Goal: Information Seeking & Learning: Find specific fact

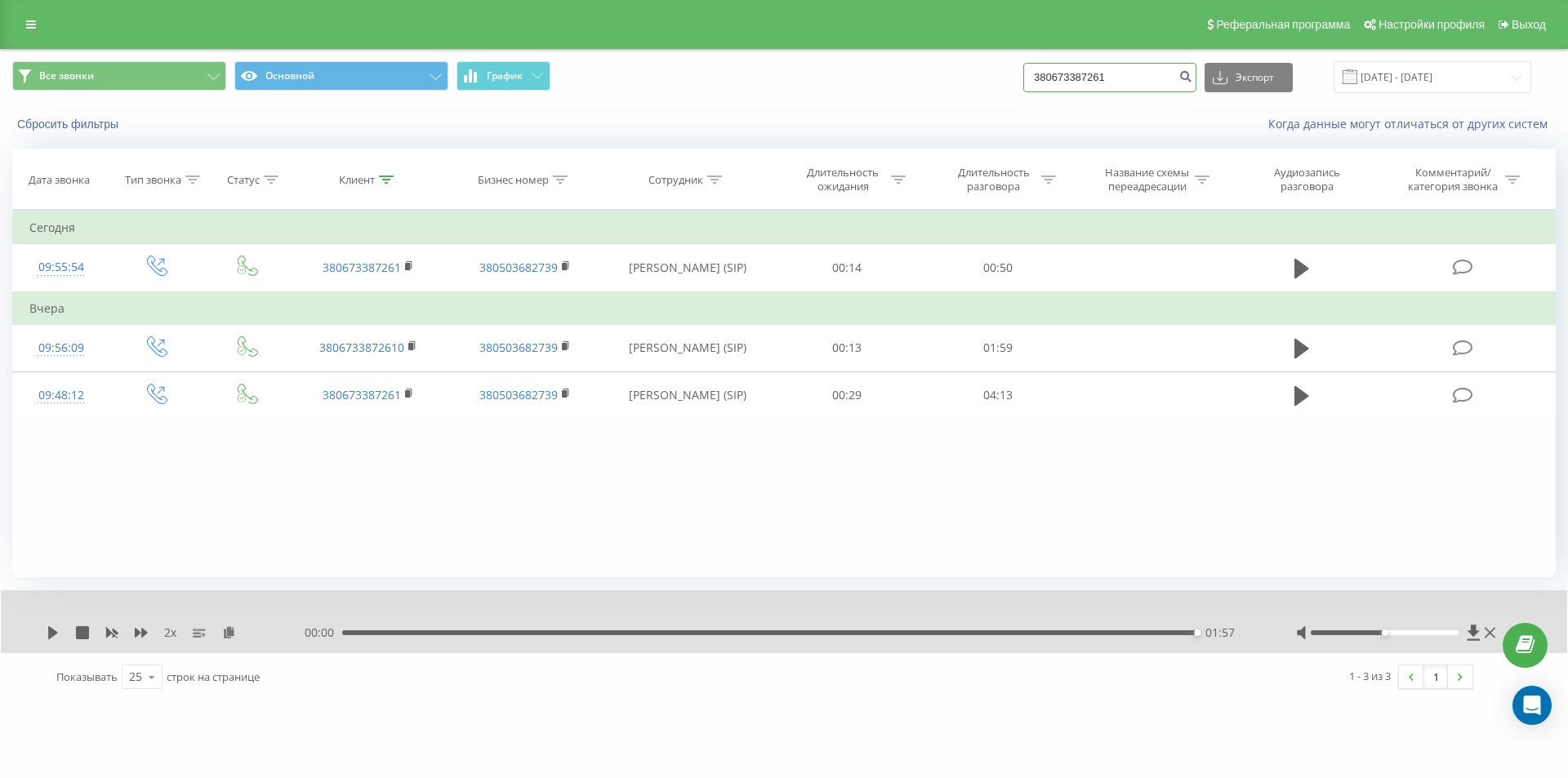
drag, startPoint x: 1133, startPoint y: 76, endPoint x: 862, endPoint y: 81, distance: 271.0
click at [871, 81] on div "Все звонки Основной График 380673387261 Экспорт .csv .xls .xlsx 23.06.2025 - 23…" at bounding box center [784, 77] width 1544 height 32
paste input "951933523"
type input "380951933523"
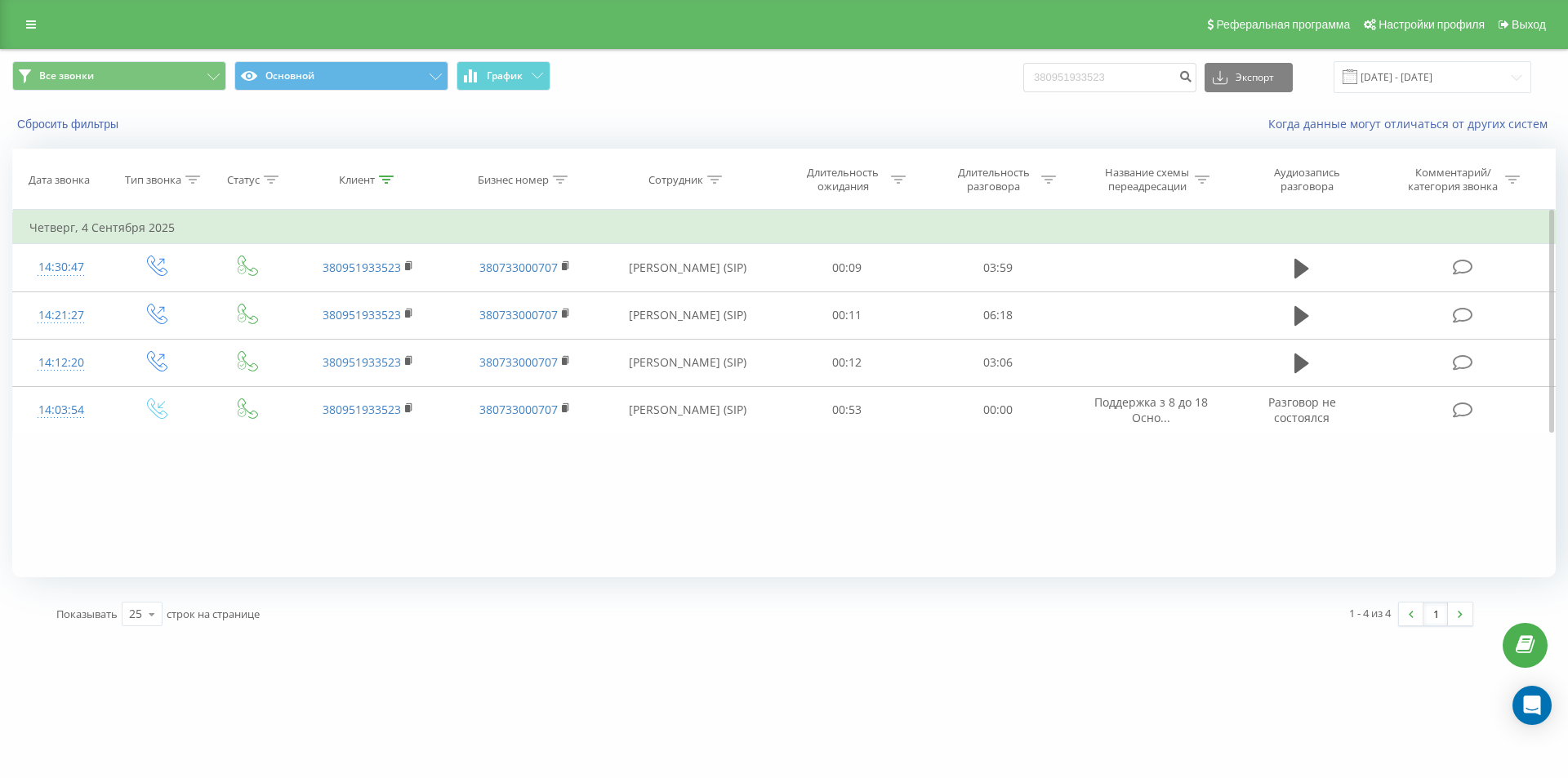
click at [1154, 538] on div "Фильтровать по условию Равно Введите значение Отмена OK Фильтровать по условию …" at bounding box center [784, 393] width 1544 height 367
drag, startPoint x: 1151, startPoint y: 75, endPoint x: 847, endPoint y: 109, distance: 305.9
click at [871, 108] on div "Все звонки Основной График 380951933523 Экспорт .csv .xls .xlsx 23.06.2025 - 23…" at bounding box center [784, 97] width 1566 height 94
paste input "67477920"
type input "380674779203"
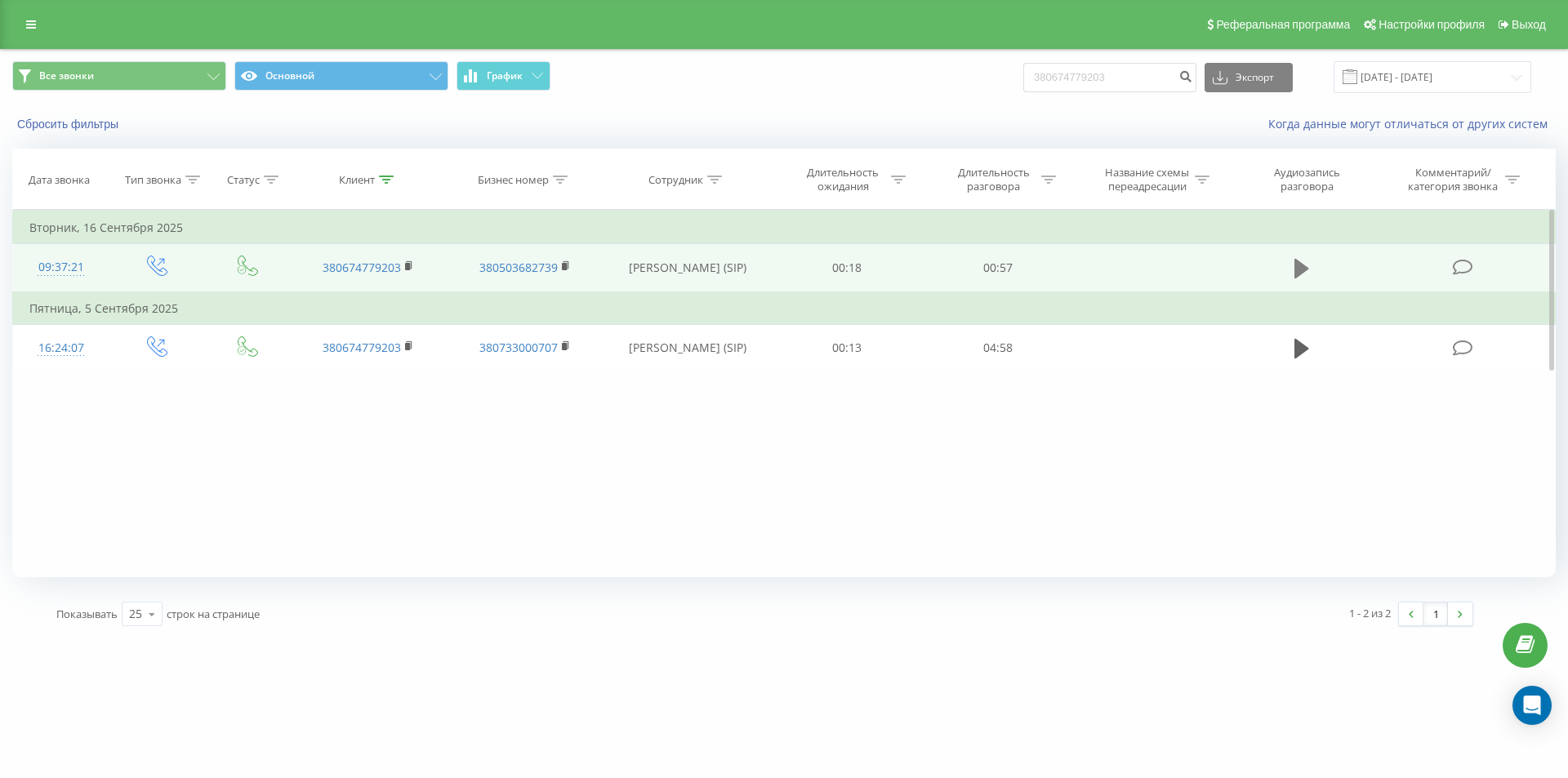
click at [1306, 268] on icon at bounding box center [1301, 269] width 15 height 19
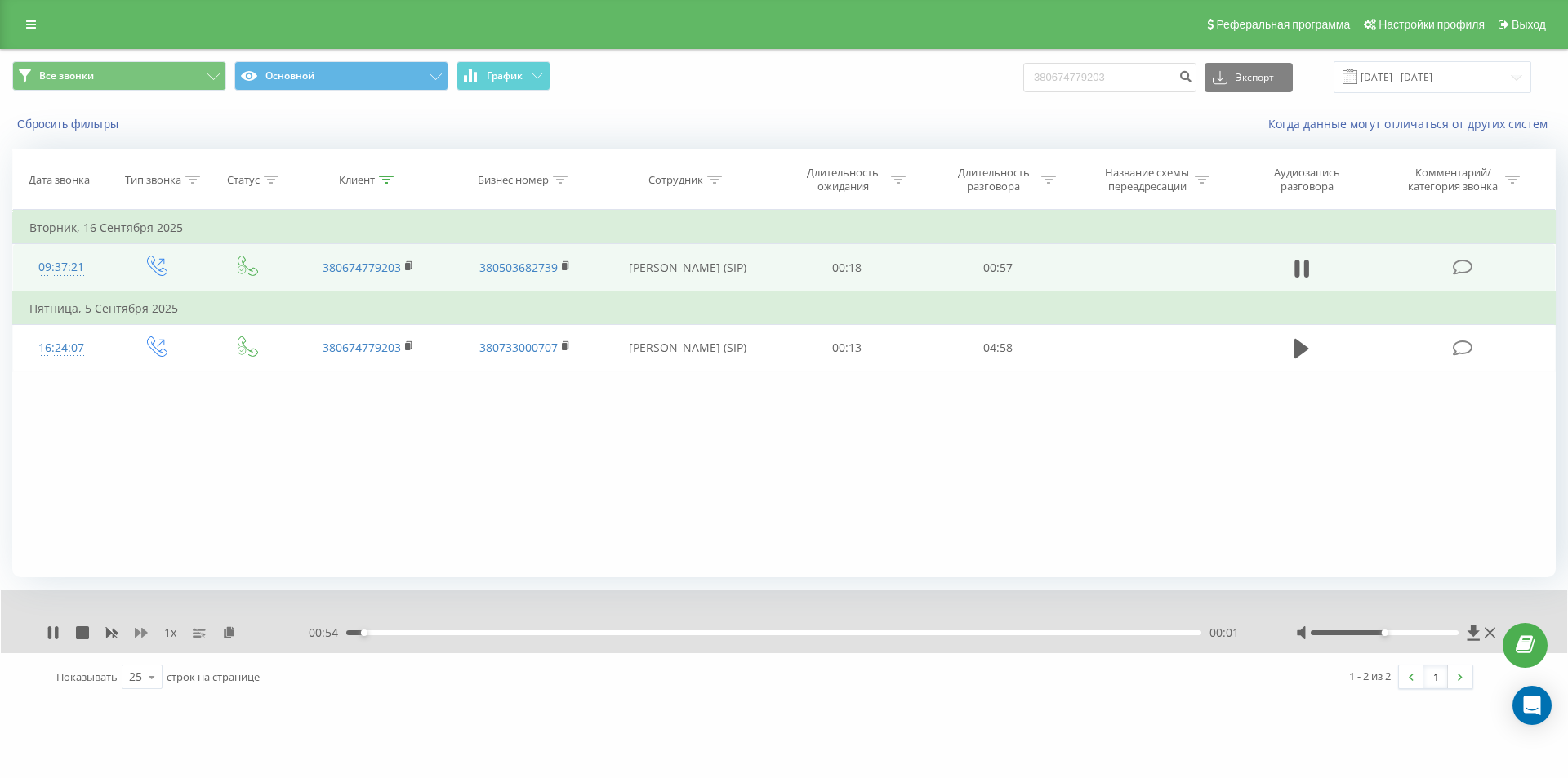
click at [140, 636] on icon at bounding box center [140, 632] width 13 height 13
click at [235, 632] on icon at bounding box center [239, 631] width 14 height 11
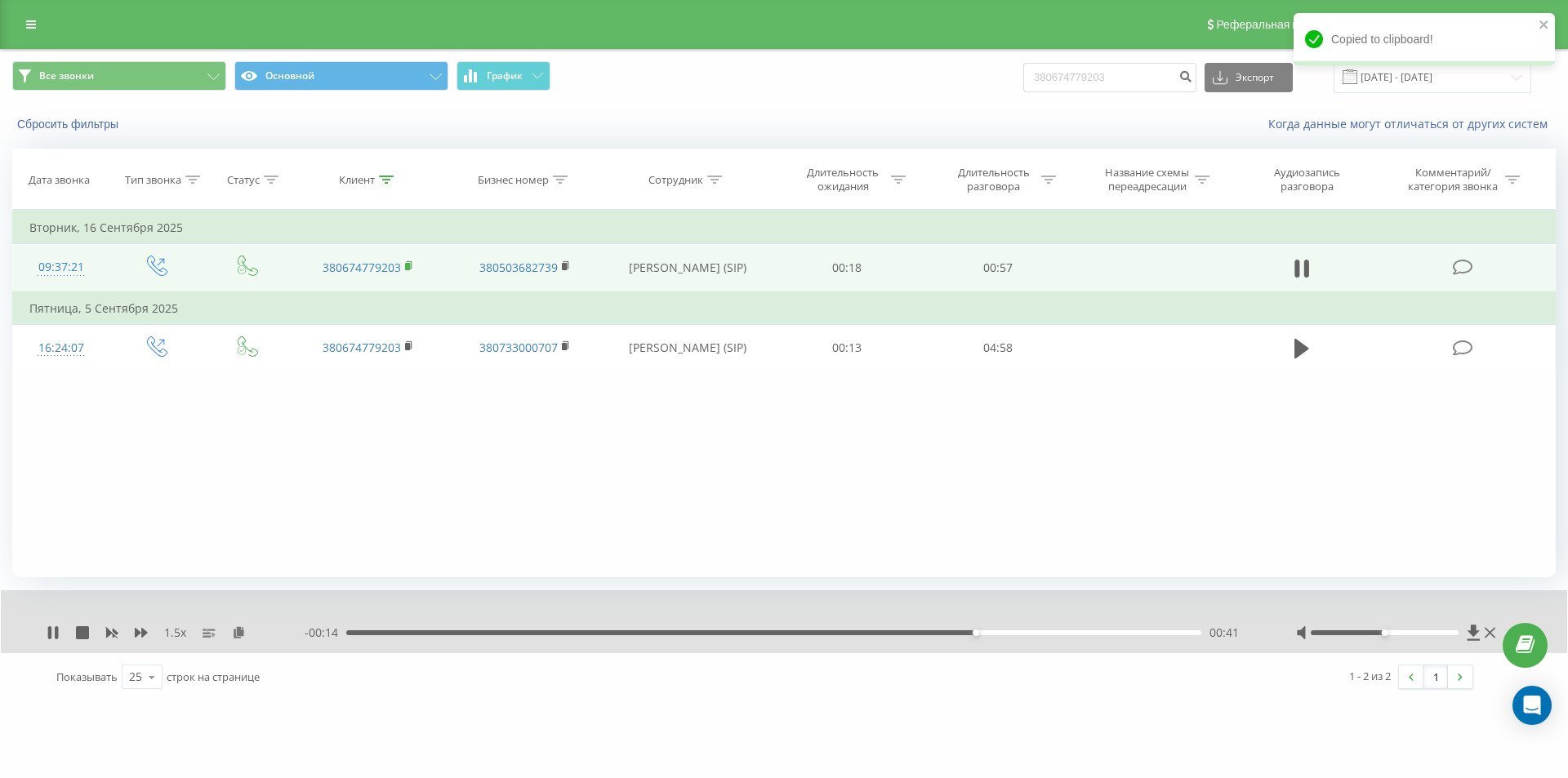
click at [405, 266] on rect at bounding box center [407, 266] width 5 height 7
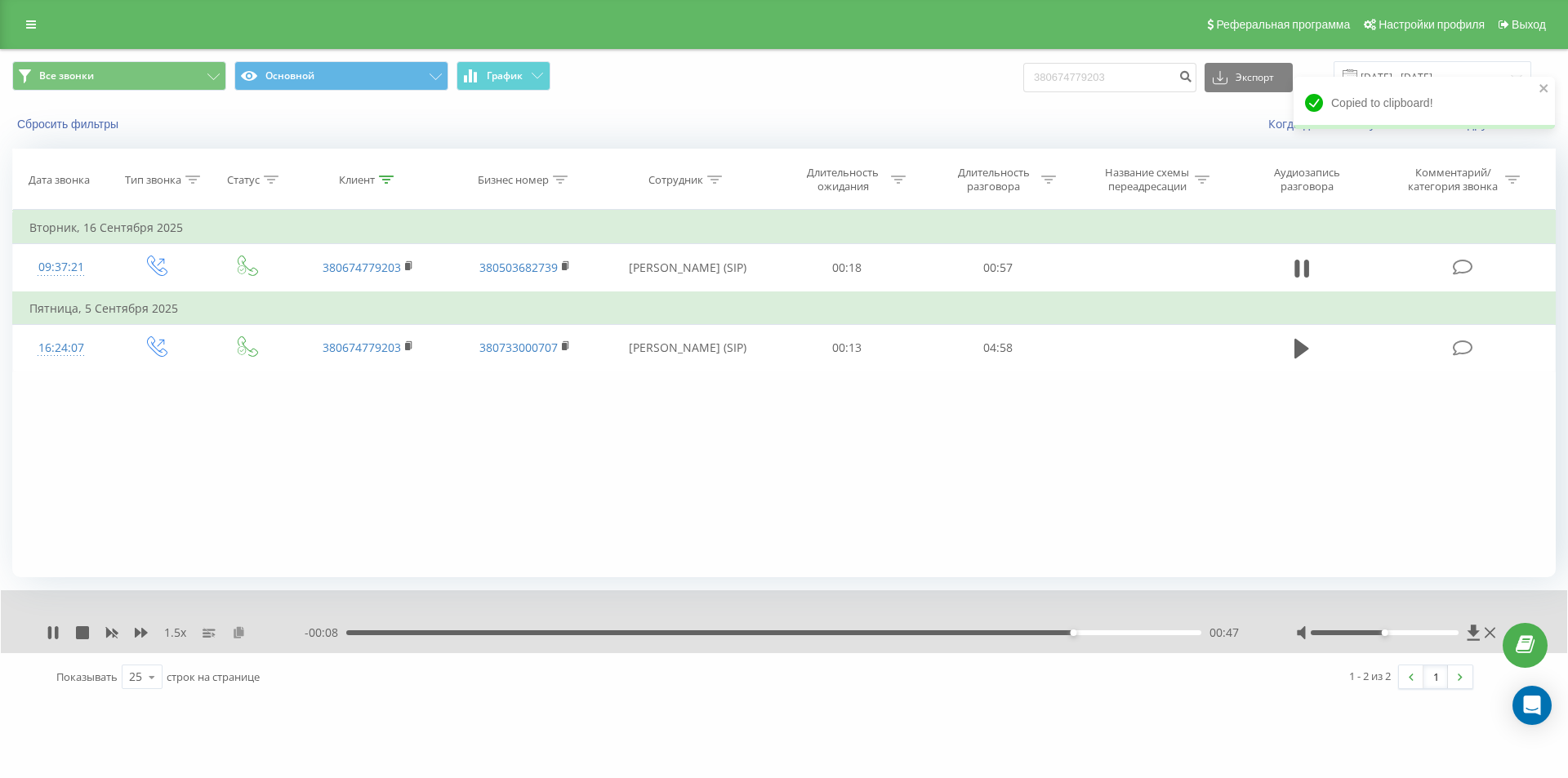
click at [236, 632] on icon at bounding box center [239, 631] width 14 height 11
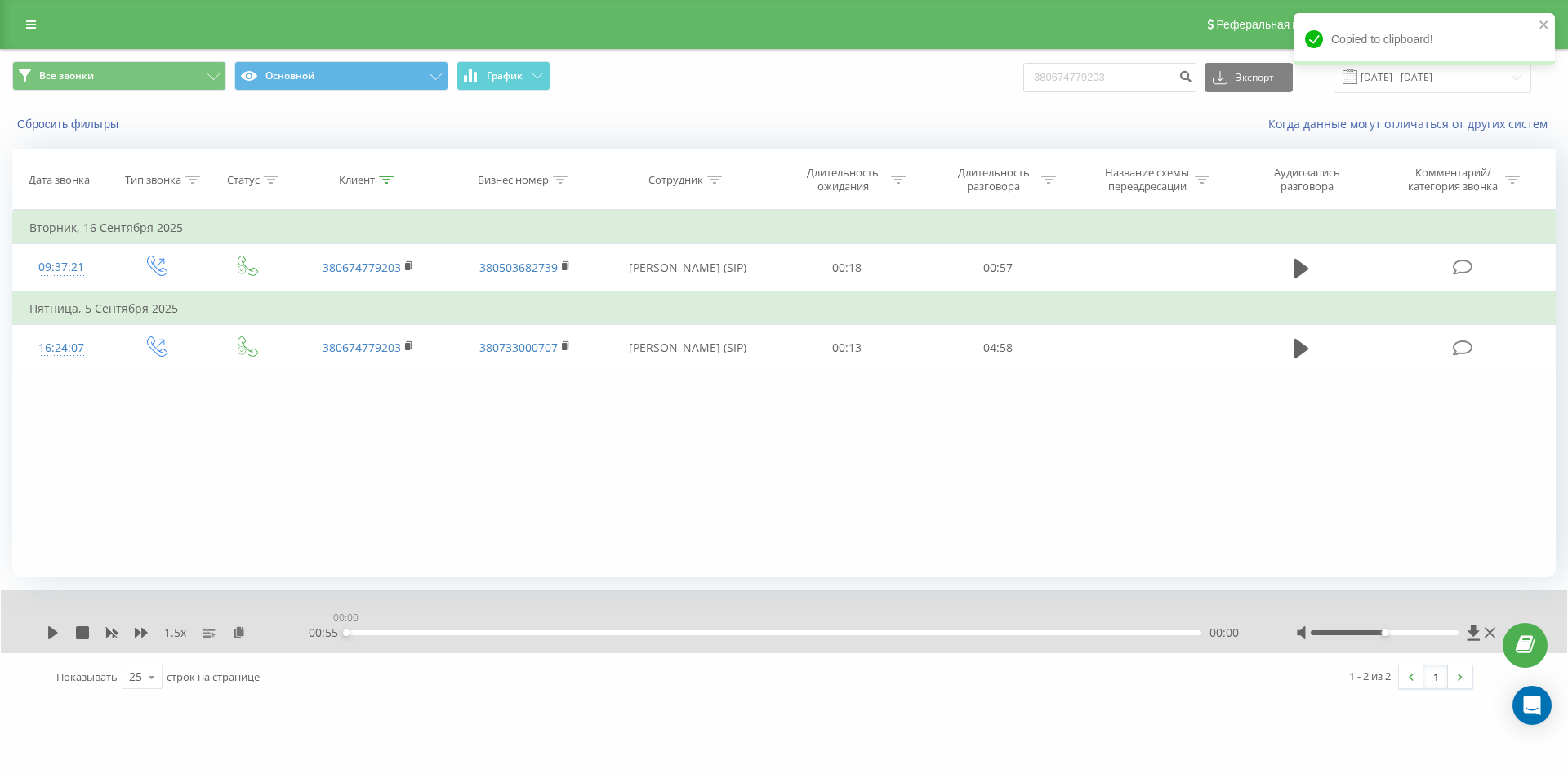
drag, startPoint x: 368, startPoint y: 631, endPoint x: 252, endPoint y: 639, distance: 116.3
click at [252, 639] on div "1.5 x - 00:55 00:00 00:00" at bounding box center [772, 632] width 1453 height 17
click at [54, 635] on icon at bounding box center [52, 632] width 13 height 13
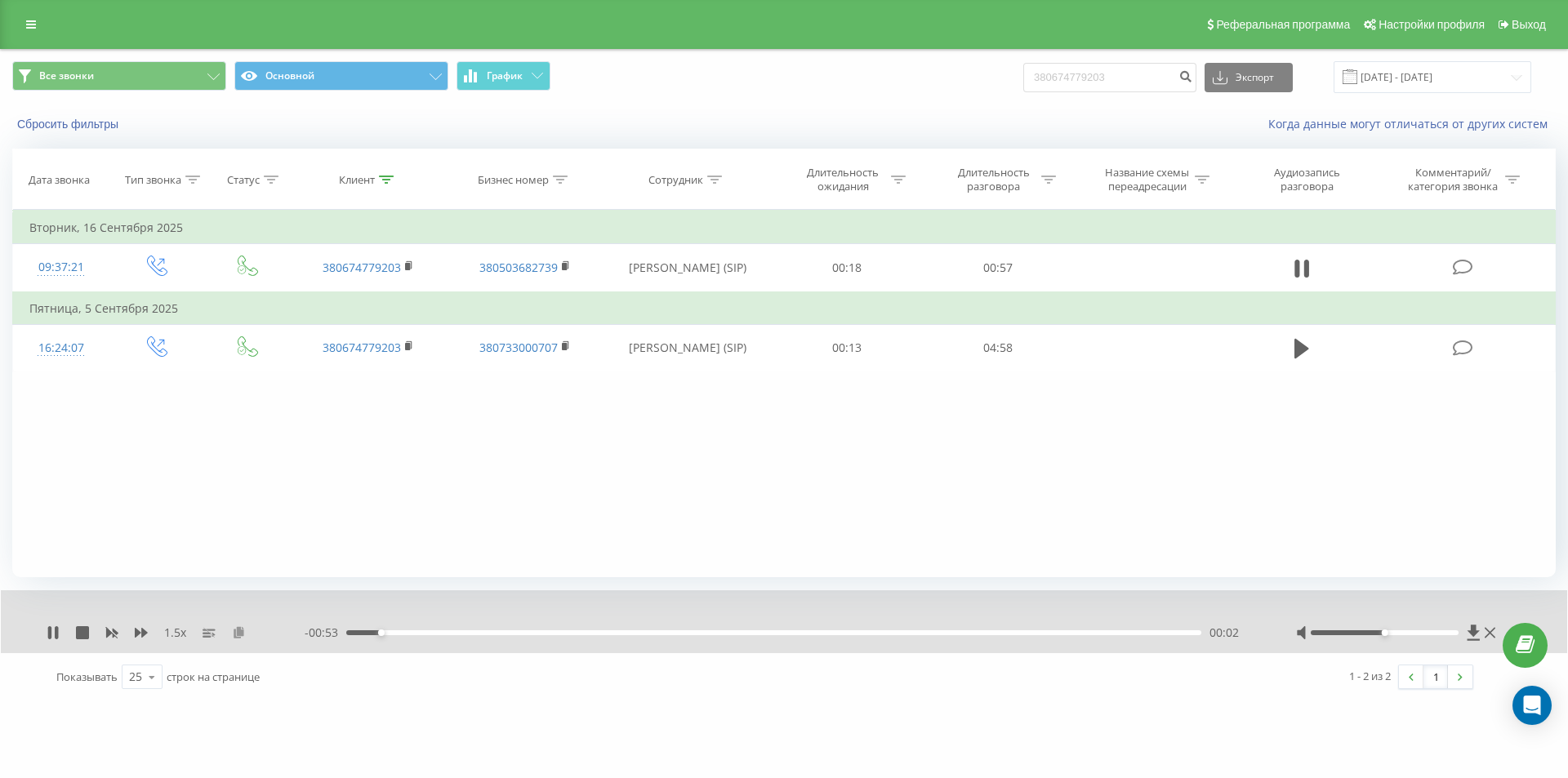
click at [236, 634] on icon at bounding box center [239, 631] width 14 height 11
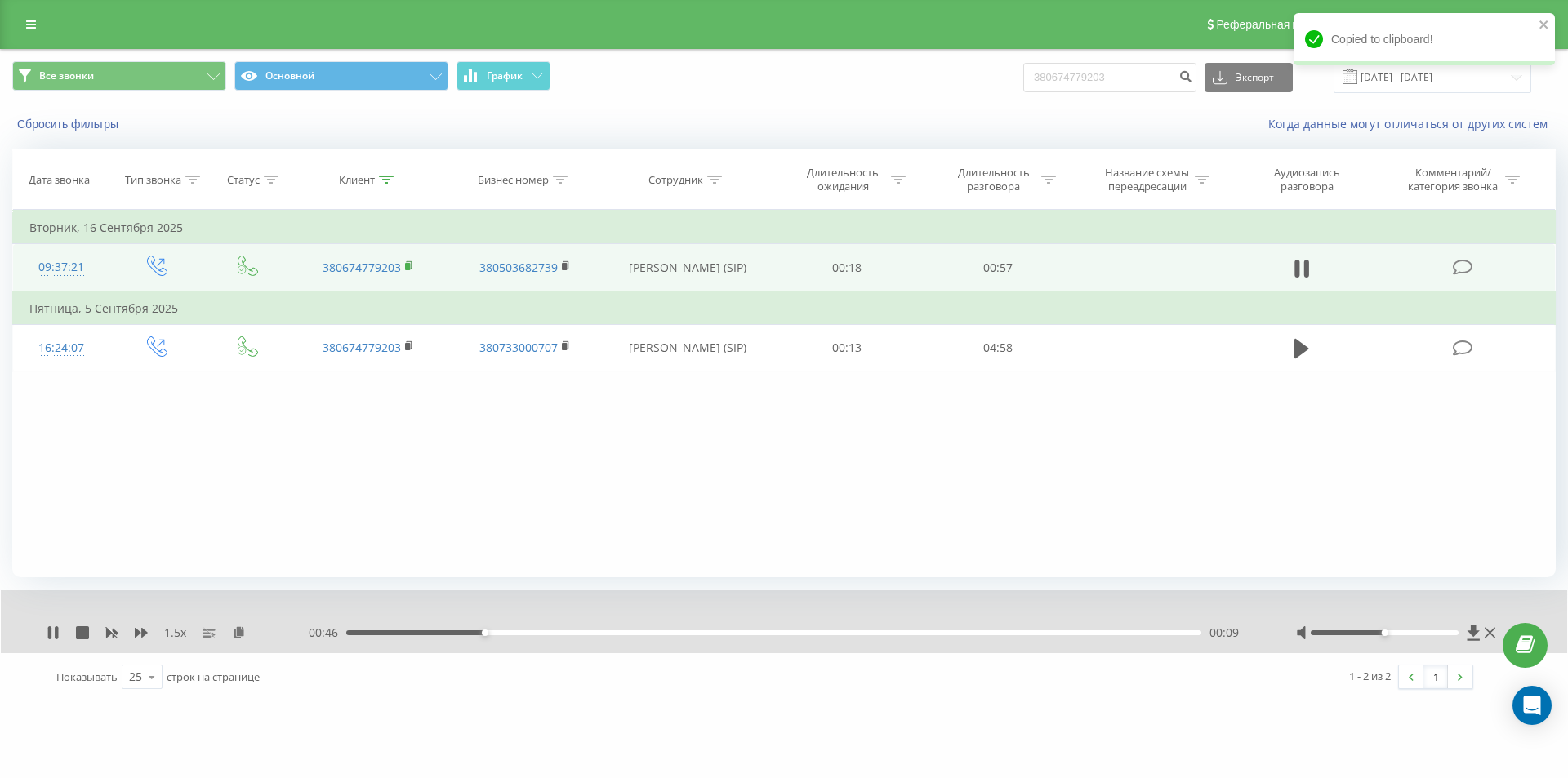
click at [408, 261] on icon at bounding box center [408, 264] width 6 height 7
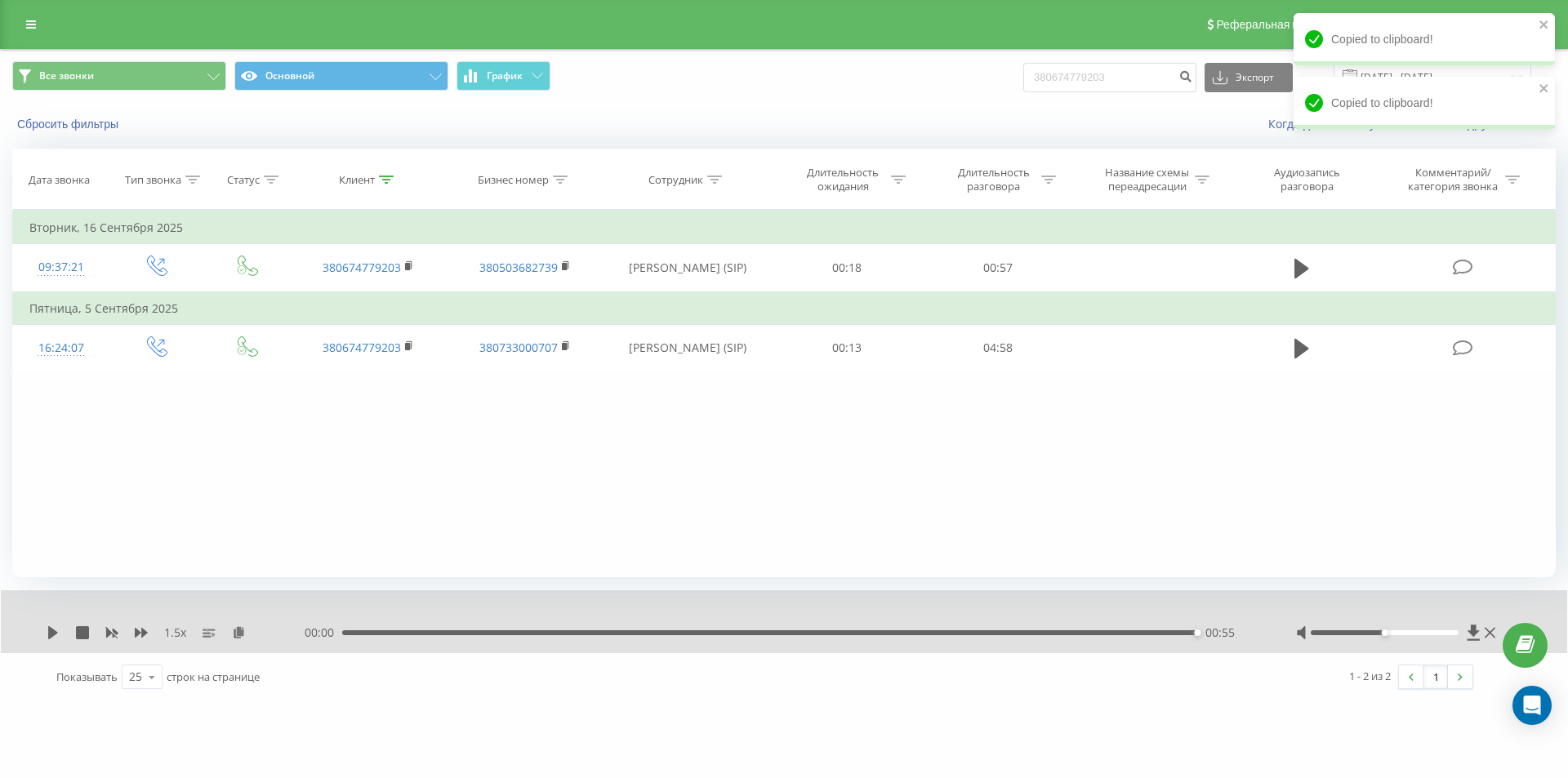
click at [787, 631] on div "00:55" at bounding box center [770, 633] width 855 height 5
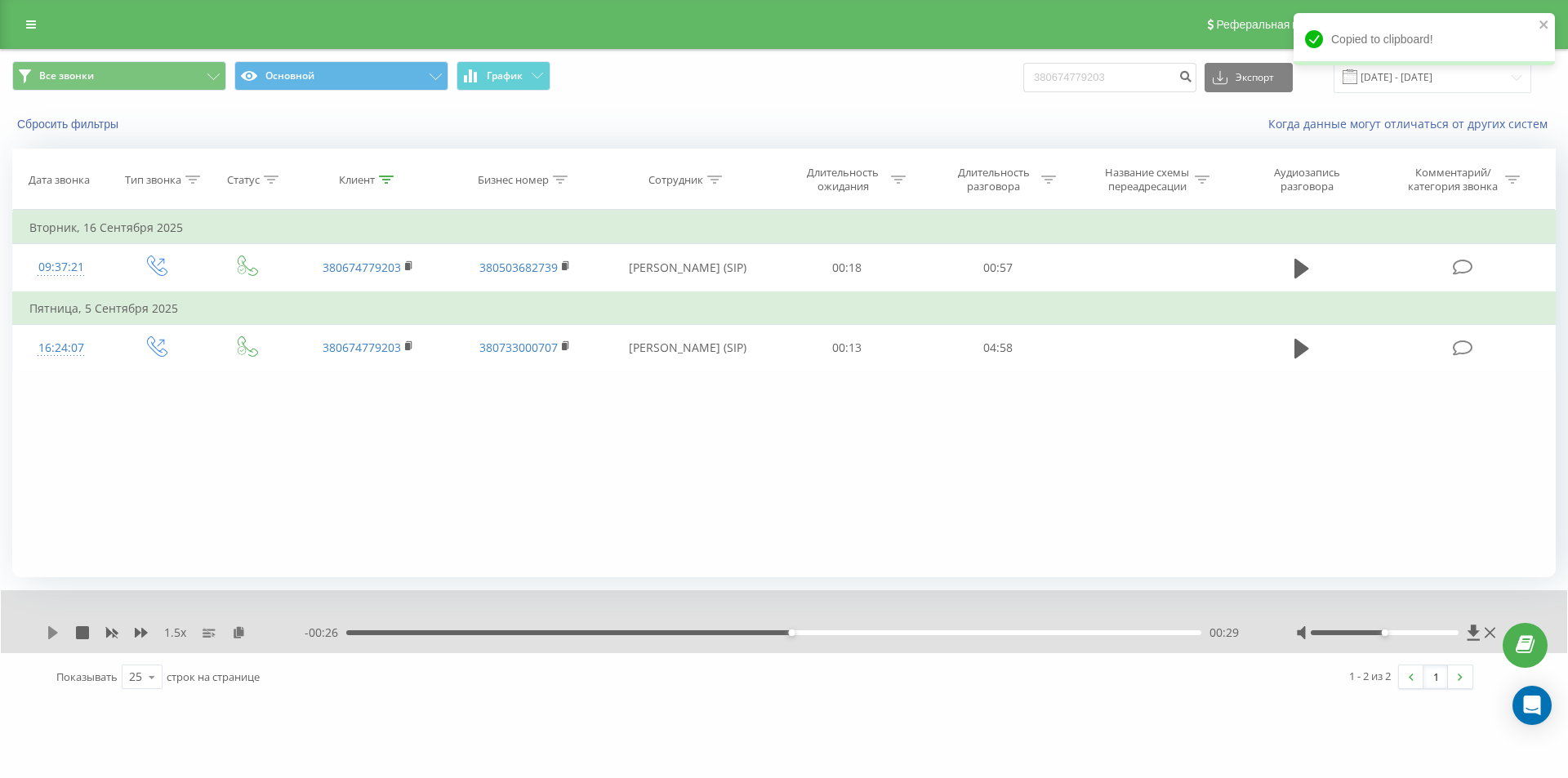
click at [50, 633] on icon at bounding box center [52, 632] width 10 height 13
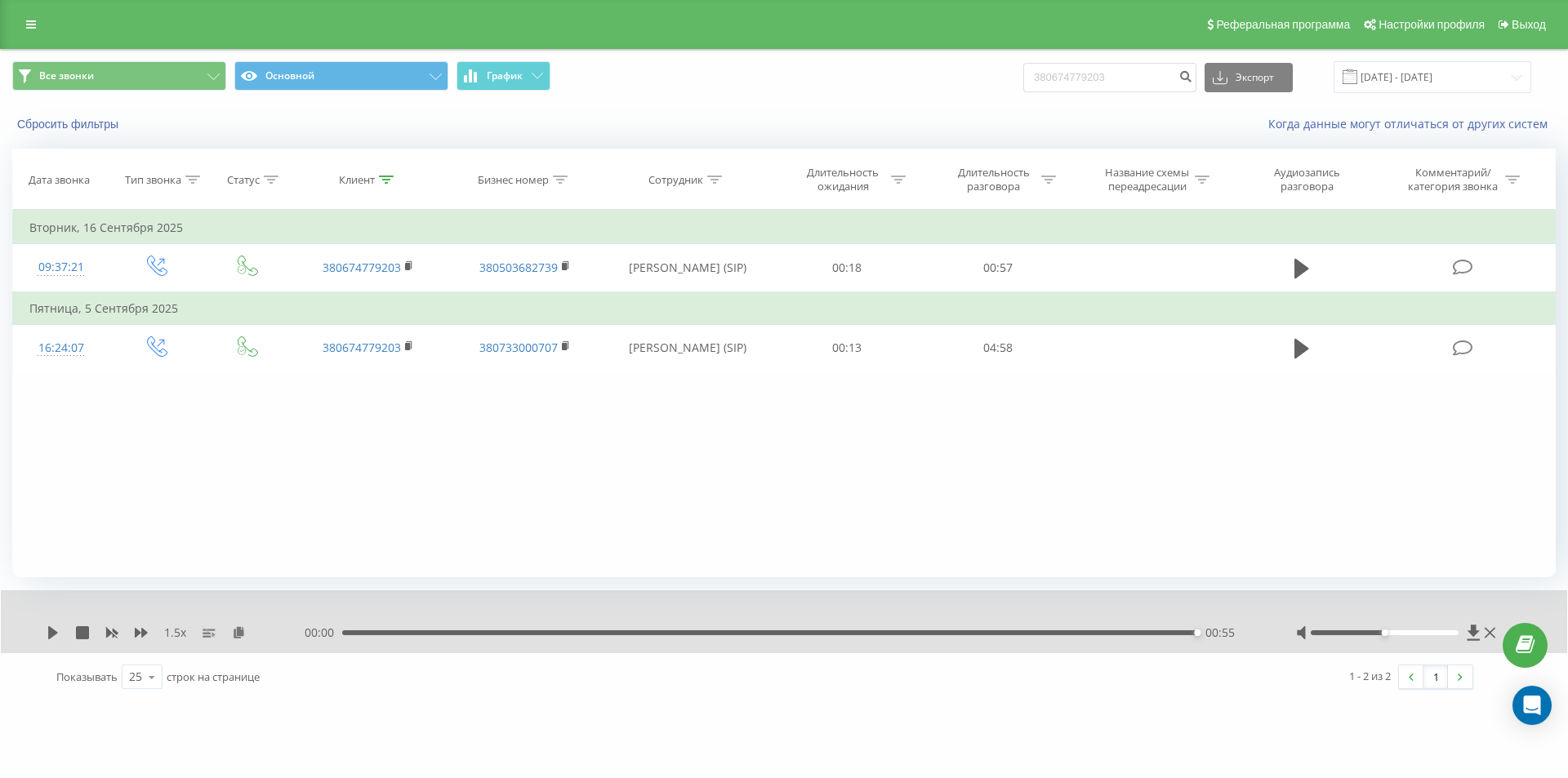
click at [579, 630] on div "00:00 00:55 00:55" at bounding box center [779, 632] width 950 height 17
click at [580, 631] on div "00:55" at bounding box center [770, 633] width 855 height 5
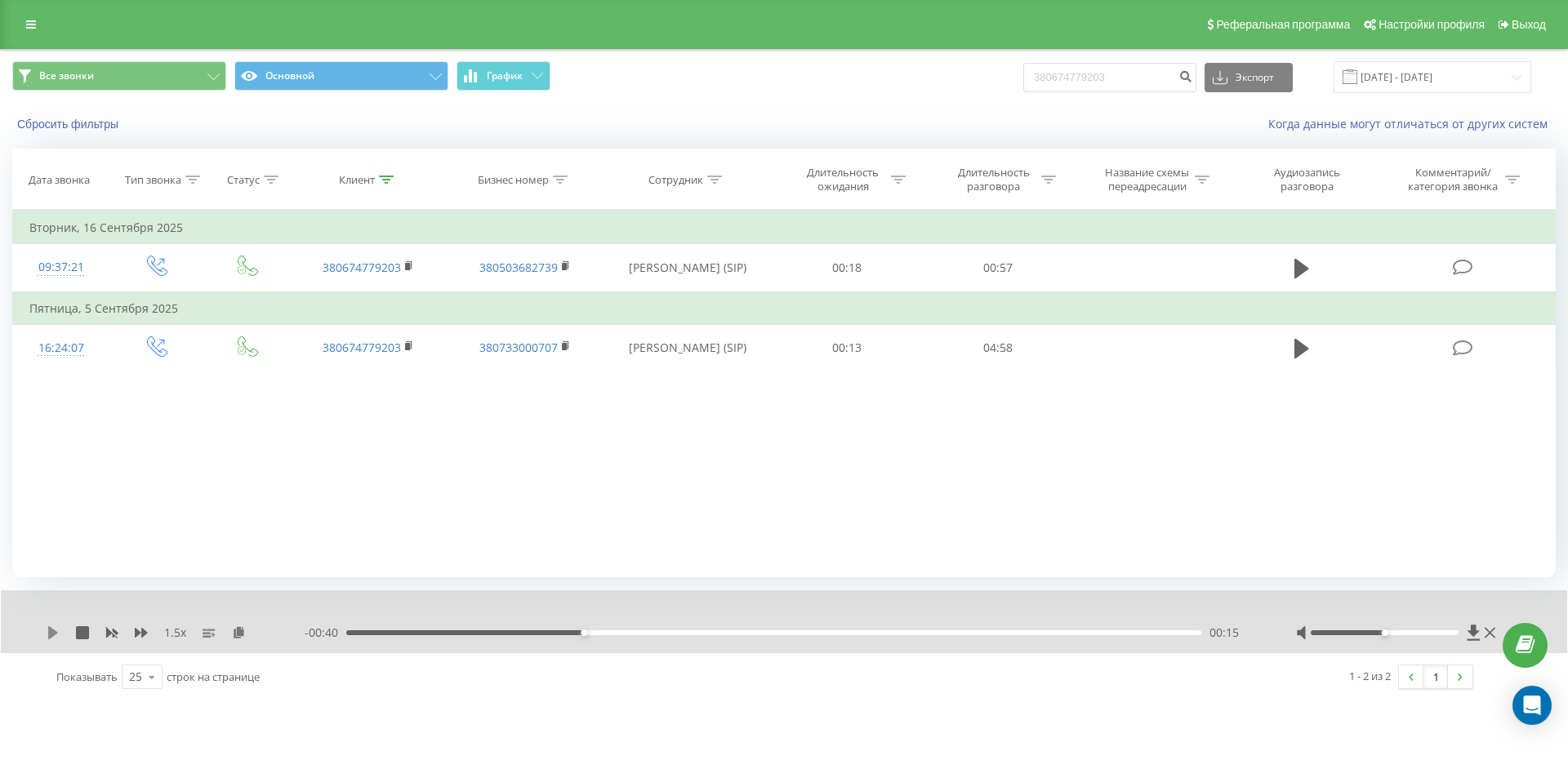
click at [58, 634] on icon at bounding box center [52, 632] width 13 height 13
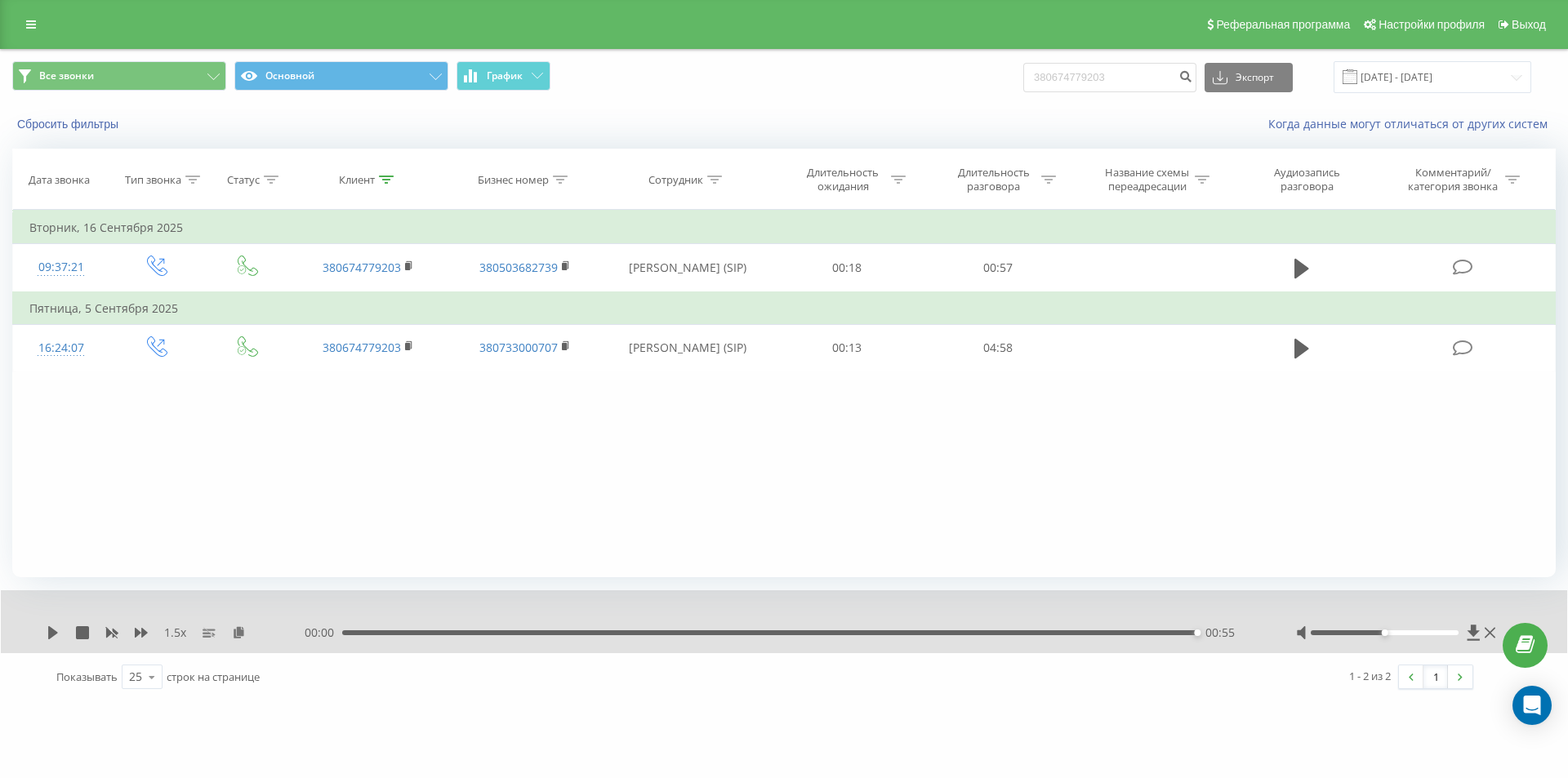
click at [607, 631] on div "00:55" at bounding box center [770, 633] width 855 height 5
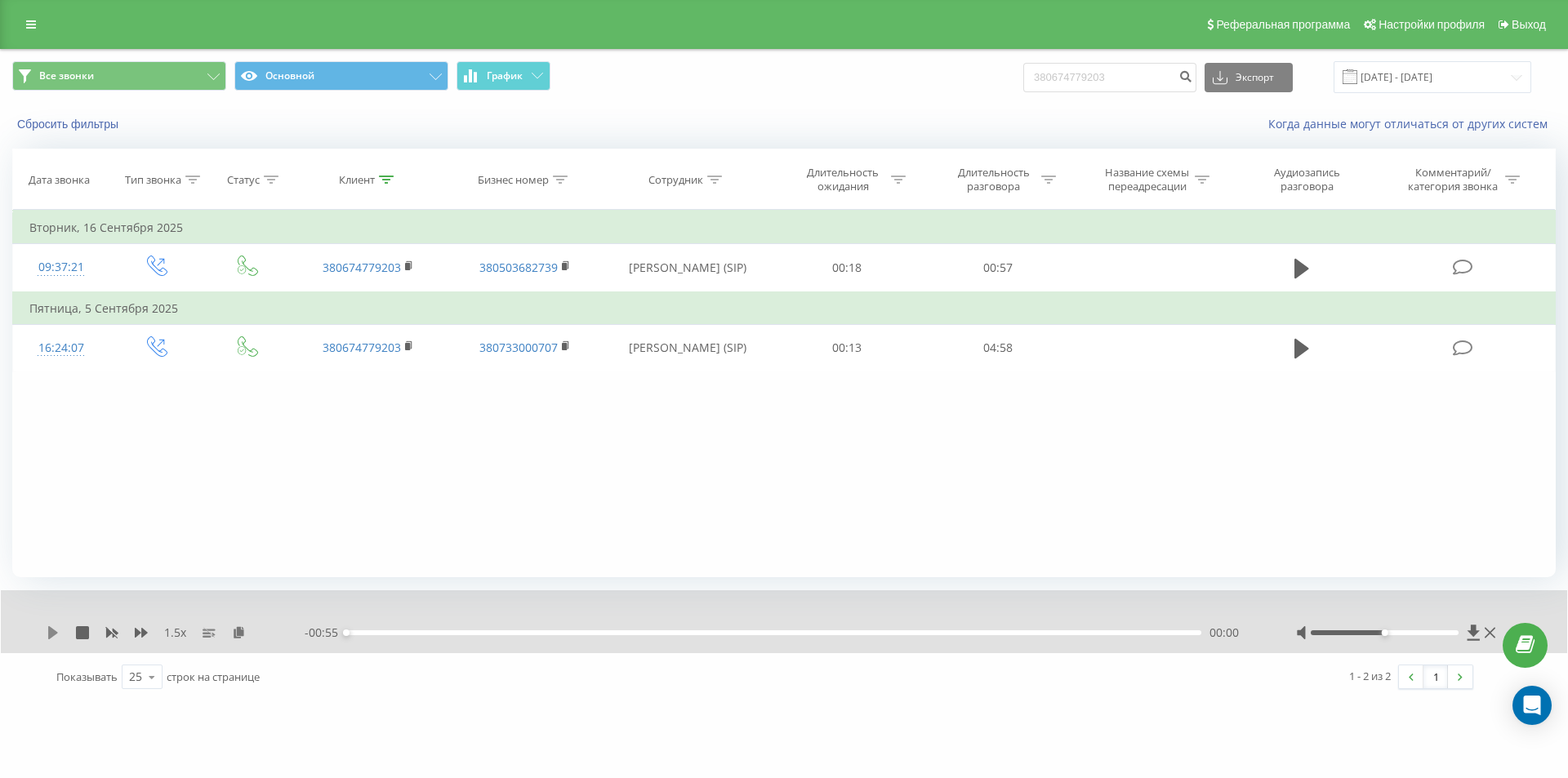
click at [49, 636] on icon at bounding box center [52, 632] width 10 height 13
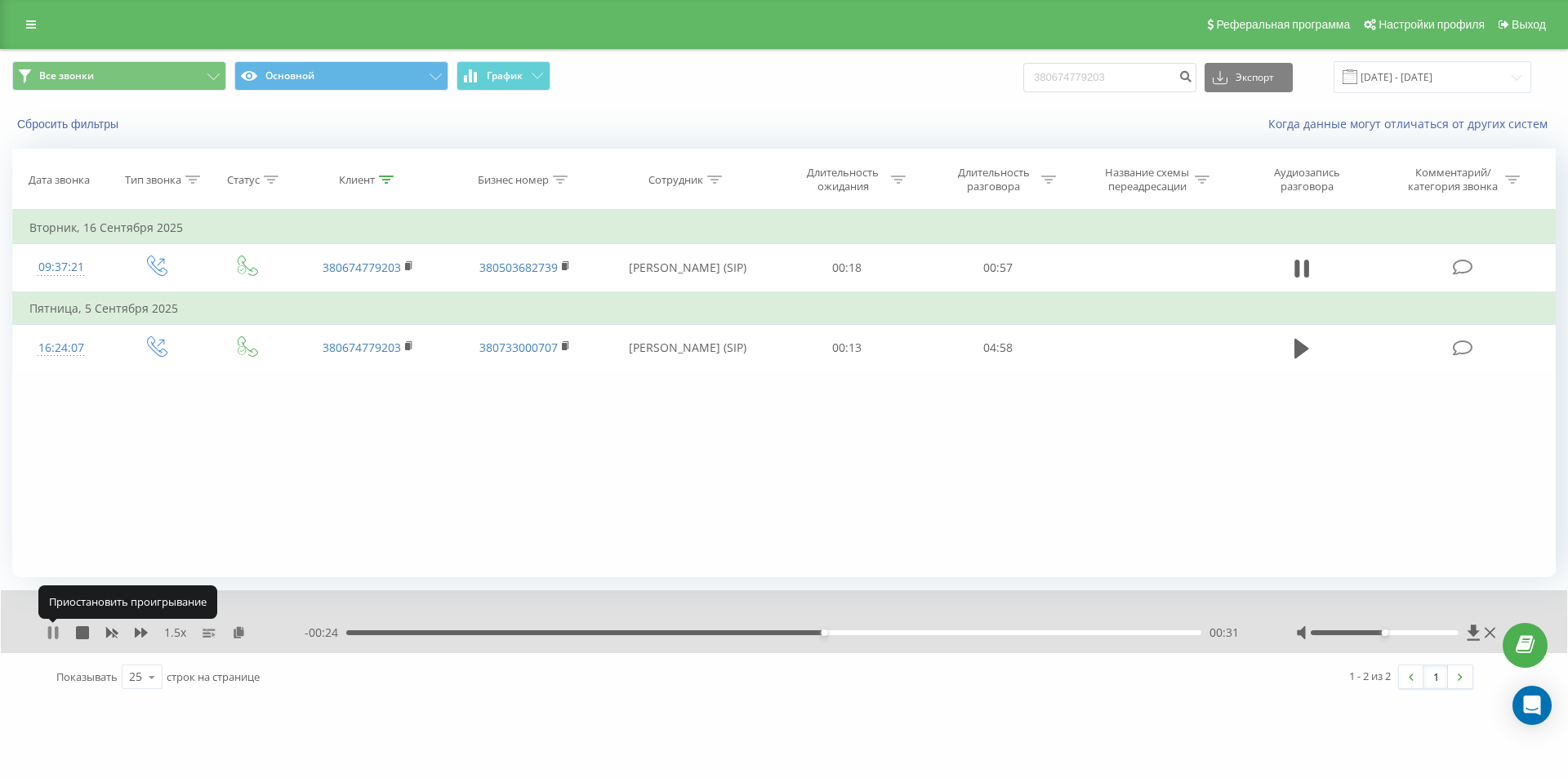
click at [57, 632] on icon at bounding box center [57, 632] width 3 height 13
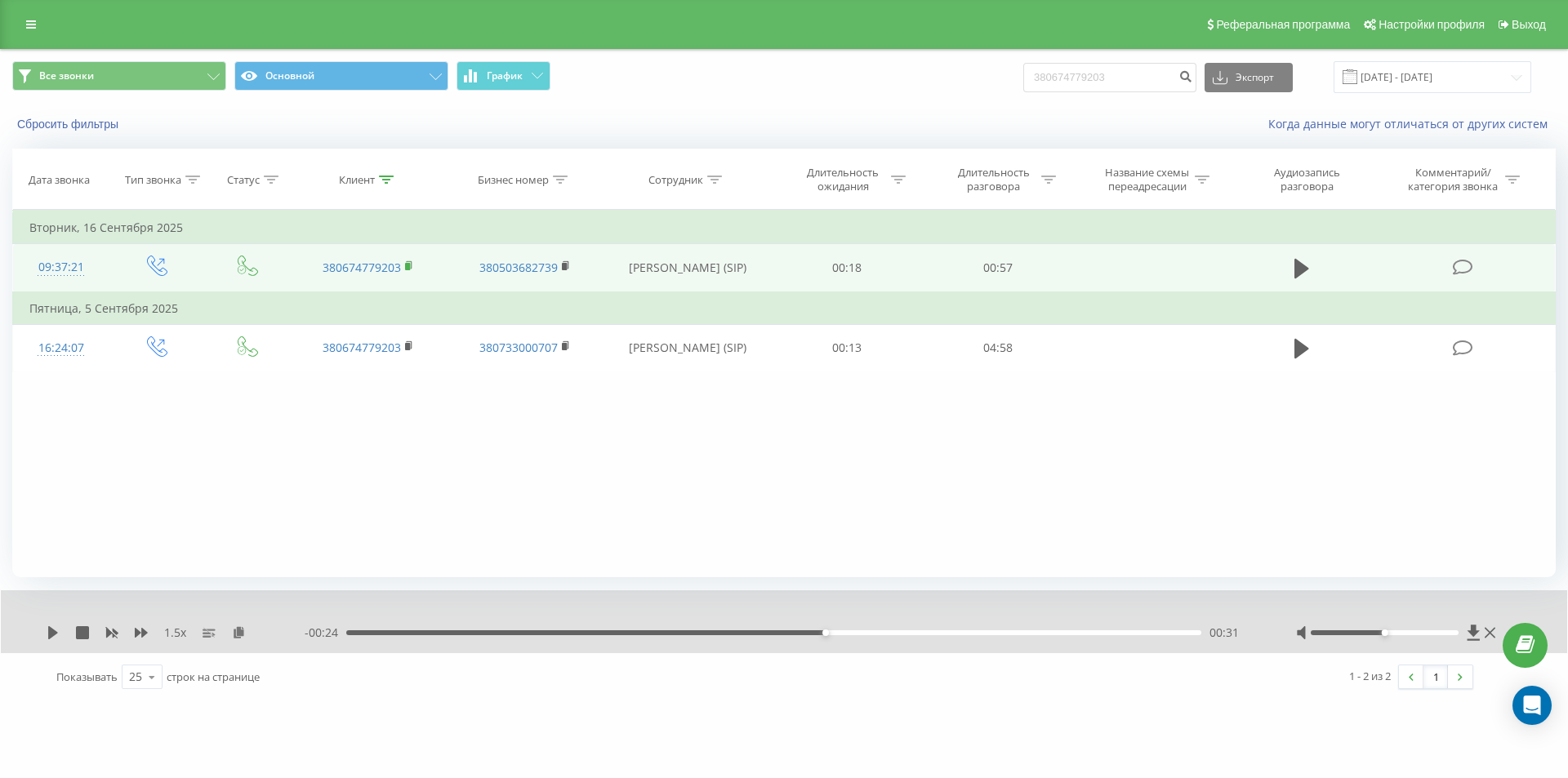
click at [408, 266] on rect at bounding box center [407, 266] width 5 height 7
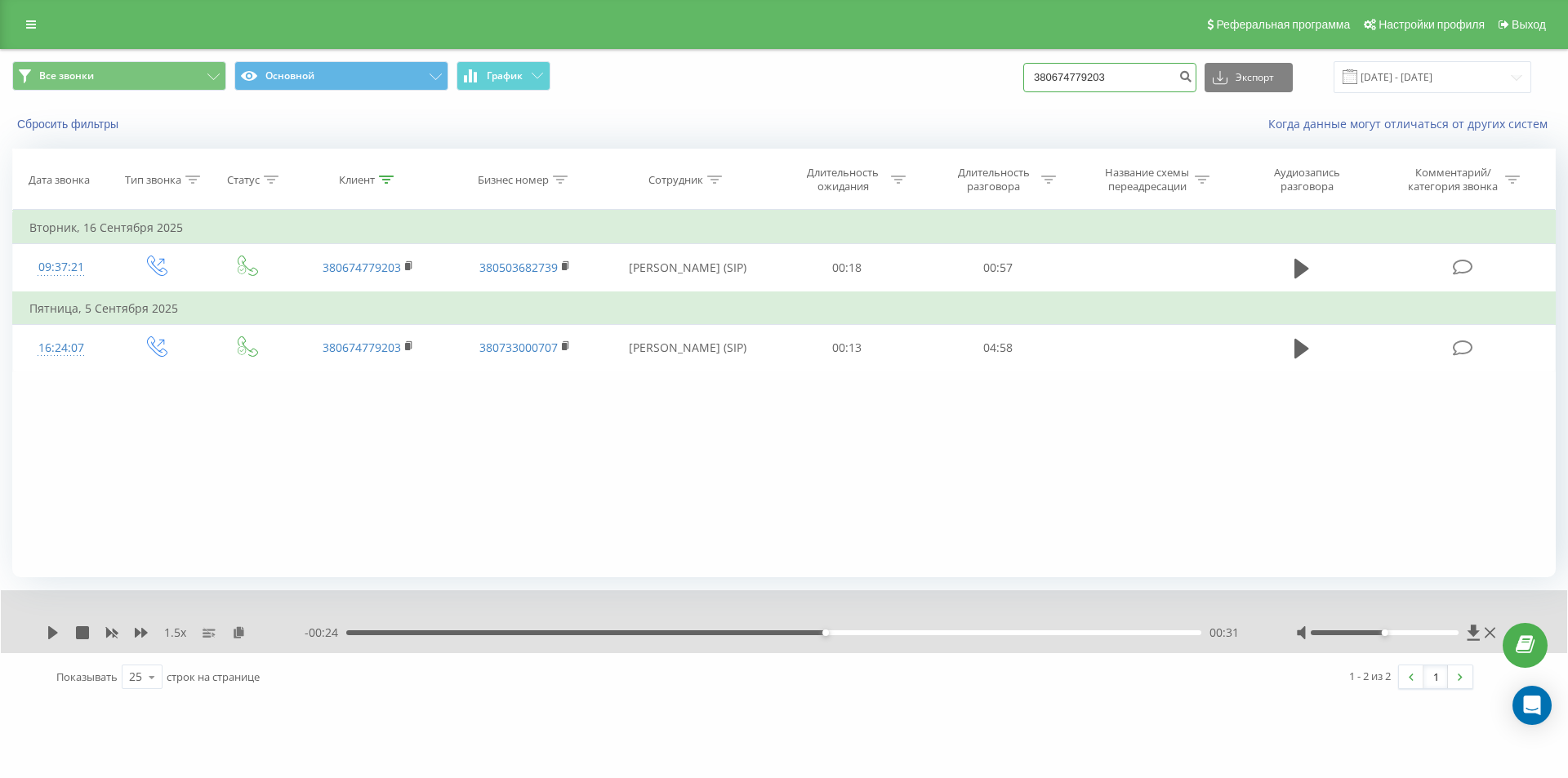
drag, startPoint x: 1143, startPoint y: 81, endPoint x: 818, endPoint y: 96, distance: 325.3
click at [821, 96] on div "Все звонки Основной График 380674779203 Экспорт .csv .xls .xlsx 23.06.2025 - 23…" at bounding box center [784, 77] width 1566 height 55
paste input "88538071"
type input "380688538071"
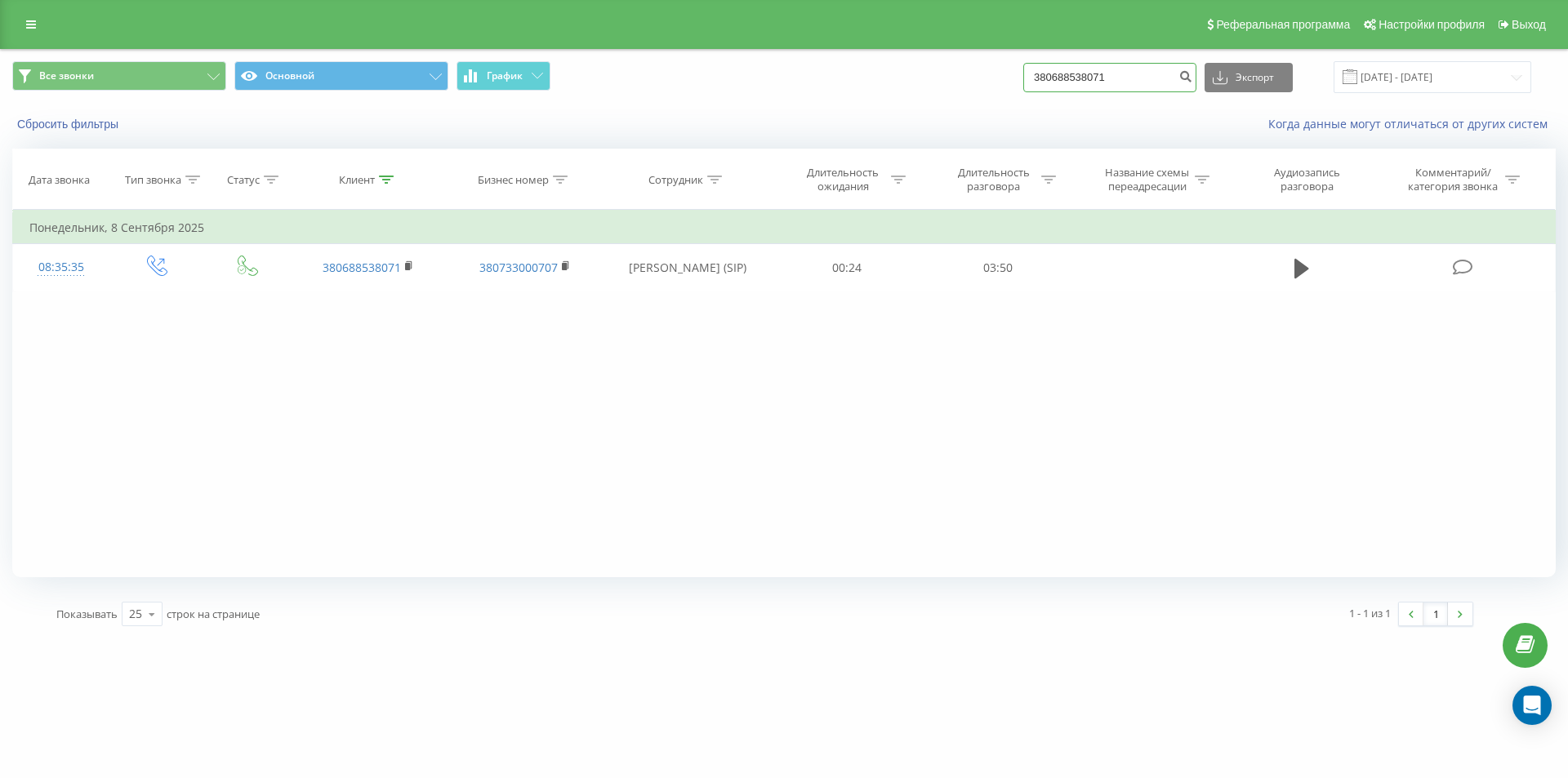
drag, startPoint x: 1127, startPoint y: 75, endPoint x: 865, endPoint y: 99, distance: 263.1
click at [865, 99] on div "Все звонки Основной График 380688538071 Экспорт .csv .xls .xlsx 23.06.2025 - 23…" at bounding box center [784, 77] width 1566 height 55
paste input "954926225"
type input "380954926225"
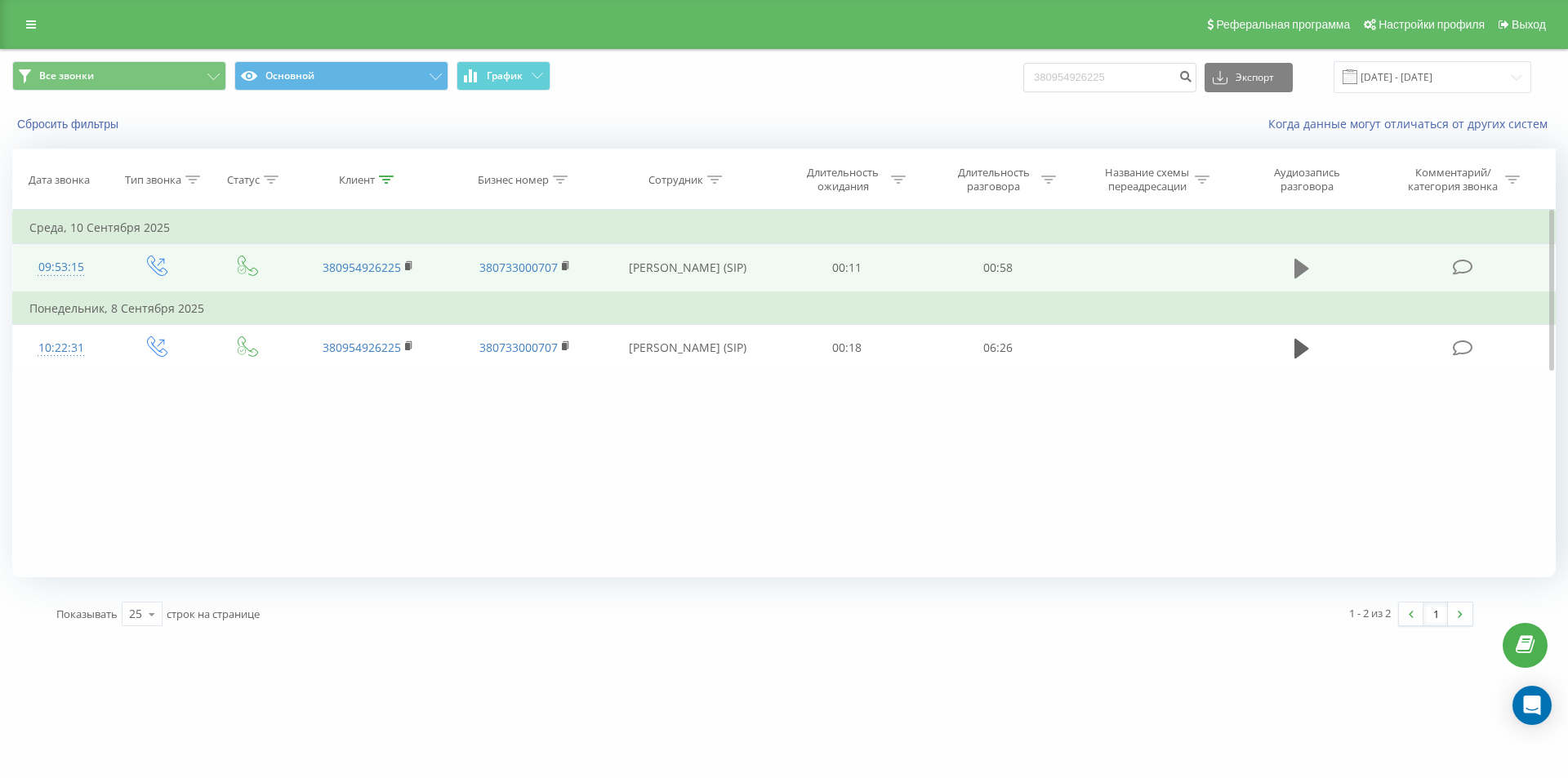
click at [1310, 265] on button at bounding box center [1302, 269] width 24 height 24
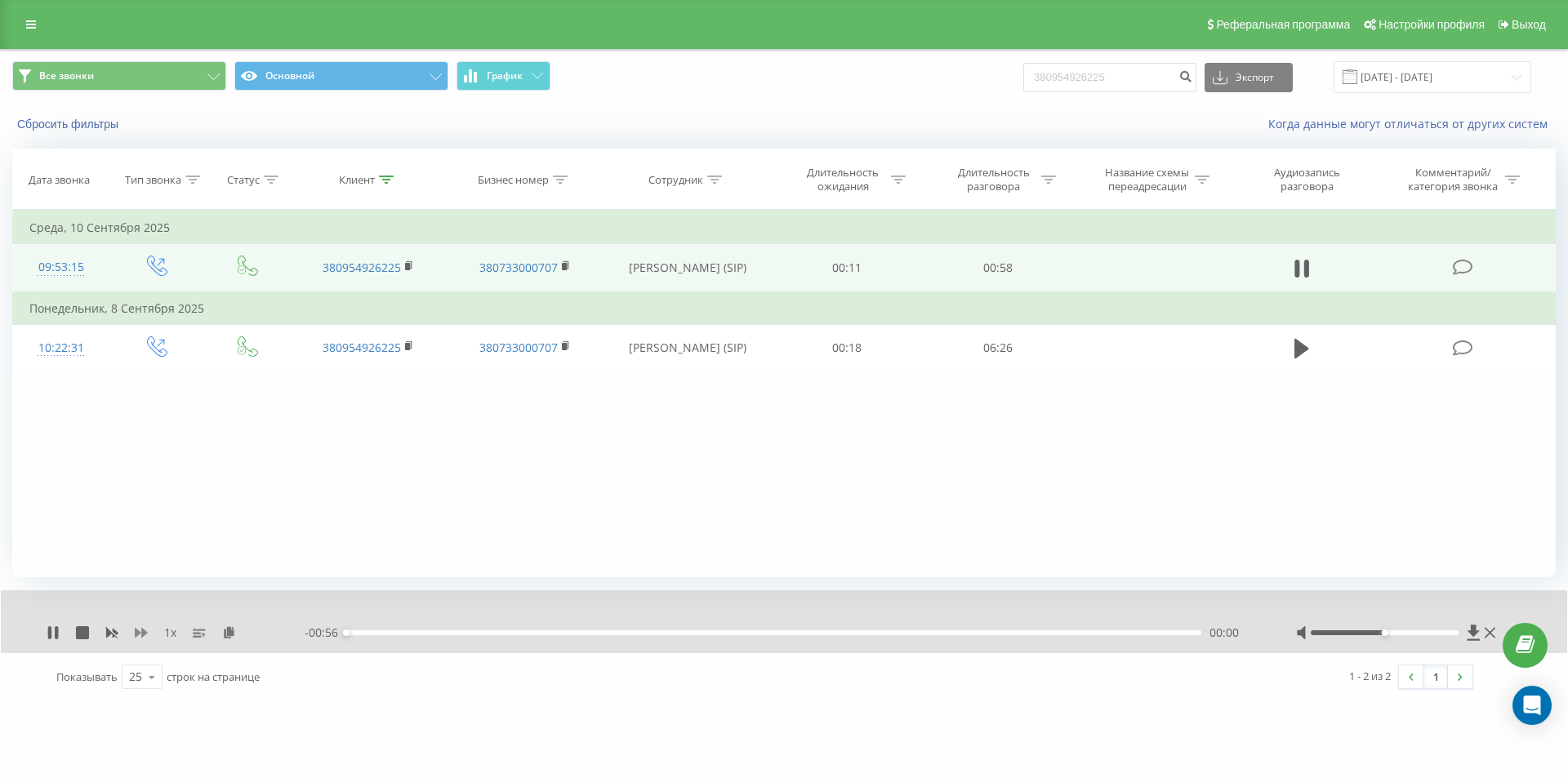
click at [145, 629] on icon at bounding box center [140, 632] width 13 height 13
click at [239, 631] on icon at bounding box center [239, 631] width 14 height 11
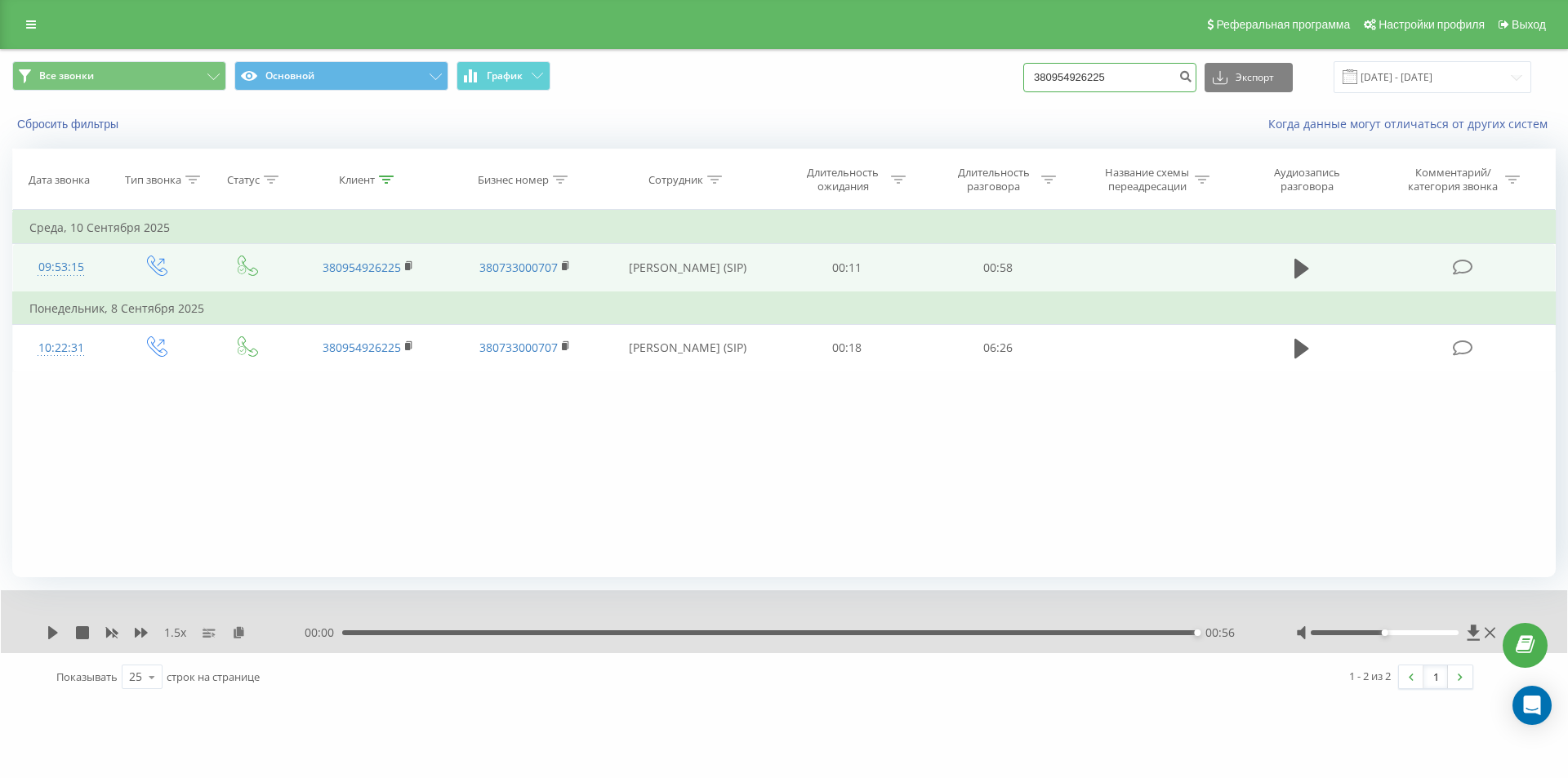
drag, startPoint x: 1154, startPoint y: 74, endPoint x: 787, endPoint y: 82, distance: 367.1
click at [802, 82] on div "Все звонки Основной График 380954926225 Экспорт .csv .xls .xlsx 23.06.2025 - 23…" at bounding box center [784, 77] width 1544 height 32
paste input "69250166"
type input "380969250166"
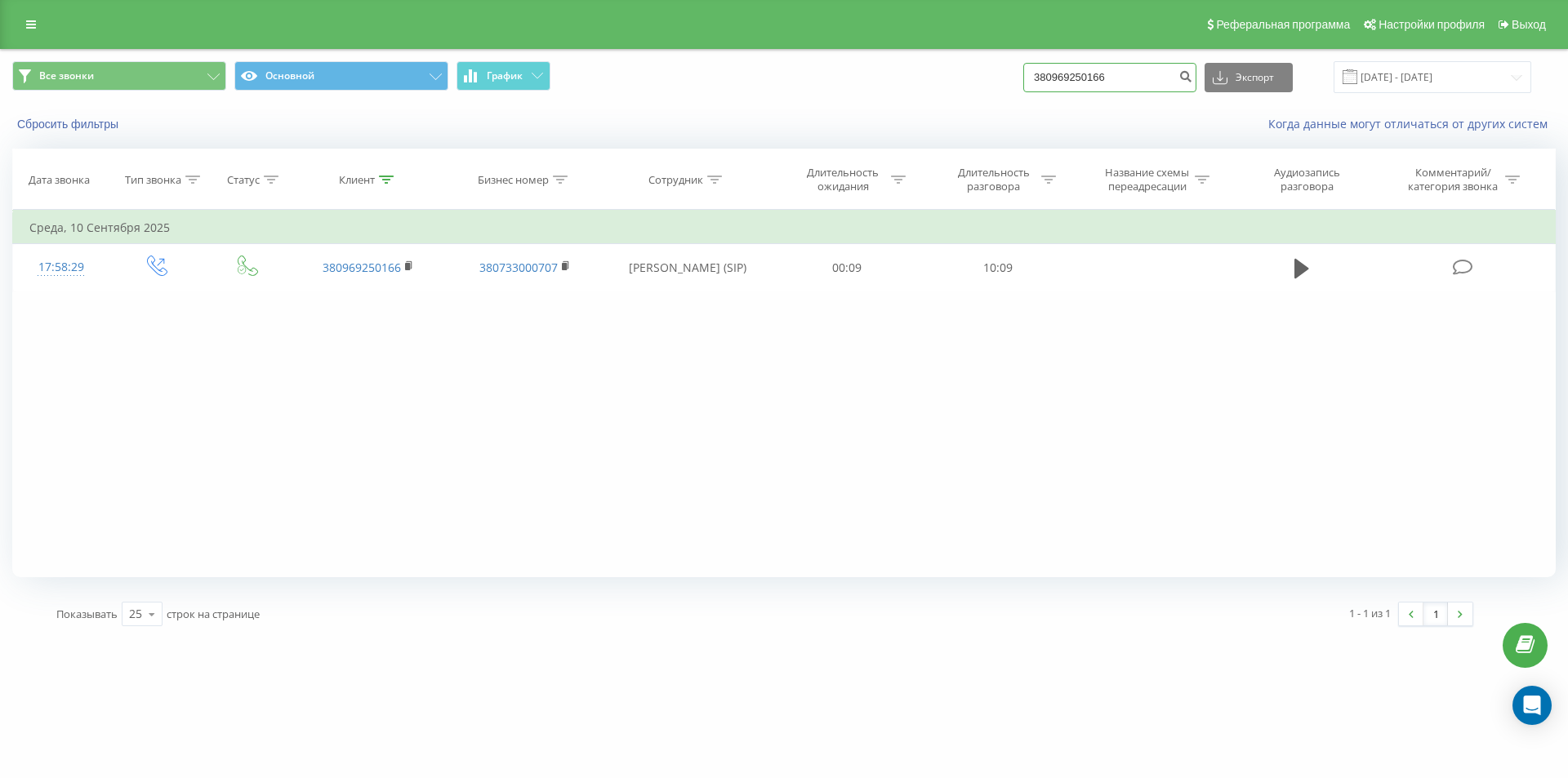
drag, startPoint x: 1149, startPoint y: 80, endPoint x: 818, endPoint y: 96, distance: 331.4
click at [838, 96] on div "Все звонки Основной График 380969250166 Экспорт .csv .xls .xlsx [DATE] - [DATE]" at bounding box center [784, 77] width 1566 height 55
paste input "686207015"
type input "380686207015"
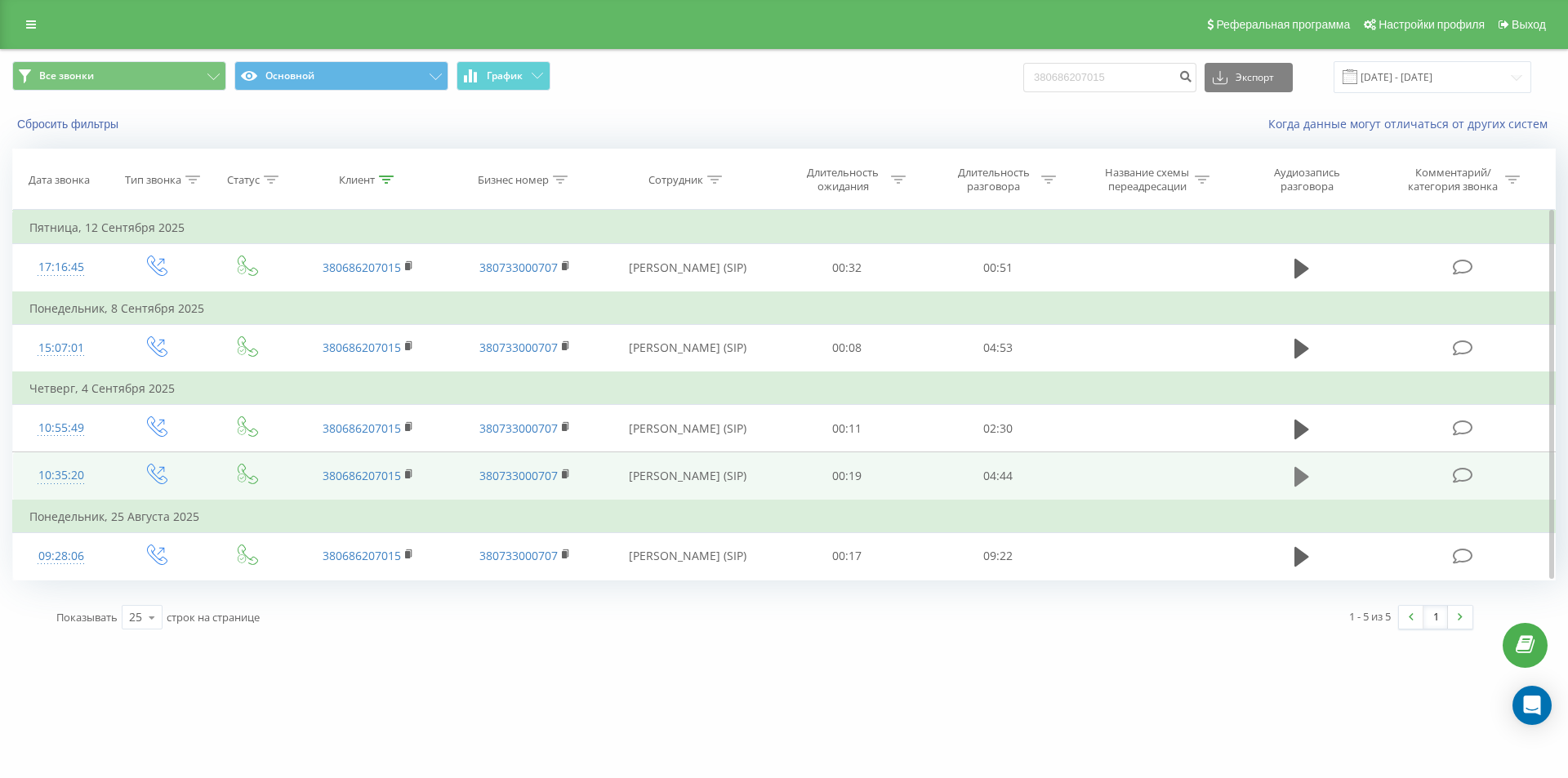
click at [1303, 481] on icon at bounding box center [1301, 476] width 15 height 19
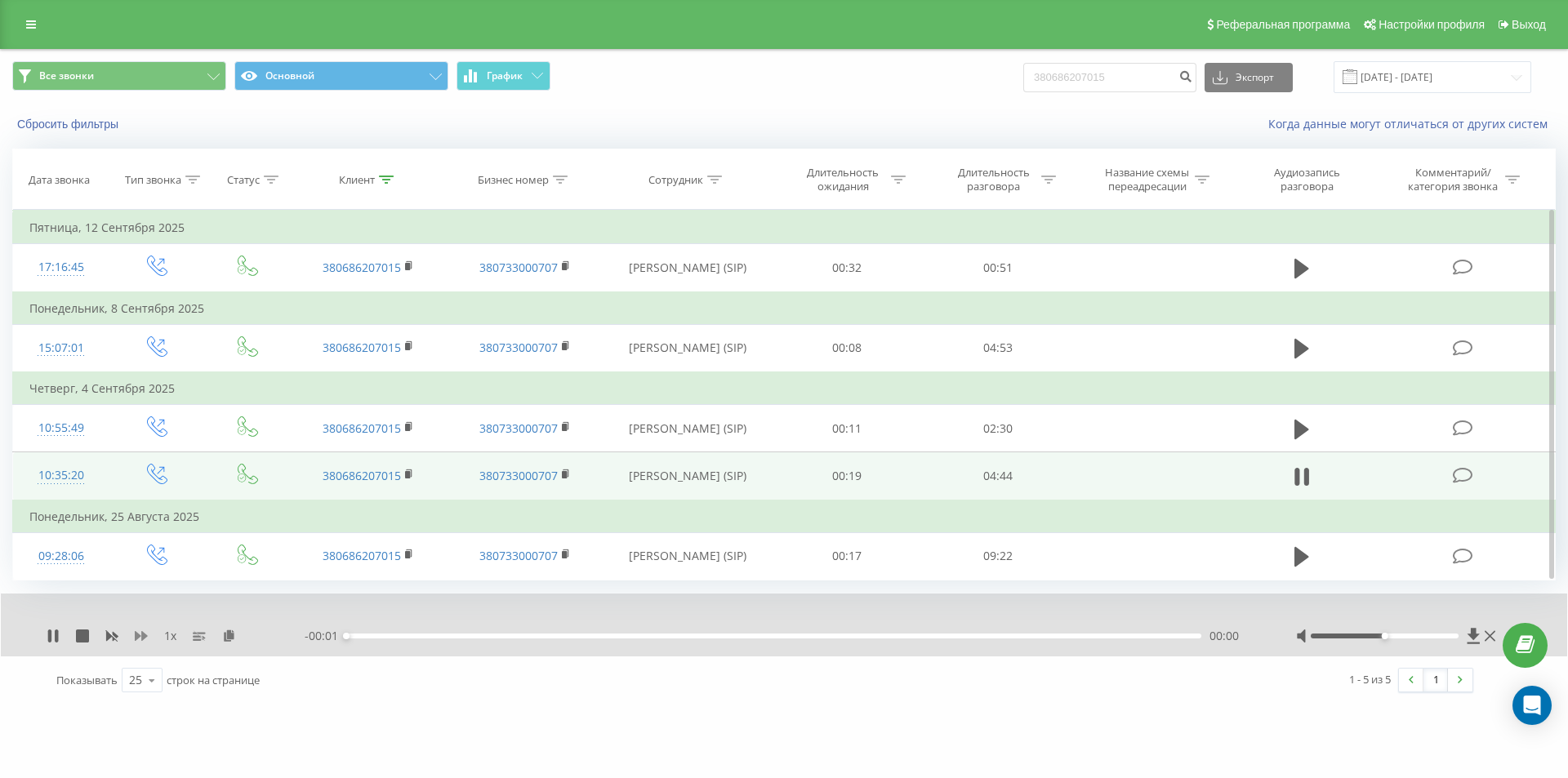
click at [134, 632] on icon at bounding box center [140, 635] width 13 height 10
click at [142, 630] on icon at bounding box center [140, 636] width 13 height 13
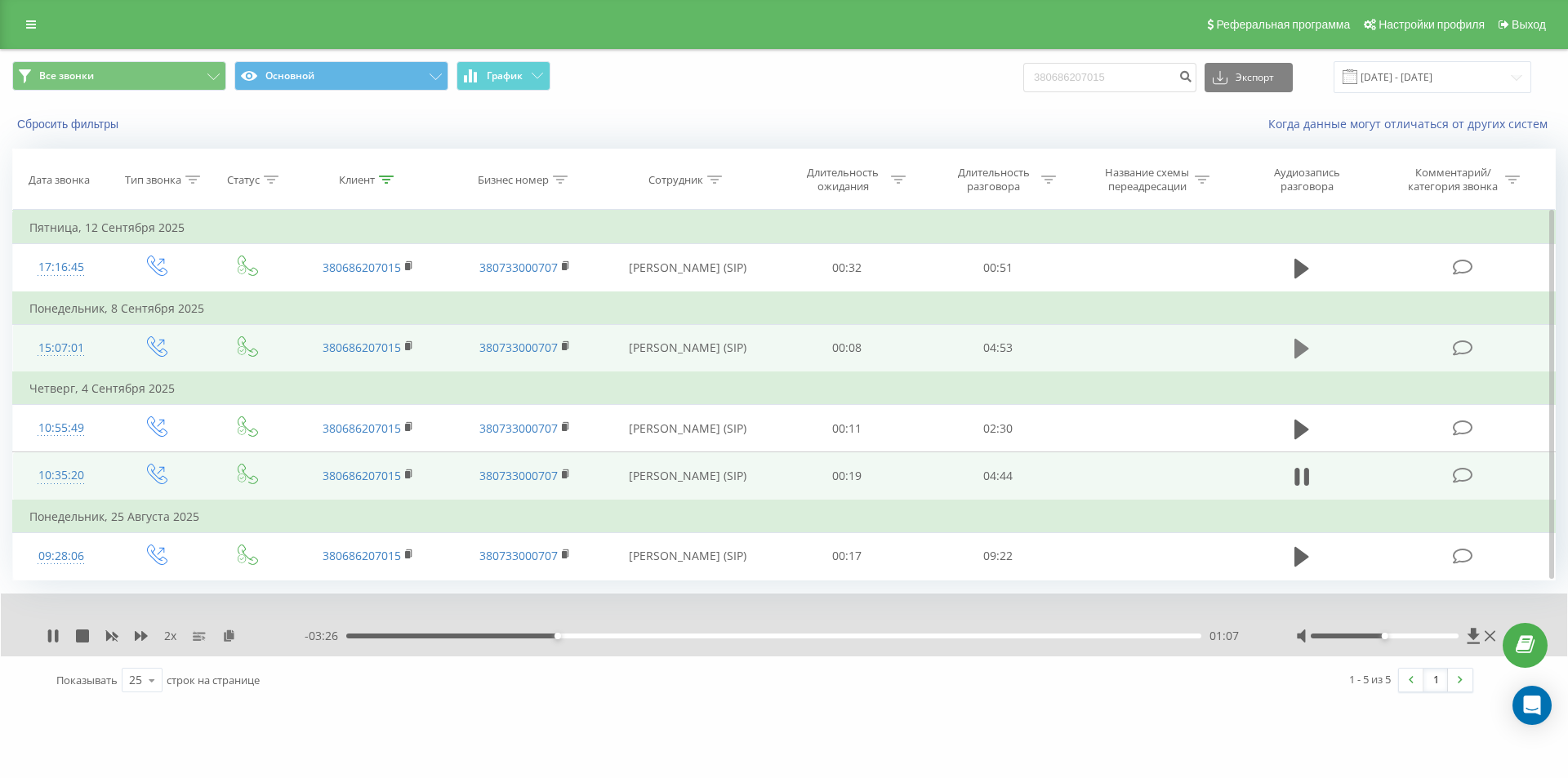
click at [1300, 350] on icon at bounding box center [1301, 348] width 15 height 19
click at [231, 636] on icon at bounding box center [229, 635] width 14 height 11
click at [409, 340] on icon at bounding box center [409, 345] width 9 height 11
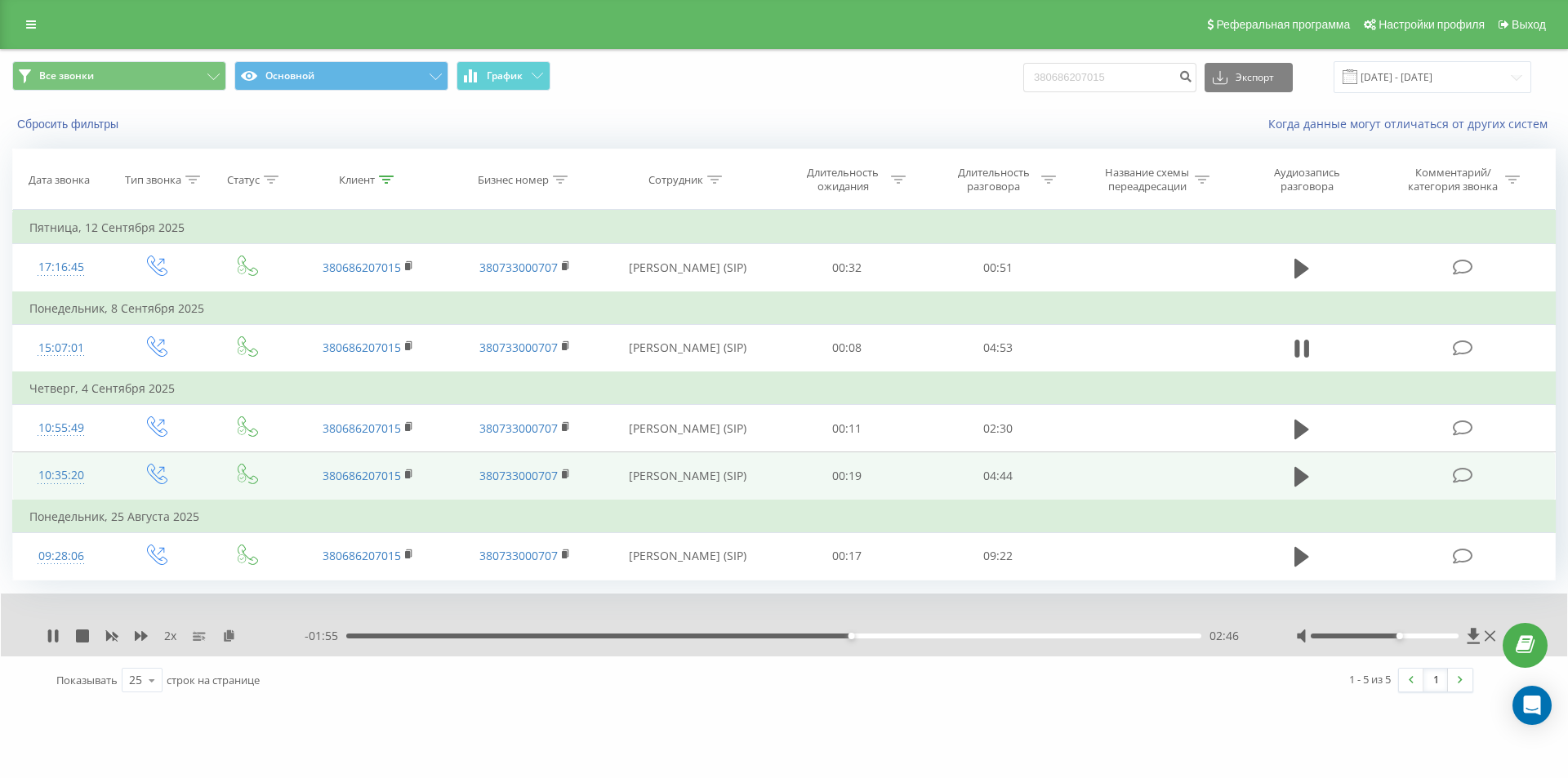
click at [1396, 634] on div at bounding box center [1385, 636] width 148 height 5
click at [111, 636] on rect at bounding box center [112, 637] width 12 height 12
click at [140, 633] on icon at bounding box center [140, 636] width 13 height 13
drag, startPoint x: 1157, startPoint y: 81, endPoint x: 647, endPoint y: 88, distance: 510.0
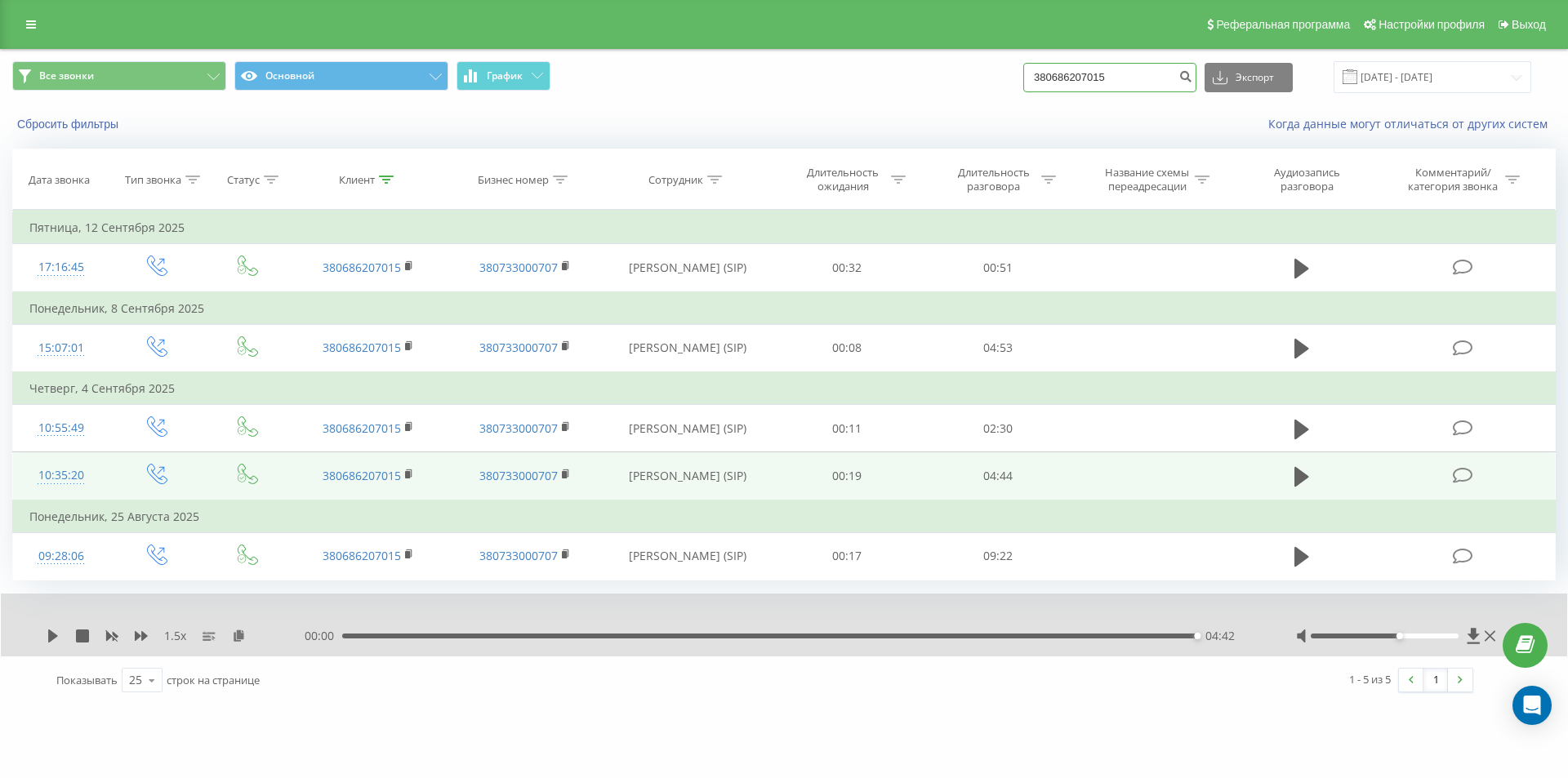
click at [798, 88] on div "Все звонки Основной График 380686207015 Экспорт .csv .xls .xlsx 23.06.2025 - 23…" at bounding box center [784, 77] width 1544 height 32
paste input "976234617"
type input "380976234617"
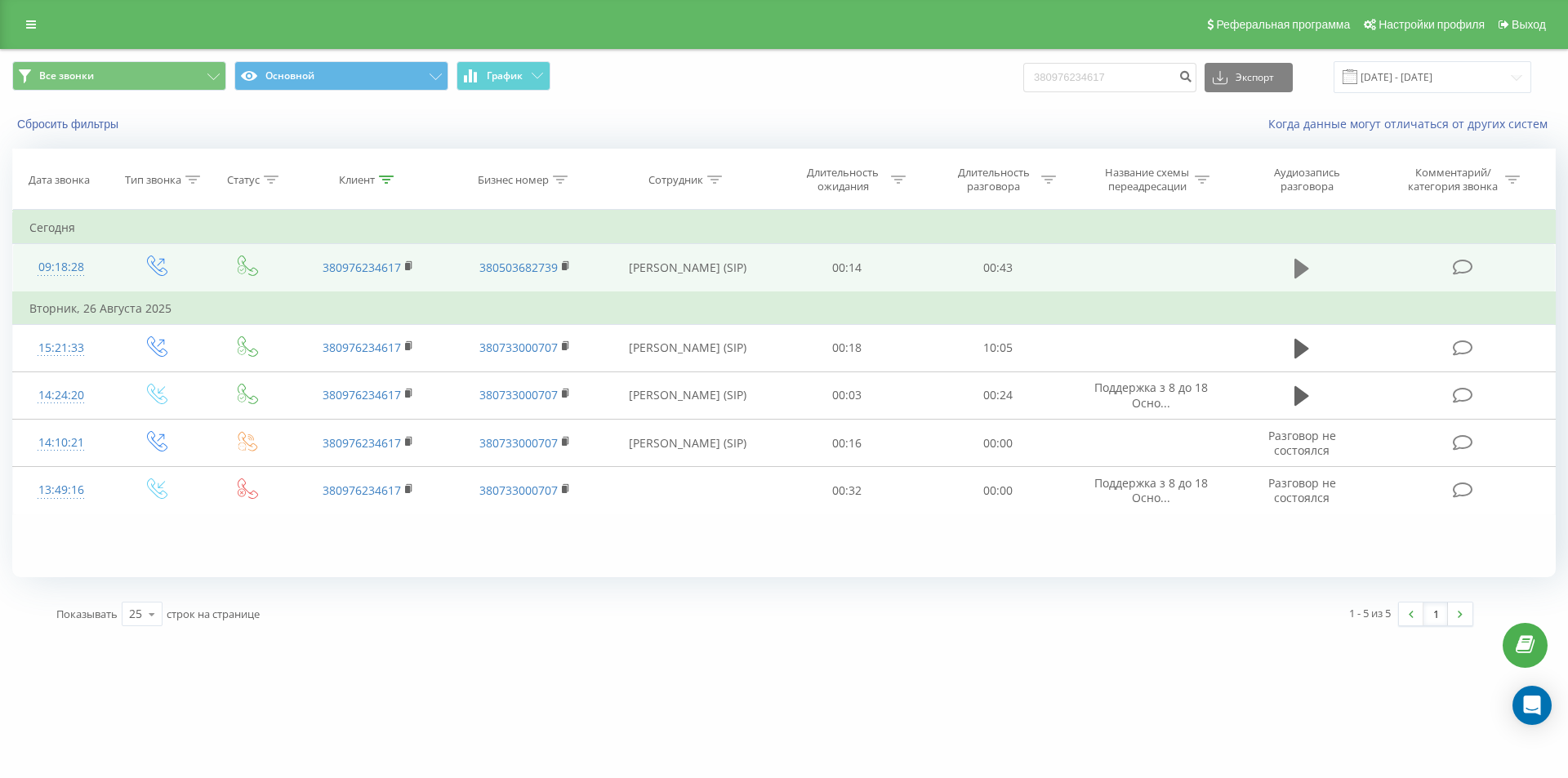
click at [1302, 268] on icon at bounding box center [1301, 269] width 15 height 19
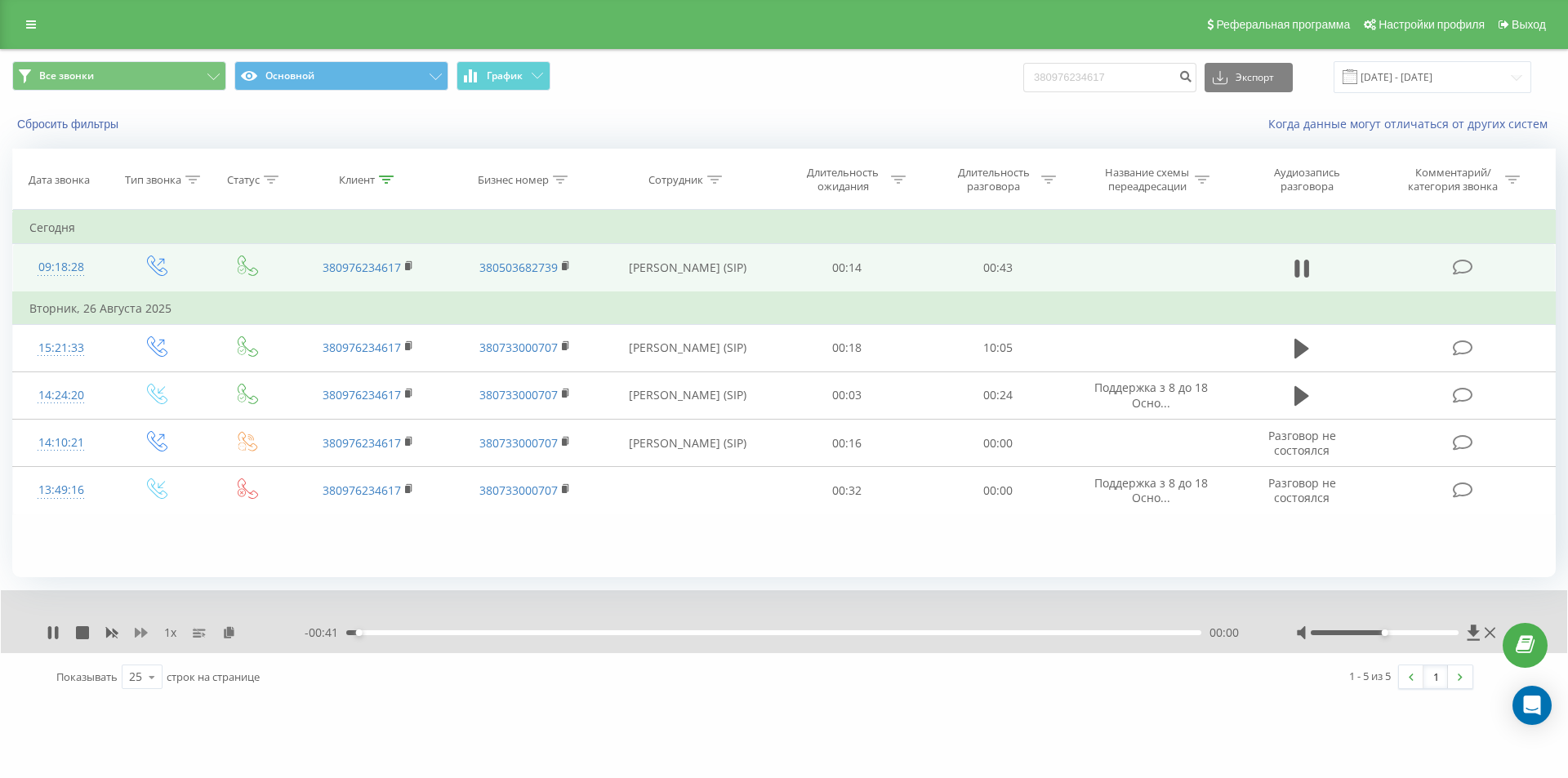
click at [142, 630] on icon at bounding box center [140, 632] width 13 height 10
click at [613, 631] on div "00:18" at bounding box center [774, 633] width 855 height 5
click at [596, 634] on div "00:15" at bounding box center [774, 633] width 855 height 5
click at [108, 631] on icon at bounding box center [113, 633] width 12 height 10
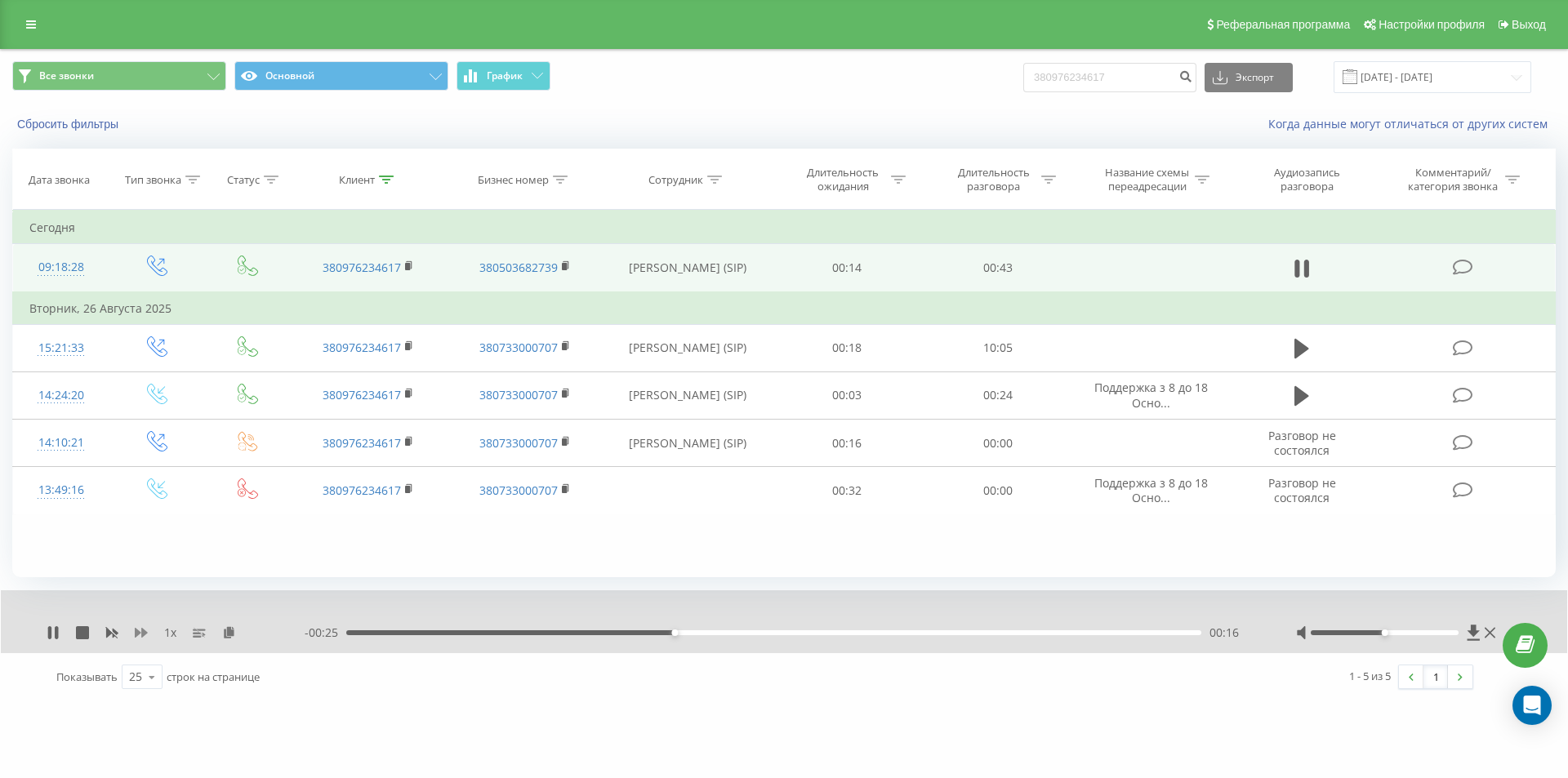
click at [140, 633] on icon at bounding box center [140, 632] width 13 height 10
click at [579, 633] on div "00:40" at bounding box center [774, 633] width 855 height 5
click at [112, 633] on rect at bounding box center [112, 633] width 12 height 12
click at [564, 631] on div "00:10" at bounding box center [774, 633] width 855 height 5
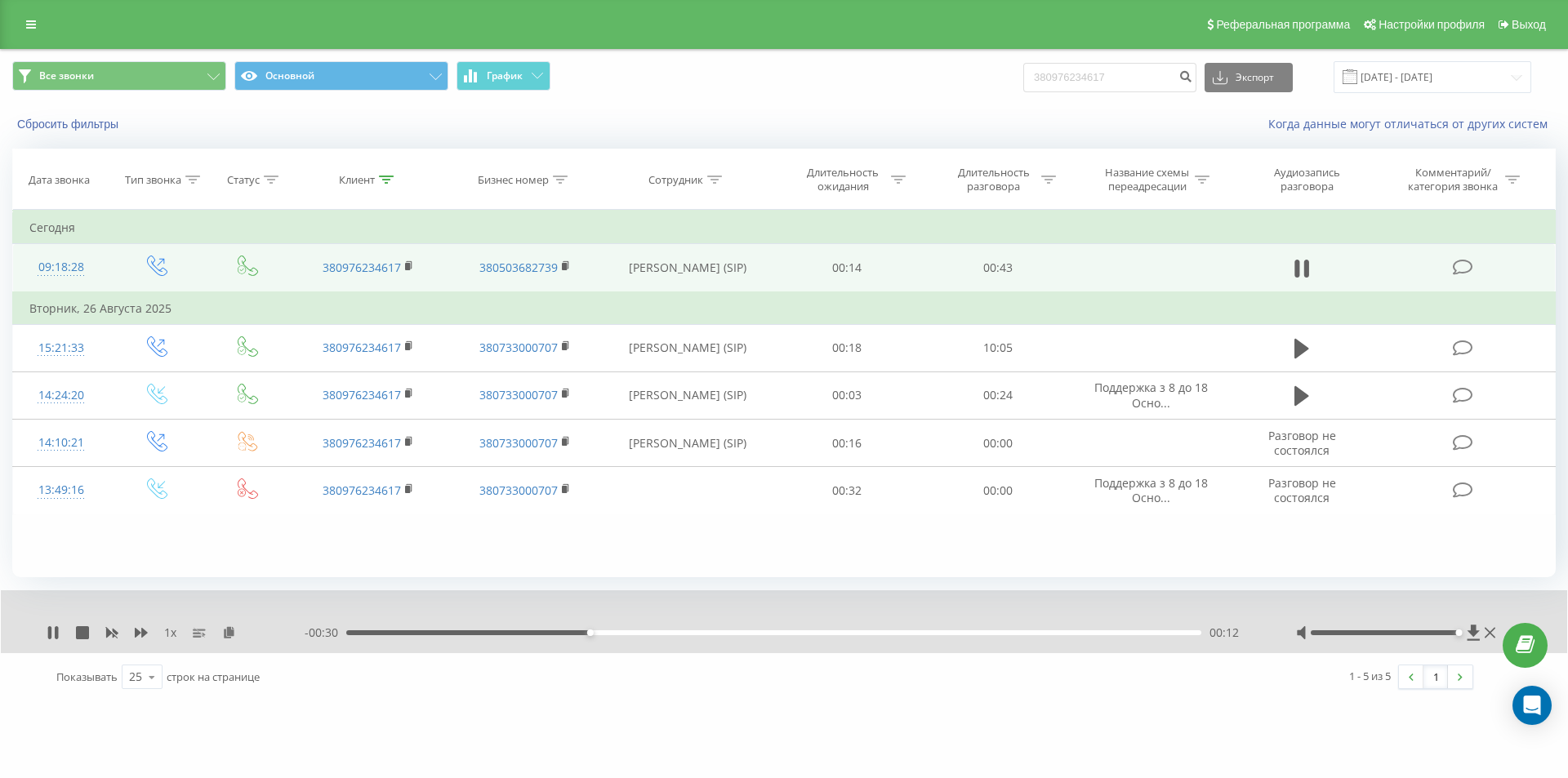
drag, startPoint x: 1390, startPoint y: 632, endPoint x: 1455, endPoint y: 631, distance: 65.0
click at [1455, 631] on div at bounding box center [1385, 633] width 148 height 5
click at [376, 630] on div "- 00:25 00:17 00:17" at bounding box center [779, 632] width 950 height 17
click at [420, 631] on div "00:19" at bounding box center [774, 633] width 855 height 5
click at [411, 263] on icon at bounding box center [408, 264] width 6 height 7
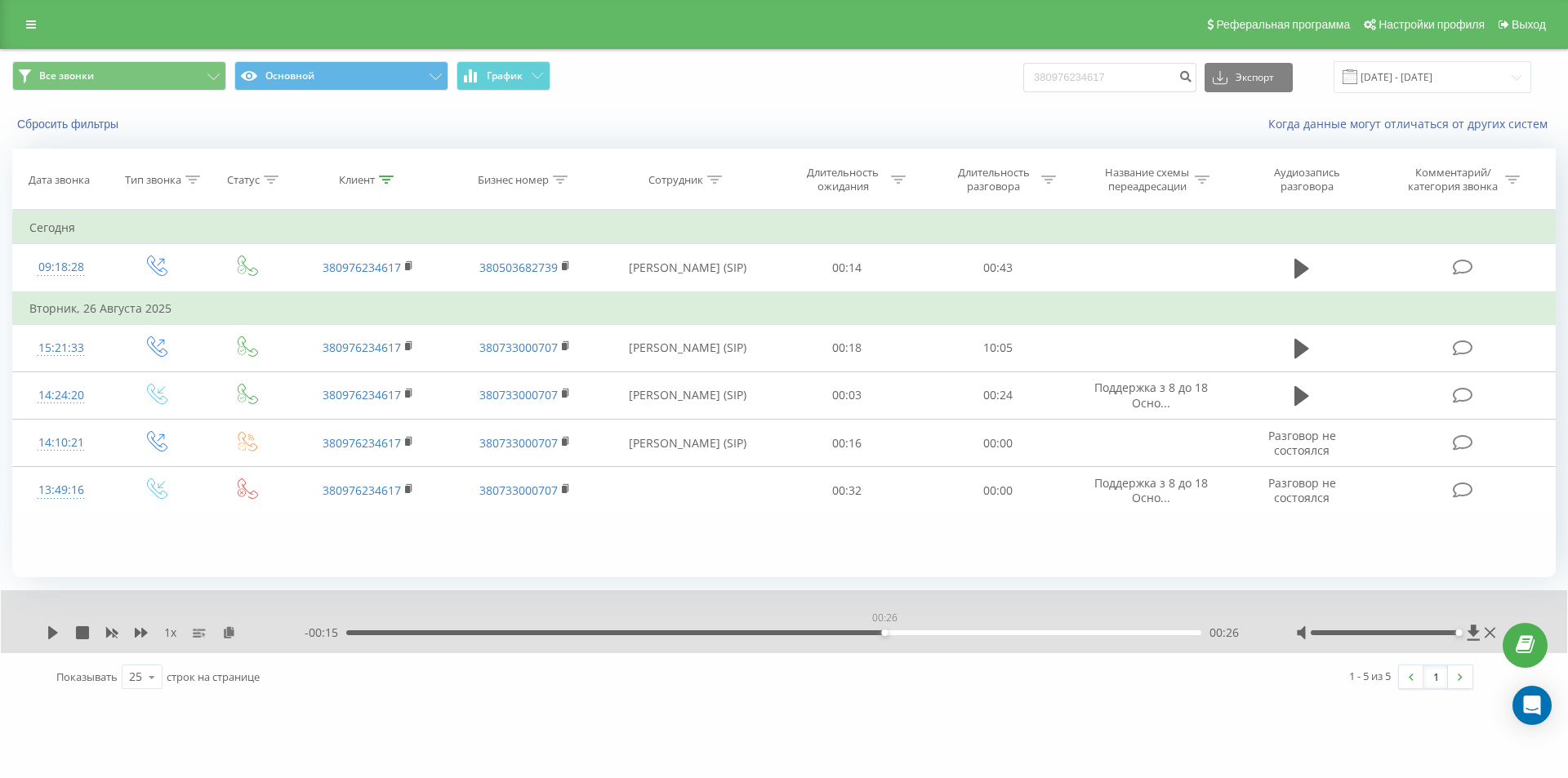
click at [880, 631] on div "00:26" at bounding box center [774, 633] width 855 height 5
click at [52, 635] on icon at bounding box center [52, 632] width 10 height 13
click at [54, 630] on icon at bounding box center [52, 632] width 13 height 13
click at [228, 632] on icon at bounding box center [229, 631] width 14 height 11
drag, startPoint x: 1147, startPoint y: 78, endPoint x: 811, endPoint y: 105, distance: 337.1
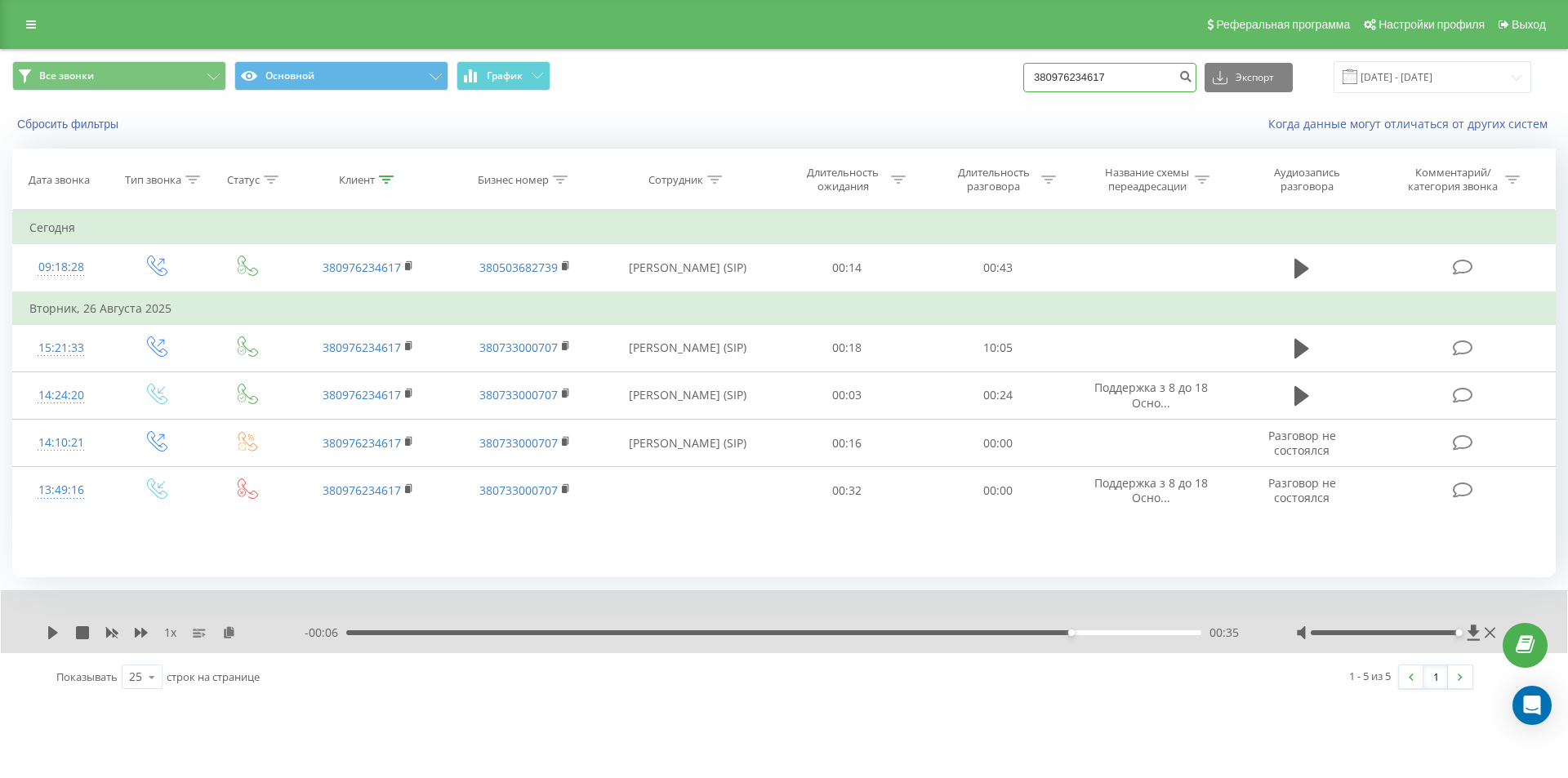
click at [811, 106] on div "Все звонки Основной График 380976234617 Экспорт .csv .xls .xlsx 23.06.2025 - 23…" at bounding box center [784, 97] width 1566 height 94
paste input "674764180"
type input "380674764180"
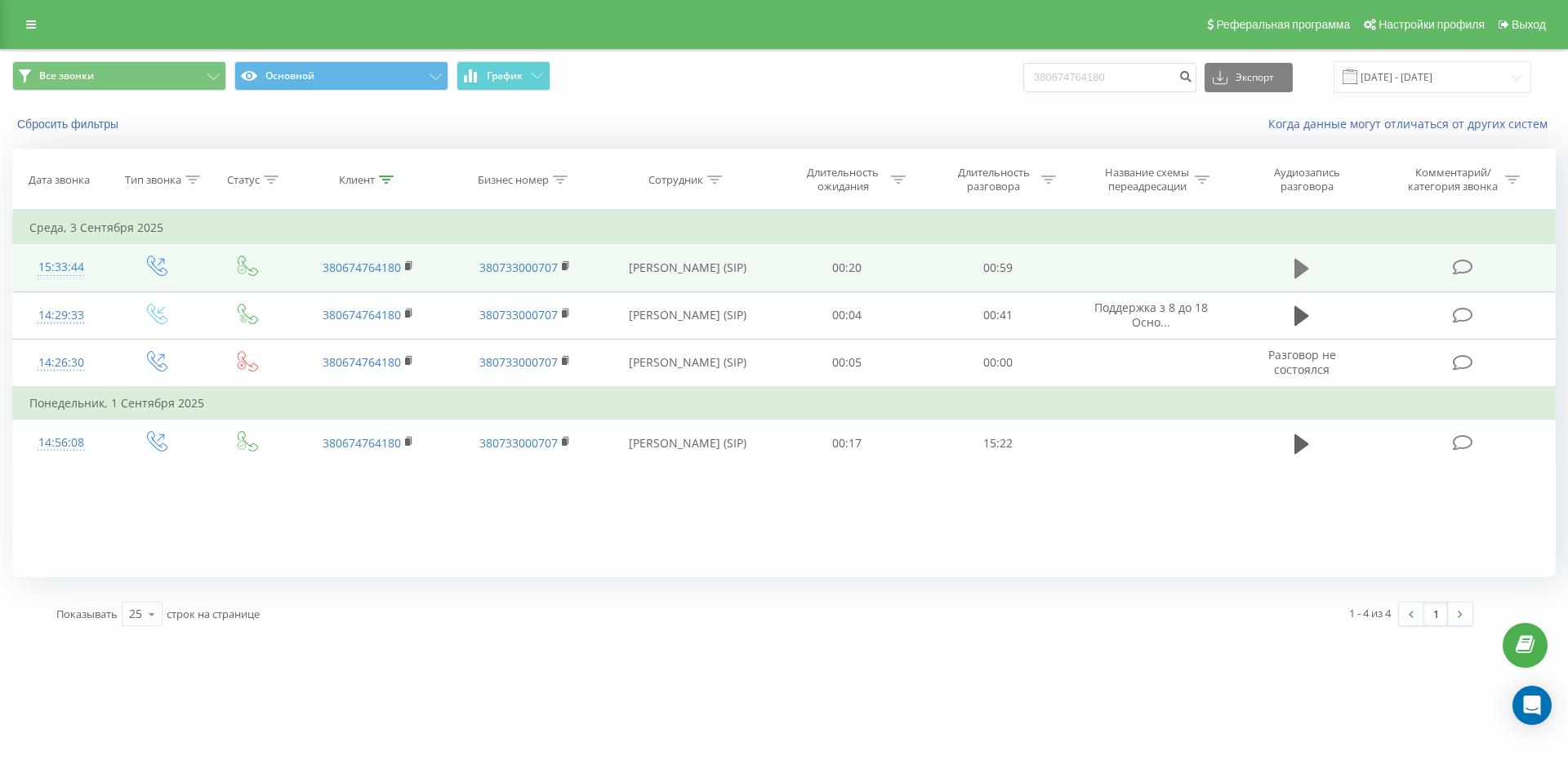
click at [1298, 264] on icon at bounding box center [1301, 269] width 15 height 19
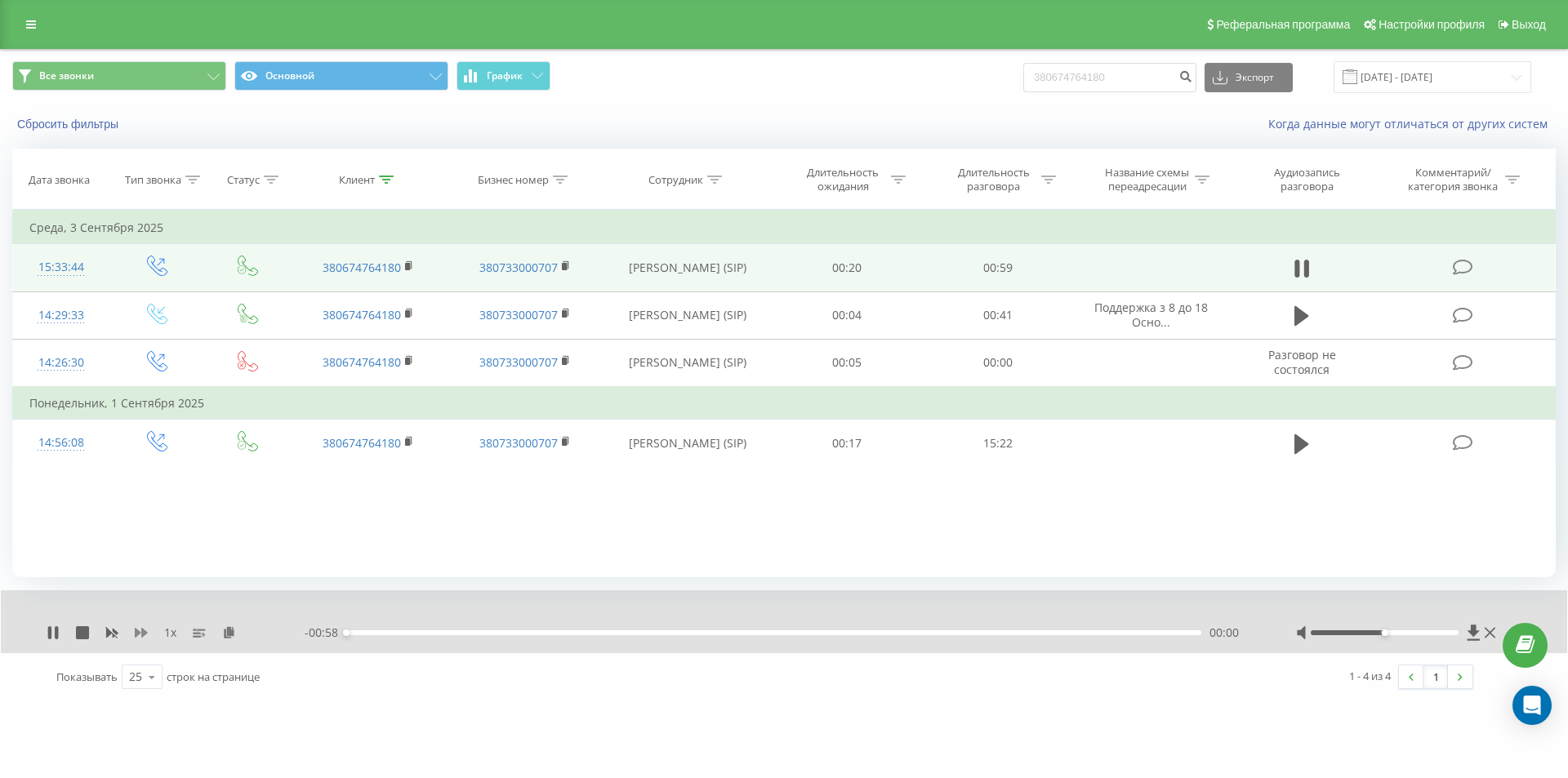
click at [144, 628] on icon at bounding box center [140, 632] width 13 height 13
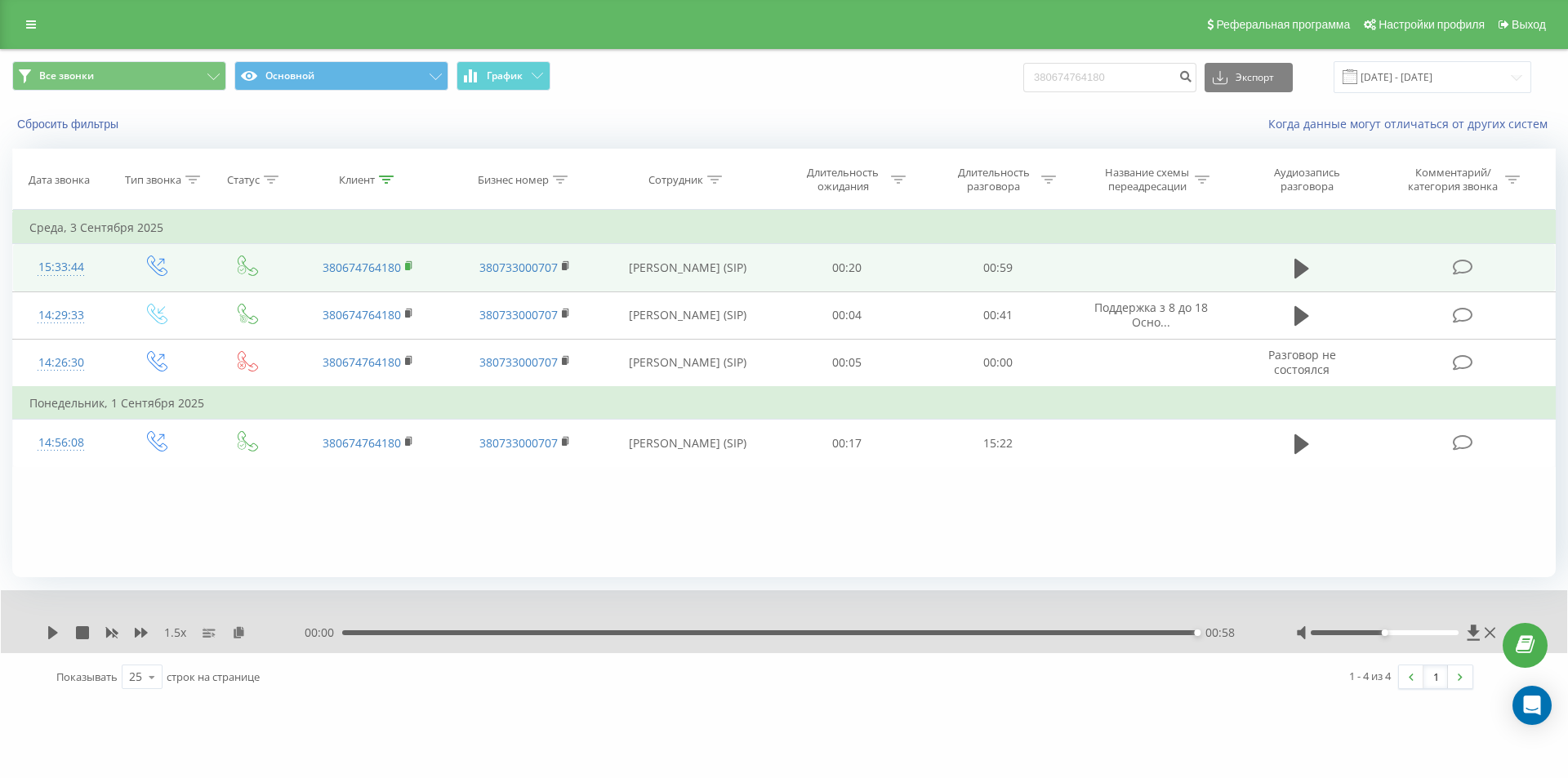
click at [409, 265] on rect at bounding box center [407, 266] width 5 height 7
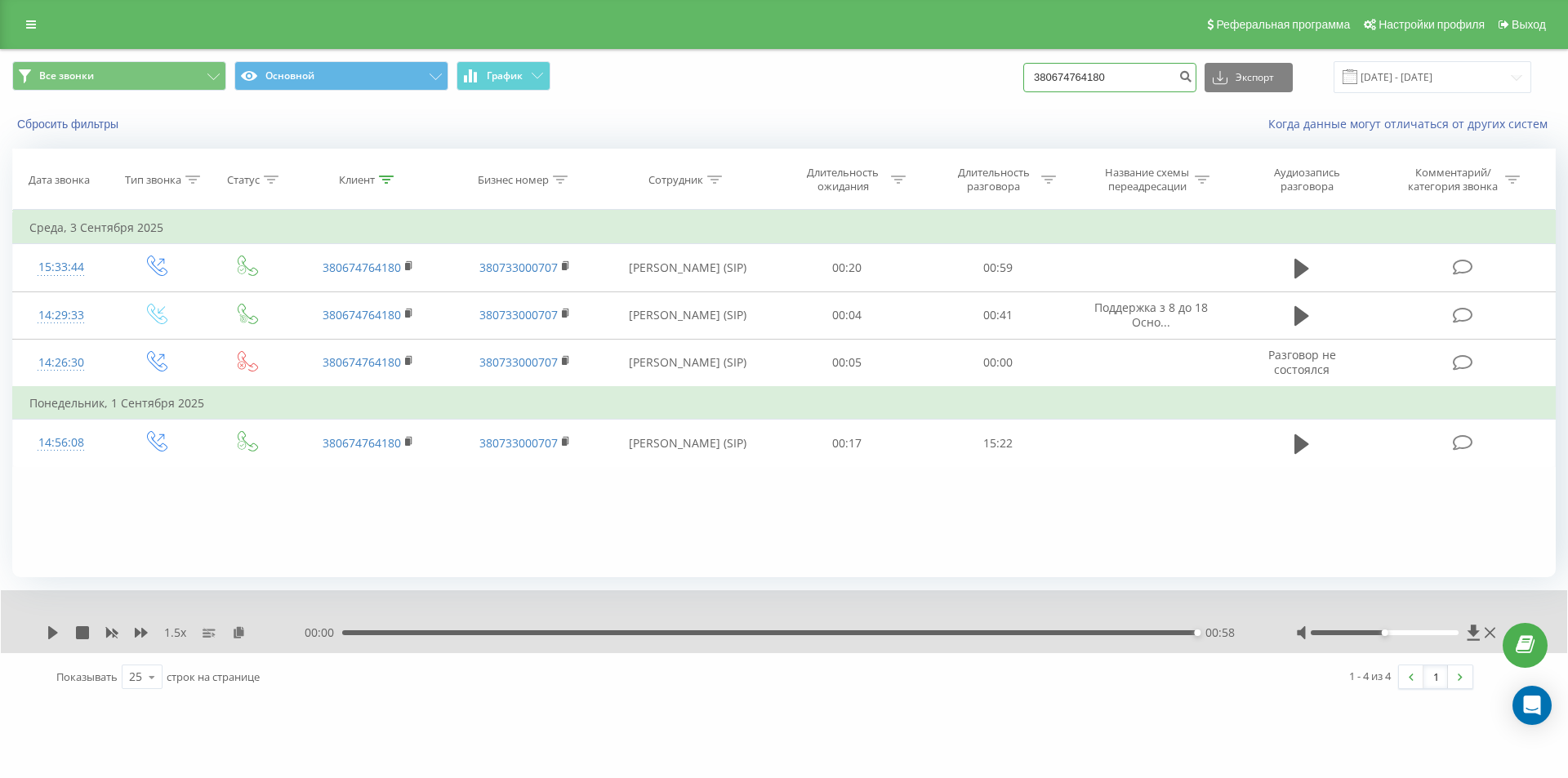
drag, startPoint x: 1127, startPoint y: 76, endPoint x: 744, endPoint y: 78, distance: 383.0
click at [750, 77] on div "Все звонки Основной График 380674764180 Экспорт .csv .xls .xlsx [DATE] - [DATE]" at bounding box center [784, 77] width 1544 height 32
paste input "967084959"
type input "380967084959"
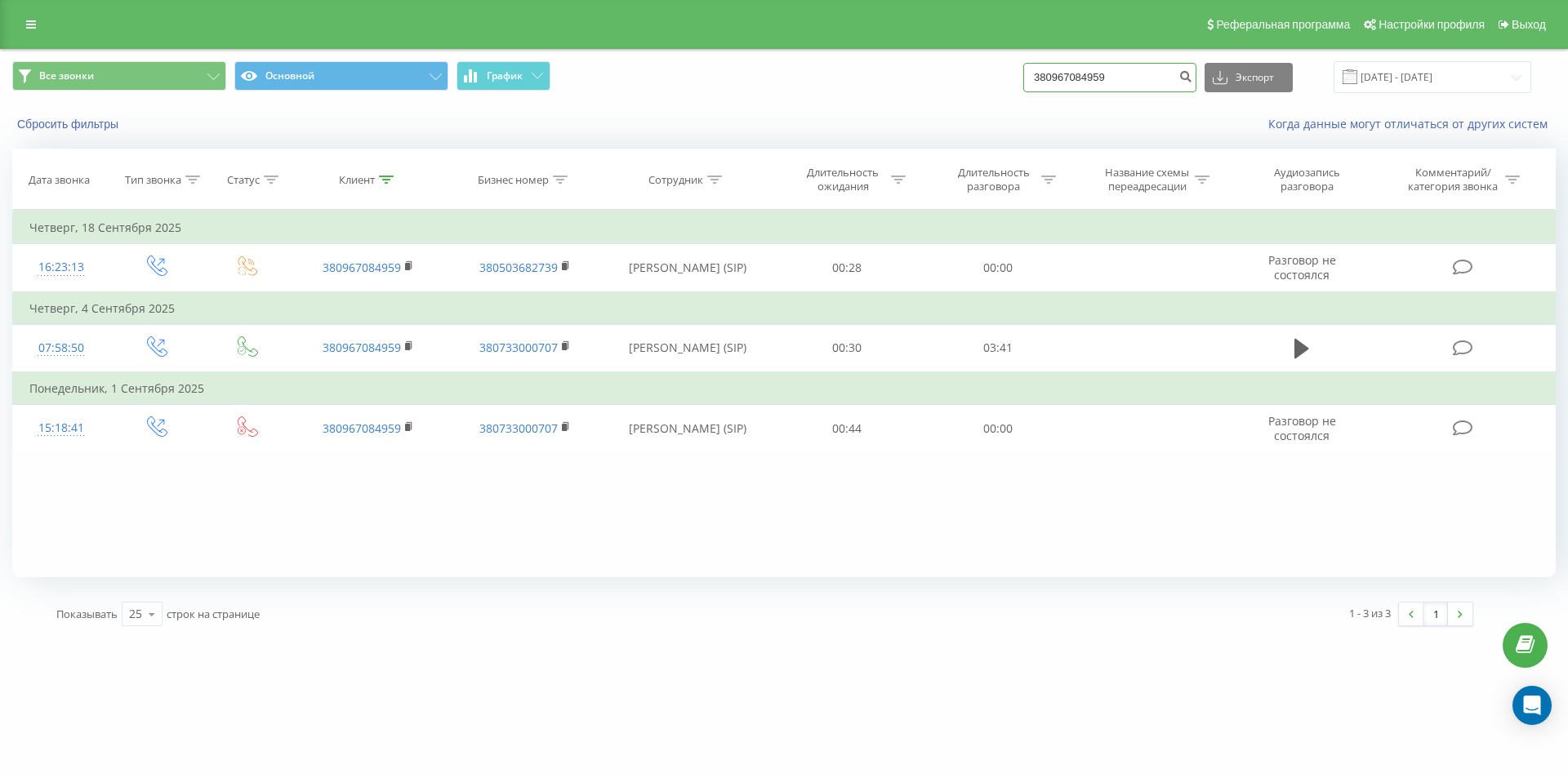
drag, startPoint x: 1142, startPoint y: 72, endPoint x: 705, endPoint y: 115, distance: 439.1
click at [736, 109] on div "Все звонки Основной График 380967084959 Экспорт .csv .xls .xlsx [DATE] - [DATE]…" at bounding box center [784, 97] width 1566 height 94
paste input "77509601"
type input "380977509601"
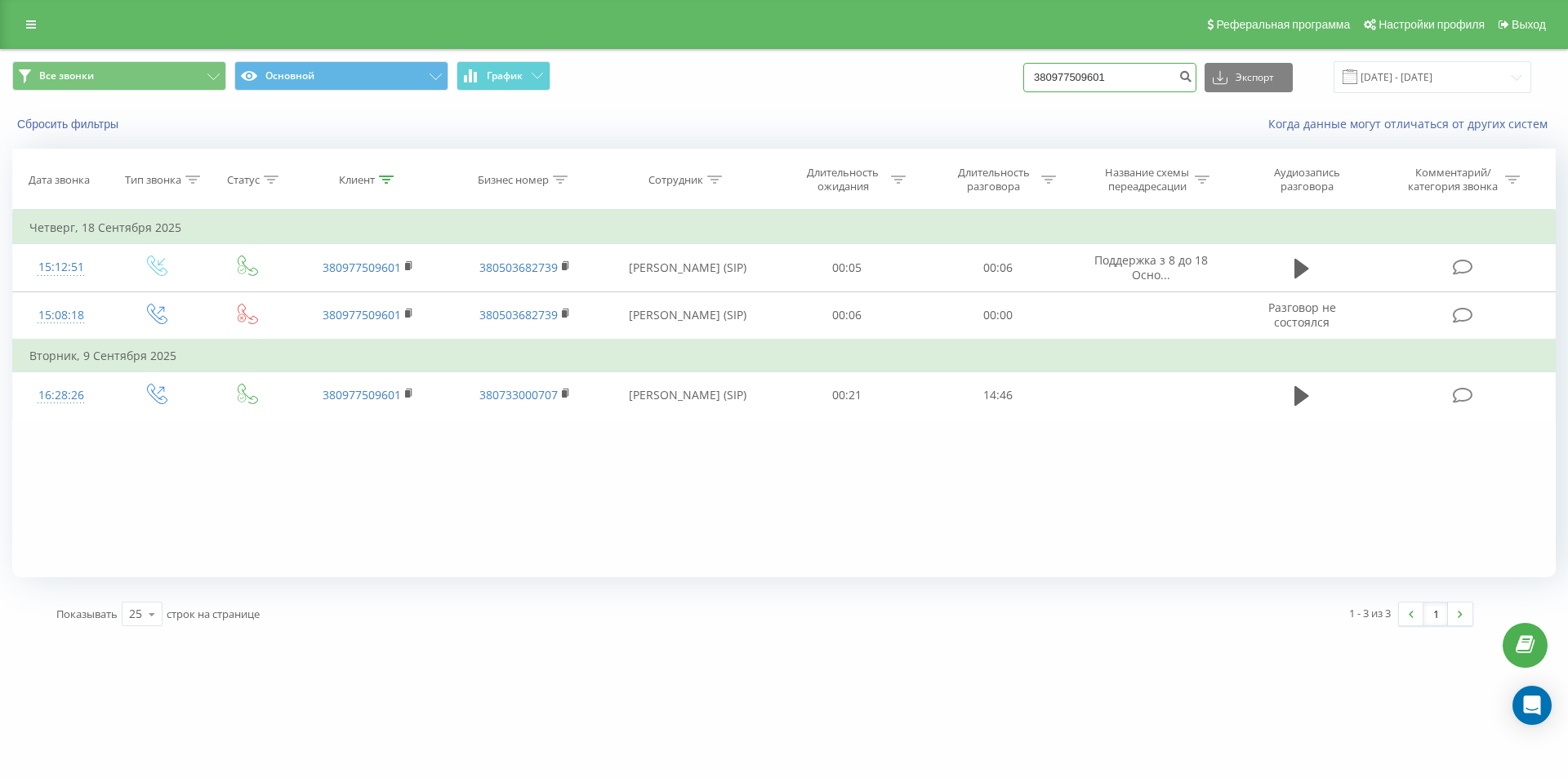
drag, startPoint x: 1132, startPoint y: 83, endPoint x: 760, endPoint y: 118, distance: 373.6
click at [766, 118] on div "Все звонки Основной График 380977509601 Экспорт .csv .xls .xlsx [DATE] - [DATE]…" at bounding box center [784, 97] width 1566 height 94
paste input "95602553"
type input "380995602553"
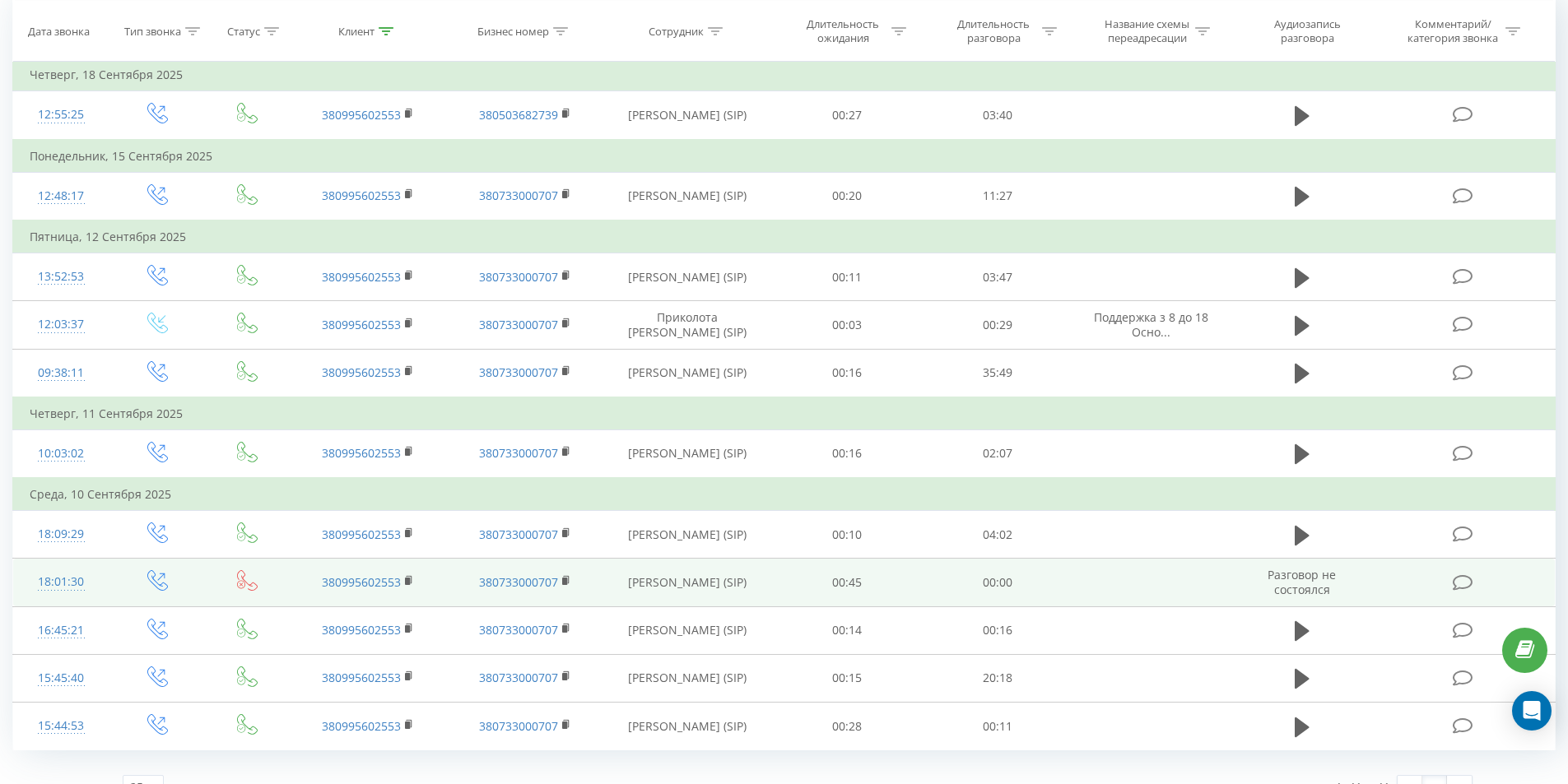
scroll to position [183, 0]
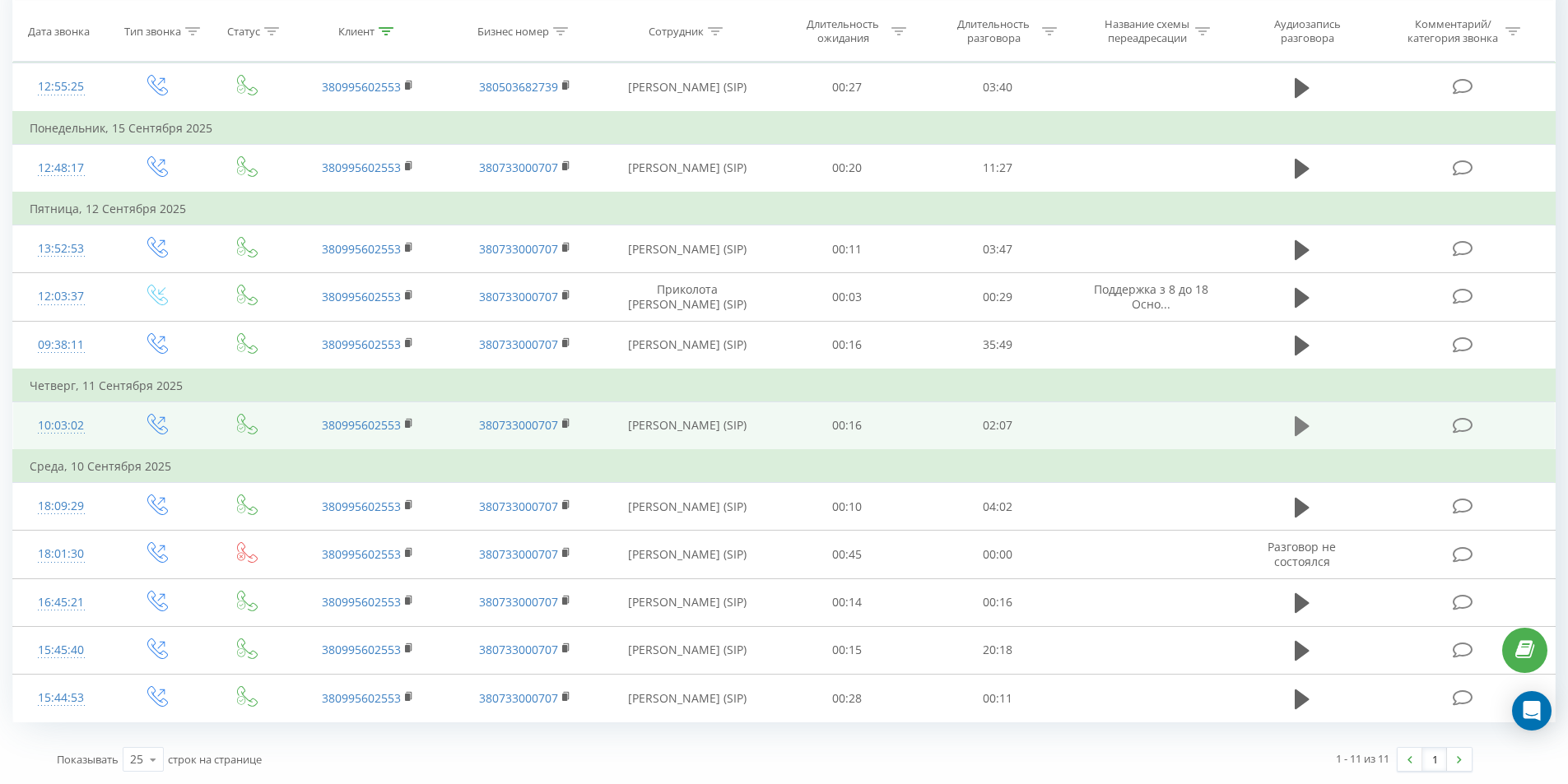
click at [1299, 429] on icon at bounding box center [1302, 426] width 15 height 19
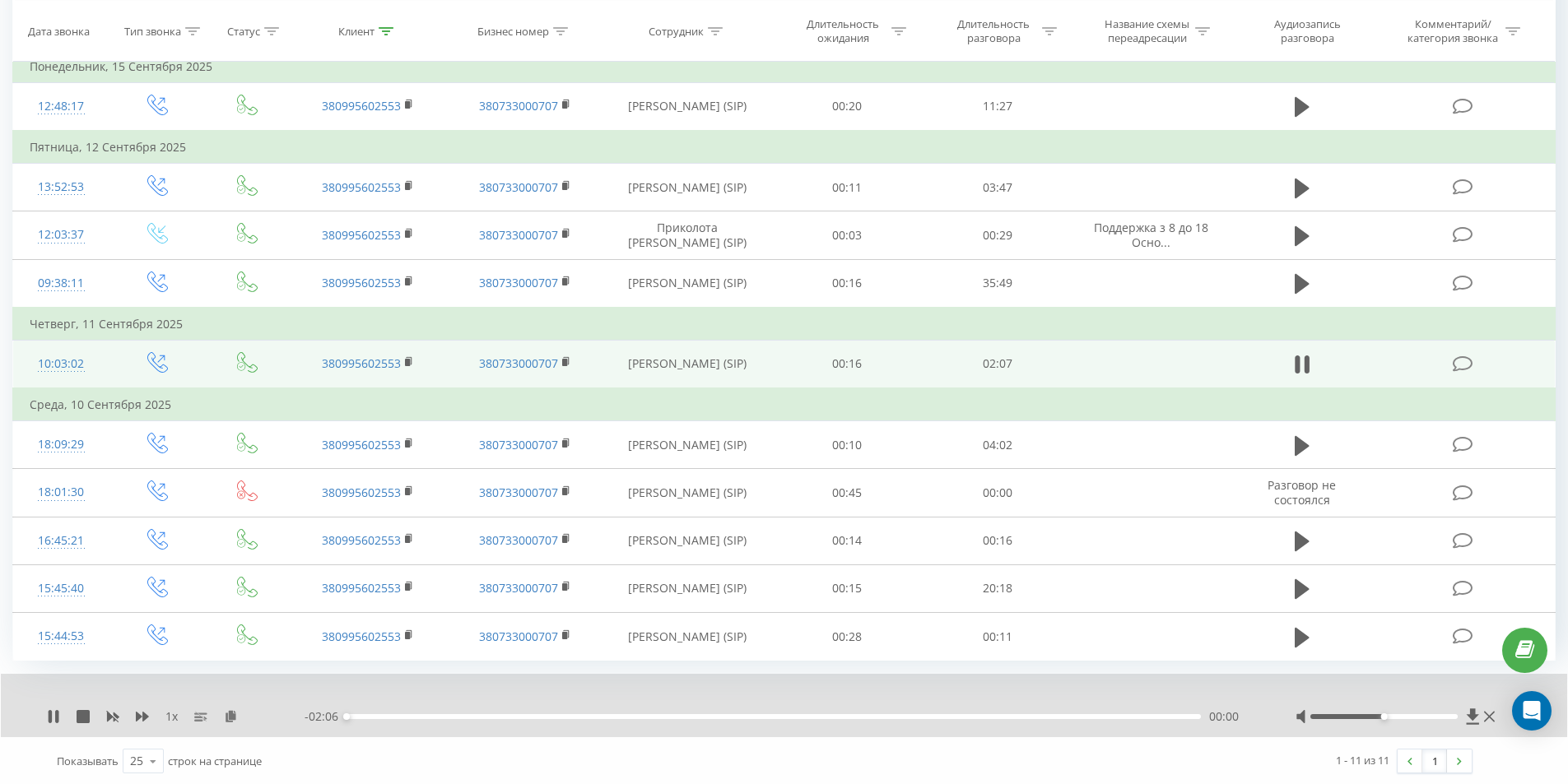
scroll to position [246, 0]
click at [144, 712] on icon at bounding box center [142, 715] width 13 height 10
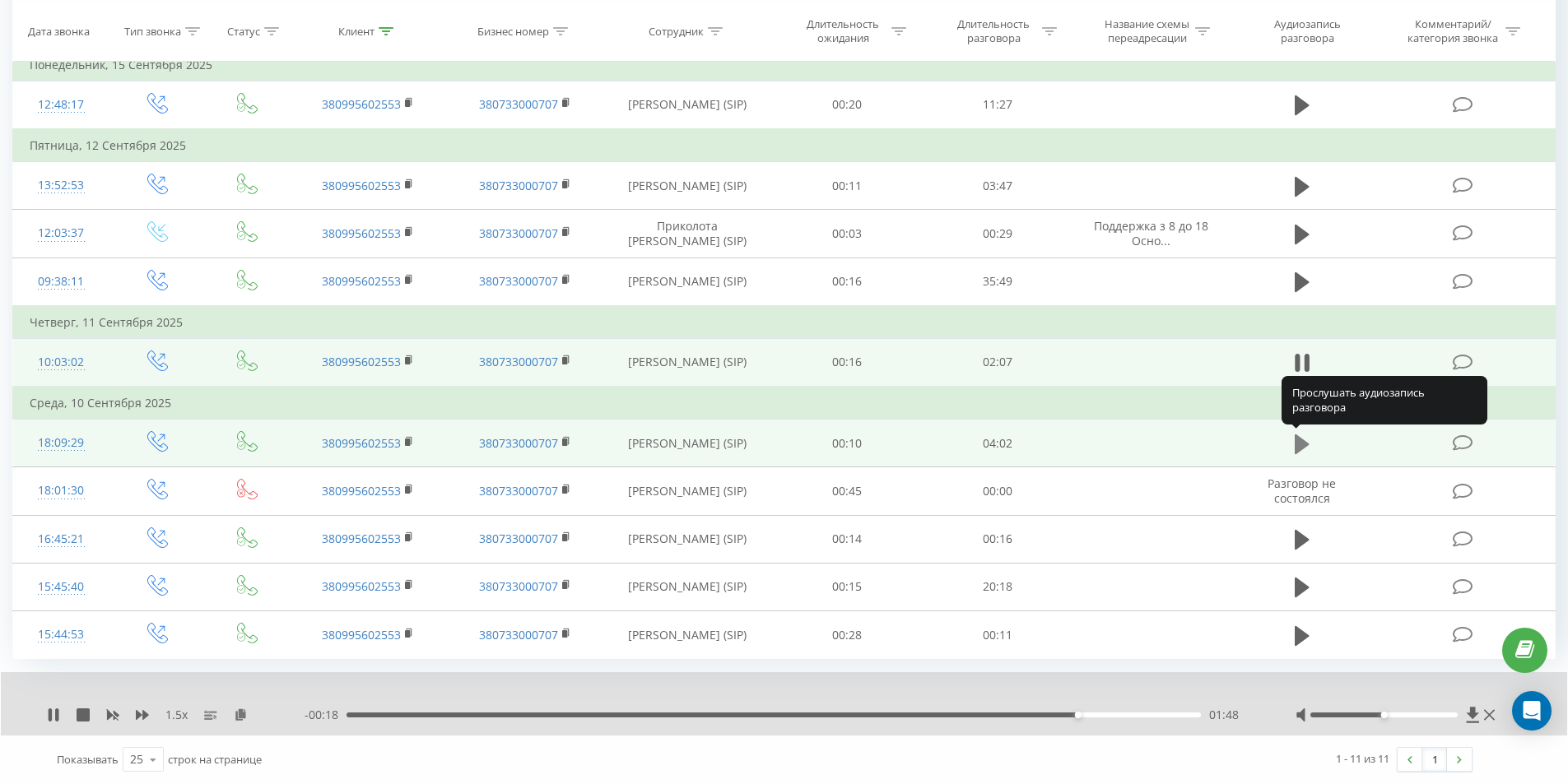
click at [1298, 438] on icon at bounding box center [1302, 444] width 15 height 19
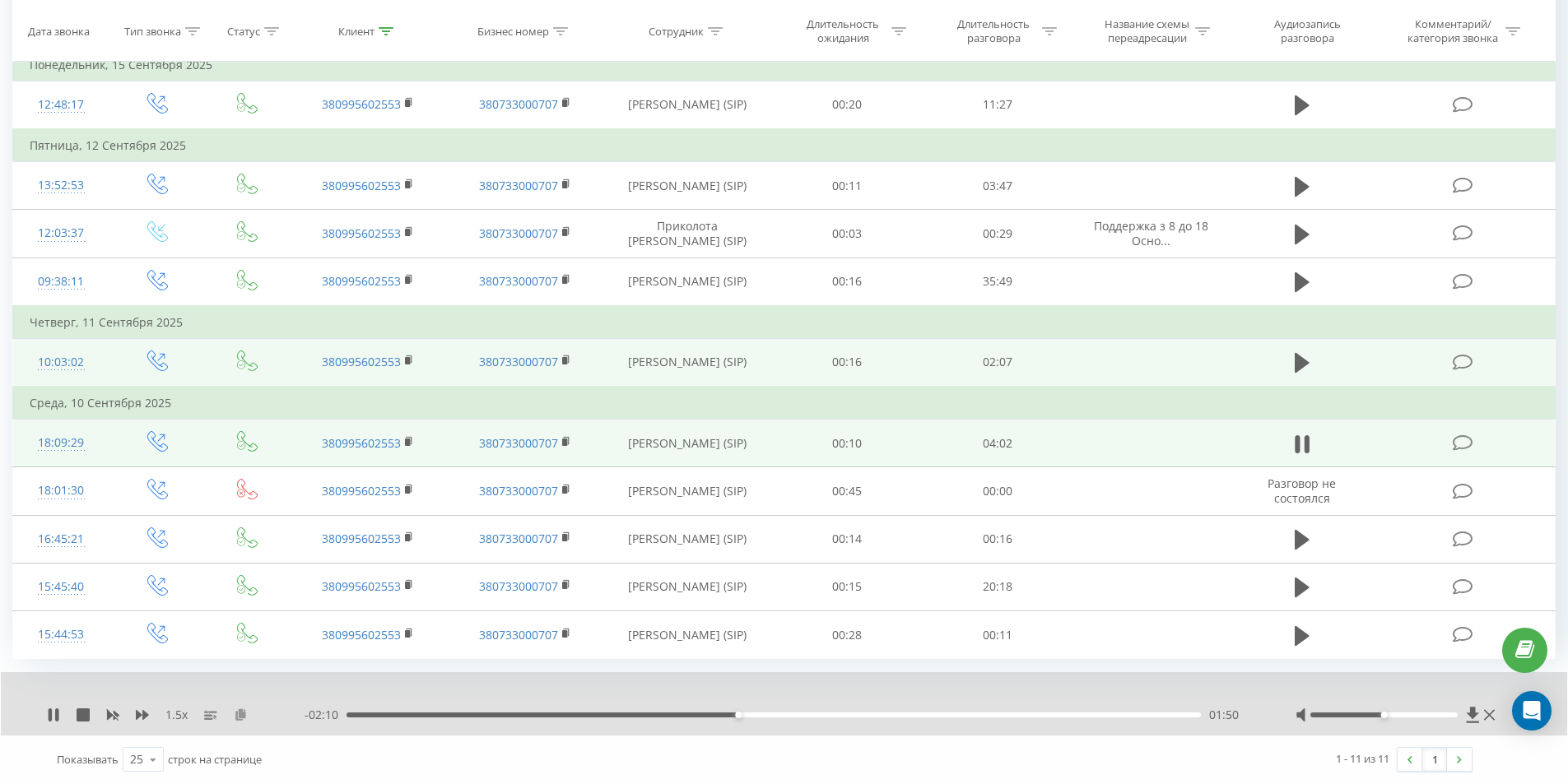
click at [238, 713] on icon at bounding box center [241, 714] width 14 height 11
click at [406, 441] on rect at bounding box center [407, 442] width 5 height 7
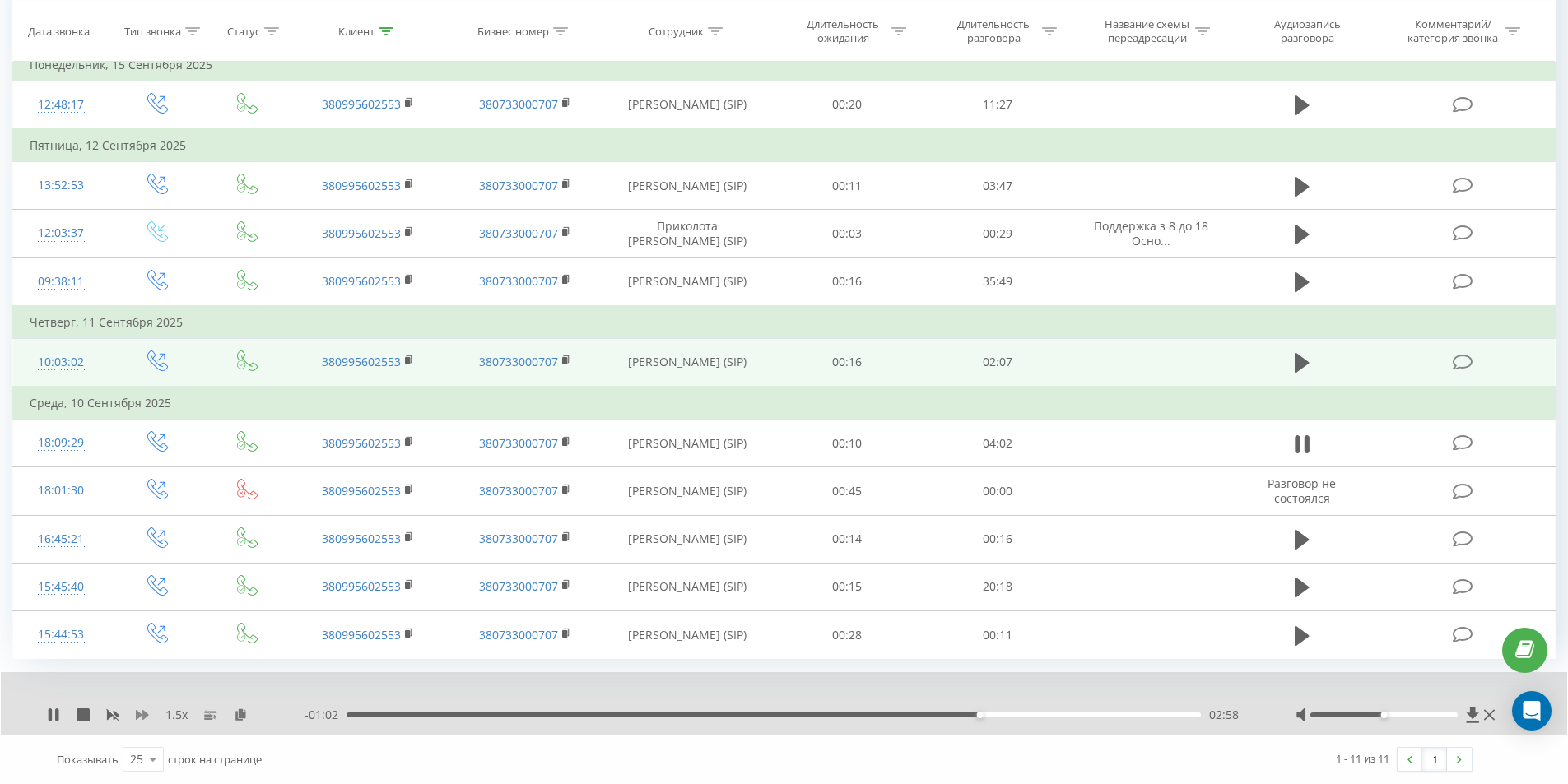
click at [138, 713] on icon at bounding box center [142, 715] width 13 height 10
click at [113, 715] on rect at bounding box center [113, 715] width 7 height 6
click at [142, 716] on icon at bounding box center [142, 715] width 13 height 13
click at [142, 717] on icon at bounding box center [142, 715] width 13 height 13
click at [826, 713] on div "02:15" at bounding box center [773, 715] width 854 height 5
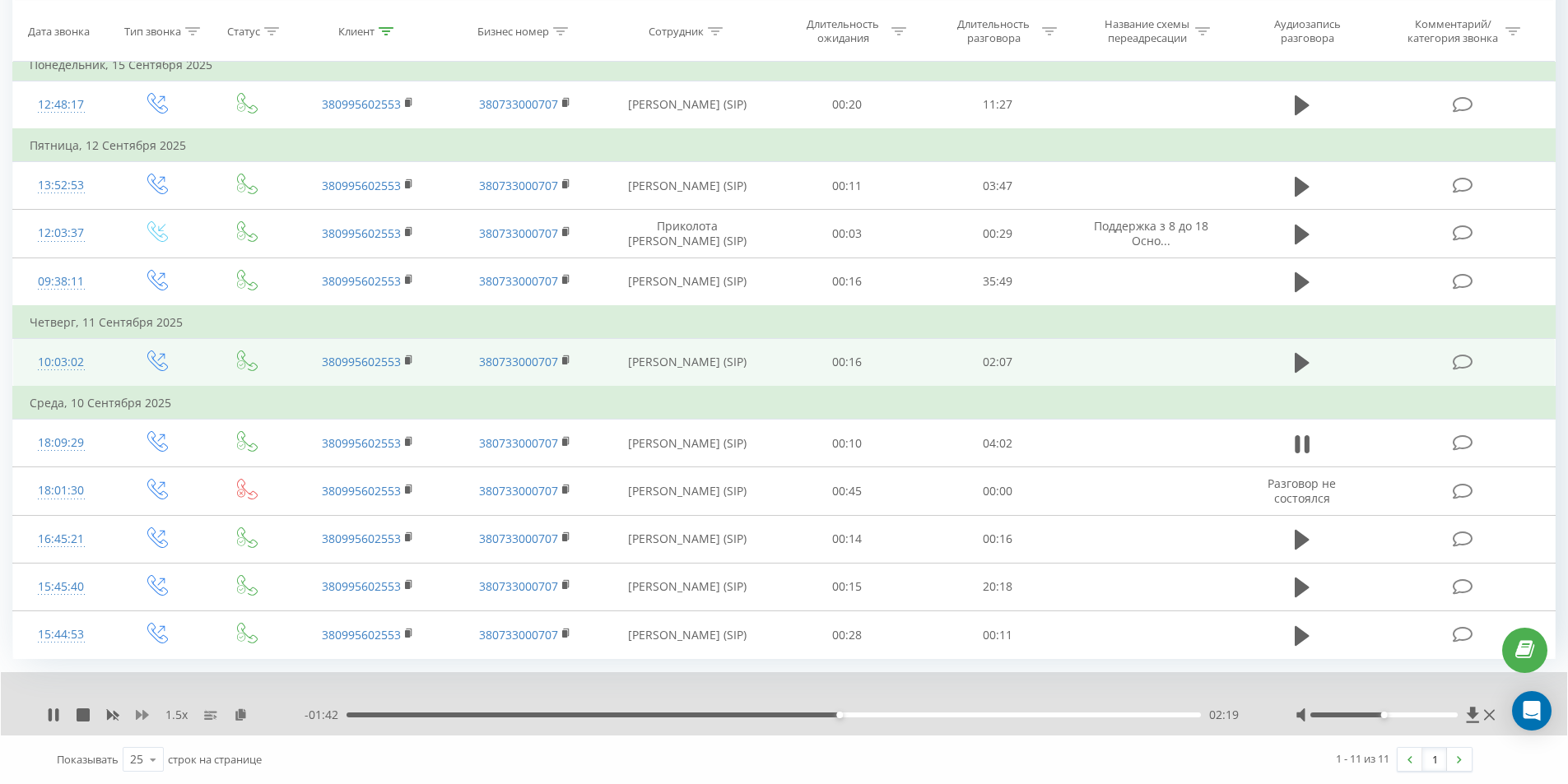
click at [138, 718] on icon at bounding box center [142, 715] width 13 height 10
click at [114, 715] on rect at bounding box center [113, 715] width 7 height 6
click at [565, 715] on div "02:50" at bounding box center [773, 715] width 854 height 5
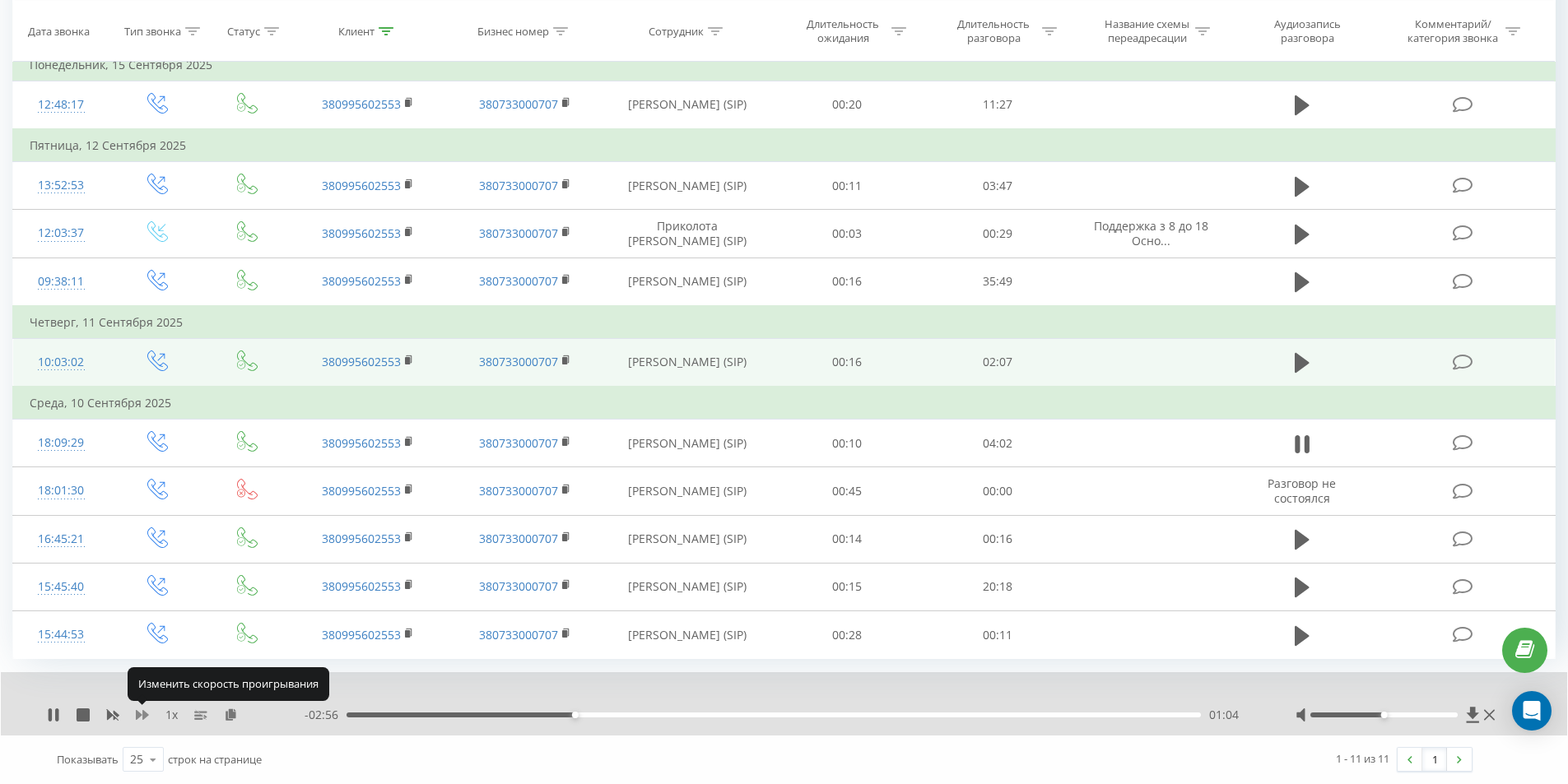
click at [142, 713] on icon at bounding box center [142, 715] width 13 height 13
click at [440, 715] on div "01:22" at bounding box center [773, 715] width 854 height 5
click at [483, 715] on div "00:35" at bounding box center [773, 715] width 854 height 5
click at [500, 714] on div "00:39" at bounding box center [773, 715] width 854 height 5
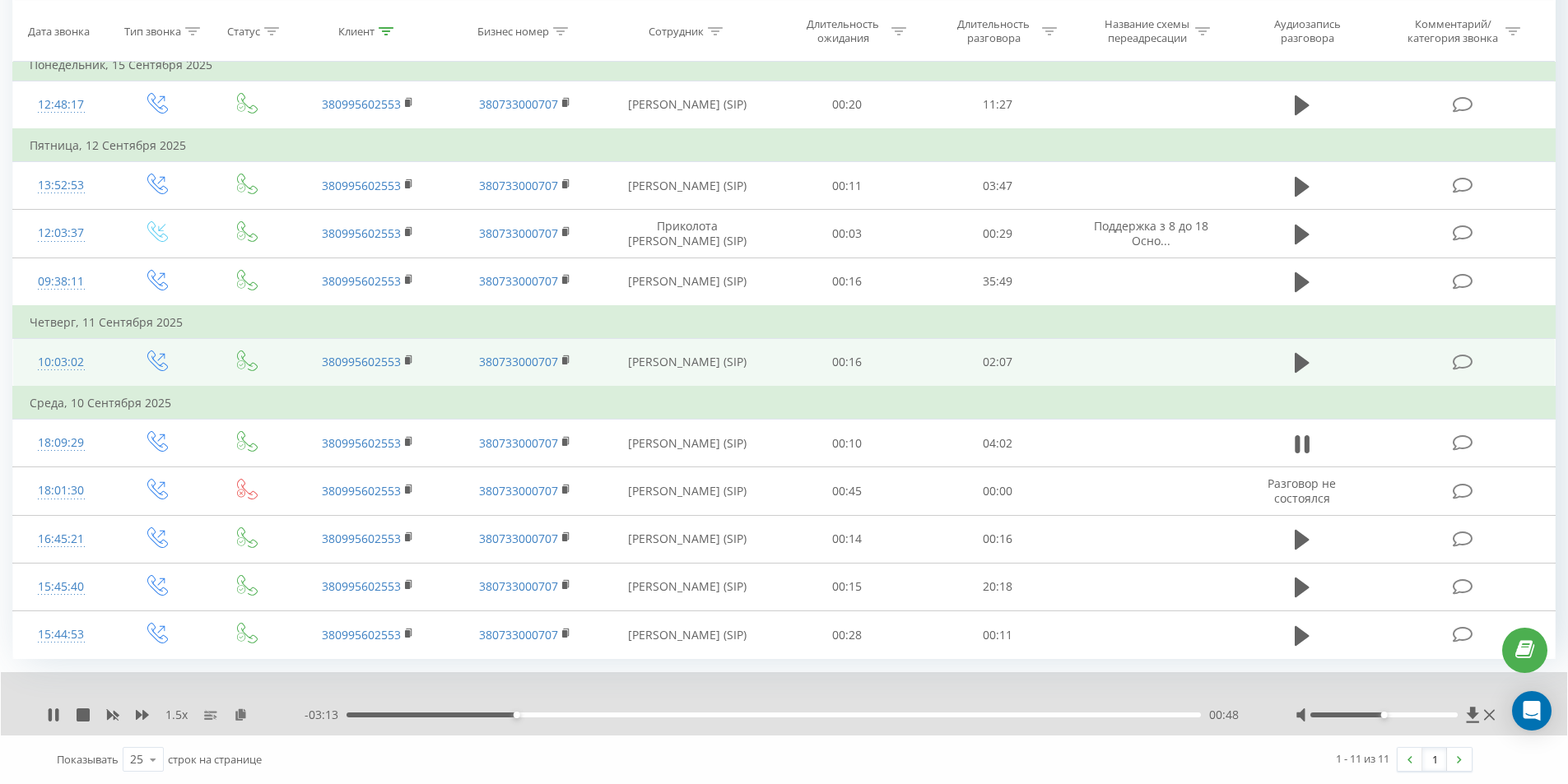
click at [529, 716] on div "00:48" at bounding box center [773, 715] width 854 height 5
click at [545, 716] on div "00:52" at bounding box center [773, 715] width 854 height 5
click at [678, 713] on div "01:33" at bounding box center [773, 715] width 854 height 5
click at [772, 714] on div "01:35" at bounding box center [773, 715] width 854 height 5
click at [816, 715] on div "02:03" at bounding box center [773, 715] width 854 height 5
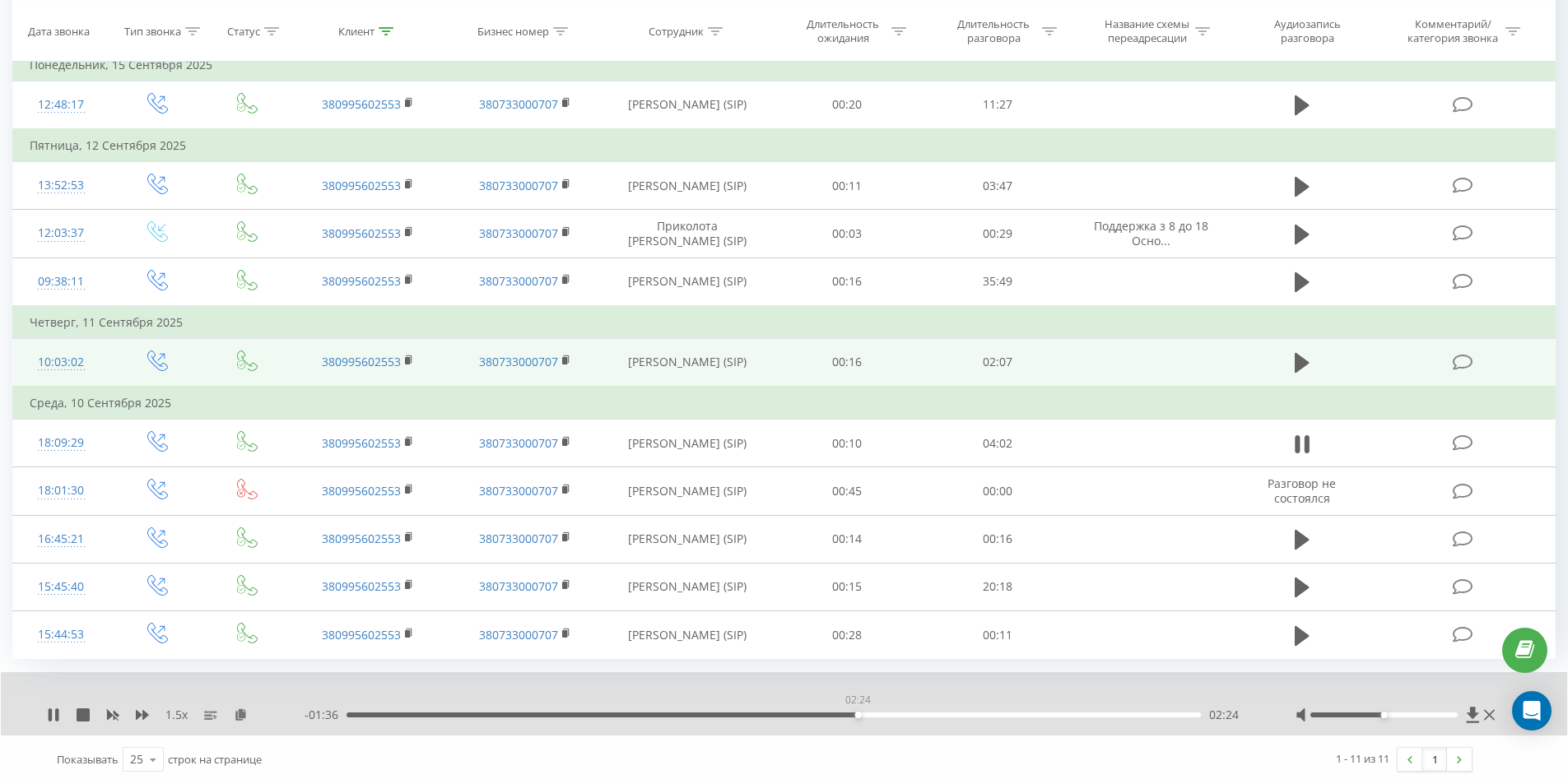
click at [857, 716] on div "02:24" at bounding box center [773, 715] width 854 height 5
click at [908, 715] on div "02:27" at bounding box center [773, 715] width 854 height 5
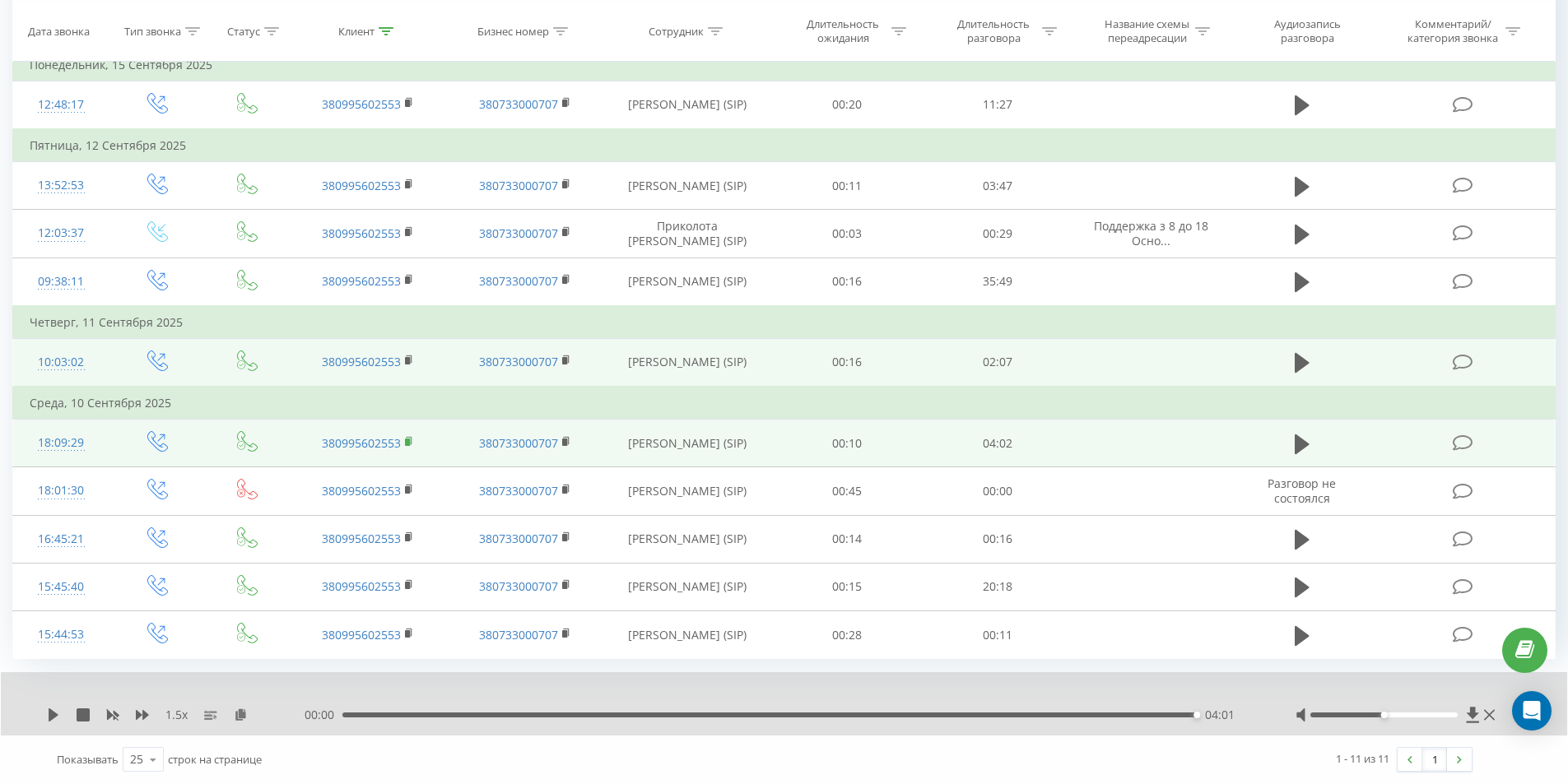
click at [411, 437] on icon at bounding box center [409, 440] width 6 height 7
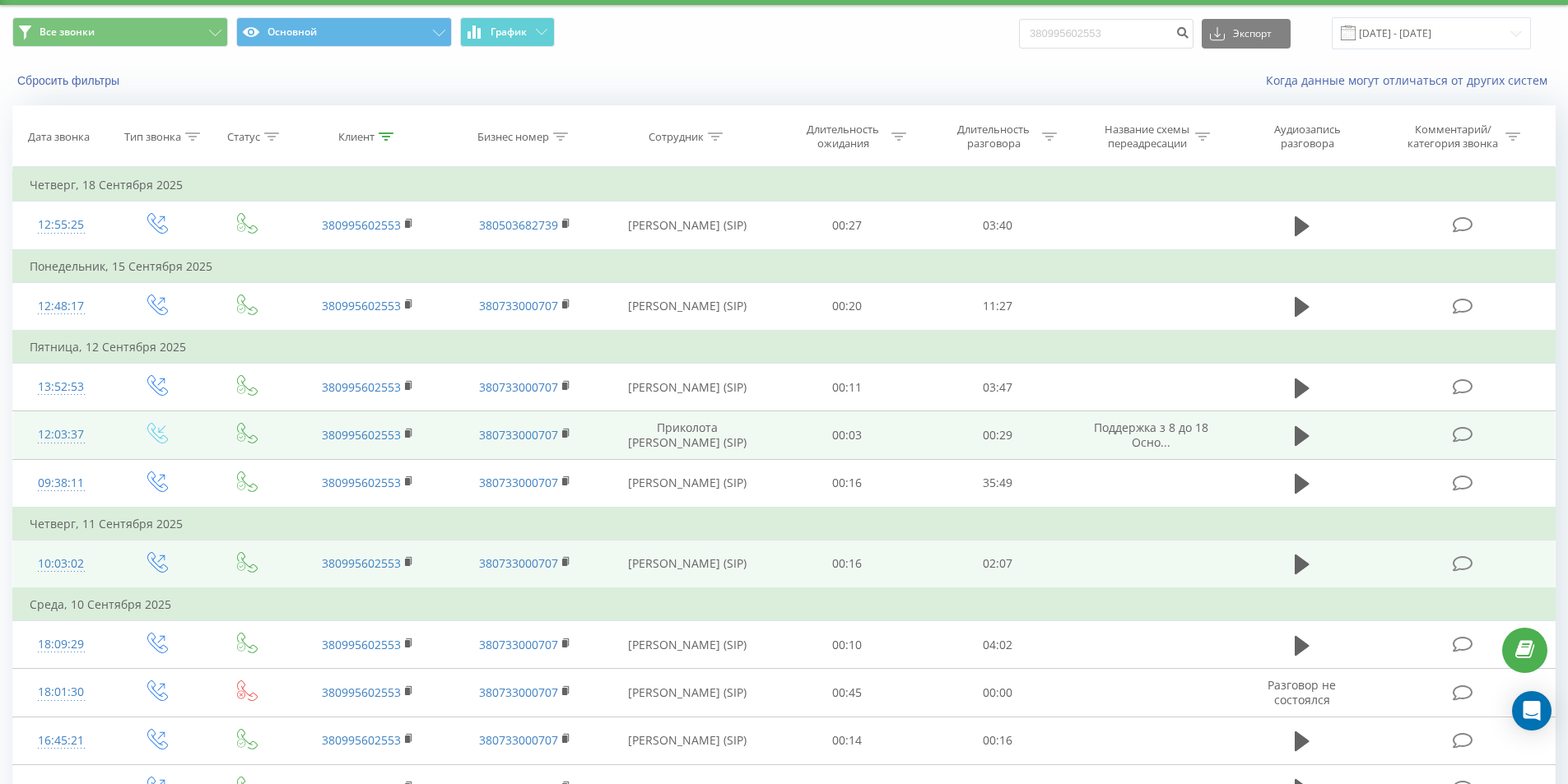
scroll to position [0, 0]
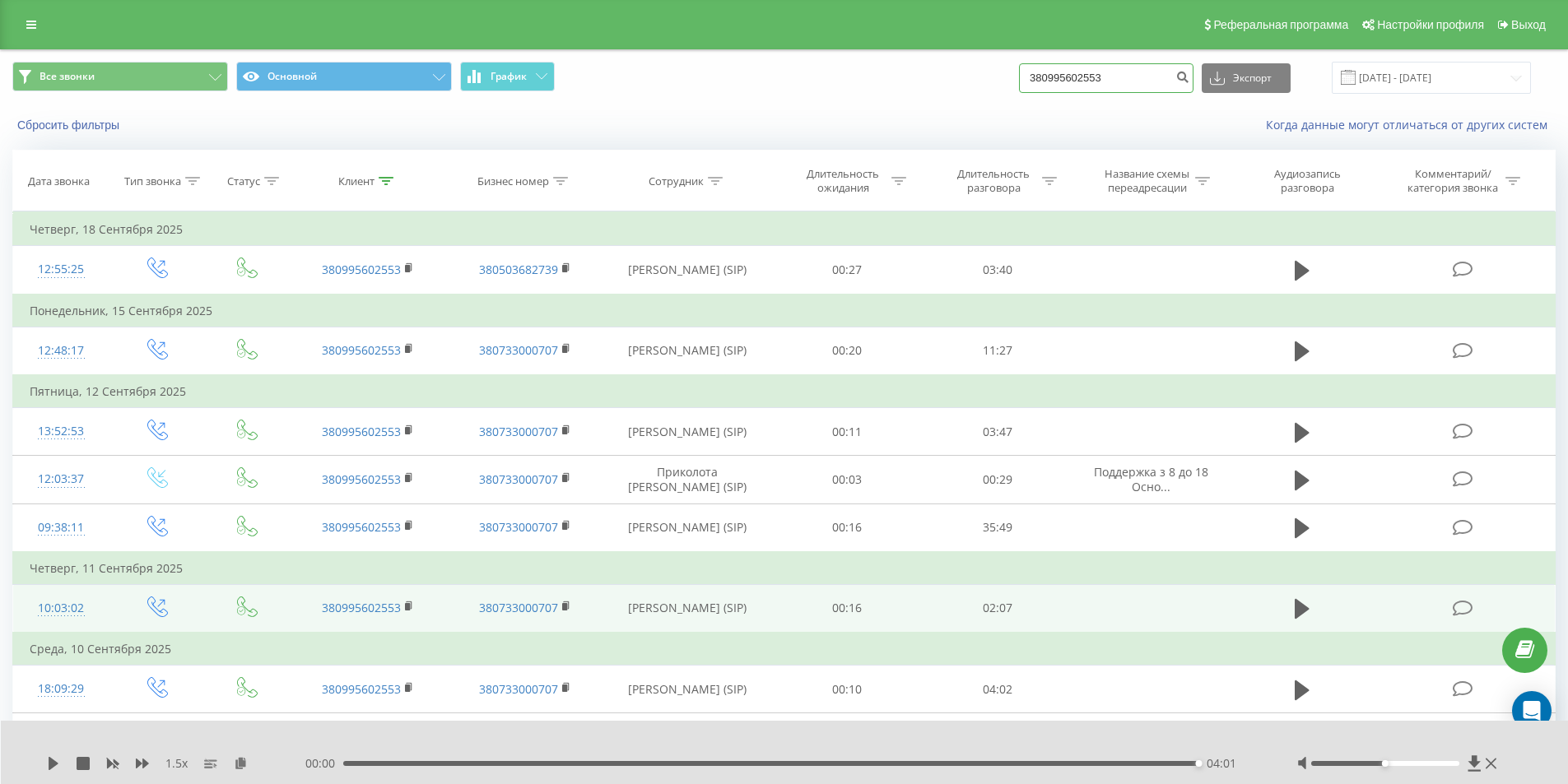
drag, startPoint x: 1149, startPoint y: 76, endPoint x: 822, endPoint y: 96, distance: 327.6
click at [834, 96] on div "Все звонки Основной График 380995602553 Экспорт .csv .xls .xlsx 23.06.2025 - 23…" at bounding box center [784, 77] width 1566 height 55
paste input "64396538"
type input "380964396538"
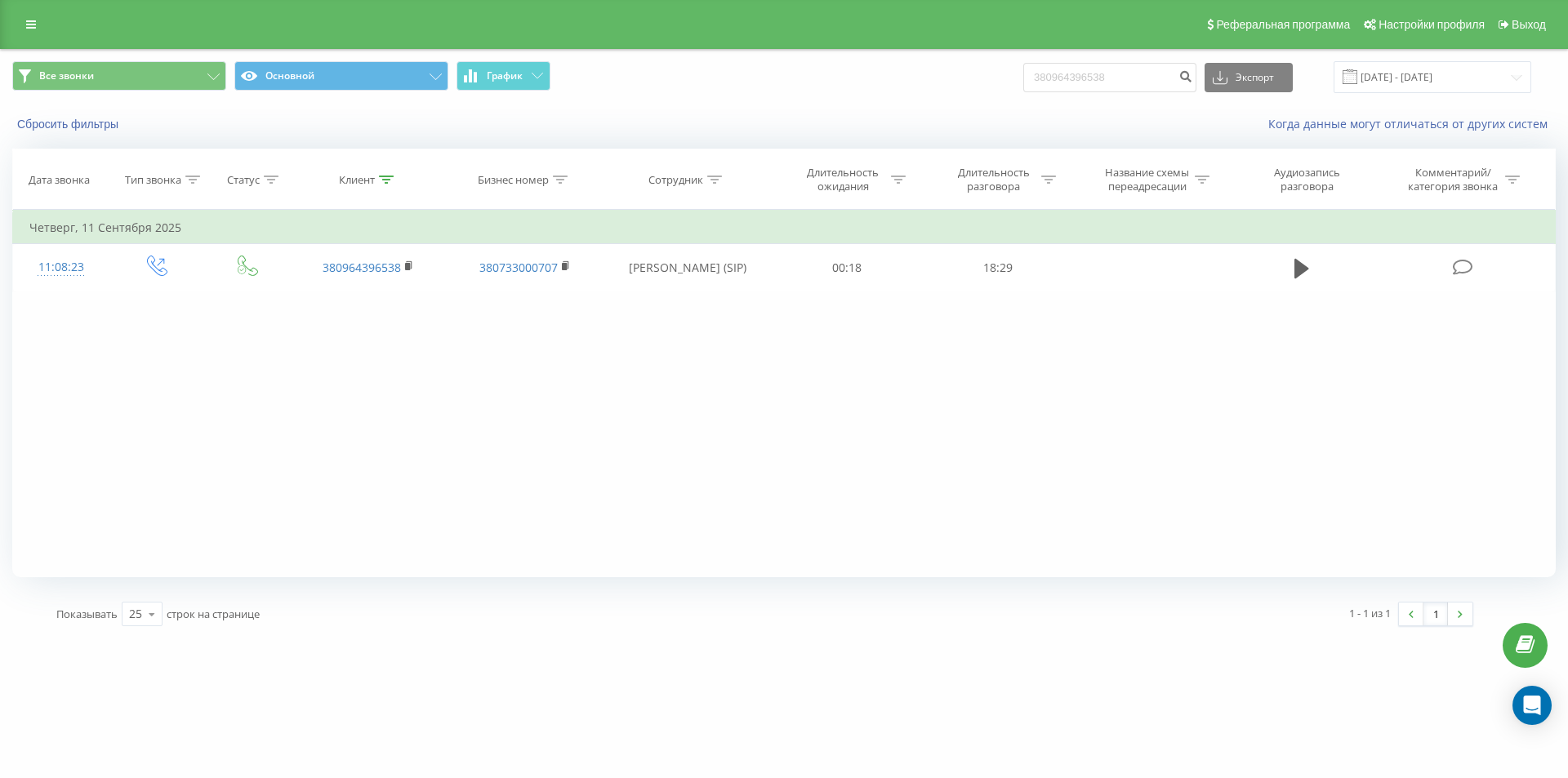
click at [810, 458] on div "Фильтровать по условию Равно Введите значение Отмена OK Фильтровать по условию …" at bounding box center [784, 393] width 1544 height 367
drag, startPoint x: 1128, startPoint y: 73, endPoint x: 832, endPoint y: 118, distance: 299.4
click at [850, 116] on div "Все звонки Основной График 380964396538 Экспорт .csv .xls .xlsx 23.06.2025 - 23…" at bounding box center [784, 97] width 1566 height 94
paste input "3138024"
type input "380931380248"
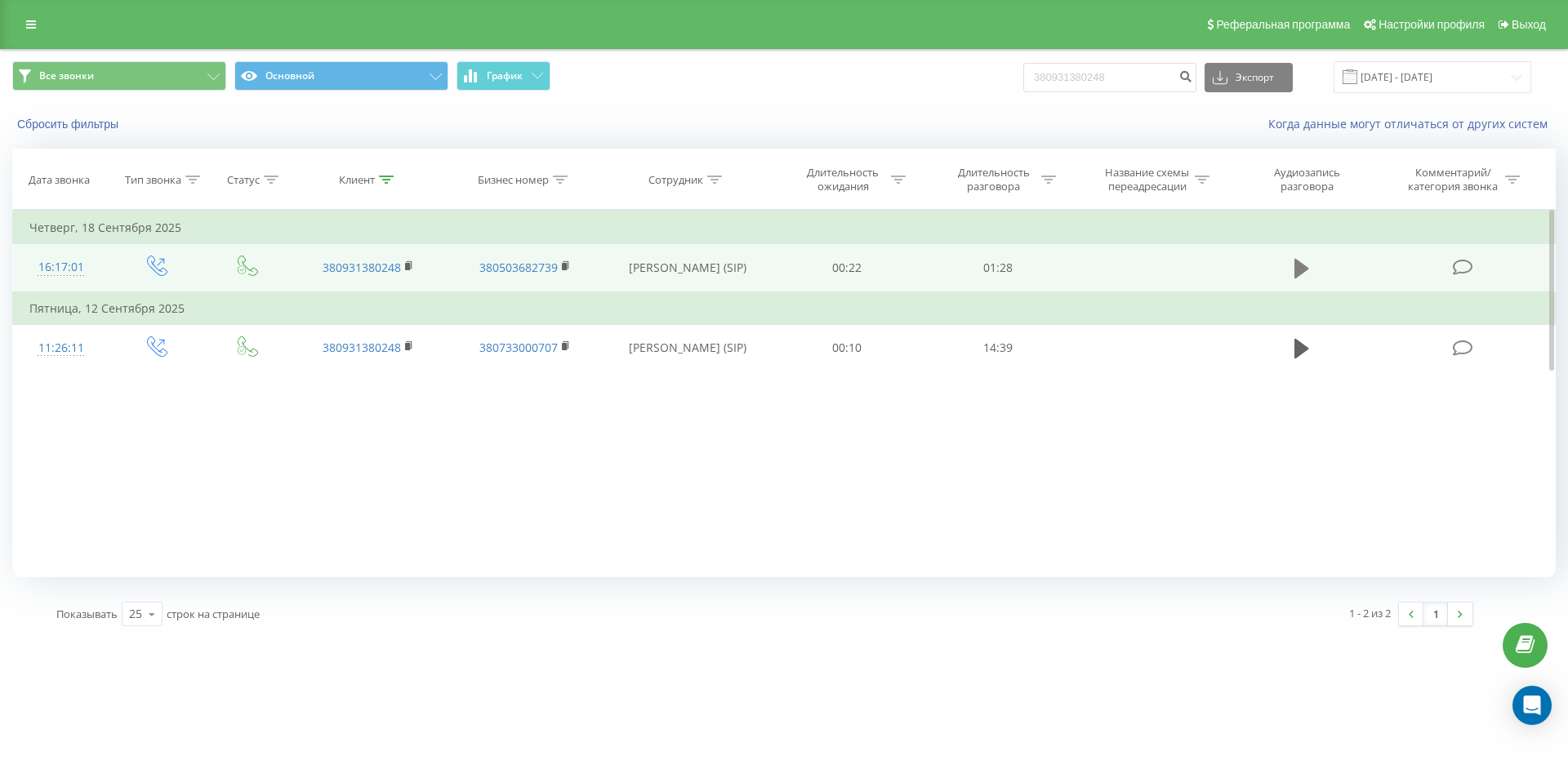
click at [1300, 270] on icon at bounding box center [1301, 269] width 15 height 19
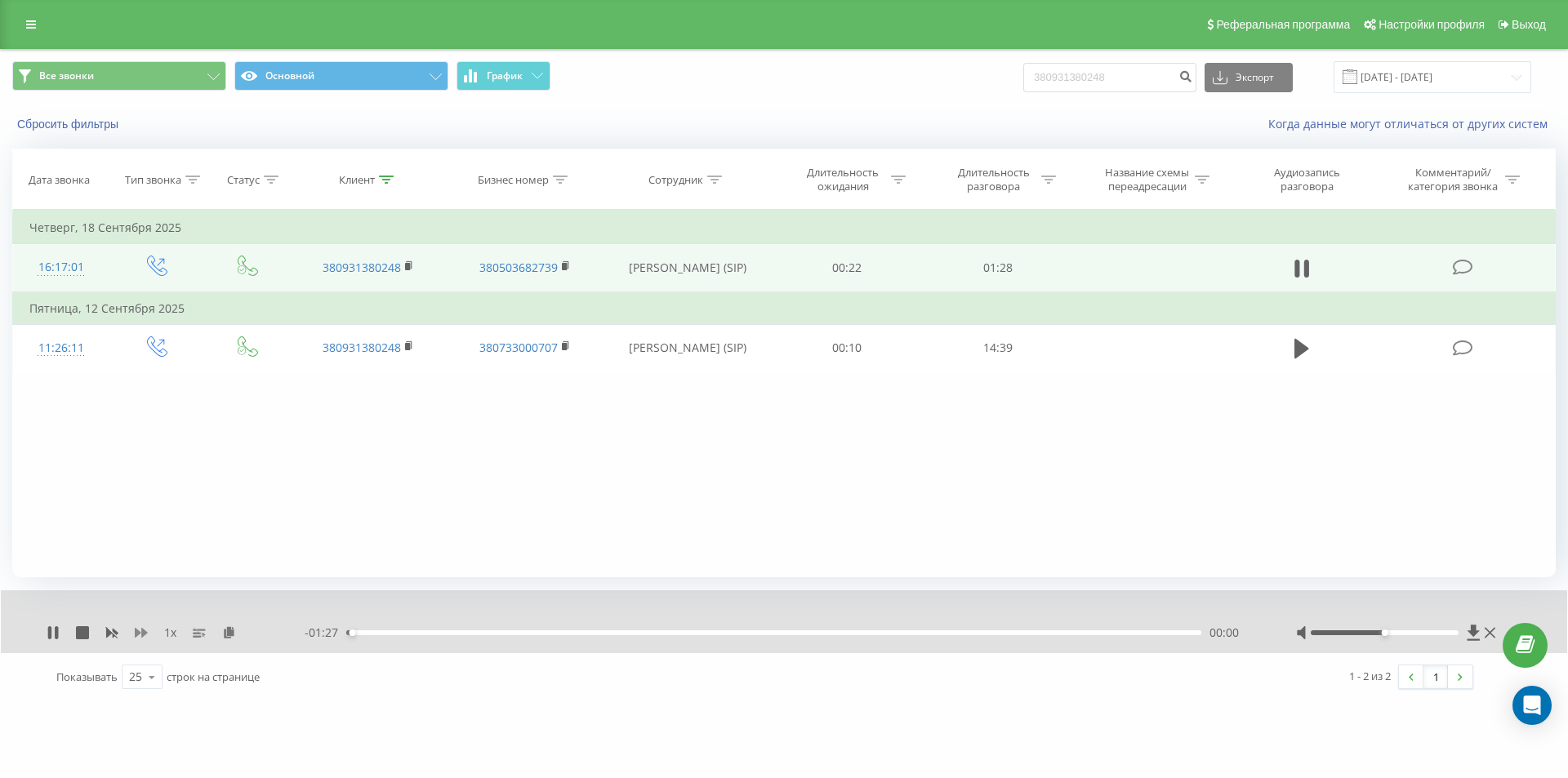
click at [139, 637] on icon at bounding box center [140, 632] width 13 height 13
click at [411, 261] on icon at bounding box center [409, 266] width 9 height 11
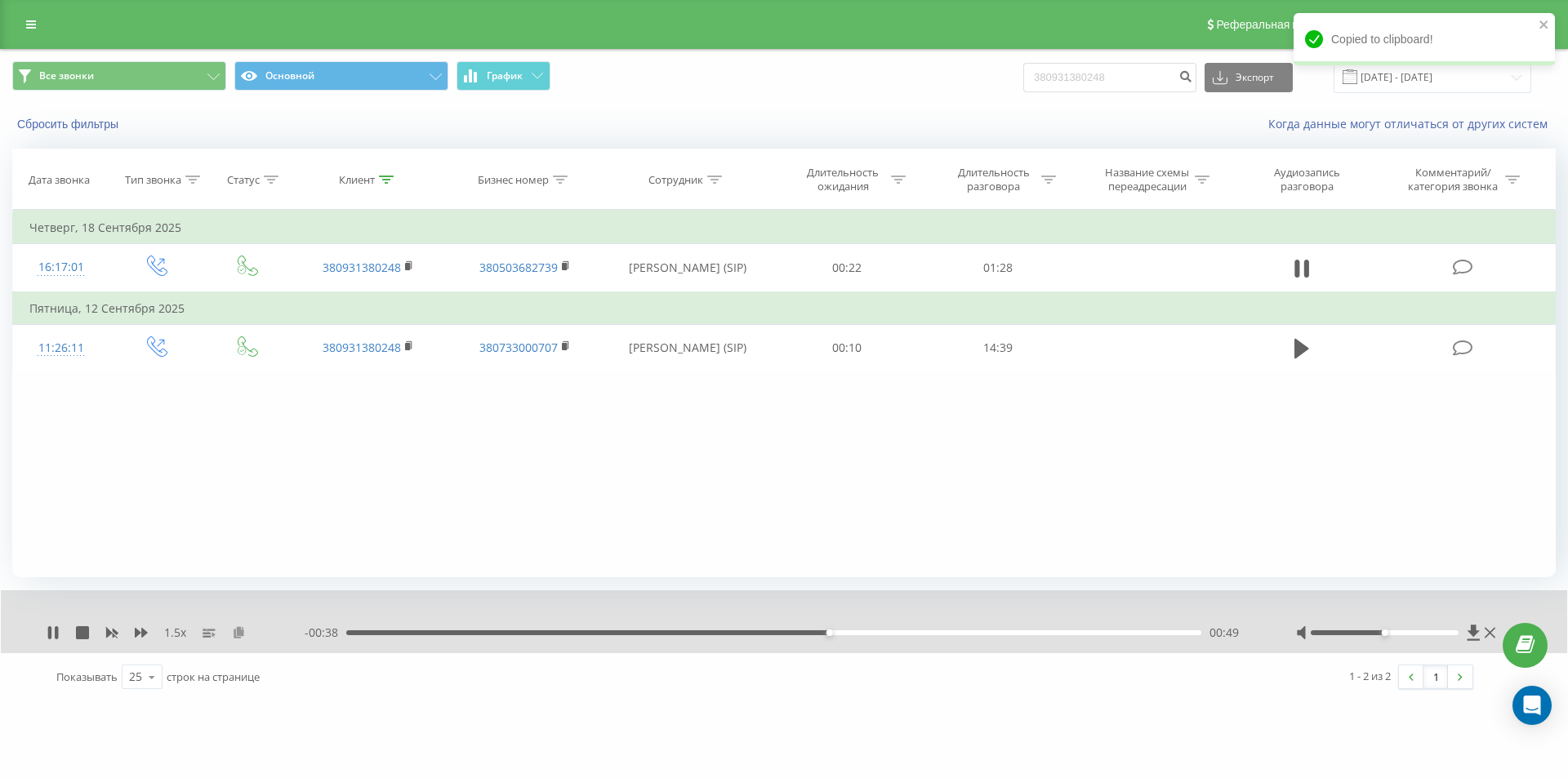
click at [237, 631] on icon at bounding box center [239, 631] width 14 height 11
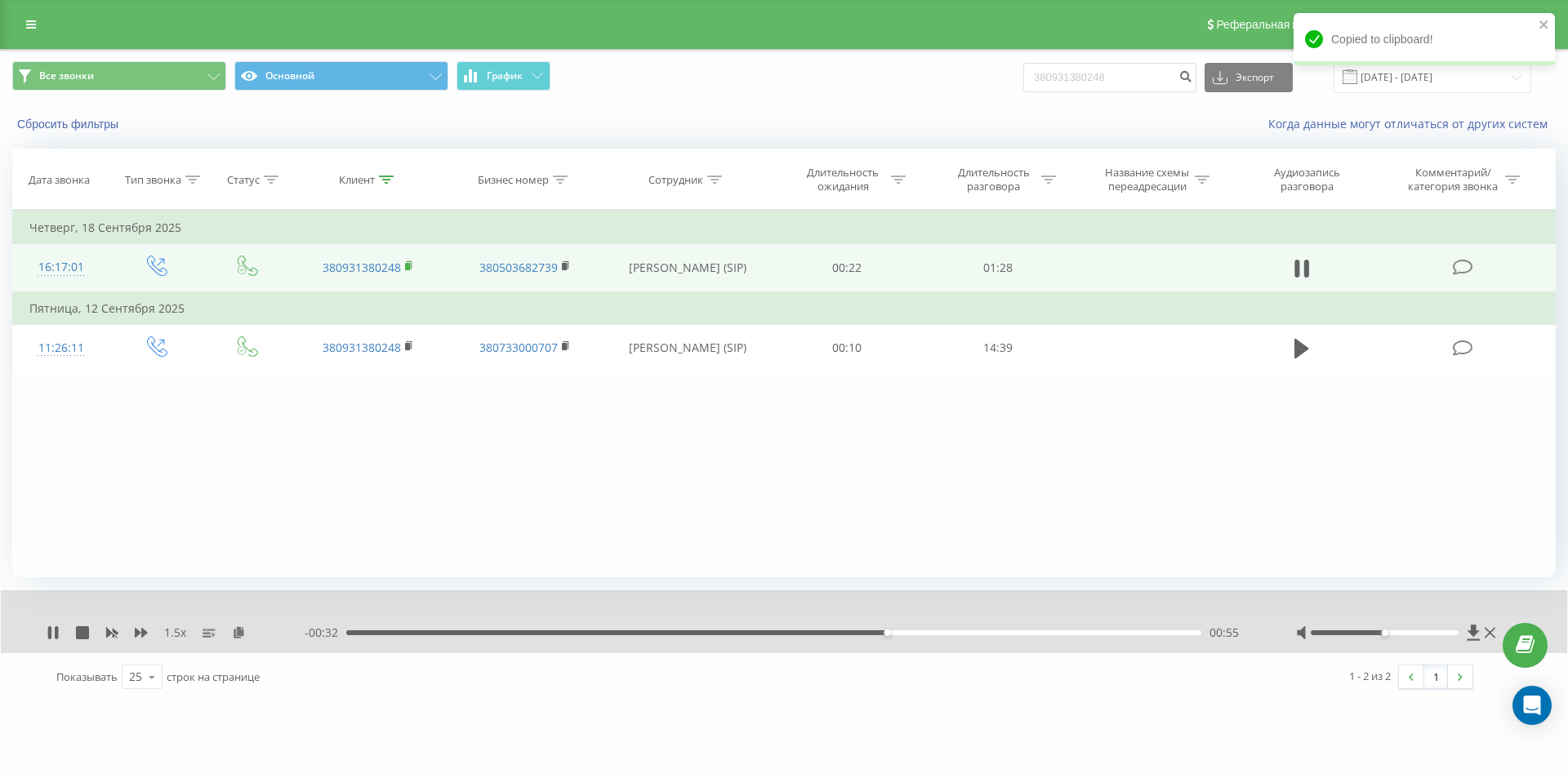
click at [411, 264] on icon at bounding box center [408, 264] width 6 height 7
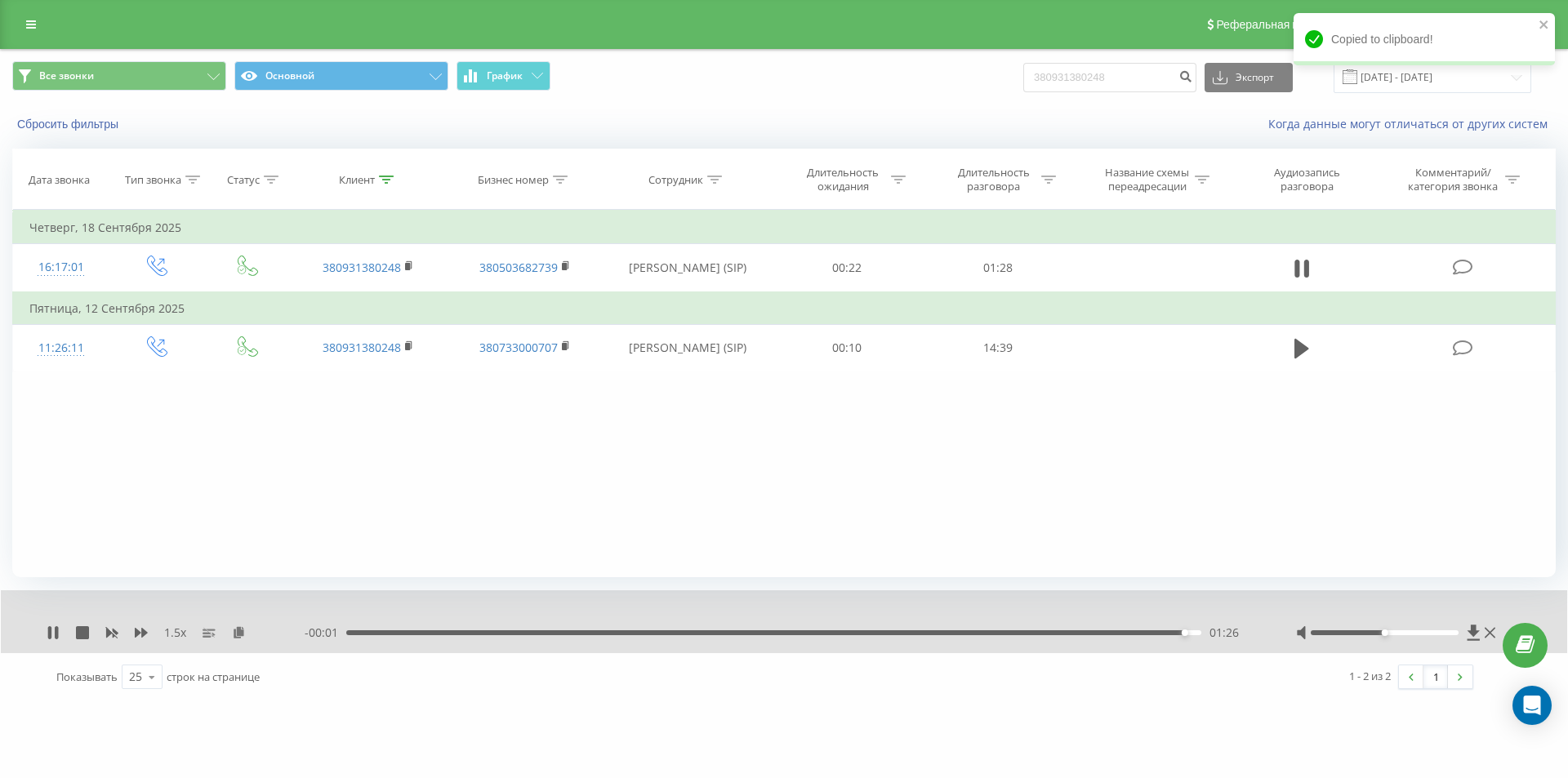
click at [447, 634] on div "01:26" at bounding box center [774, 633] width 855 height 5
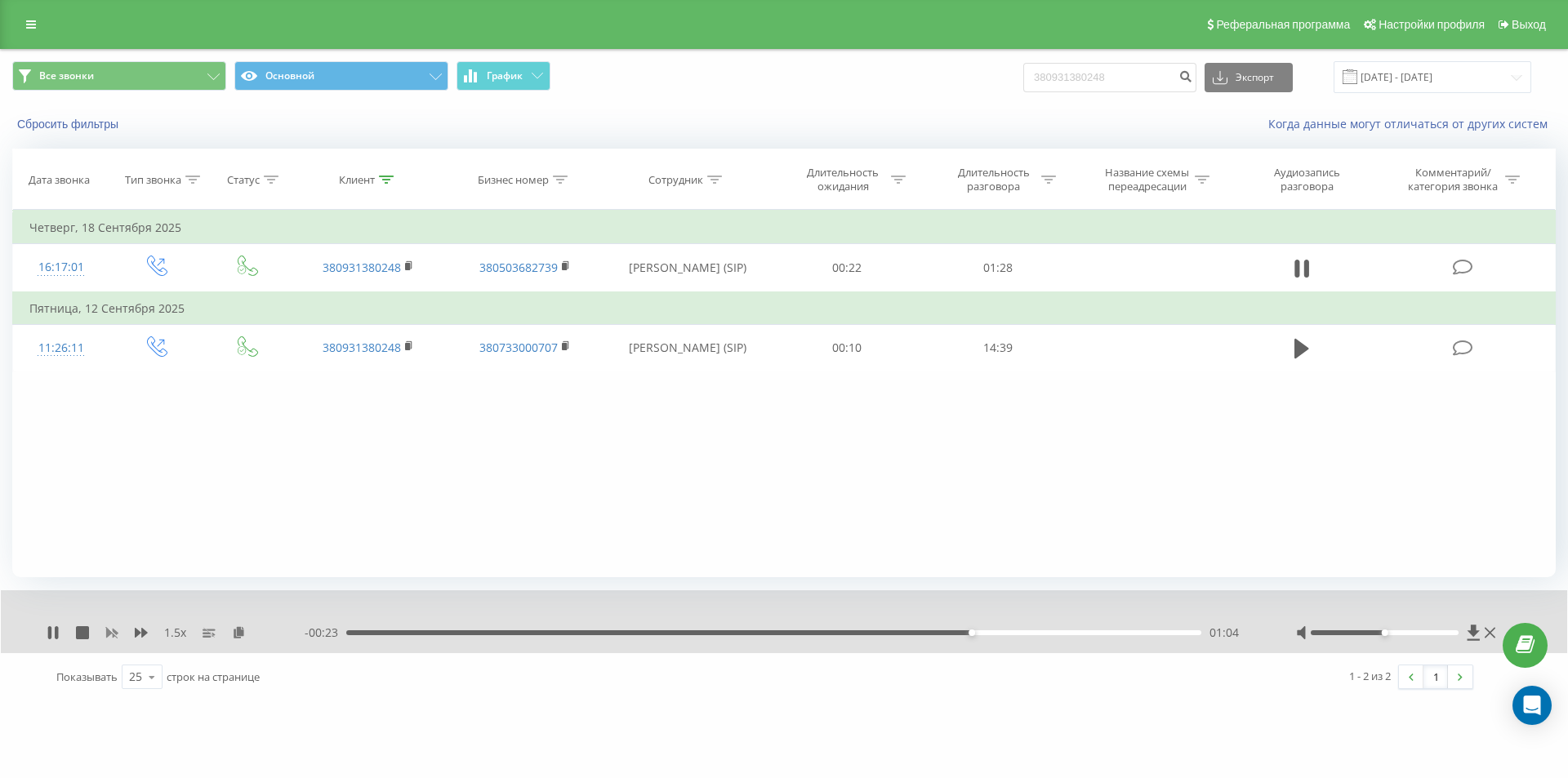
click at [113, 635] on icon at bounding box center [113, 633] width 12 height 10
click at [633, 631] on div "01:28" at bounding box center [770, 633] width 855 height 5
click at [54, 631] on icon at bounding box center [52, 632] width 10 height 13
click at [137, 629] on icon at bounding box center [140, 632] width 13 height 13
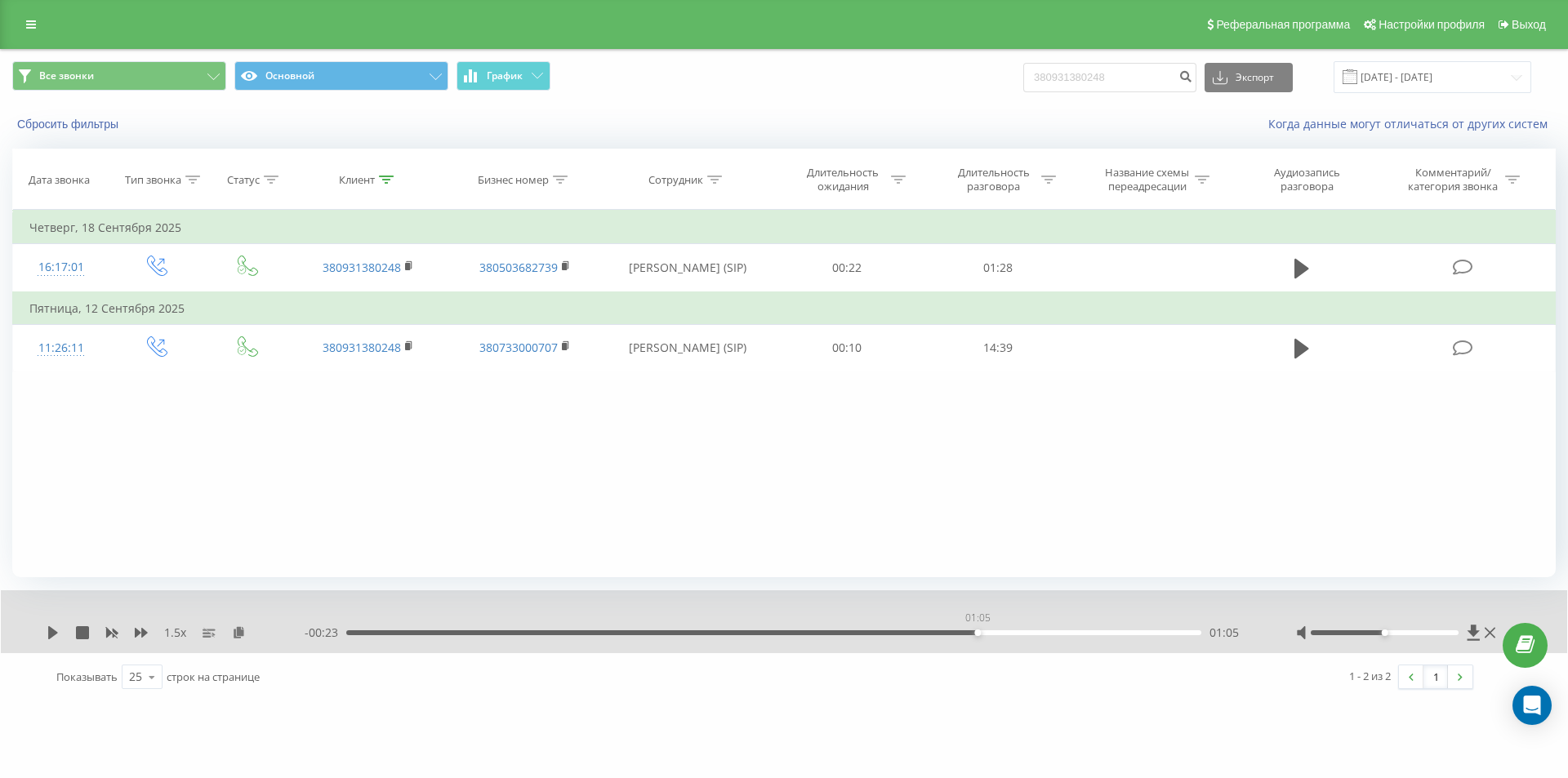
click at [974, 631] on div "01:05" at bounding box center [774, 633] width 855 height 5
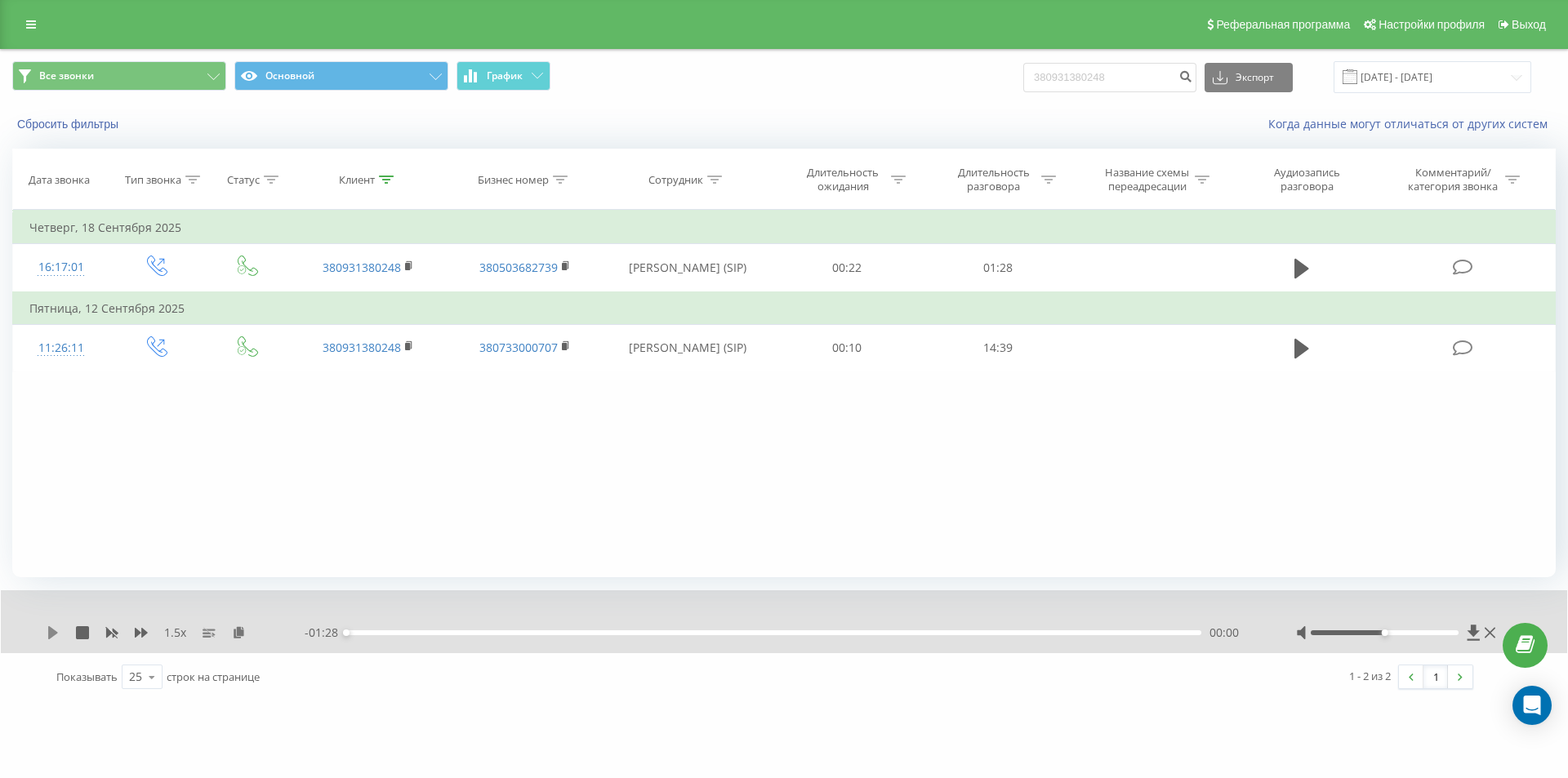
click at [50, 635] on icon at bounding box center [52, 632] width 10 height 13
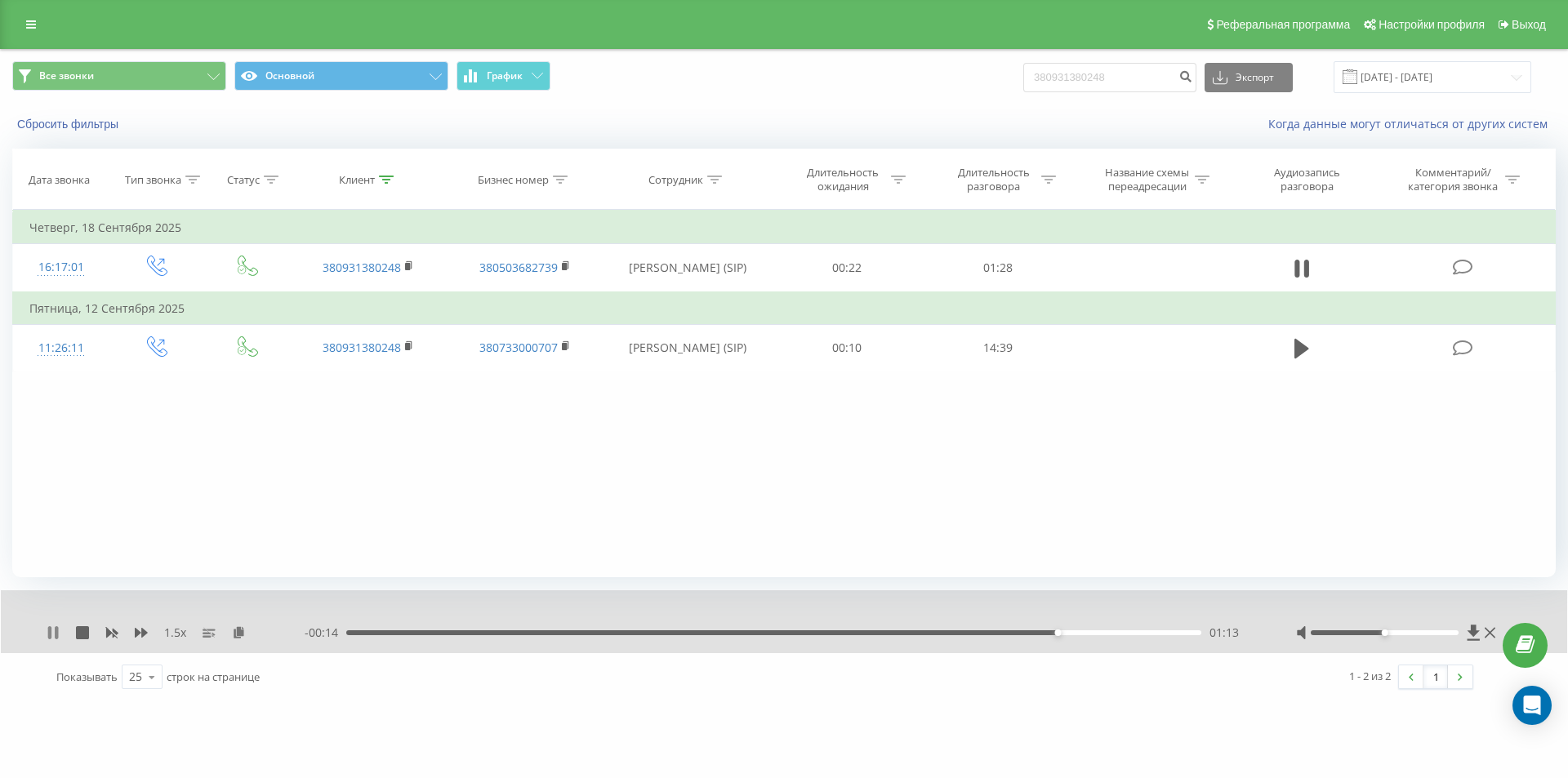
click at [53, 632] on icon at bounding box center [52, 632] width 13 height 13
click at [976, 633] on div "01:05" at bounding box center [774, 633] width 855 height 5
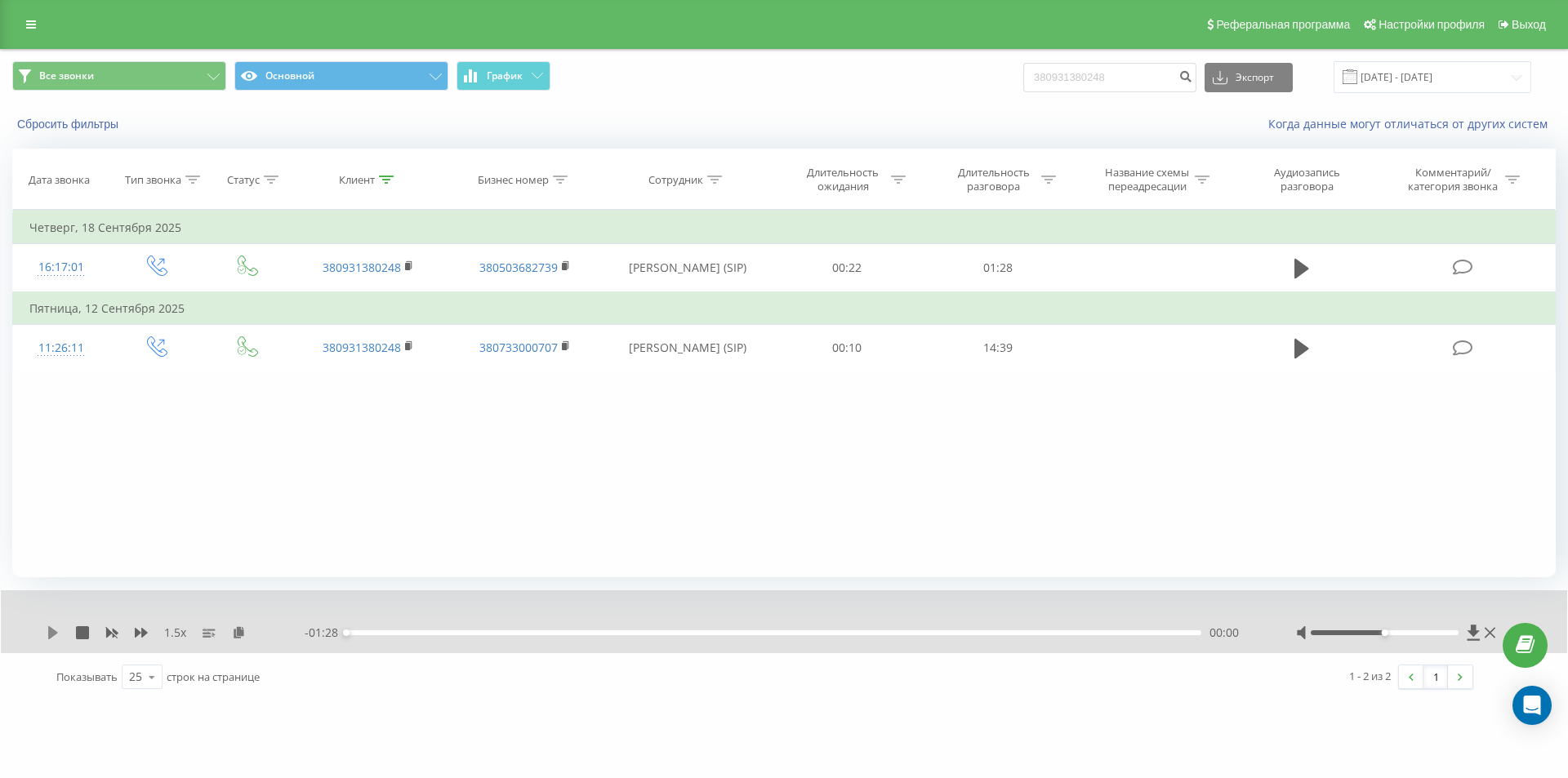
click at [51, 631] on icon at bounding box center [52, 632] width 10 height 13
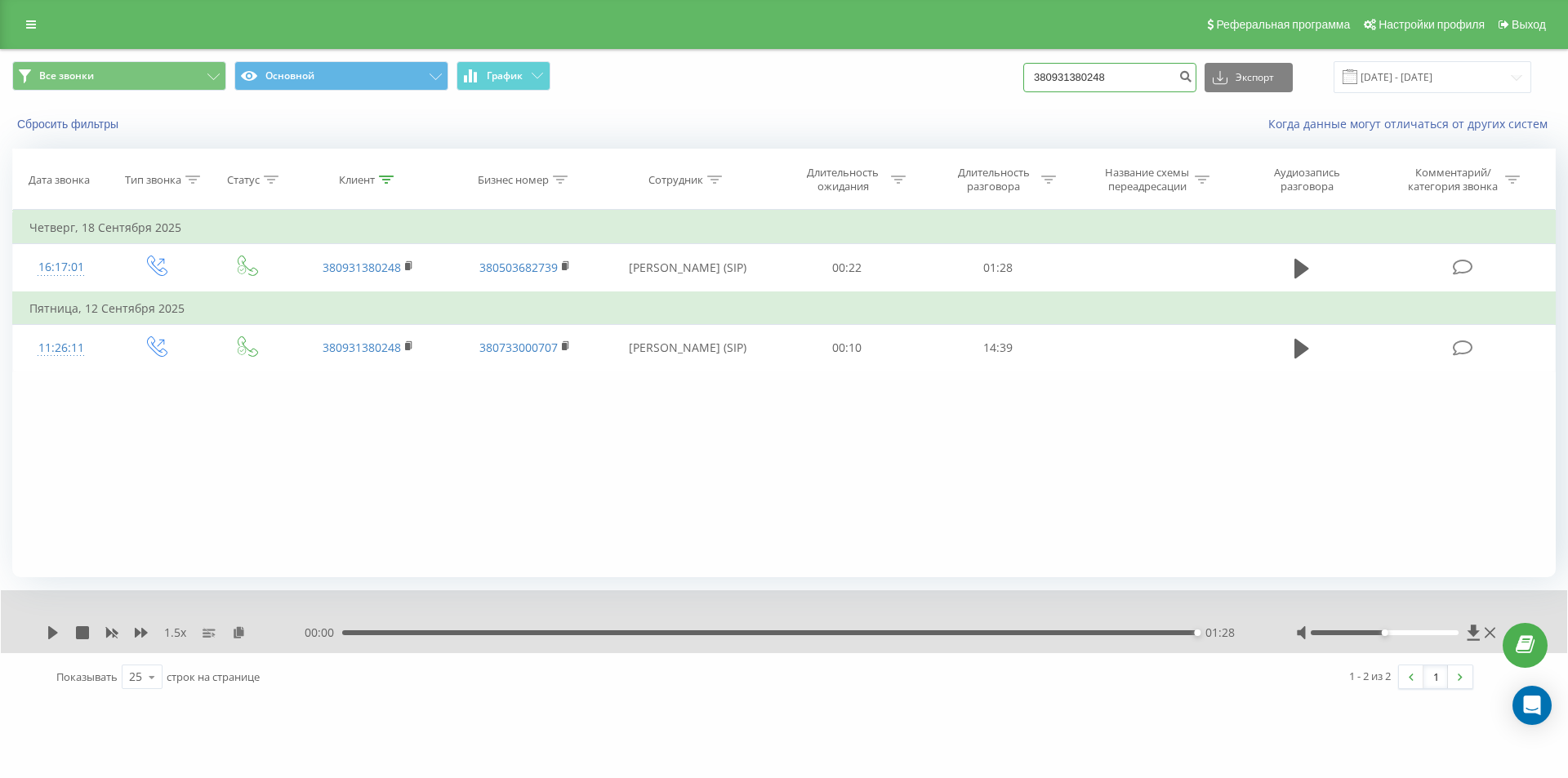
drag, startPoint x: 1140, startPoint y: 81, endPoint x: 762, endPoint y: 99, distance: 378.4
click at [785, 97] on div "Все звонки Основной График 380931380248 Экспорт .csv .xls .xlsx 23.06.2025 - 23…" at bounding box center [784, 77] width 1566 height 55
paste input "90525241"
type input "380990525241"
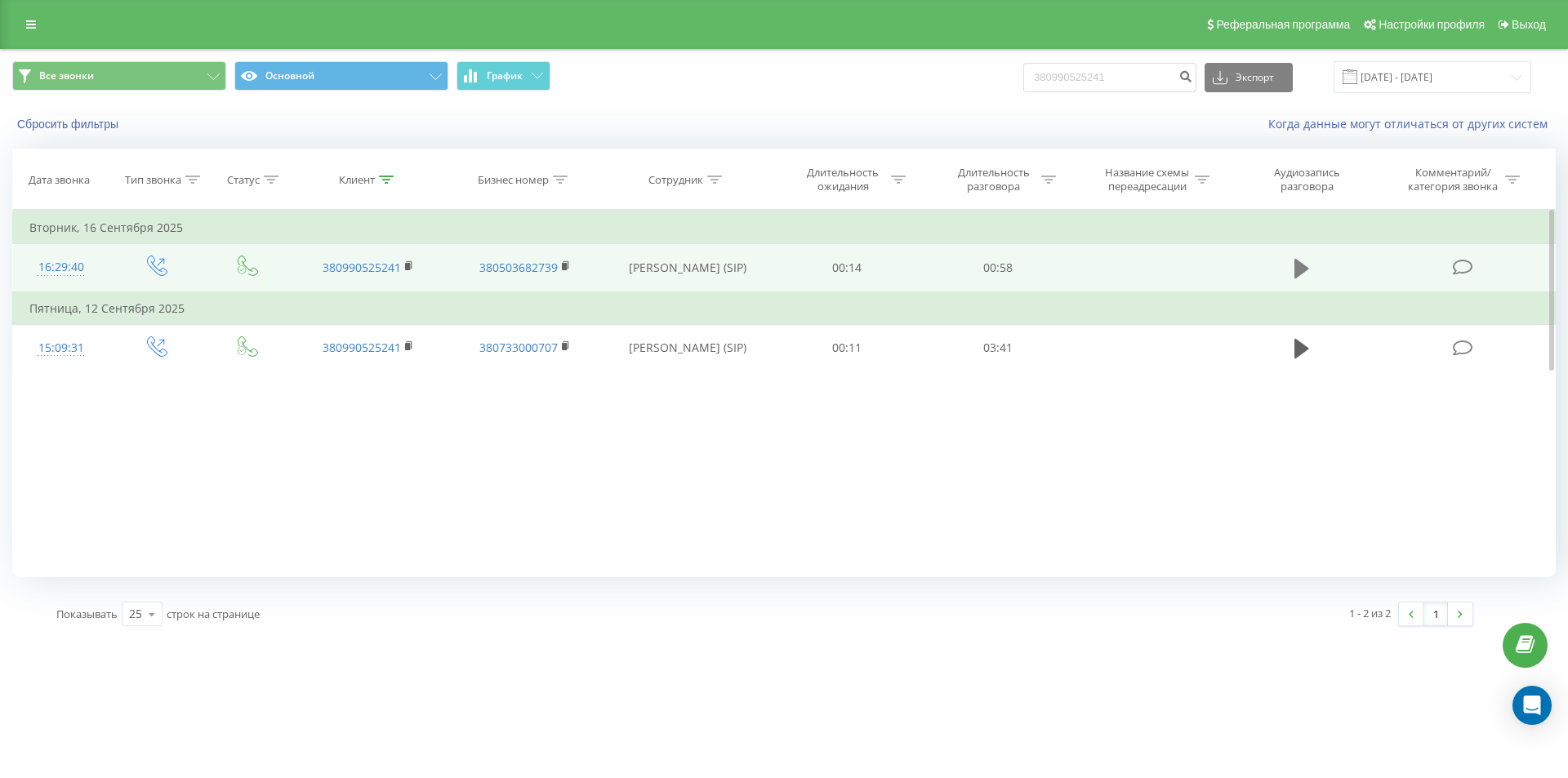
click at [1297, 267] on icon at bounding box center [1301, 269] width 15 height 19
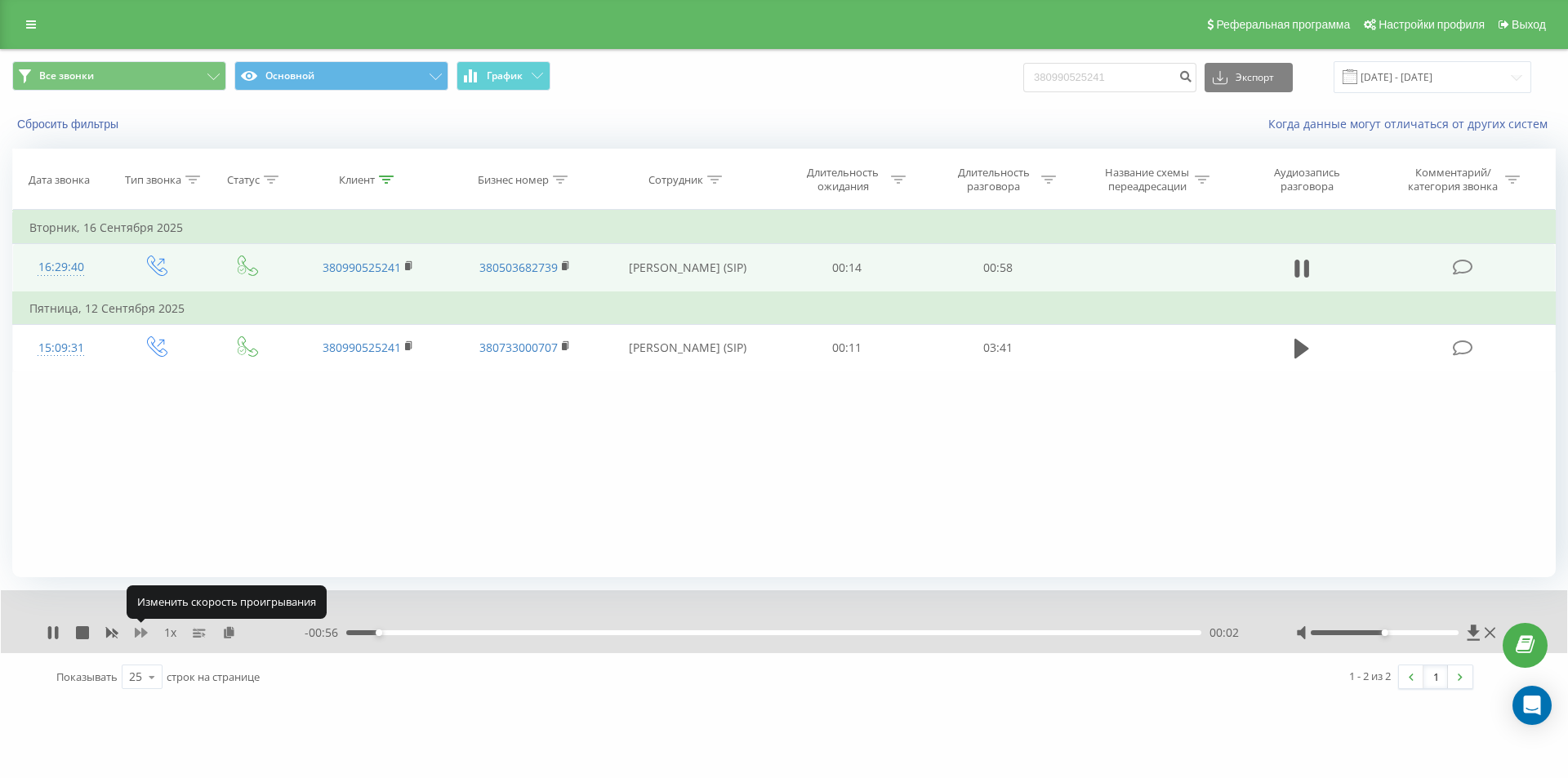
click at [140, 633] on icon at bounding box center [140, 632] width 13 height 10
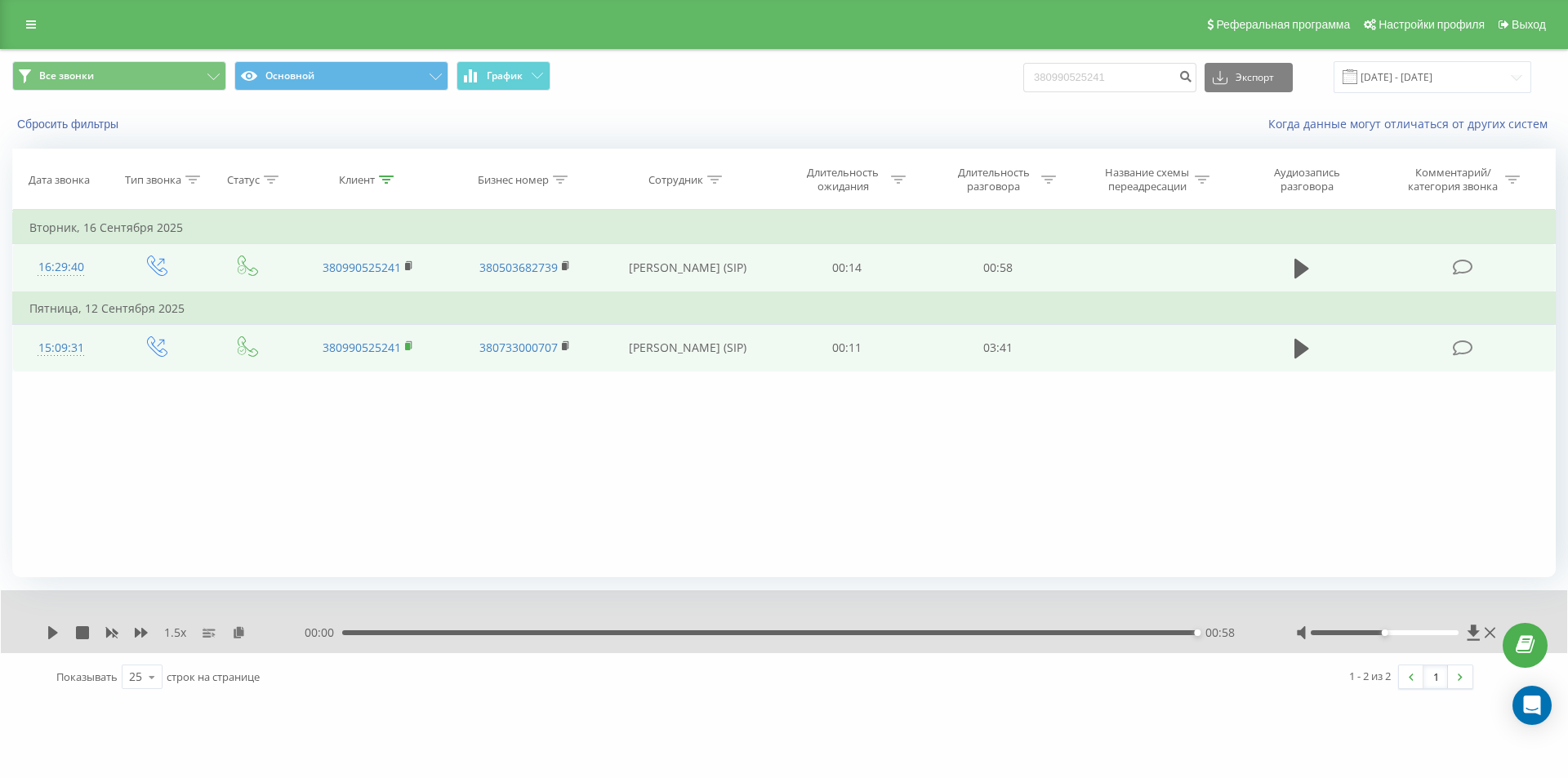
click at [408, 345] on rect at bounding box center [407, 346] width 5 height 7
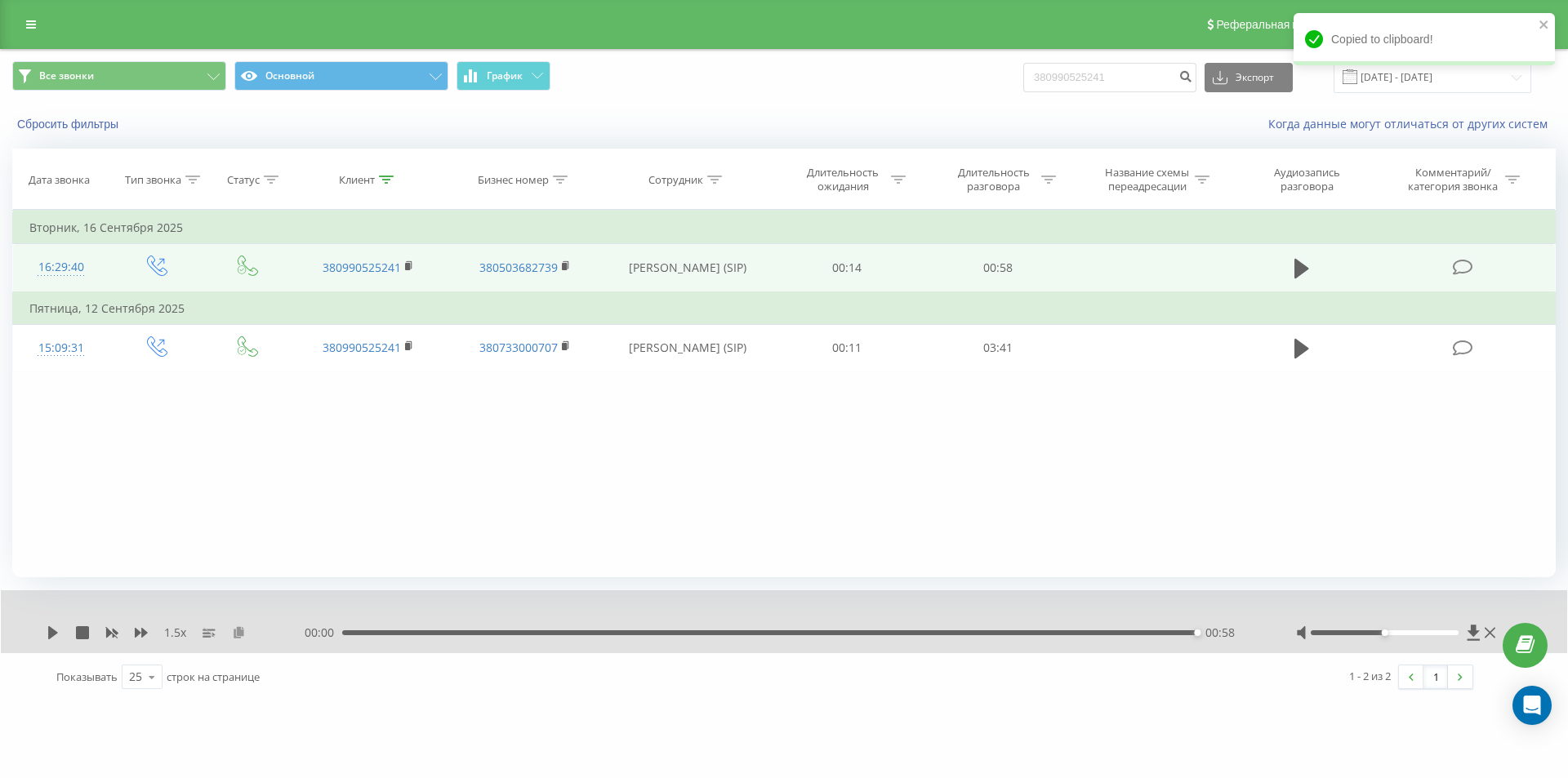
click at [235, 633] on icon at bounding box center [239, 631] width 14 height 11
click at [633, 633] on div "00:58" at bounding box center [770, 633] width 855 height 5
click at [55, 632] on icon at bounding box center [52, 632] width 10 height 13
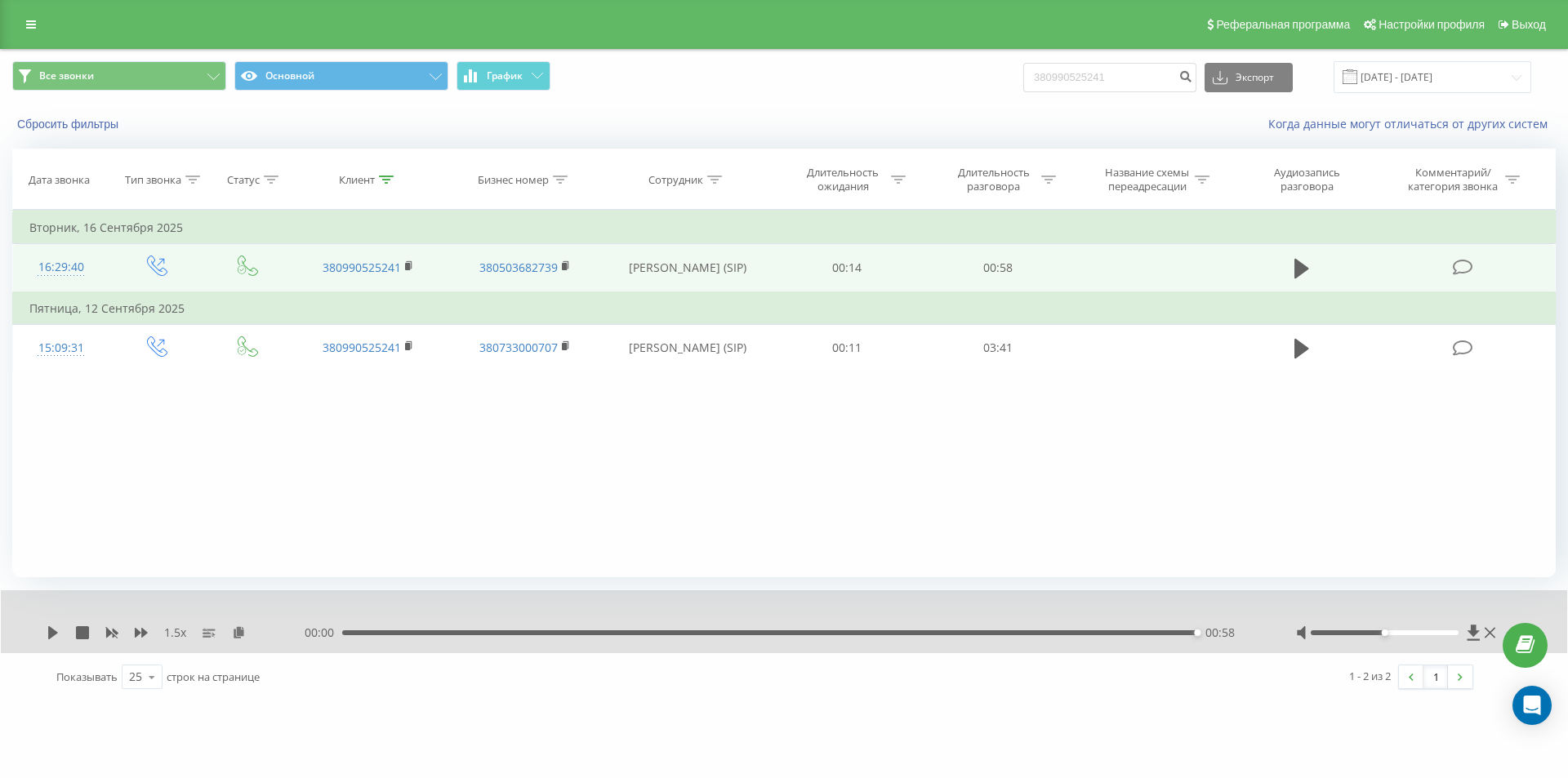
click at [629, 631] on div "00:58" at bounding box center [770, 633] width 855 height 5
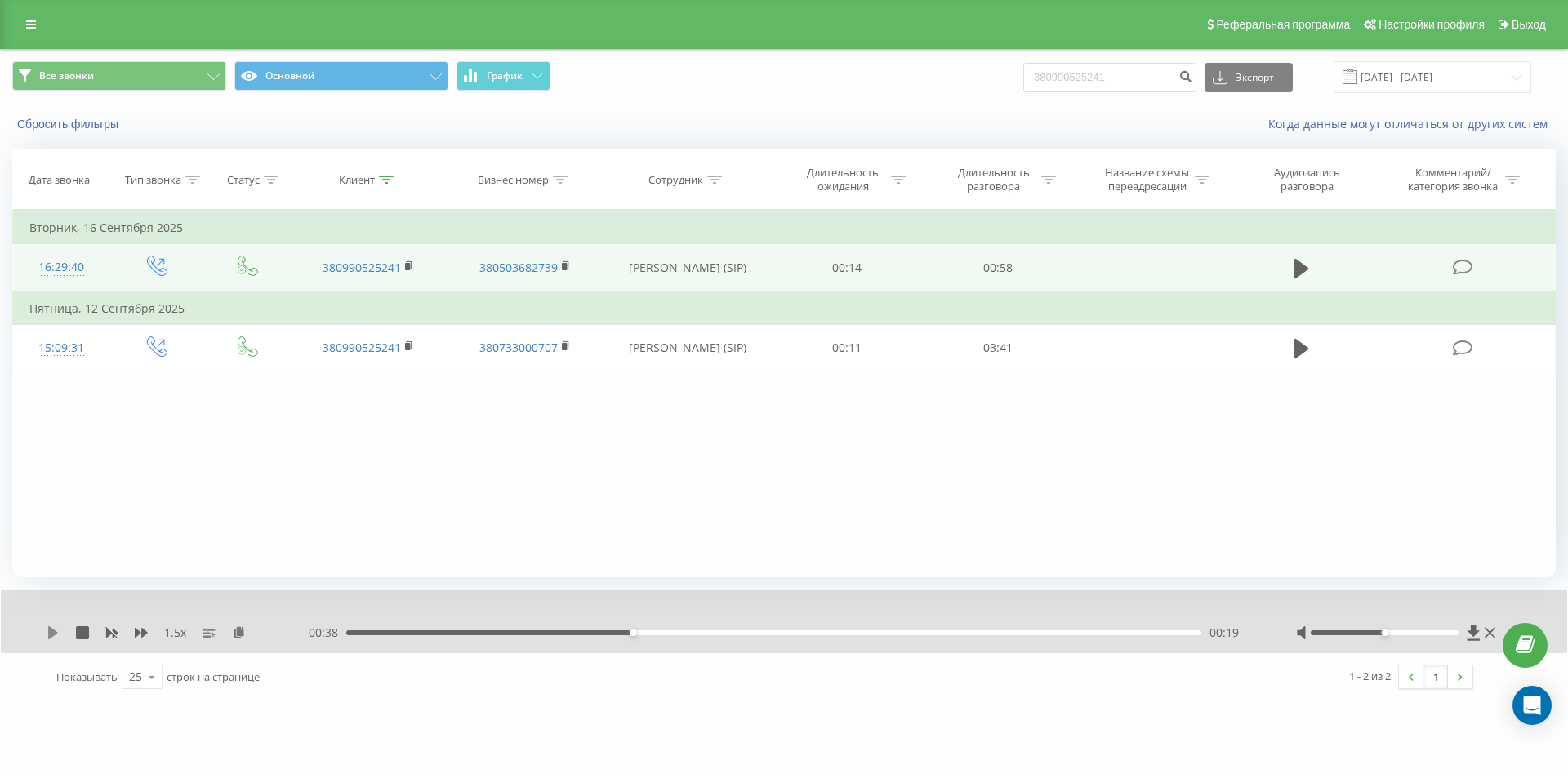
click at [49, 630] on icon at bounding box center [52, 632] width 10 height 13
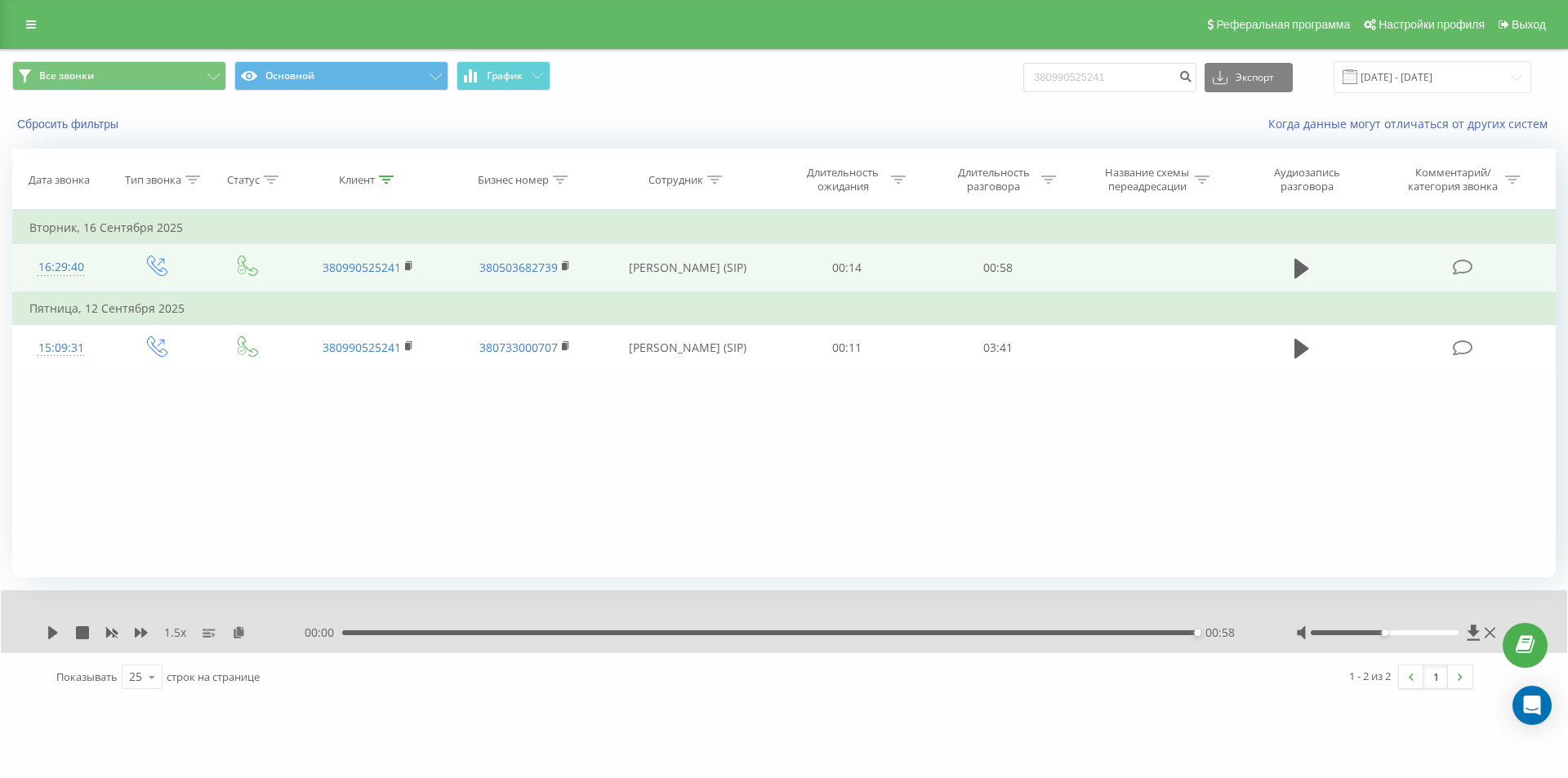
click at [399, 635] on div "00:58" at bounding box center [770, 633] width 855 height 5
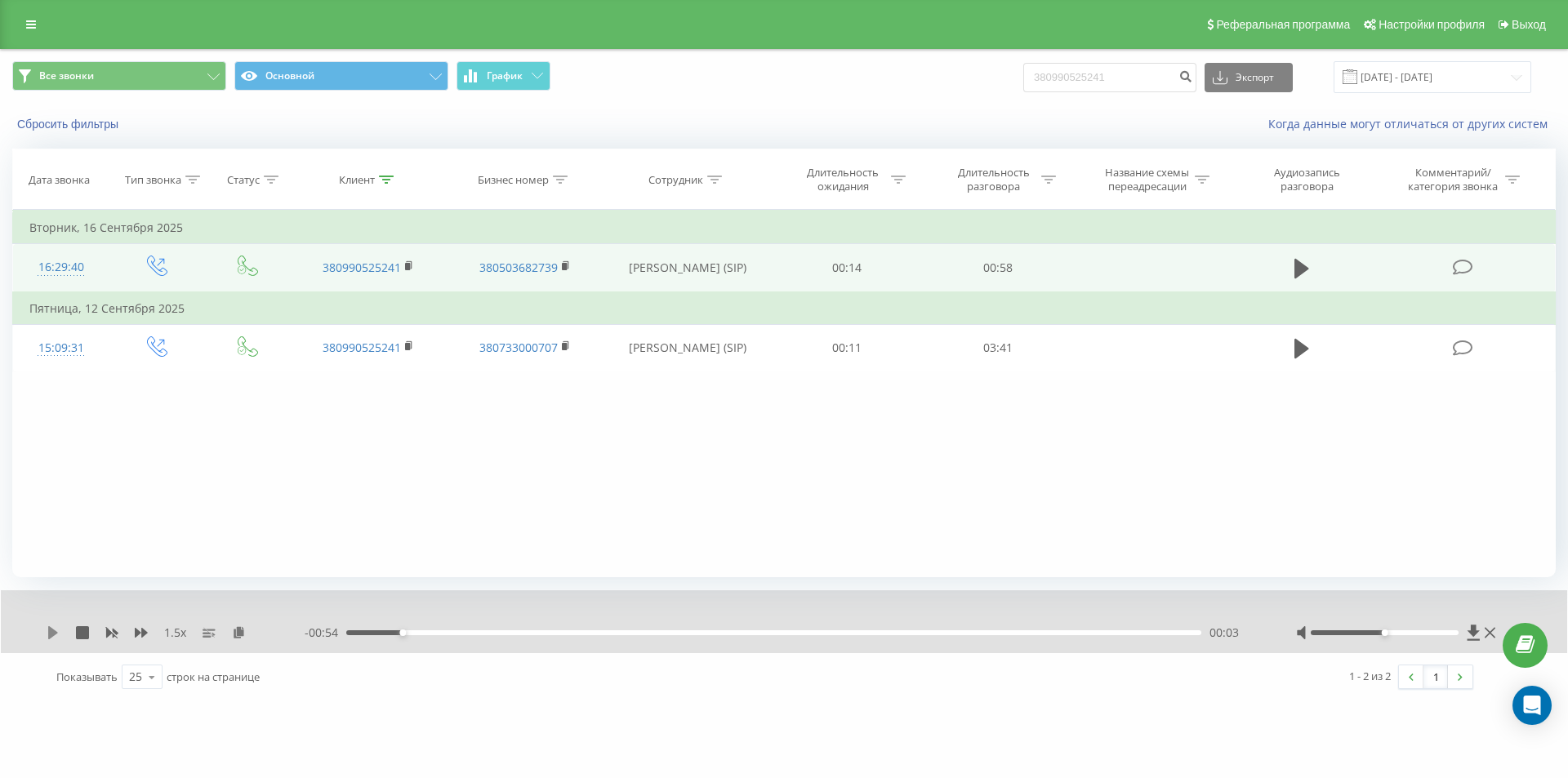
click at [55, 632] on icon at bounding box center [52, 632] width 10 height 13
click at [51, 634] on icon at bounding box center [50, 632] width 3 height 13
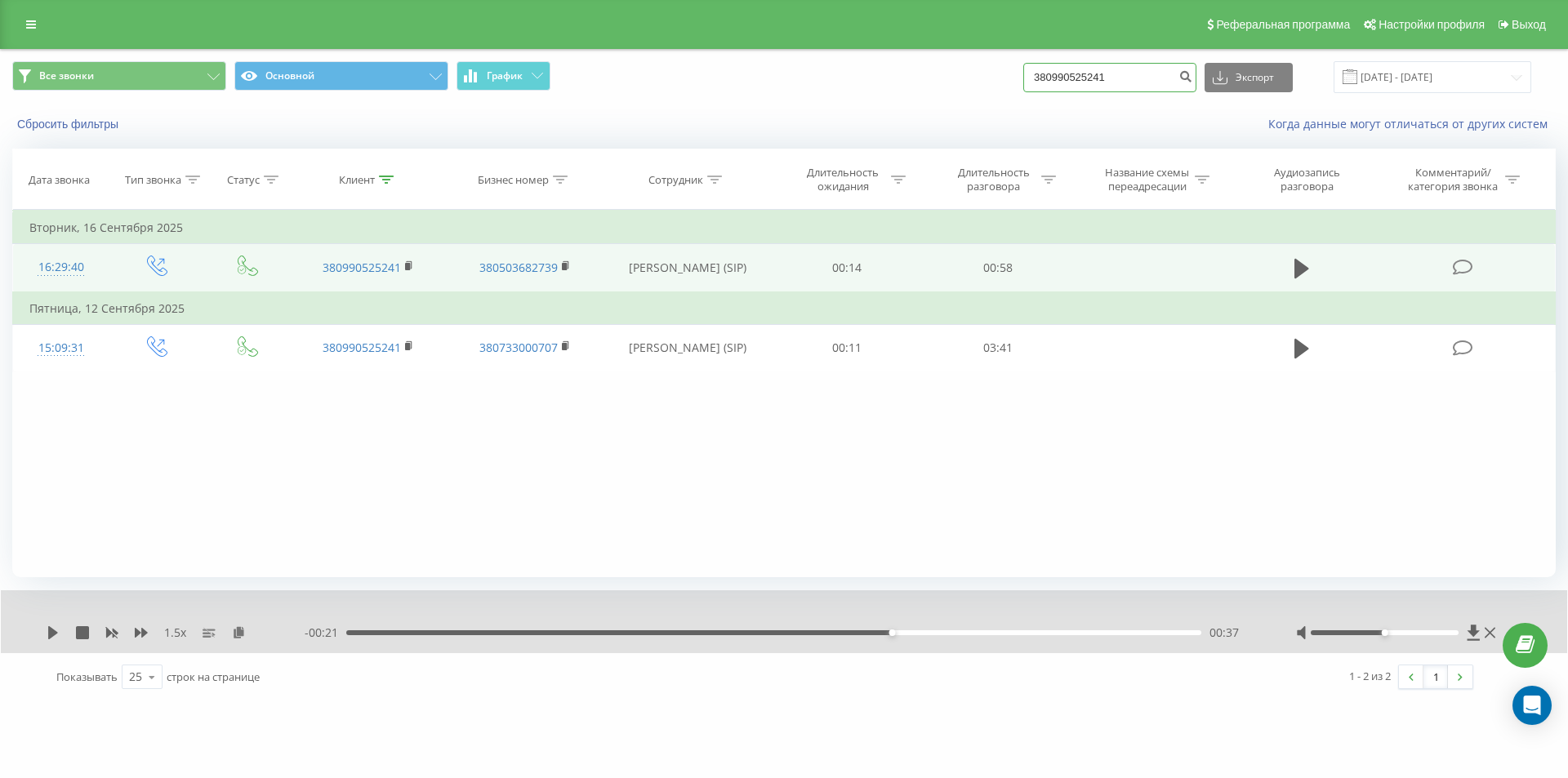
drag, startPoint x: 1141, startPoint y: 78, endPoint x: 791, endPoint y: 83, distance: 350.0
click at [791, 83] on div "Все звонки Основной График 380990525241 Экспорт .csv .xls .xlsx 23.06.2025 - 23…" at bounding box center [784, 77] width 1544 height 32
paste input "66452439"
type input "380664524391"
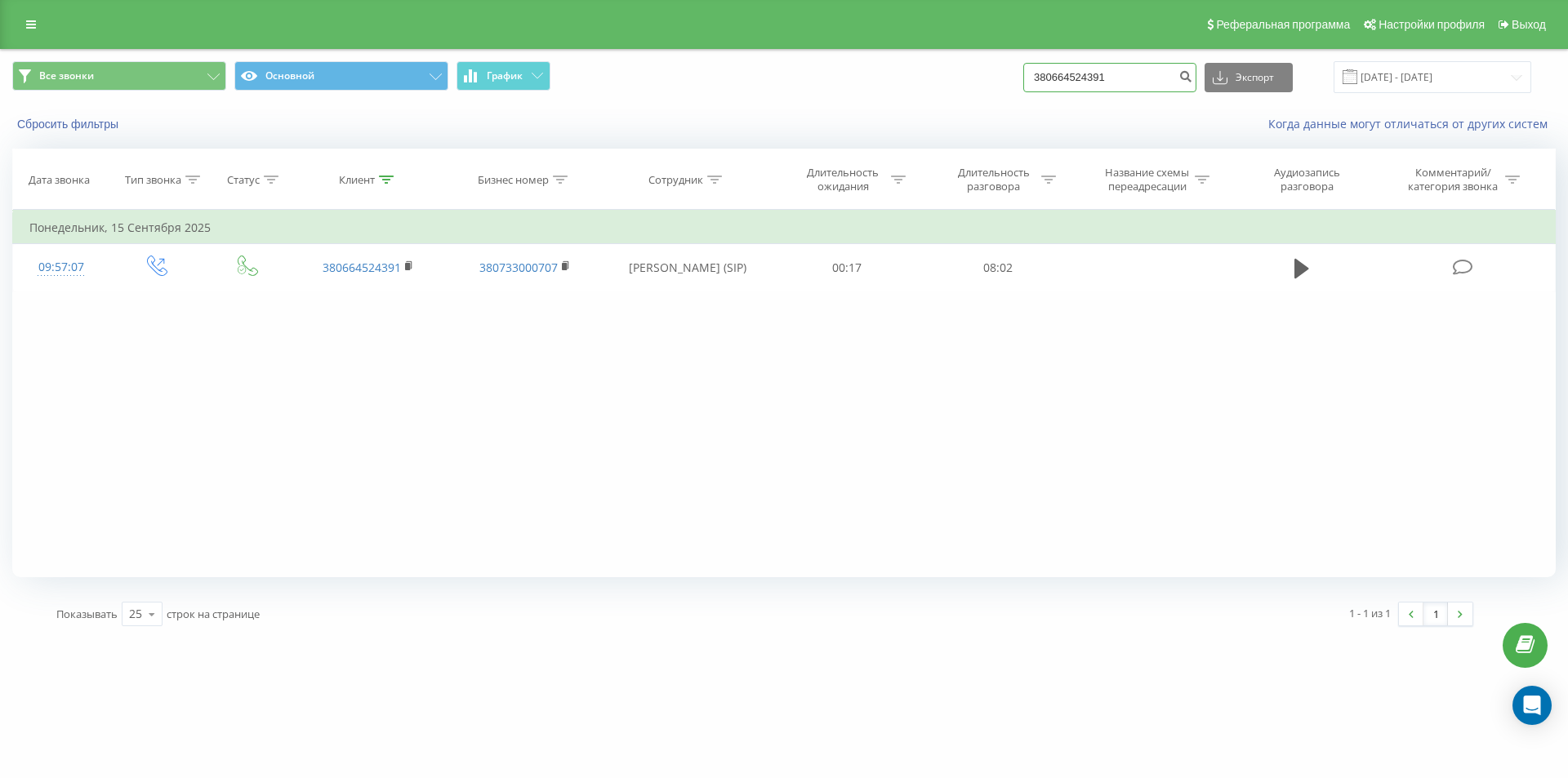
drag, startPoint x: 1127, startPoint y: 71, endPoint x: 782, endPoint y: 113, distance: 347.5
click at [794, 110] on div "Все звонки Основной График 380664524391 Экспорт .csv .xls .xlsx [DATE] - [DATE]…" at bounding box center [784, 97] width 1566 height 94
paste input "977106856"
type input "380977106856"
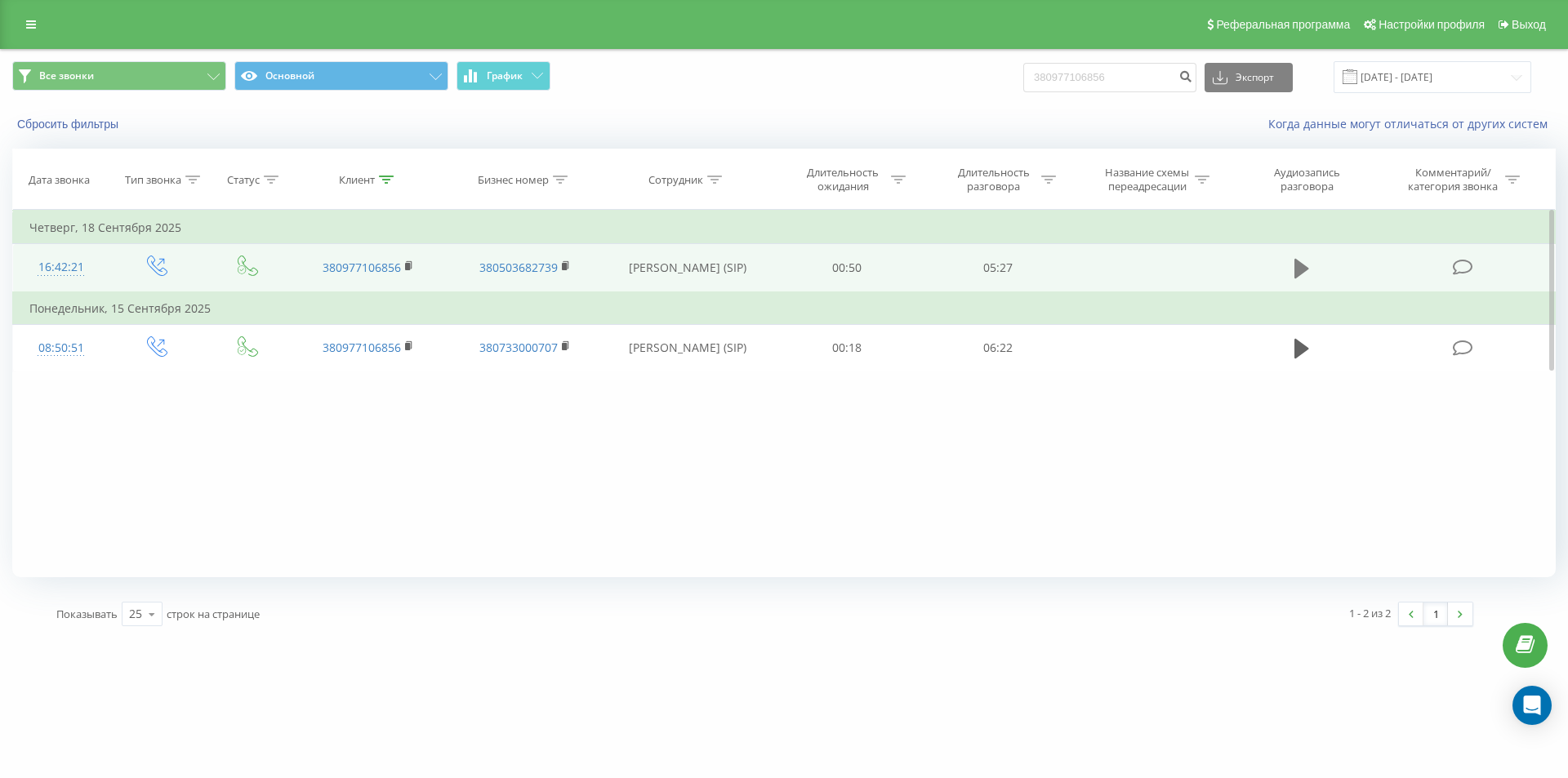
click at [1302, 258] on icon at bounding box center [1301, 269] width 15 height 23
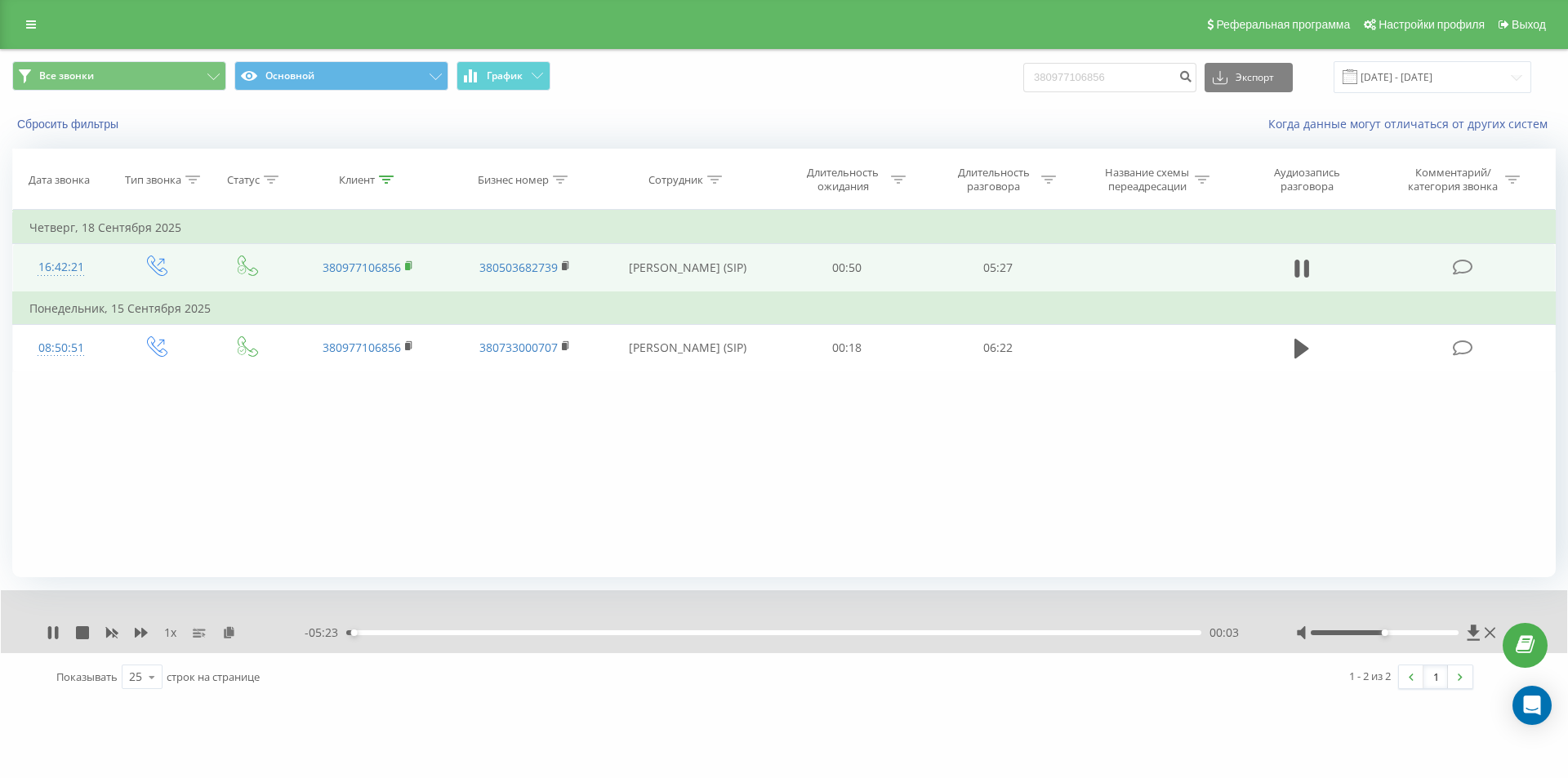
click at [408, 269] on rect at bounding box center [407, 266] width 5 height 7
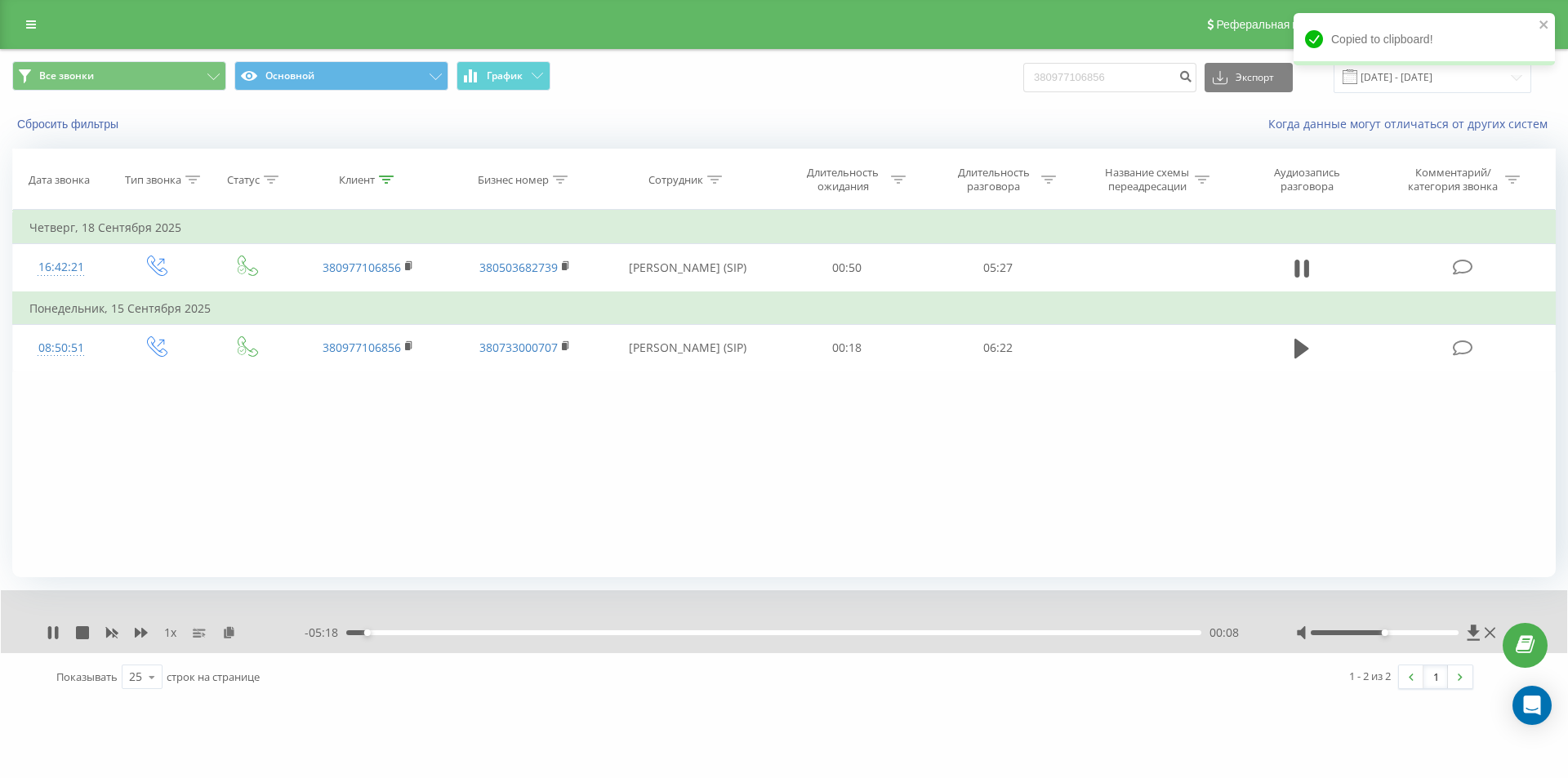
click at [134, 634] on div "1 x" at bounding box center [175, 632] width 258 height 17
click at [139, 633] on icon at bounding box center [140, 632] width 13 height 10
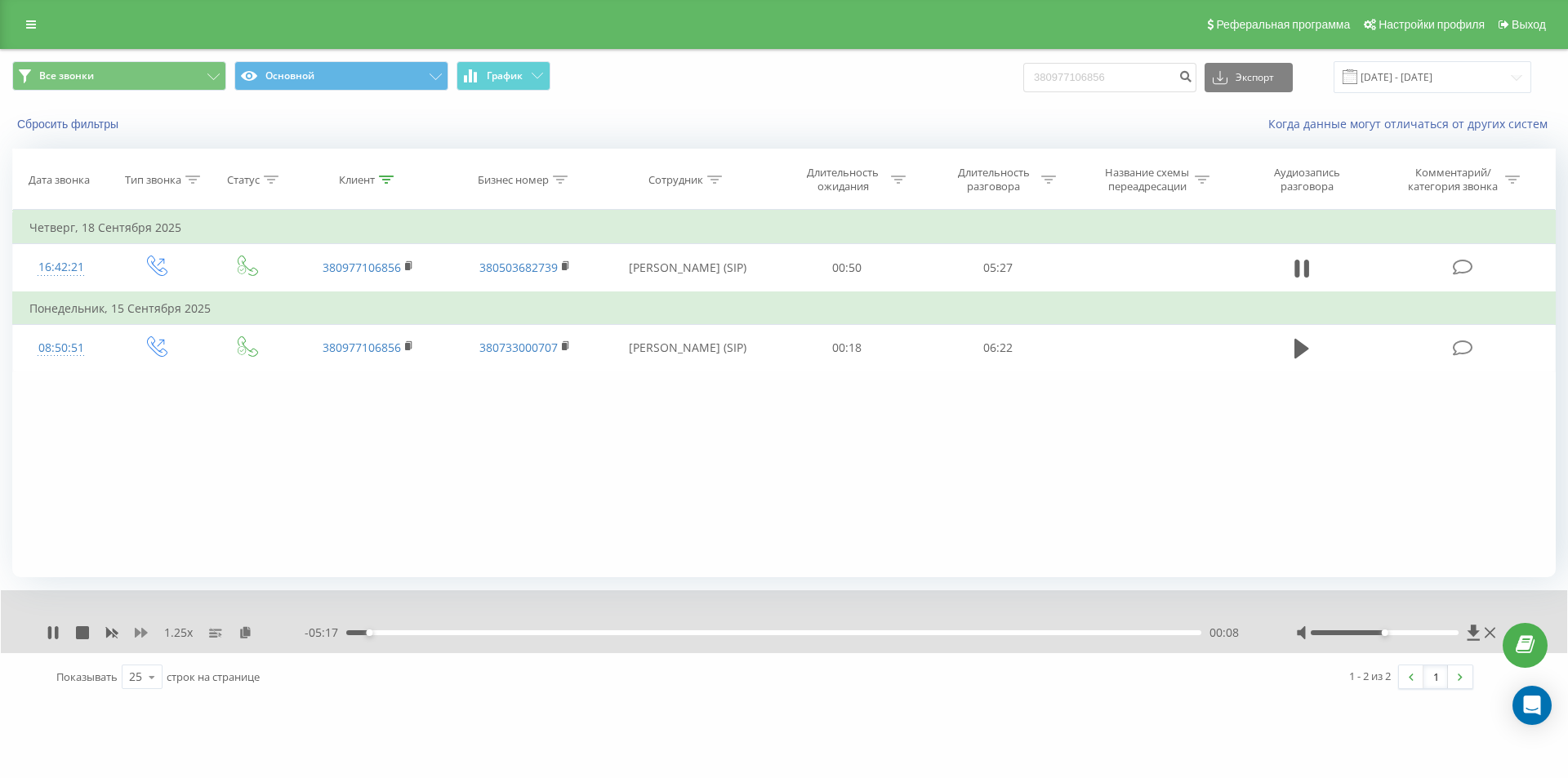
click at [139, 633] on icon at bounding box center [140, 632] width 13 height 10
click at [136, 632] on icon at bounding box center [140, 632] width 13 height 10
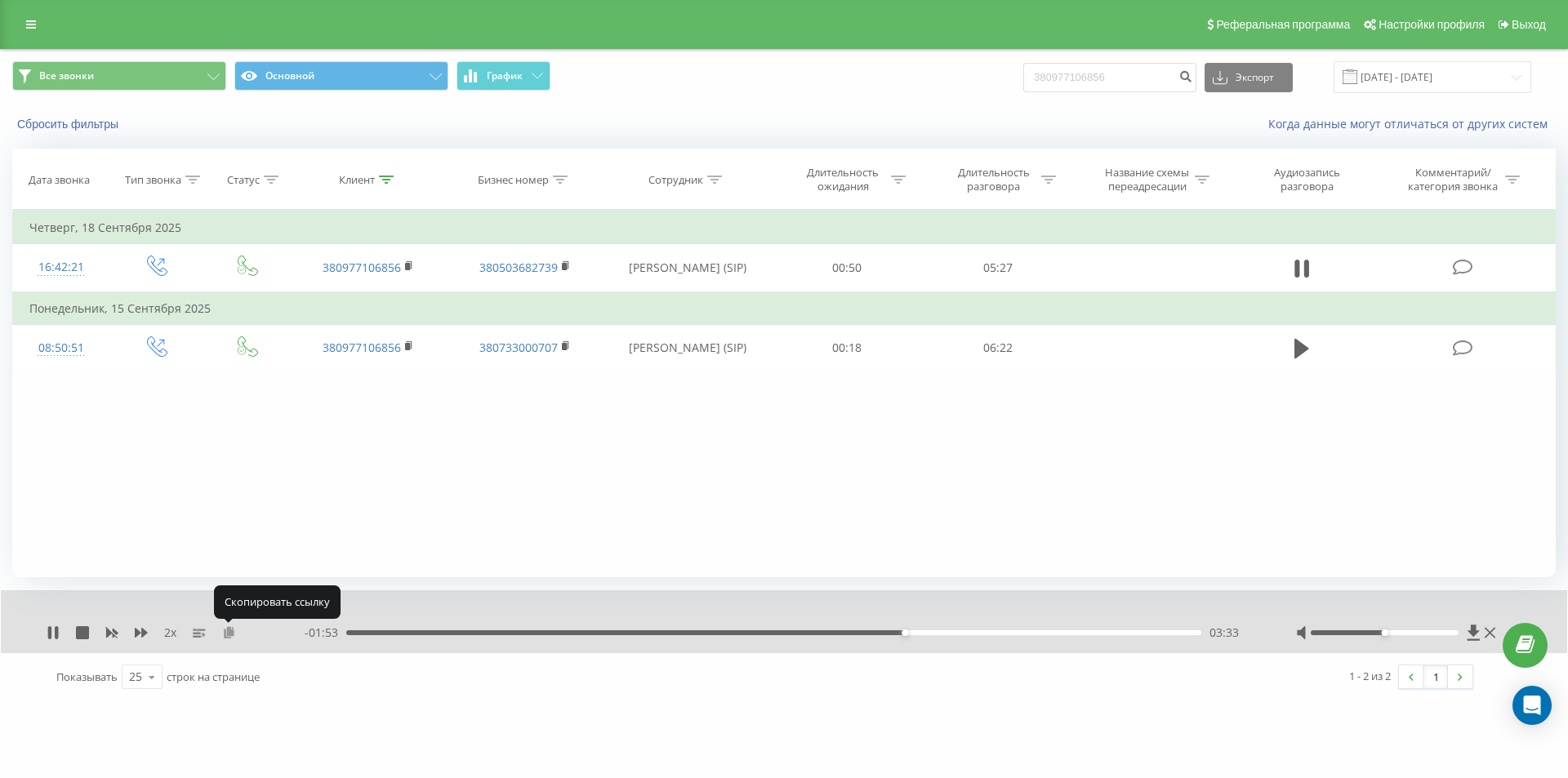
click at [229, 631] on icon at bounding box center [229, 631] width 14 height 11
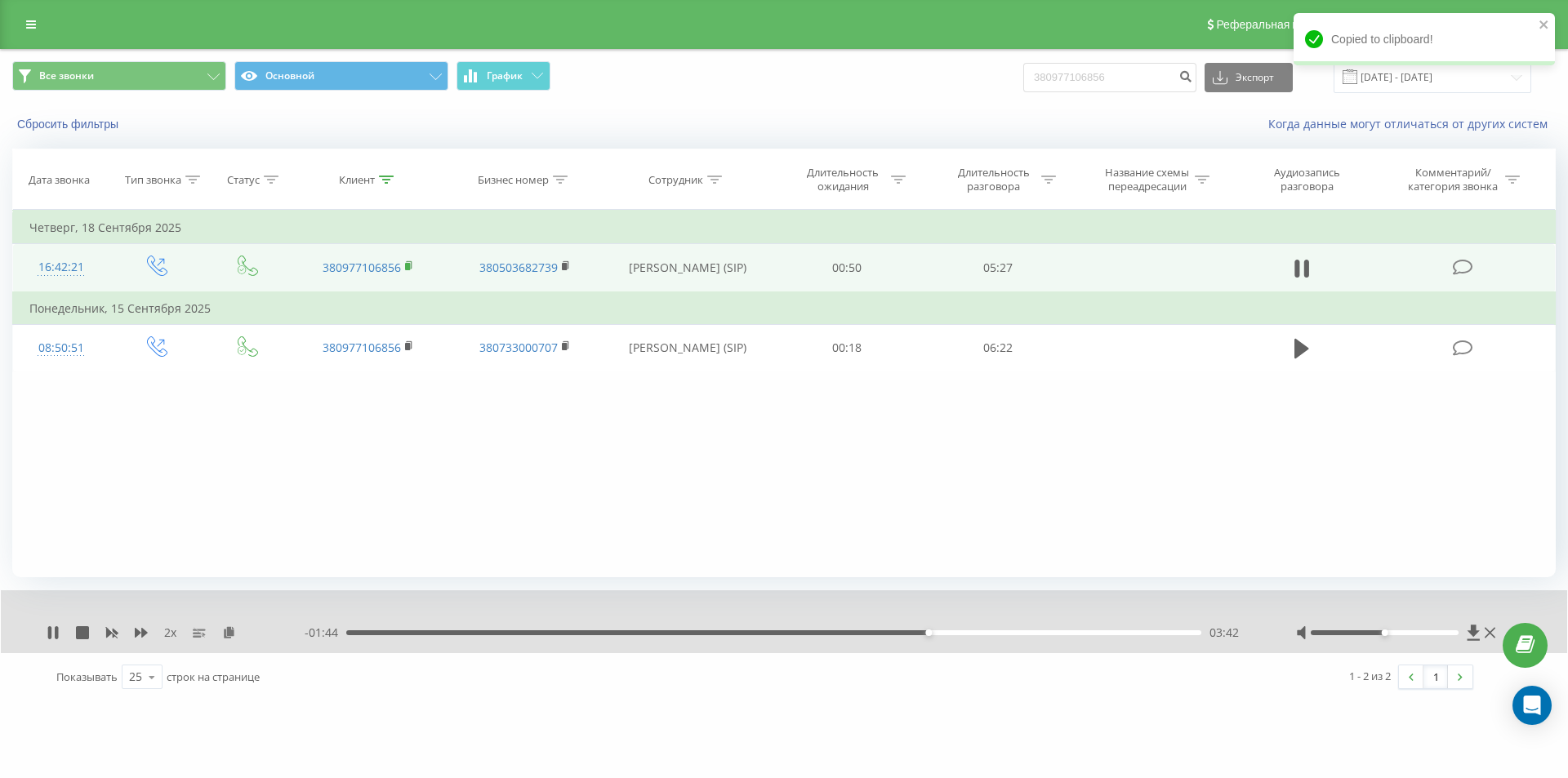
click at [413, 265] on icon at bounding box center [409, 266] width 9 height 11
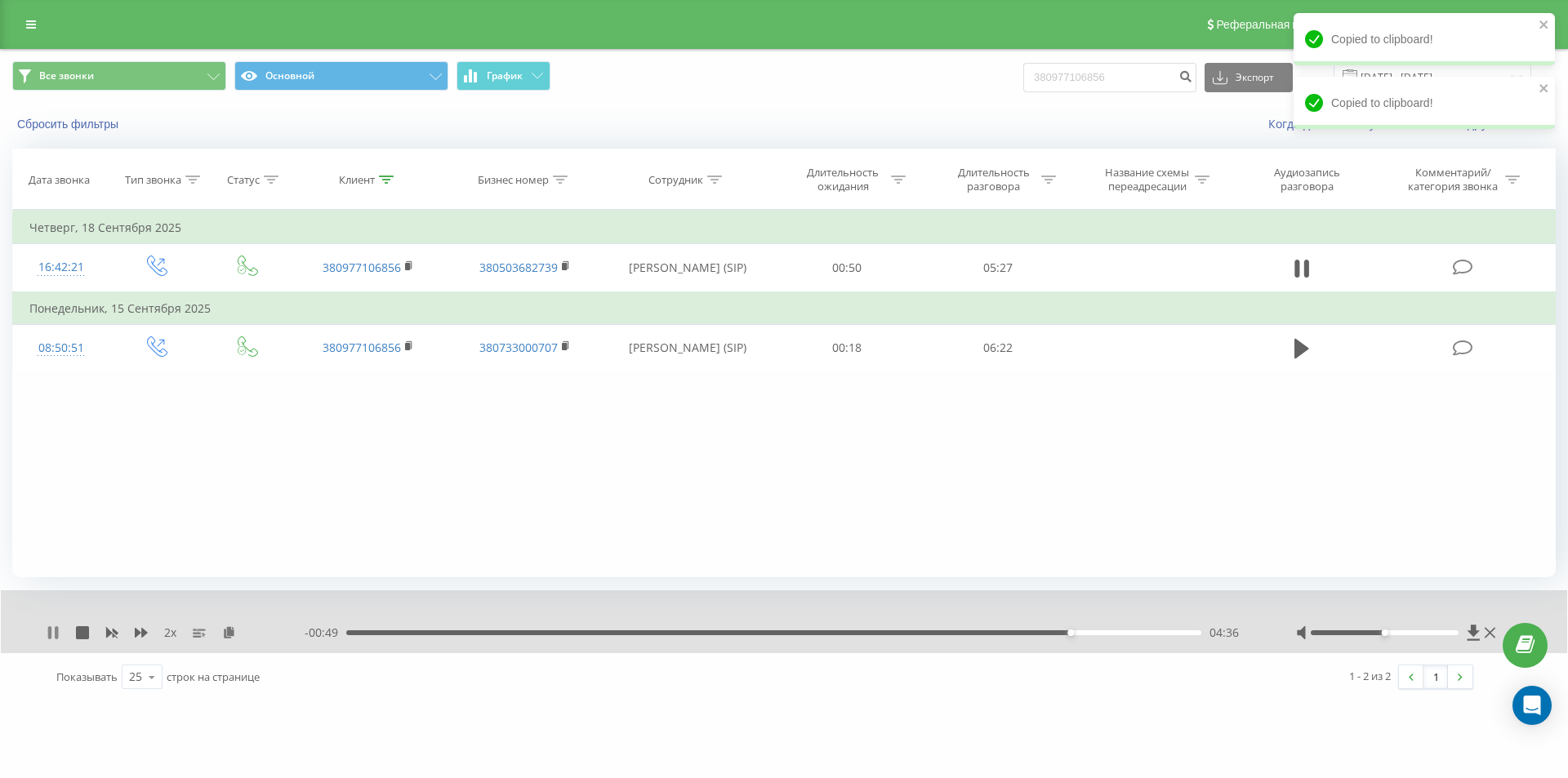
click at [56, 635] on icon at bounding box center [57, 632] width 3 height 13
click at [152, 495] on div "Фильтровать по условию Равно Введите значение Отмена OK Фильтровать по условию …" at bounding box center [784, 393] width 1544 height 367
click at [50, 637] on icon at bounding box center [52, 632] width 10 height 13
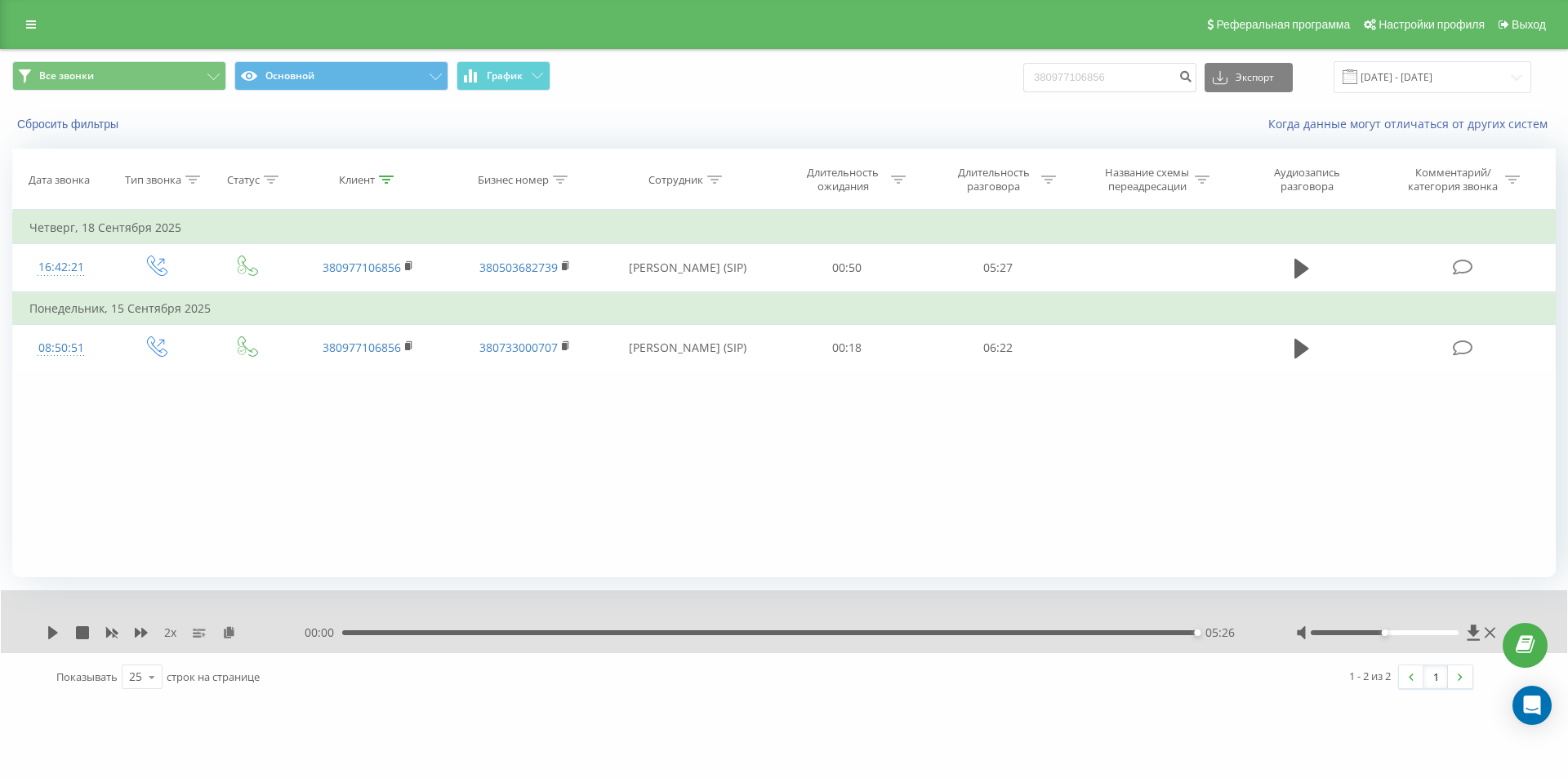
click at [1093, 635] on div "05:26" at bounding box center [770, 633] width 855 height 5
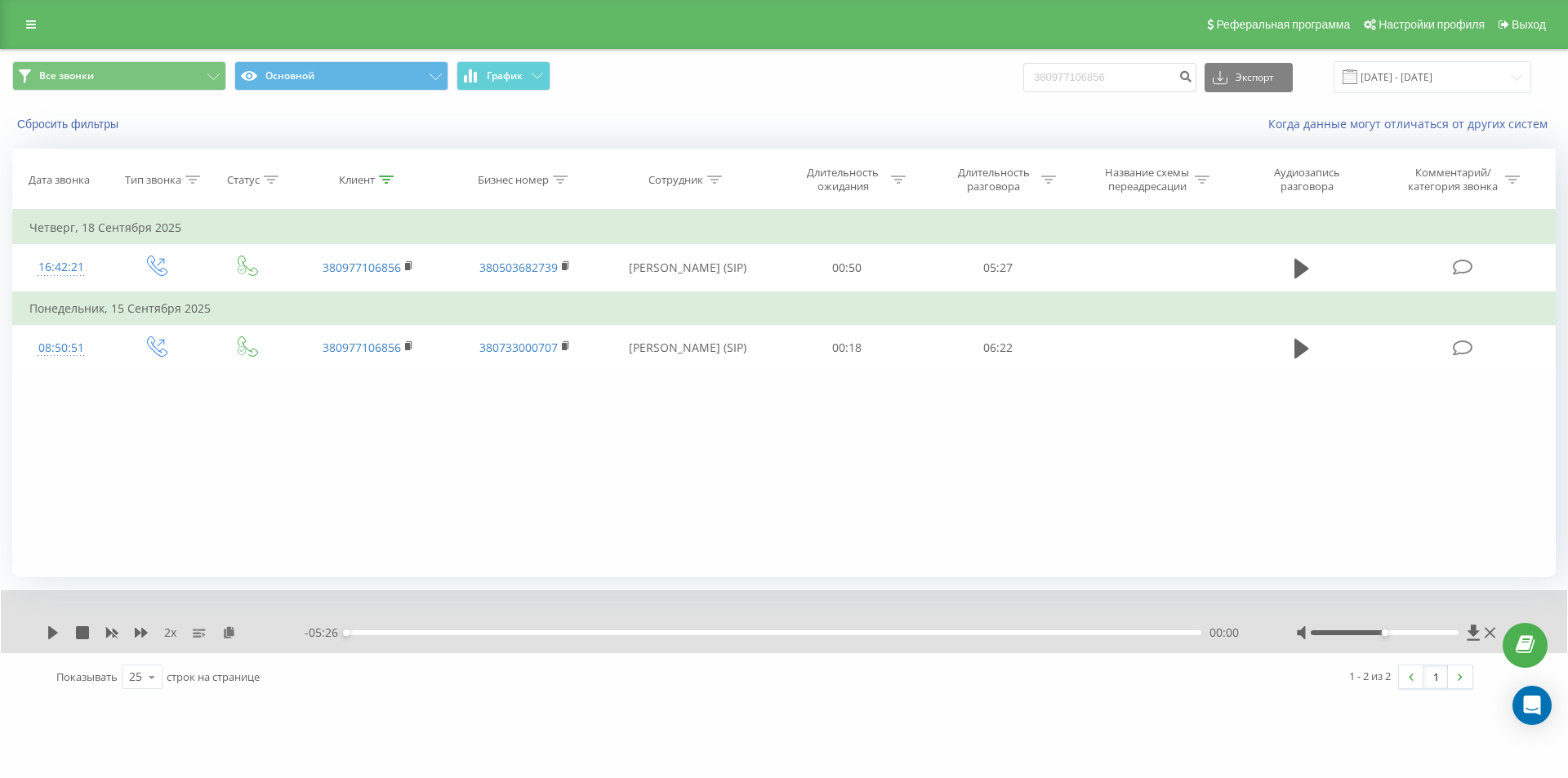
click at [45, 631] on div "2 x - 05:26 00:00 00:00" at bounding box center [784, 622] width 1566 height 63
click at [48, 632] on icon at bounding box center [52, 632] width 13 height 13
click at [511, 631] on div "01:03" at bounding box center [774, 633] width 855 height 5
click at [560, 631] on div "01:10" at bounding box center [774, 633] width 855 height 5
click at [361, 632] on div "01:35" at bounding box center [774, 633] width 855 height 5
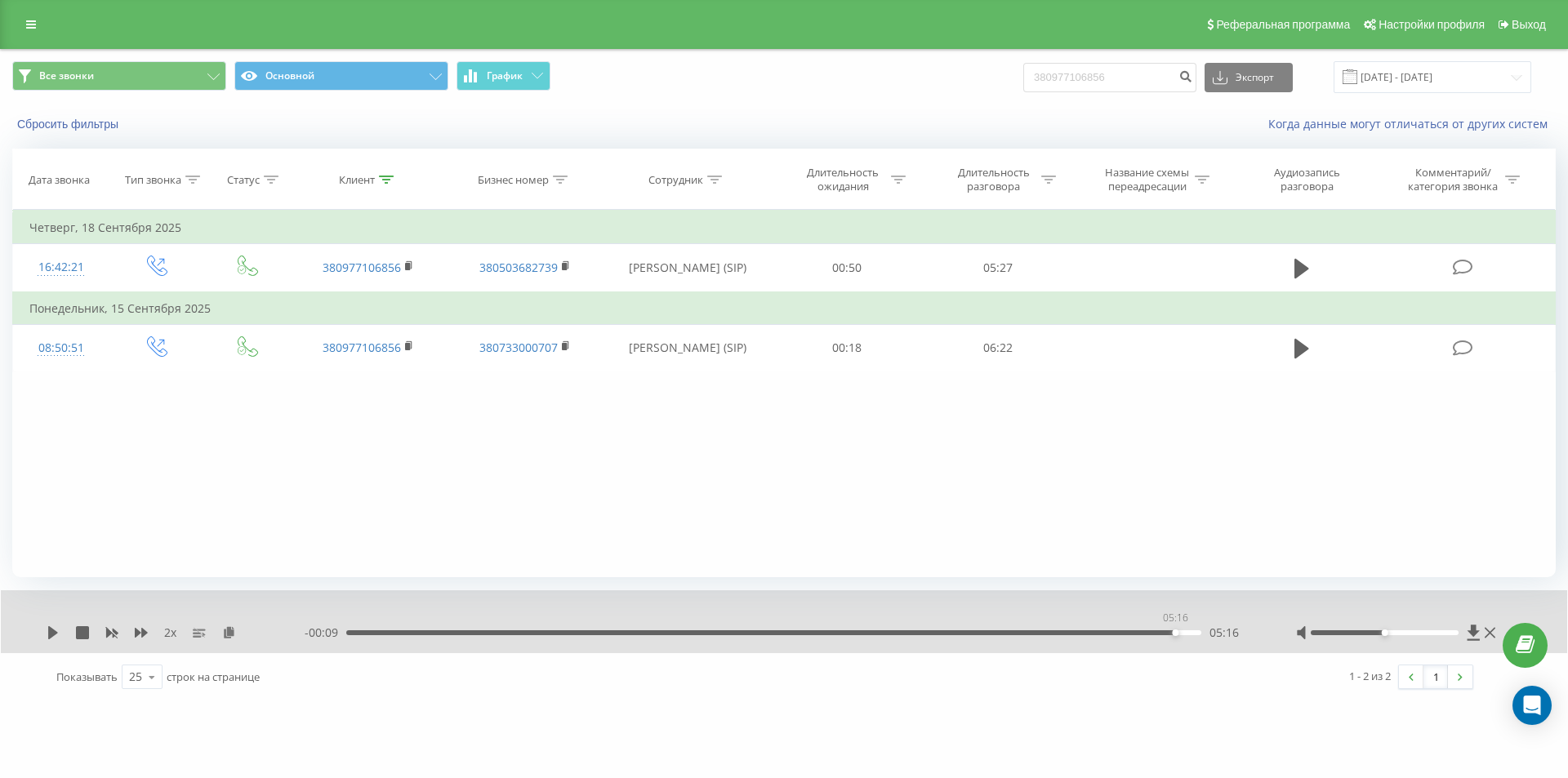
click at [1171, 634] on div "05:16" at bounding box center [774, 633] width 855 height 5
click at [50, 630] on icon at bounding box center [52, 632] width 10 height 13
click at [1162, 632] on div "05:11" at bounding box center [774, 633] width 855 height 5
click at [1115, 631] on div "04:54" at bounding box center [774, 633] width 855 height 5
click at [50, 631] on icon at bounding box center [52, 632] width 10 height 13
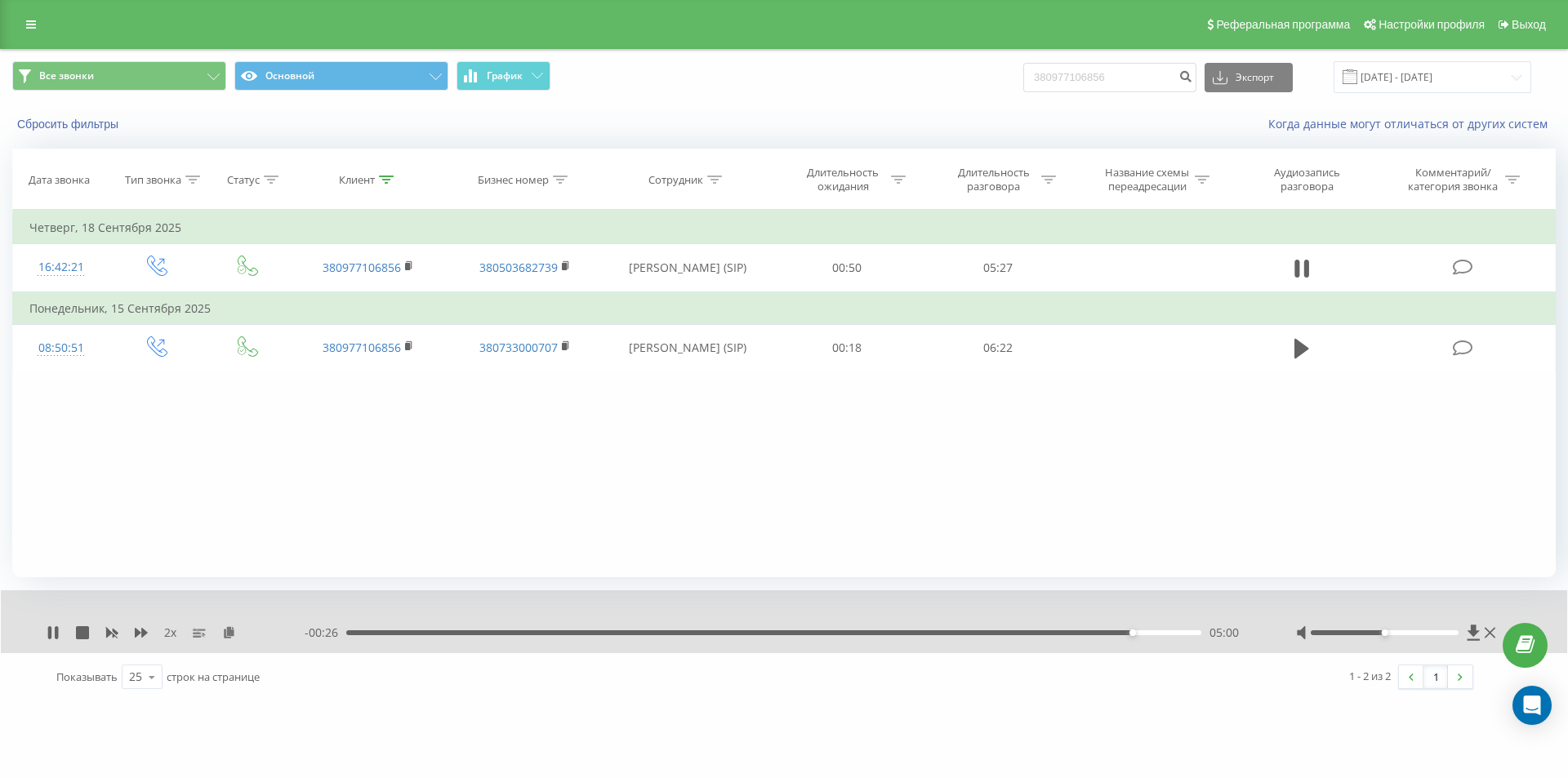
click at [1095, 631] on div "05:00" at bounding box center [774, 633] width 855 height 5
click at [1077, 631] on div "04:48" at bounding box center [774, 633] width 855 height 5
click at [433, 633] on div "05:26" at bounding box center [770, 633] width 855 height 5
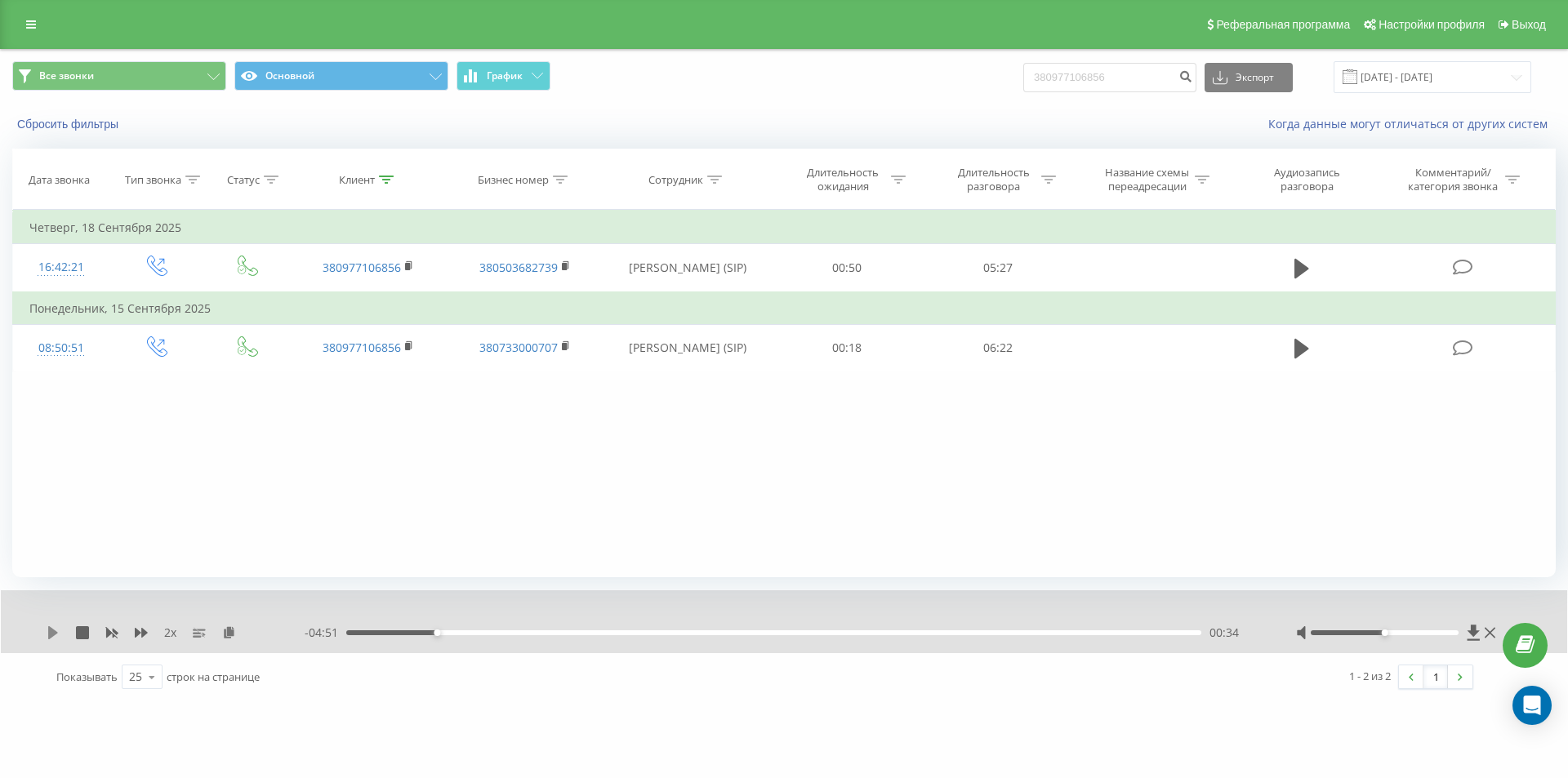
click at [51, 632] on icon at bounding box center [52, 632] width 10 height 13
drag, startPoint x: 352, startPoint y: 631, endPoint x: 332, endPoint y: 631, distance: 20.0
click at [332, 631] on div "- 05:23 00:02 00:02" at bounding box center [779, 632] width 950 height 17
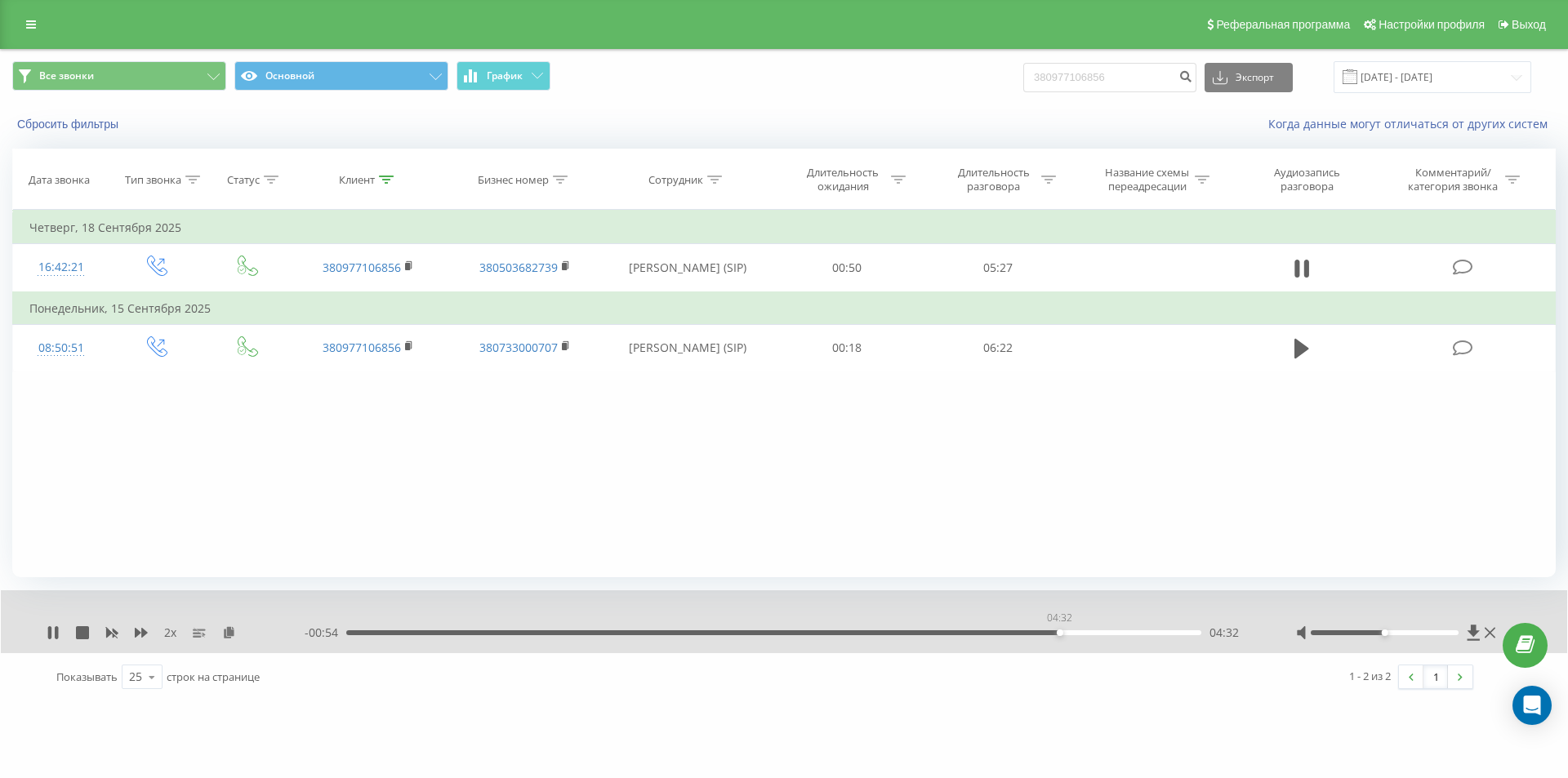
click at [1059, 634] on div "04:32" at bounding box center [774, 633] width 855 height 5
click at [108, 631] on icon at bounding box center [113, 633] width 12 height 10
click at [1059, 633] on div "04:36" at bounding box center [774, 633] width 855 height 5
click at [139, 633] on icon at bounding box center [140, 632] width 13 height 10
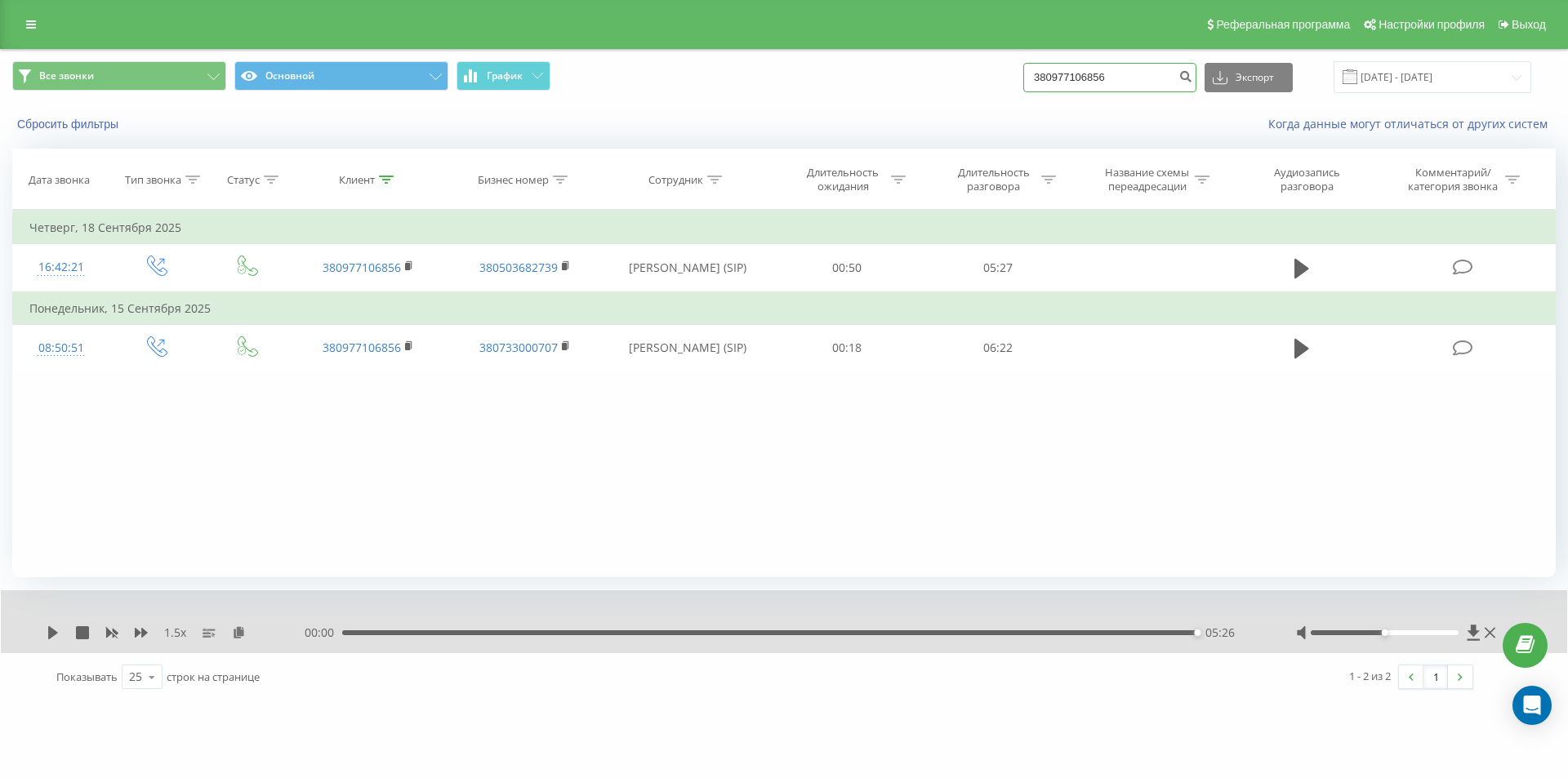
drag, startPoint x: 1134, startPoint y: 79, endPoint x: 802, endPoint y: 77, distance: 332.0
click at [802, 77] on div "Все звонки Основной График 380977106856 Экспорт .csv .xls .xlsx [DATE] - [DATE]" at bounding box center [784, 77] width 1544 height 32
paste input "2255097"
type input "380972255097"
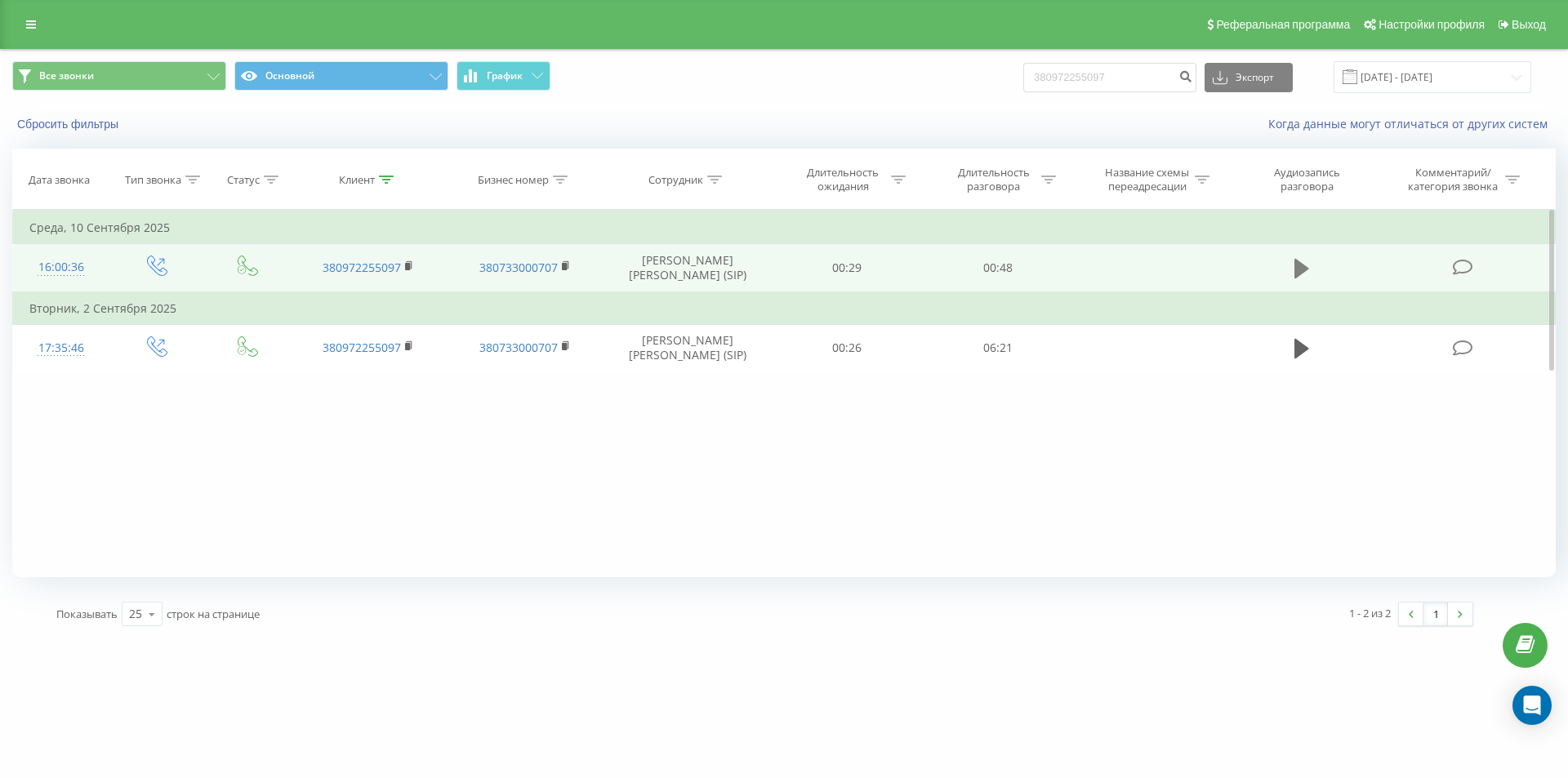
click at [1305, 265] on icon at bounding box center [1301, 269] width 15 height 19
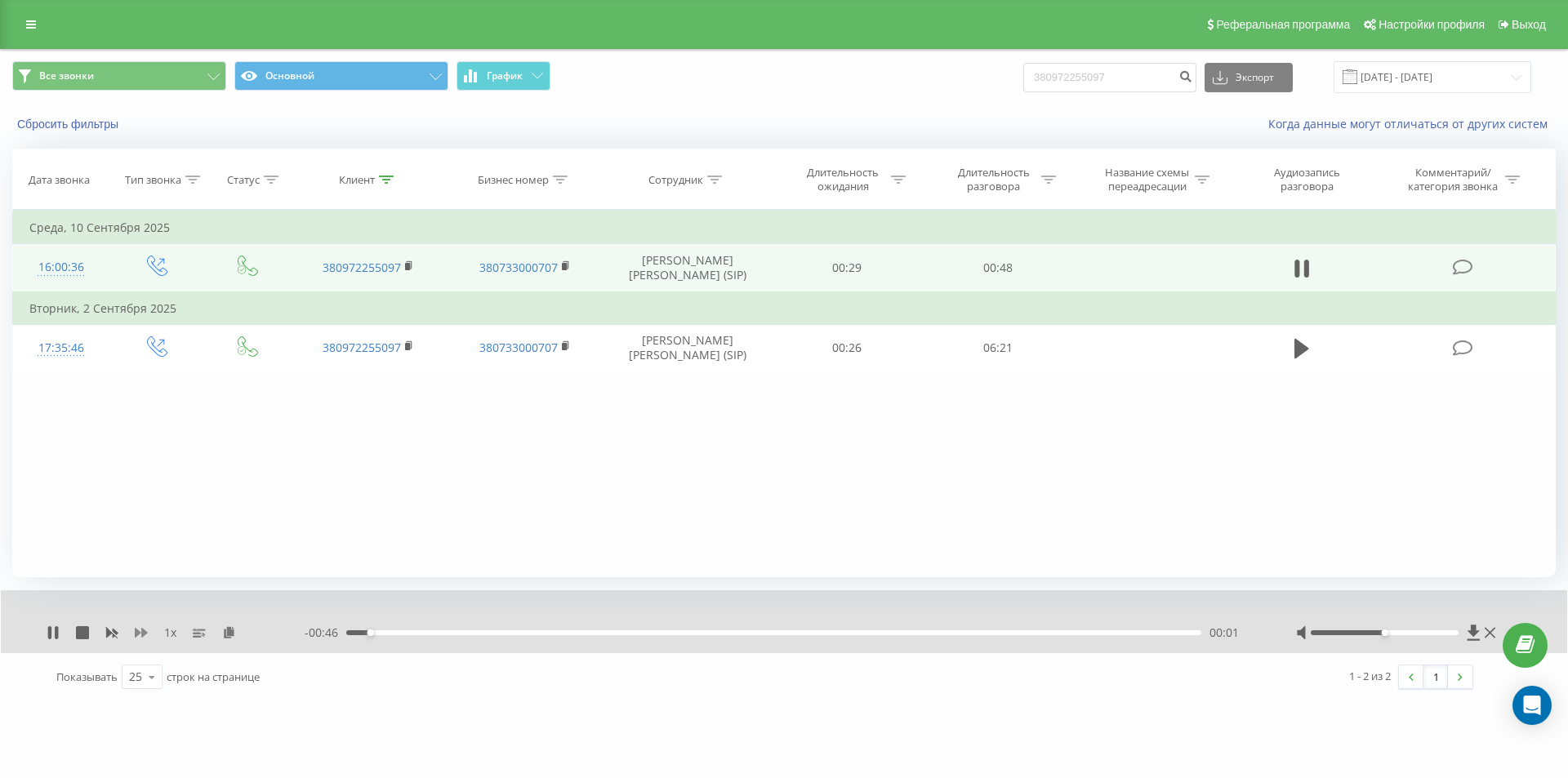
click at [137, 631] on icon at bounding box center [140, 632] width 13 height 10
click at [136, 631] on icon at bounding box center [140, 632] width 13 height 10
click at [137, 631] on icon at bounding box center [140, 632] width 13 height 10
click at [113, 628] on icon at bounding box center [112, 632] width 13 height 13
click at [1396, 633] on div at bounding box center [1385, 633] width 148 height 5
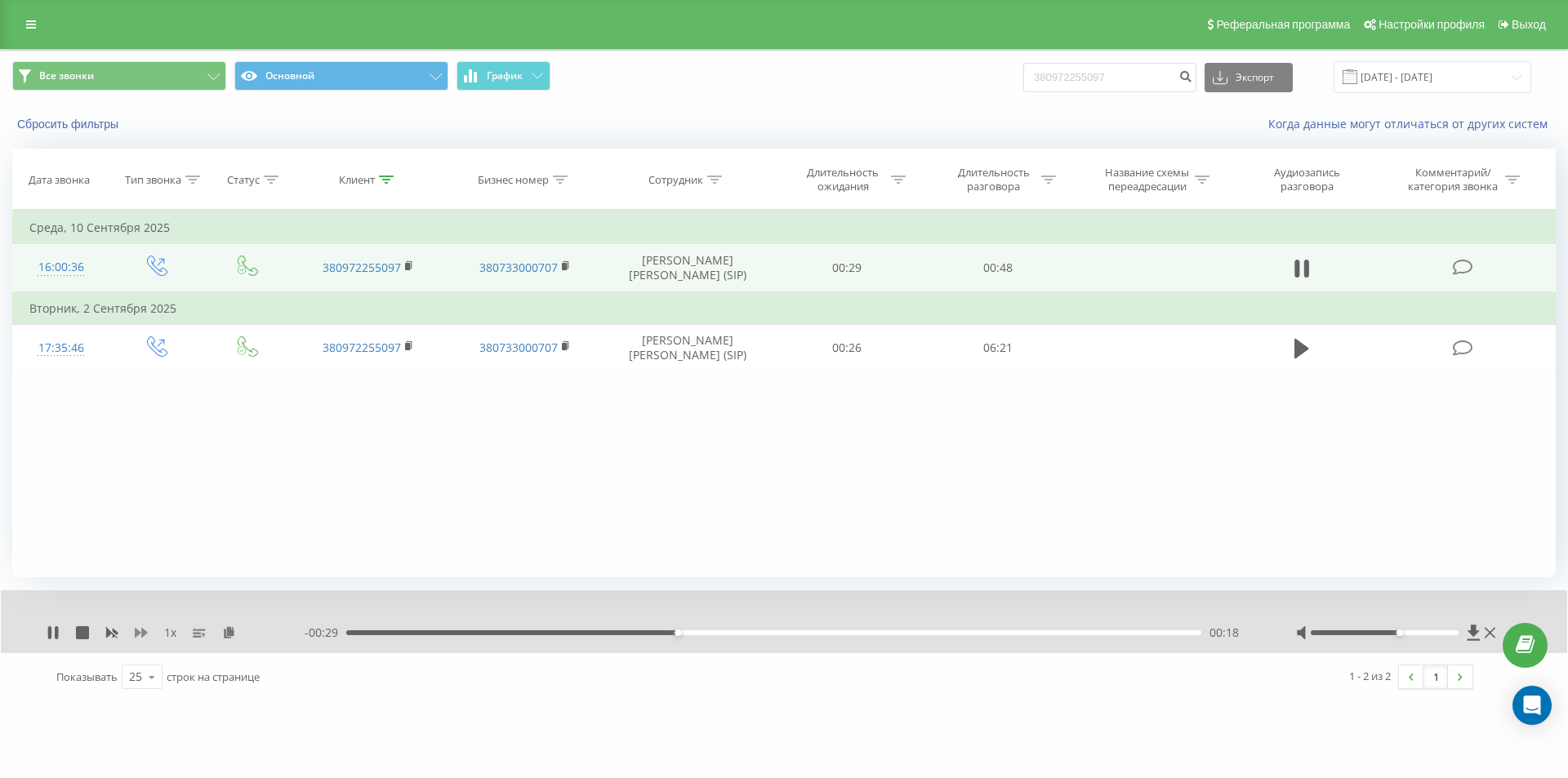
click at [139, 631] on icon at bounding box center [140, 632] width 13 height 10
click at [792, 631] on div "00:28" at bounding box center [774, 633] width 855 height 5
click at [767, 631] on div "00:23" at bounding box center [774, 633] width 855 height 5
click at [757, 626] on div "- 00:24 00:23 00:23" at bounding box center [779, 632] width 950 height 17
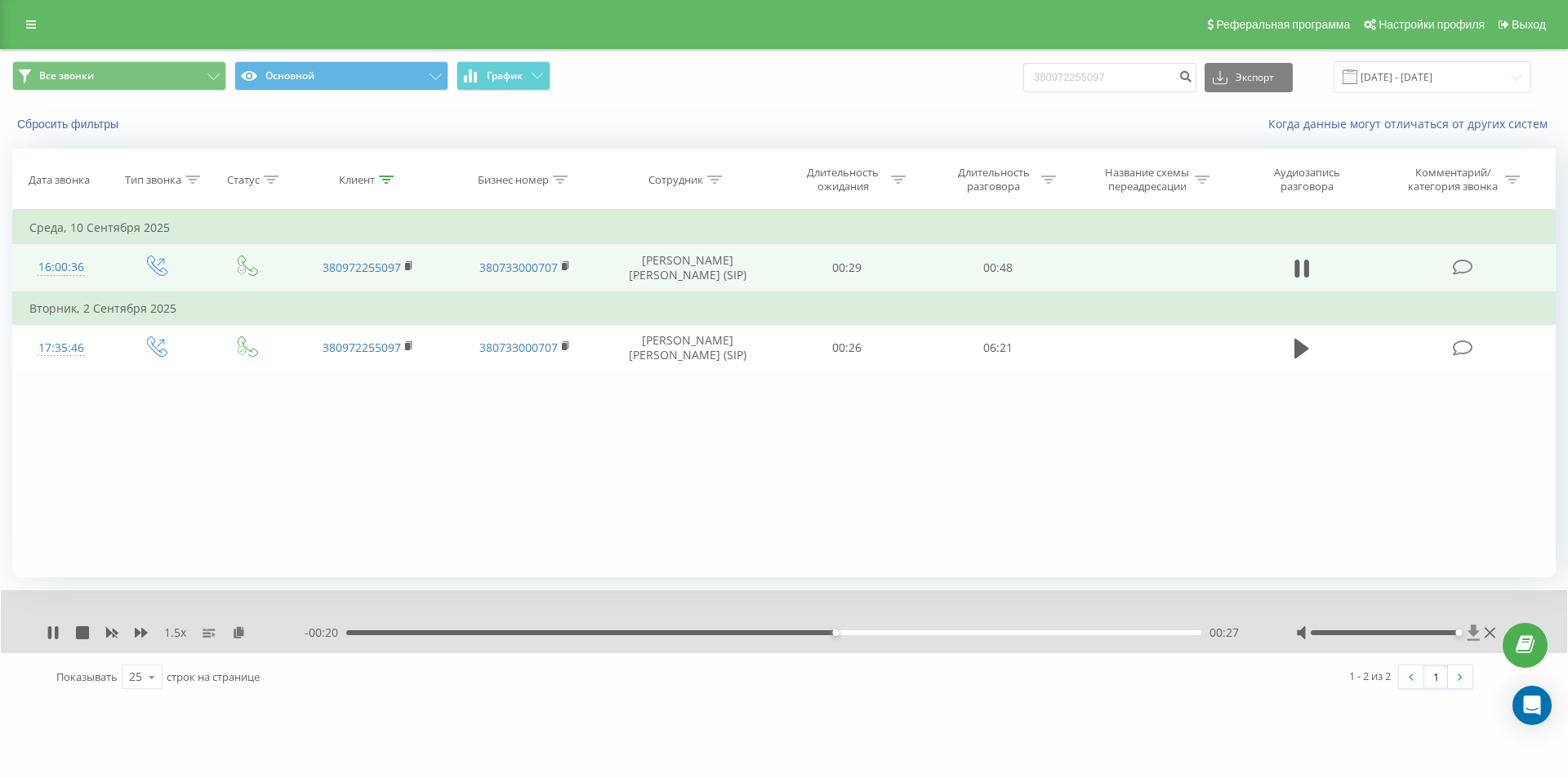
drag, startPoint x: 1415, startPoint y: 635, endPoint x: 1477, endPoint y: 640, distance: 62.2
click at [1477, 640] on div at bounding box center [1397, 632] width 203 height 17
click at [702, 631] on div "00:28" at bounding box center [774, 633] width 855 height 5
click at [111, 632] on rect at bounding box center [112, 633] width 12 height 12
click at [409, 270] on rect at bounding box center [407, 266] width 5 height 7
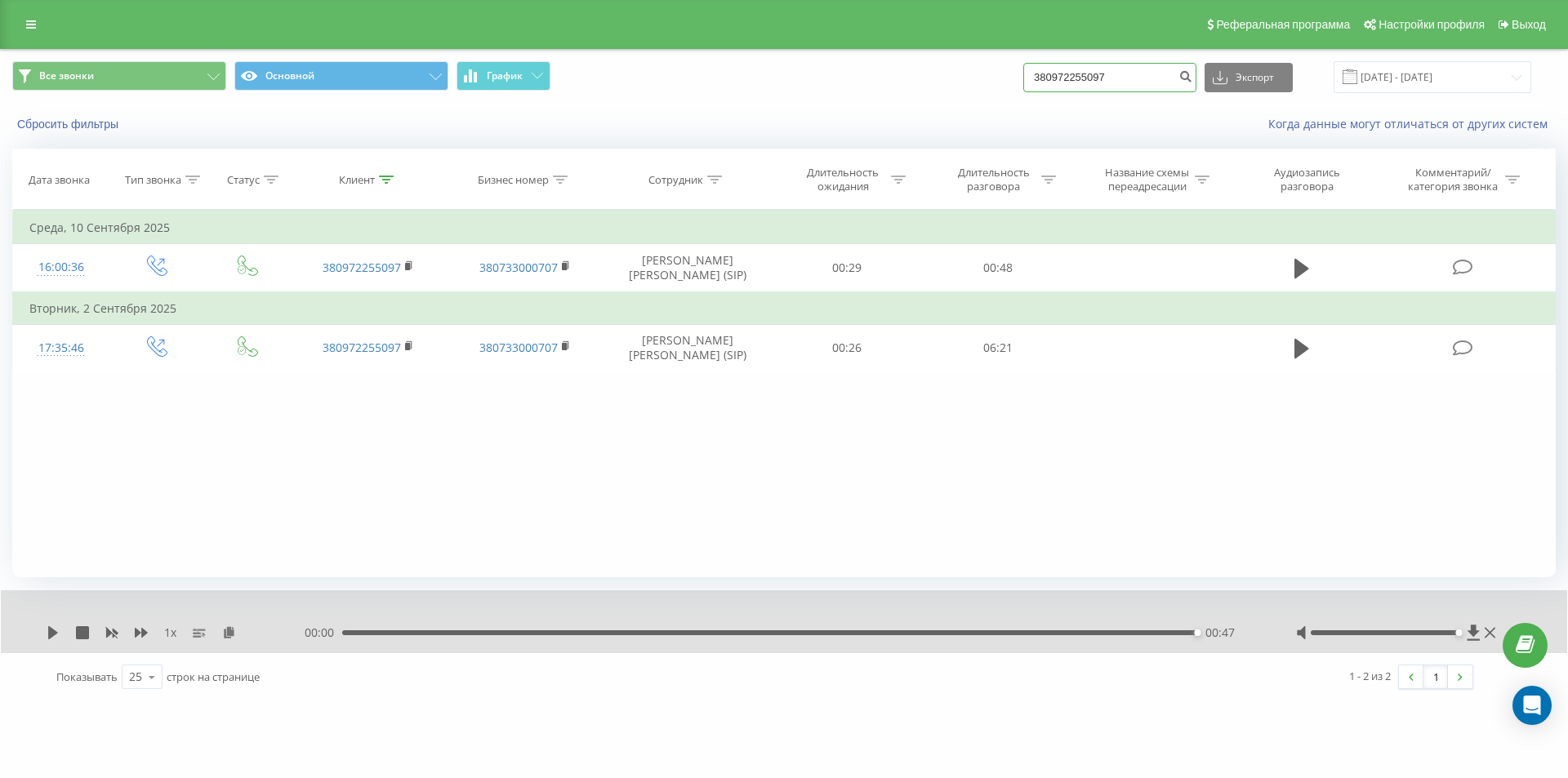
drag, startPoint x: 1122, startPoint y: 82, endPoint x: 784, endPoint y: 95, distance: 338.2
click at [805, 87] on div "Все звонки Основной График 380972255097 Экспорт .csv .xls .xlsx 23.06.2025 - 23…" at bounding box center [784, 77] width 1544 height 32
paste input "31928925"
type input "380931928925"
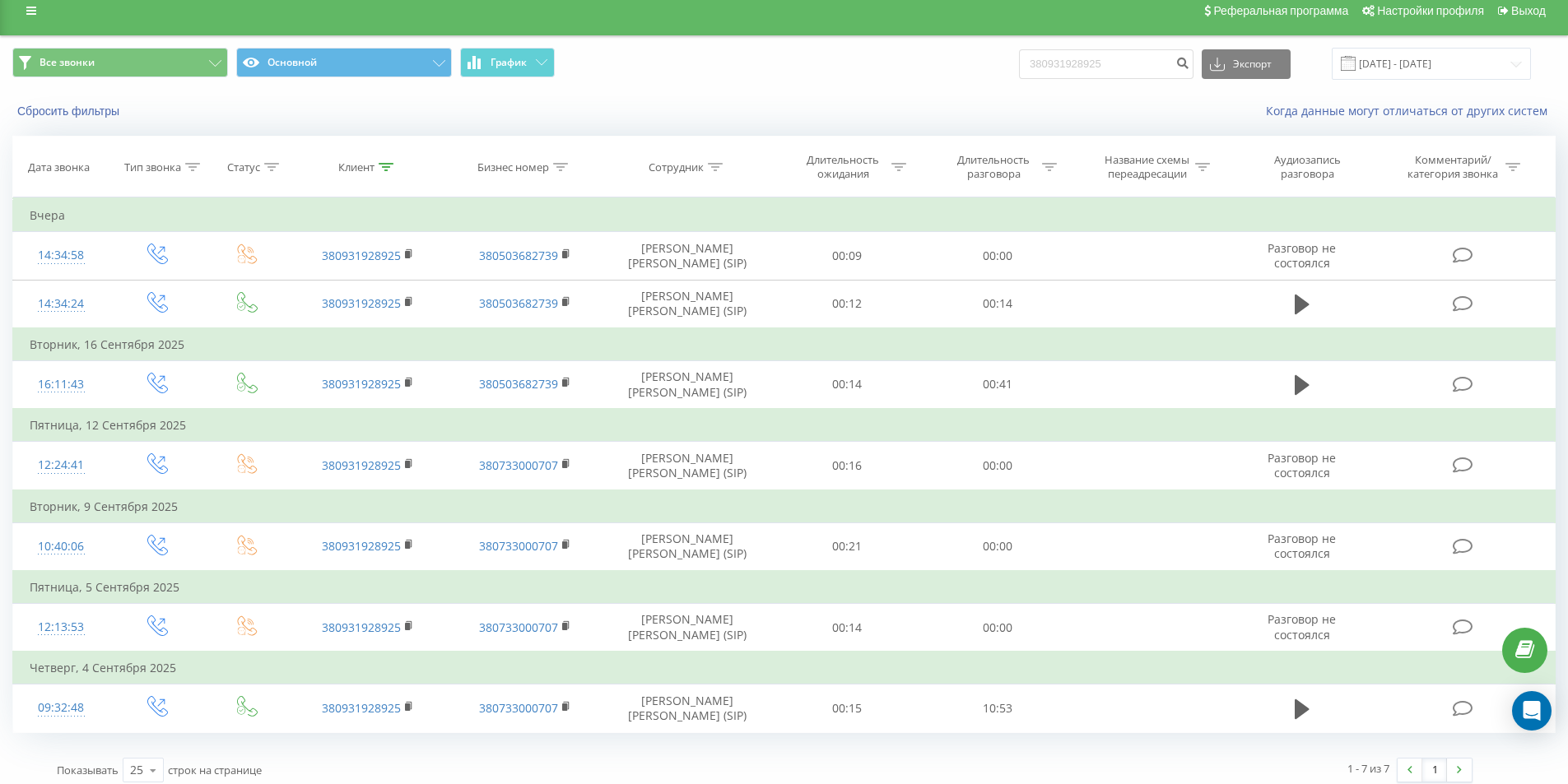
scroll to position [25, 0]
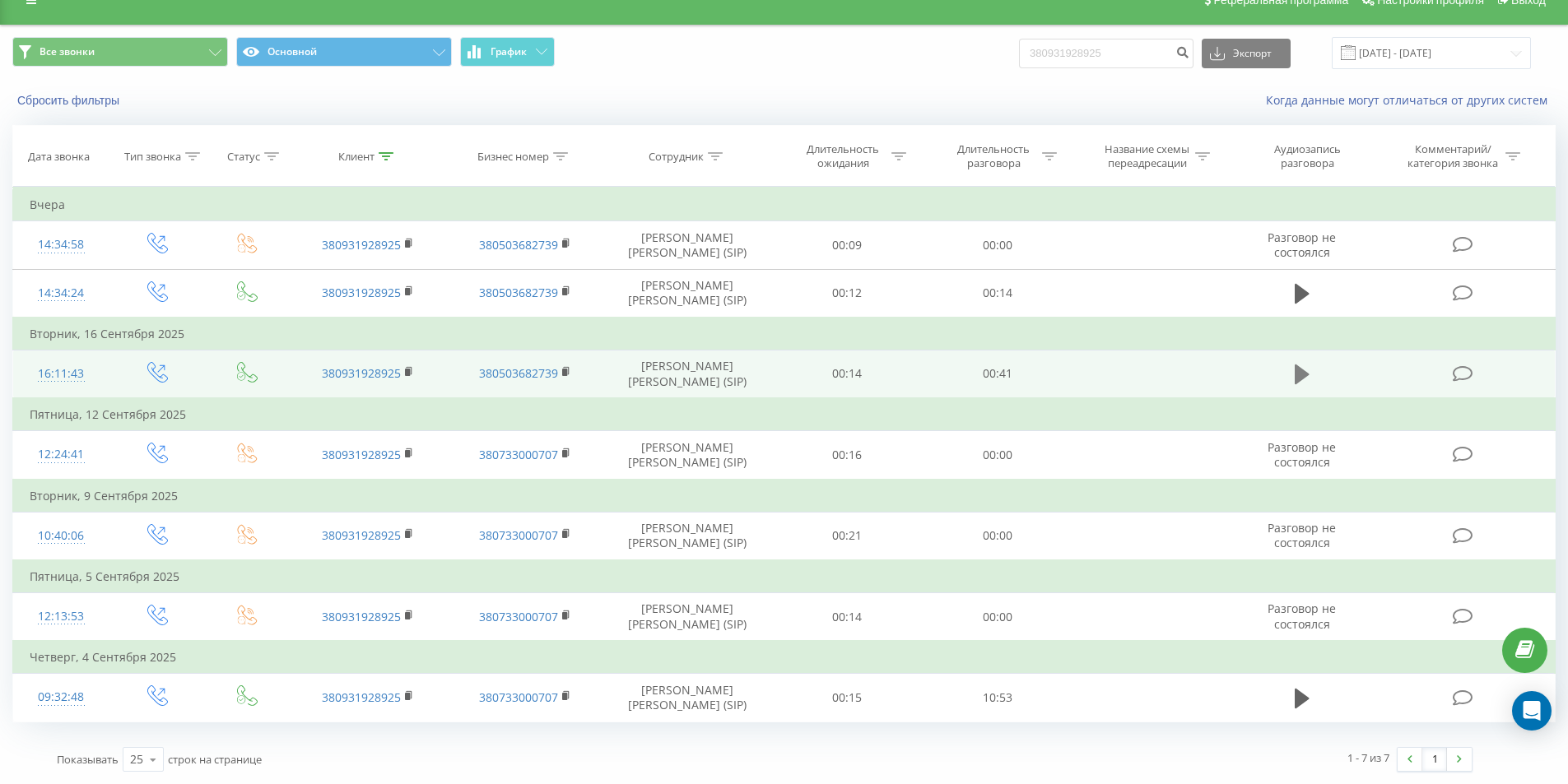
click at [1303, 368] on icon at bounding box center [1302, 374] width 15 height 23
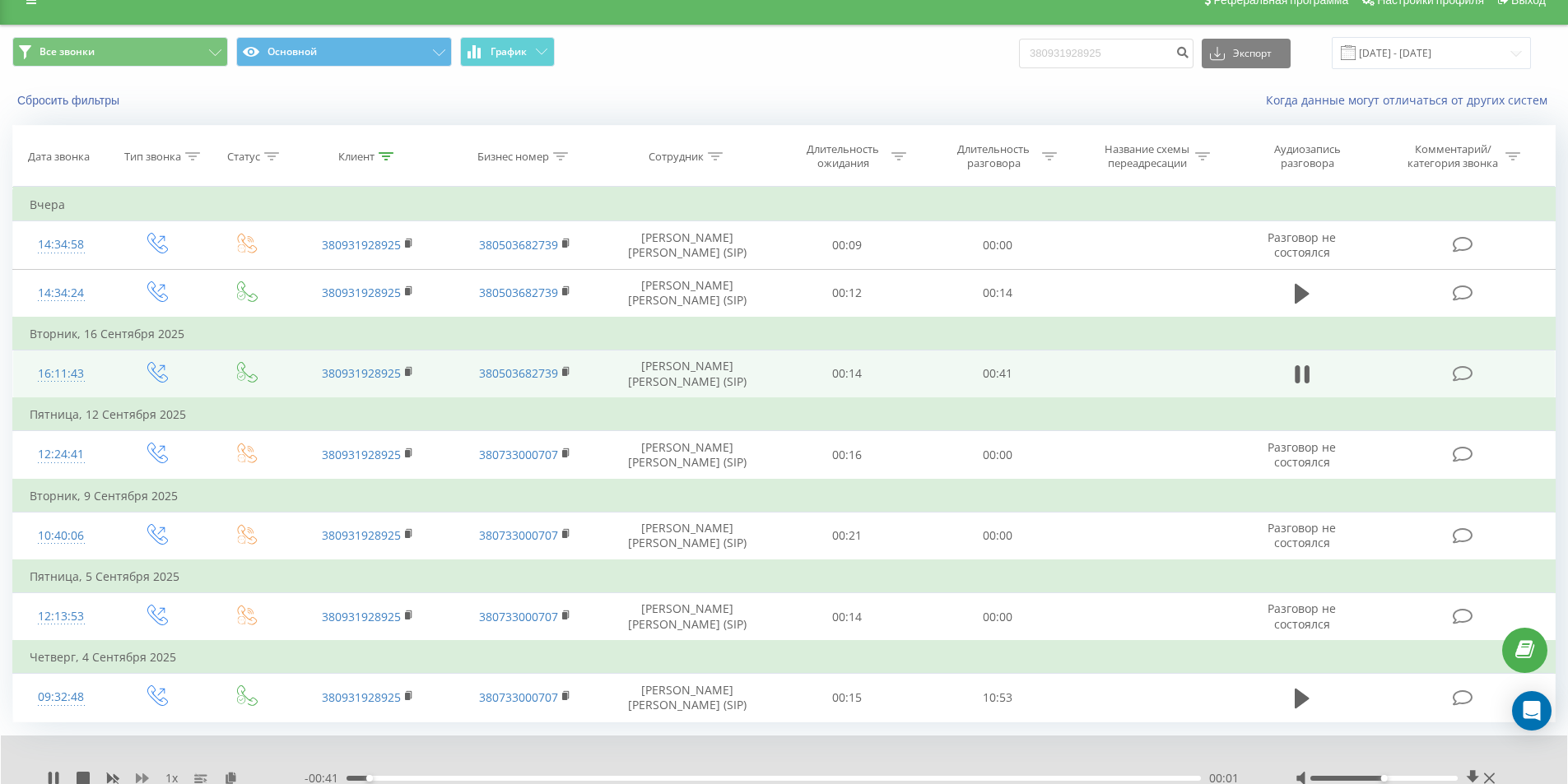
click at [142, 776] on icon at bounding box center [142, 778] width 13 height 13
click at [142, 775] on icon at bounding box center [142, 778] width 13 height 13
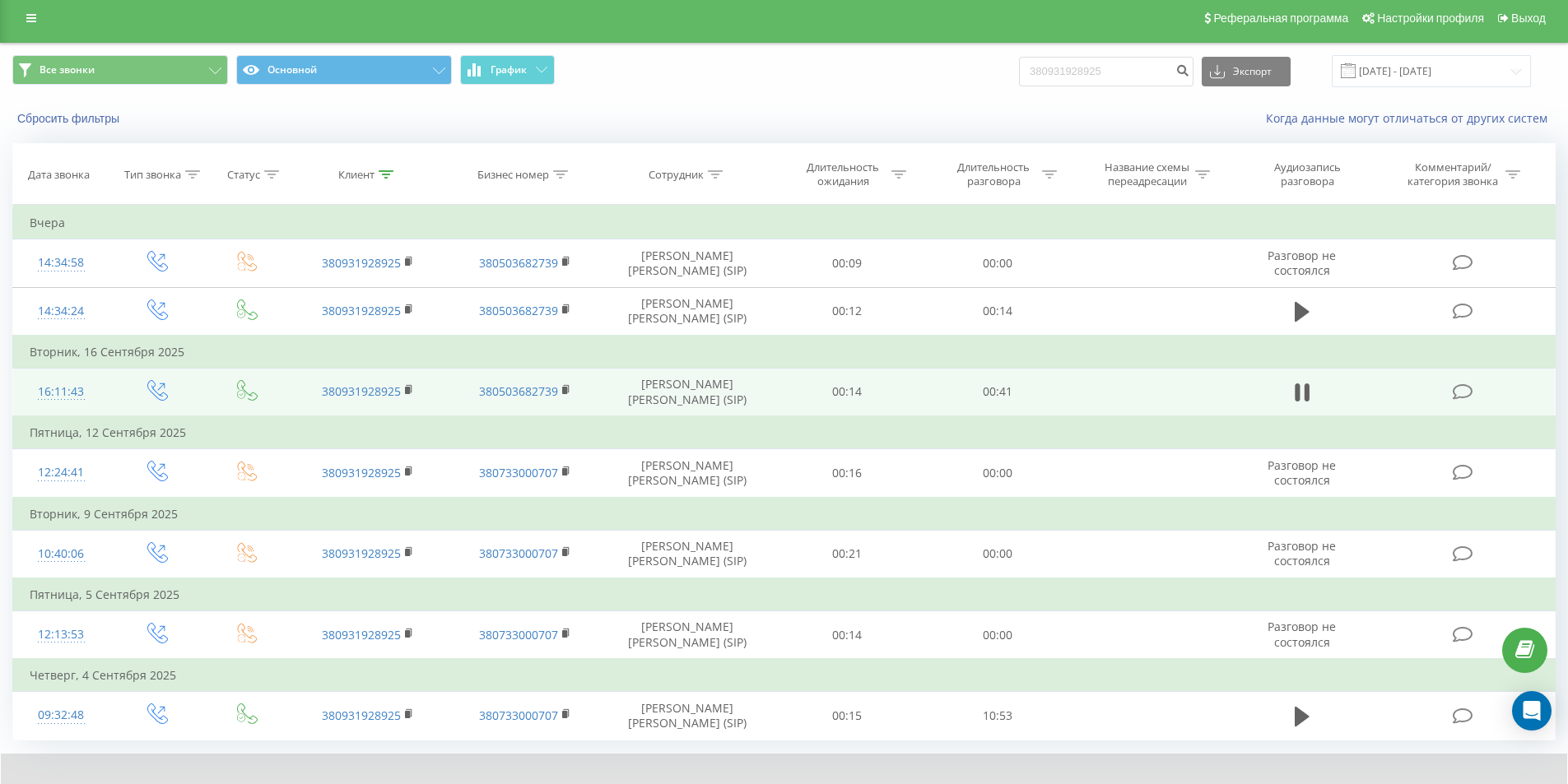
scroll to position [0, 0]
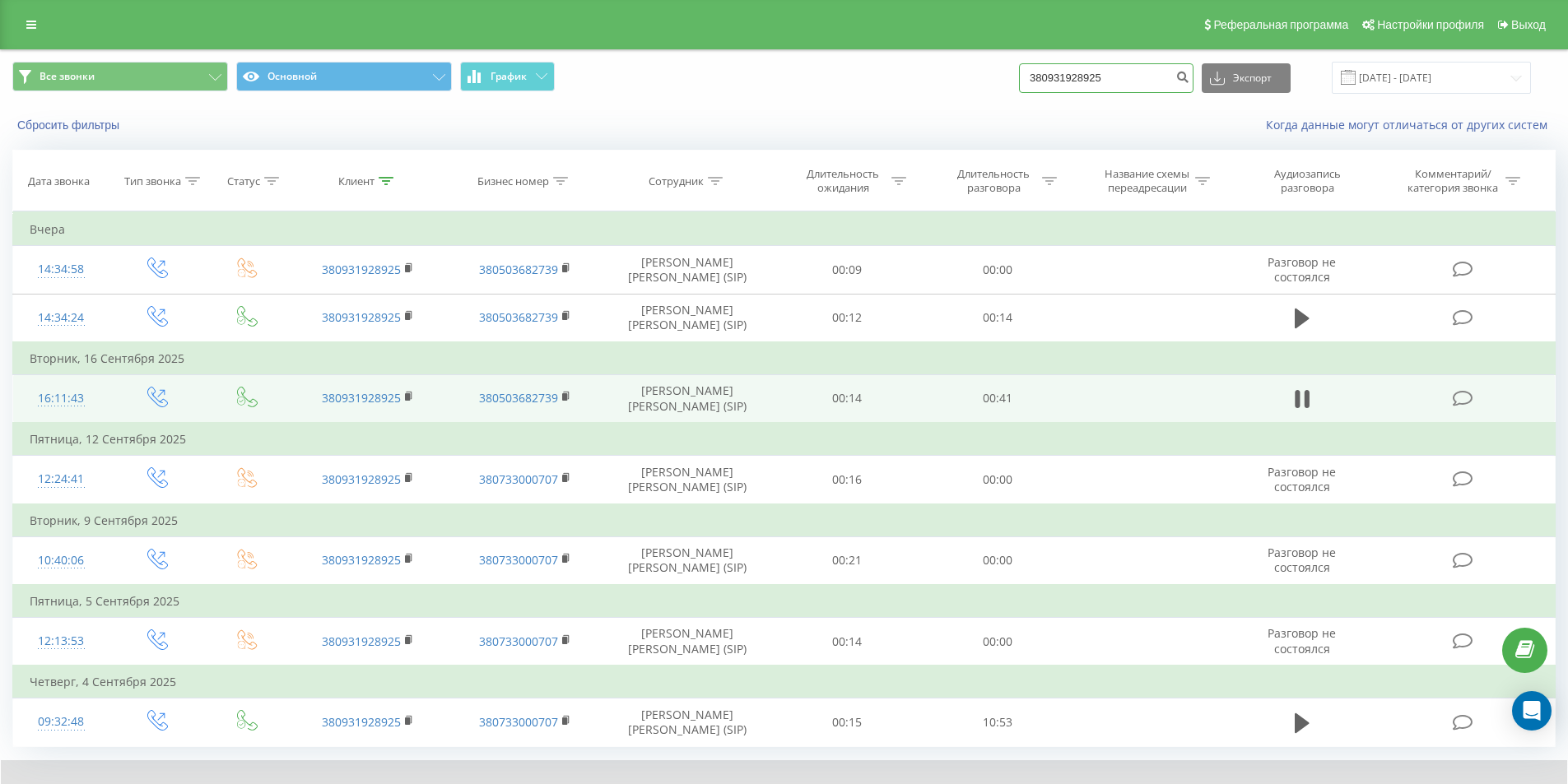
drag, startPoint x: 1121, startPoint y: 76, endPoint x: 876, endPoint y: 78, distance: 245.0
click at [879, 78] on div "Все звонки Основной График 380931928925 Экспорт .csv .xls .xlsx 23.06.2025 - 23…" at bounding box center [784, 77] width 1543 height 33
paste input "88925400"
type input "380988925400"
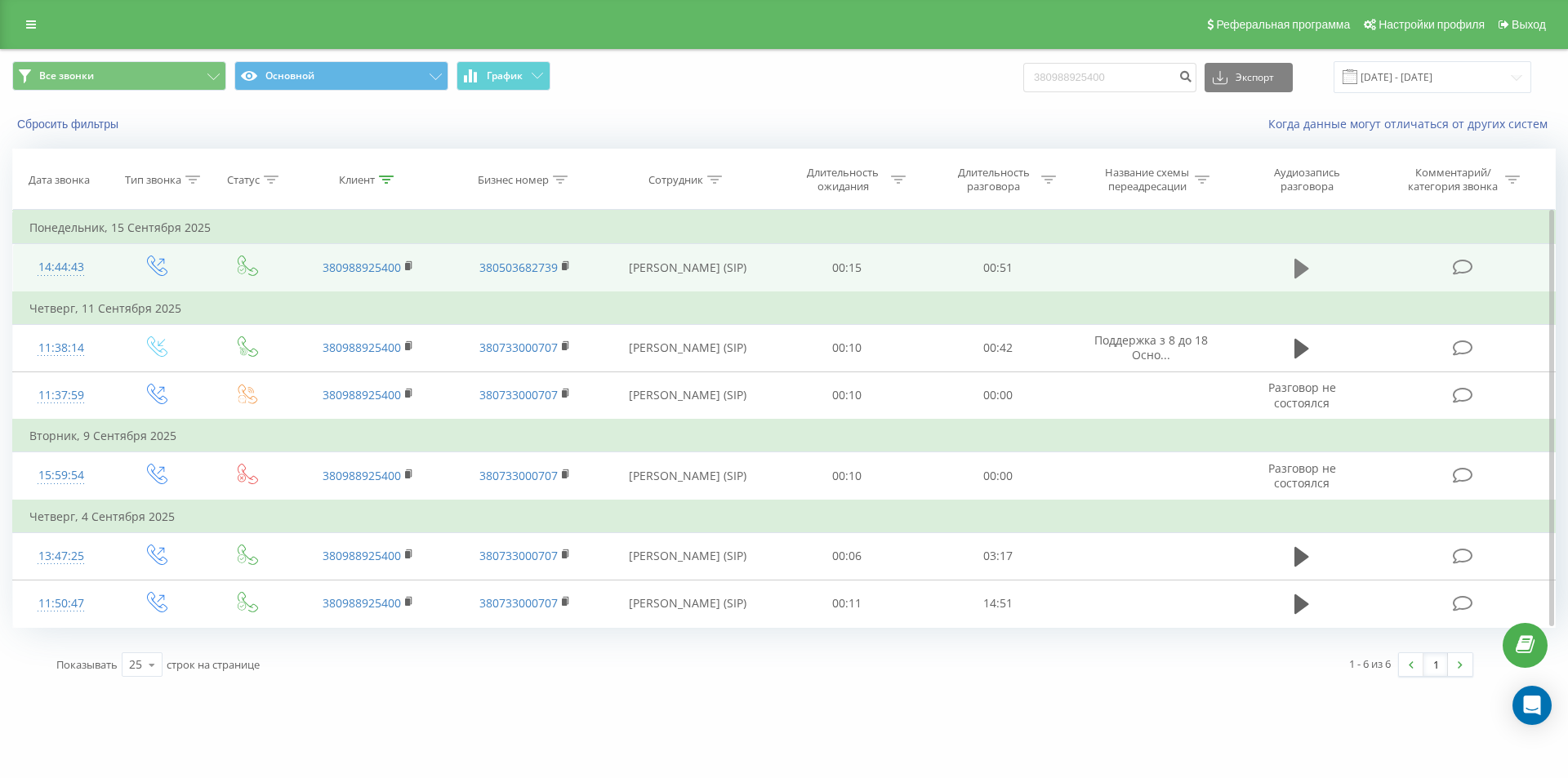
click at [1298, 263] on icon at bounding box center [1301, 269] width 15 height 19
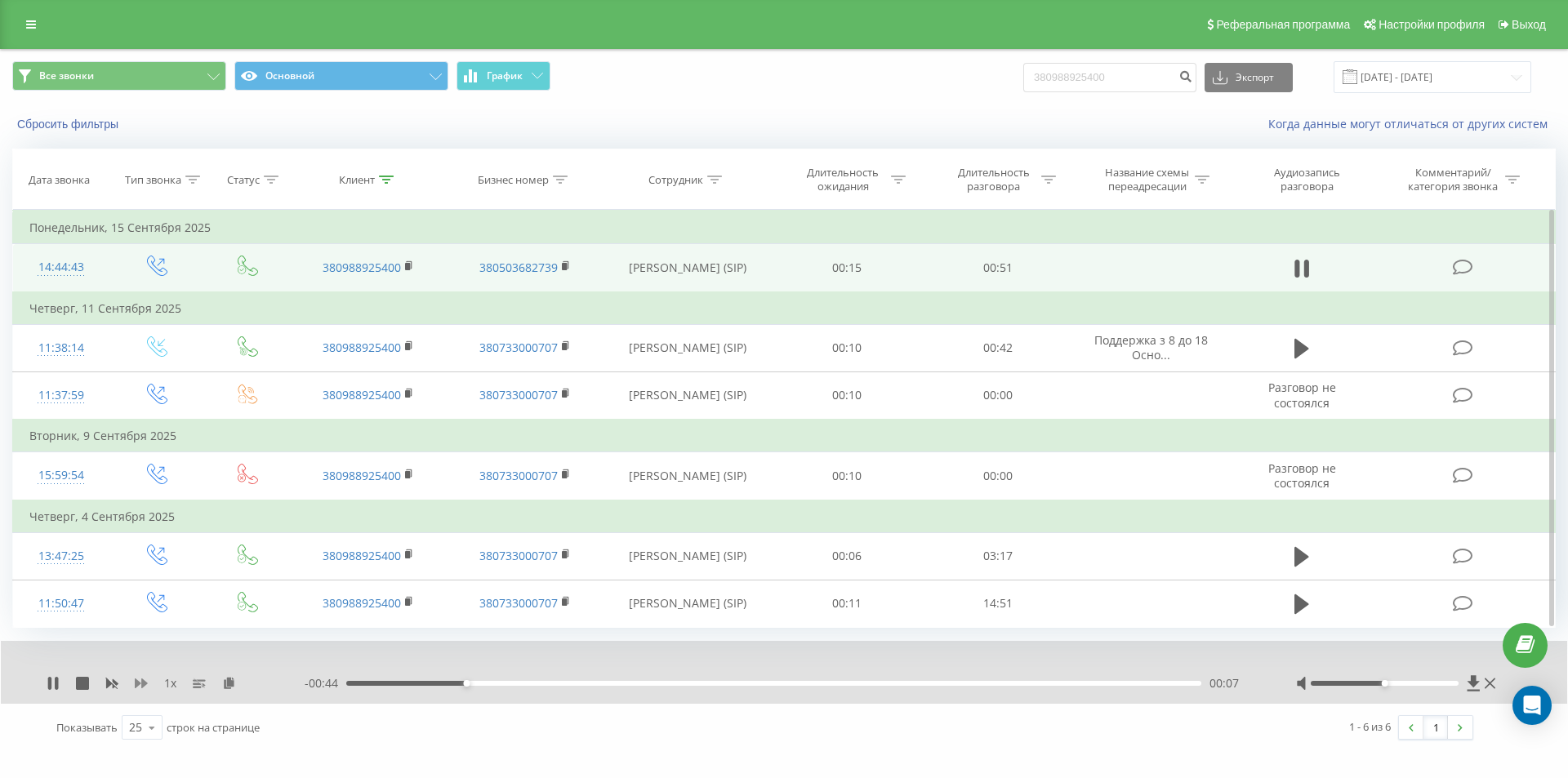
click at [135, 686] on icon at bounding box center [140, 683] width 13 height 10
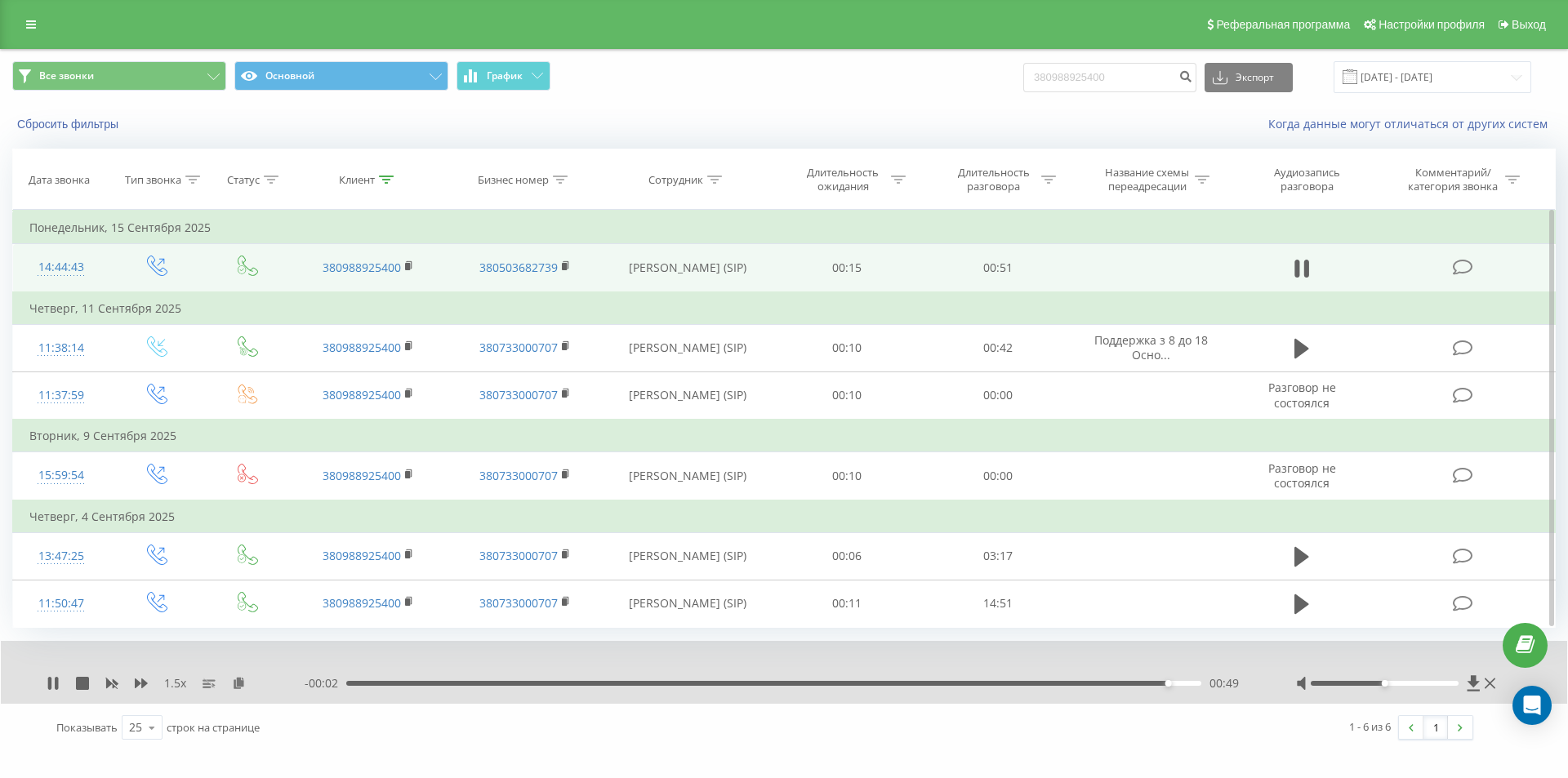
click at [410, 259] on td "380988925400" at bounding box center [368, 268] width 157 height 48
click at [408, 263] on rect at bounding box center [407, 266] width 5 height 7
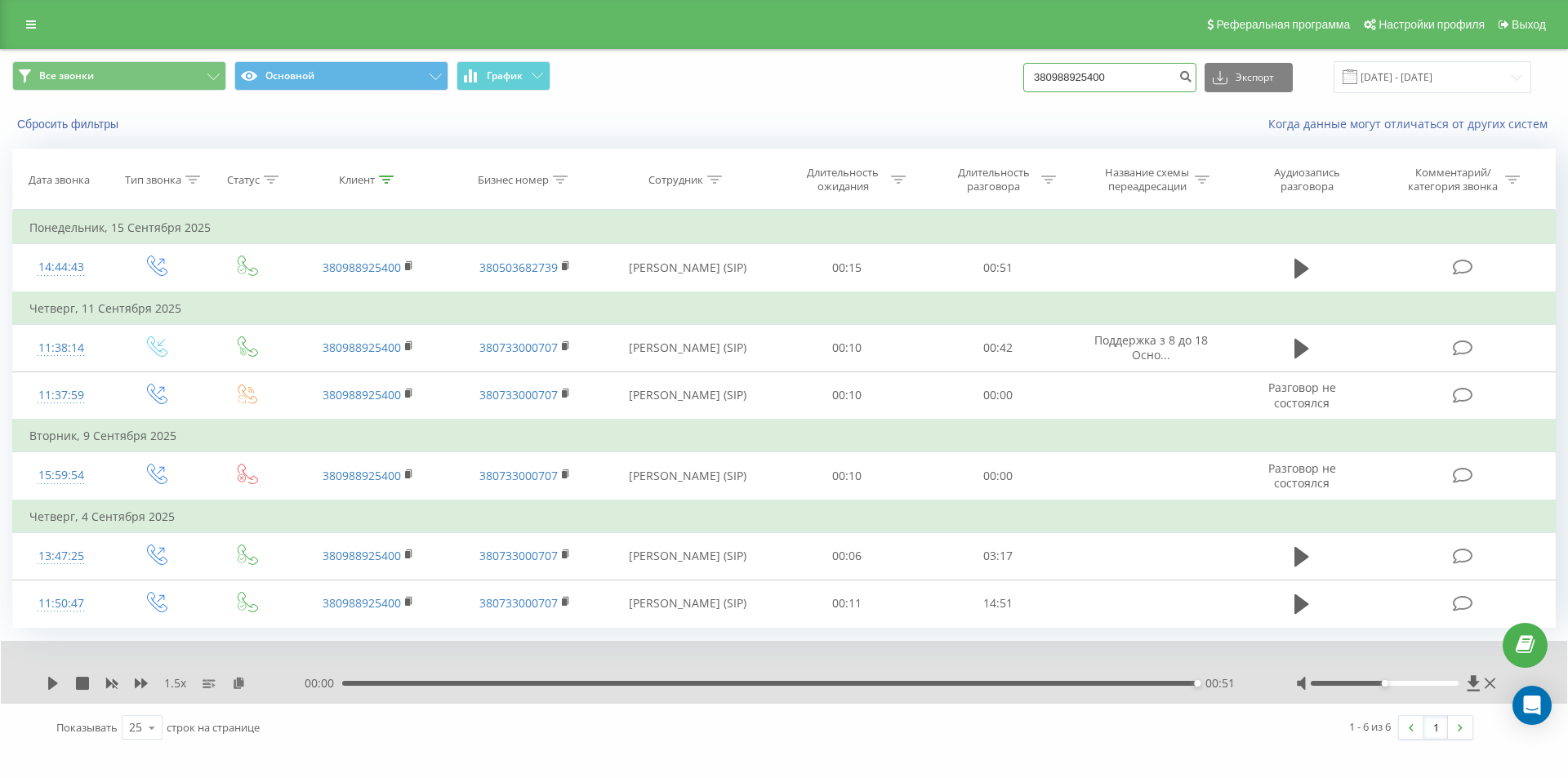
drag, startPoint x: 1137, startPoint y: 77, endPoint x: 816, endPoint y: 103, distance: 322.1
click at [828, 92] on div "Все звонки Основной График 380988925400 Экспорт .csv .xls .xlsx [DATE] - [DATE]" at bounding box center [784, 77] width 1544 height 32
paste input "71977717"
type input "380971977717"
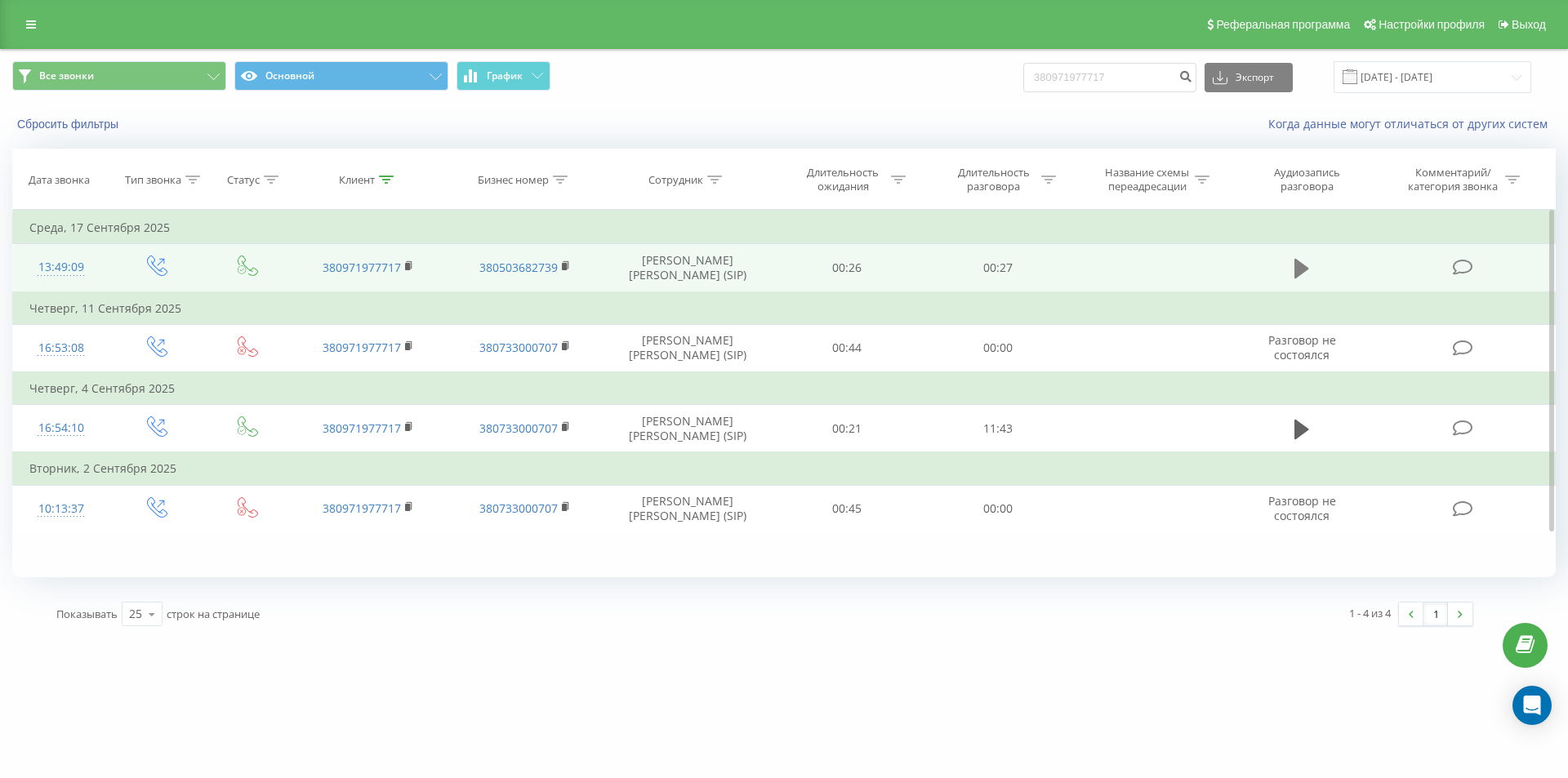
click at [1302, 270] on icon at bounding box center [1301, 269] width 15 height 19
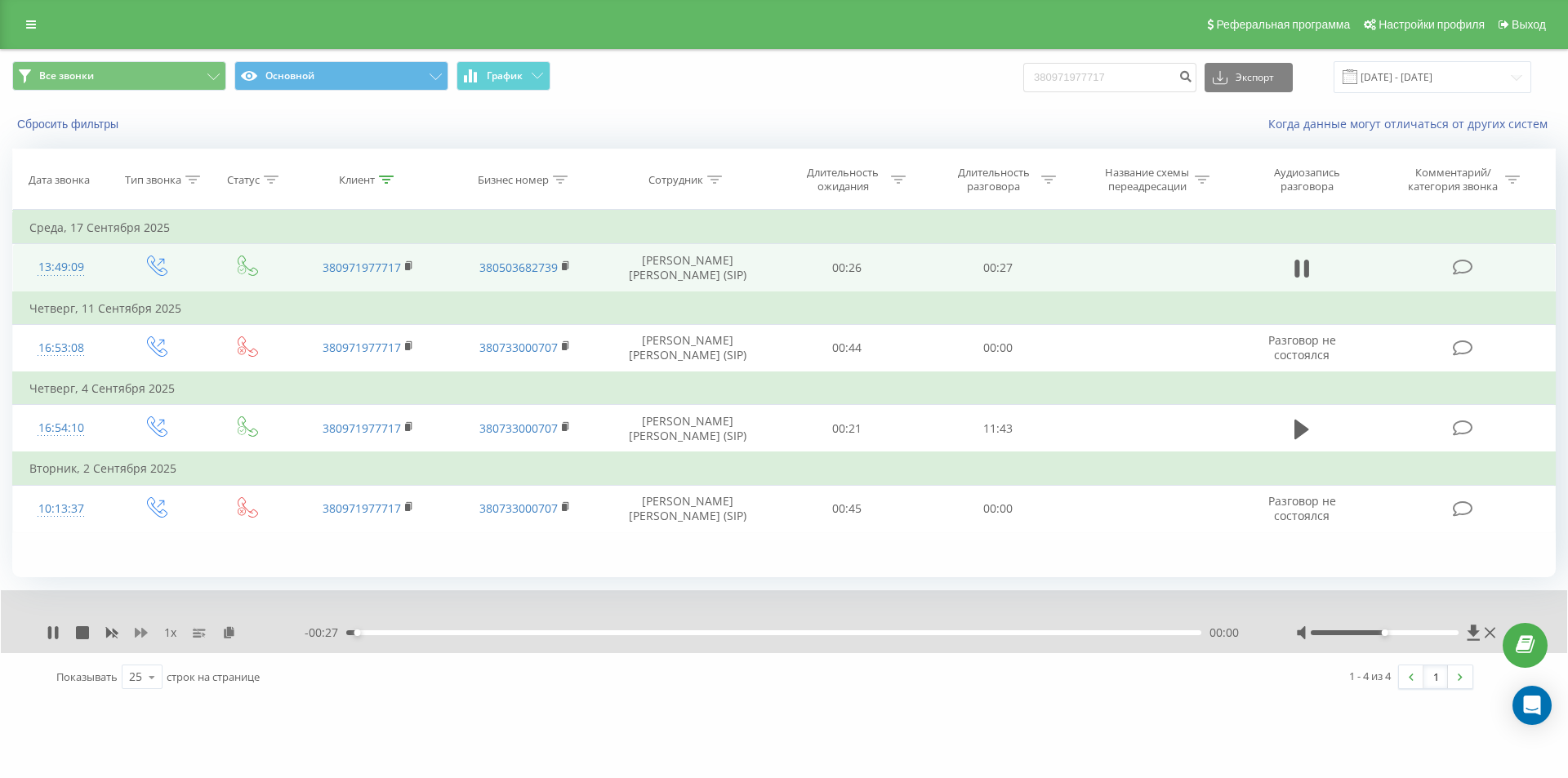
click at [145, 629] on icon at bounding box center [140, 632] width 13 height 13
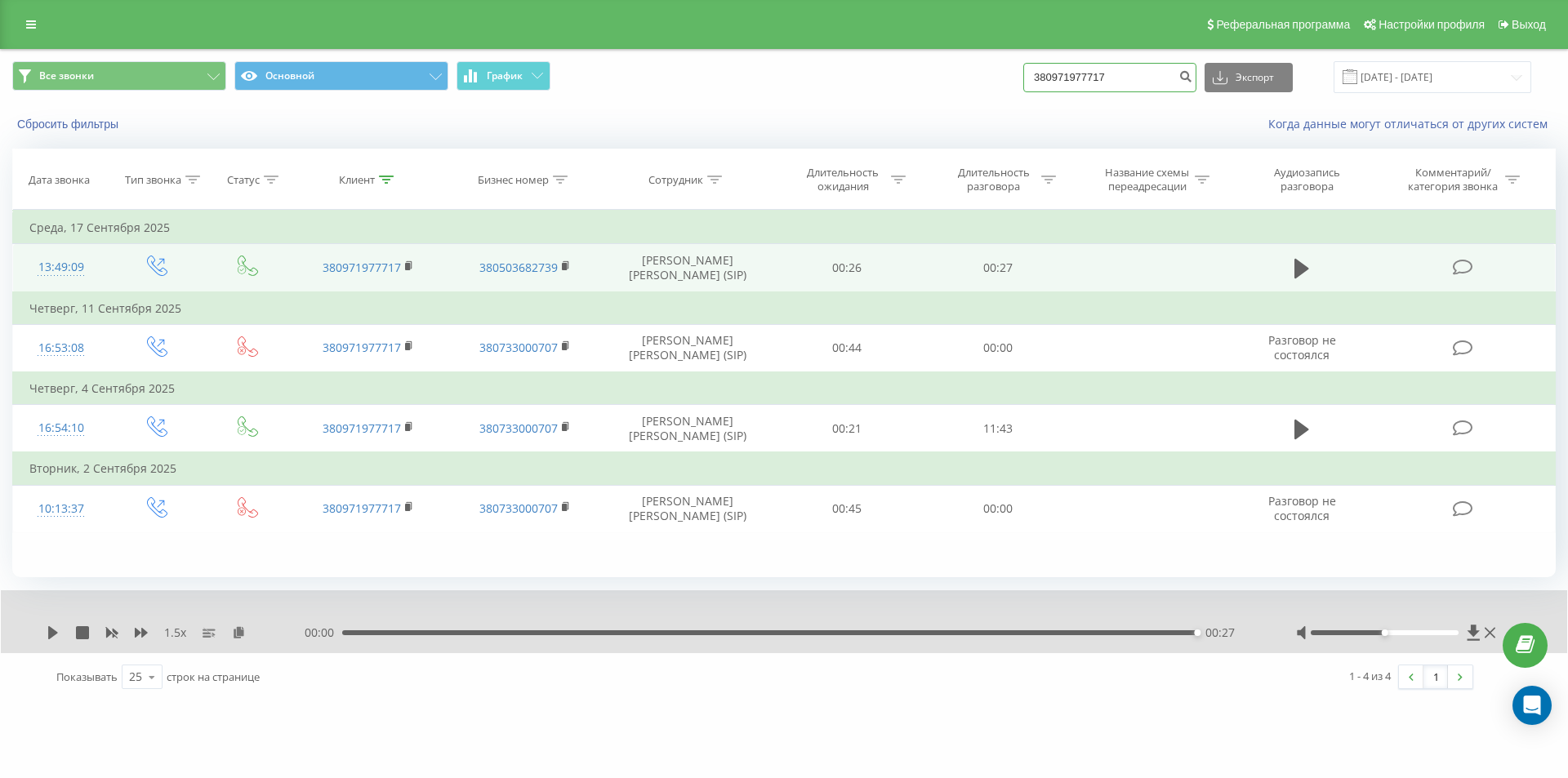
drag, startPoint x: 1128, startPoint y: 86, endPoint x: 818, endPoint y: 75, distance: 310.2
click at [829, 70] on div "Все звонки Основной График 380971977717 Экспорт .csv .xls .xlsx 23.06.2025 - 23…" at bounding box center [784, 77] width 1544 height 32
paste input "683148683"
type input "380683148683"
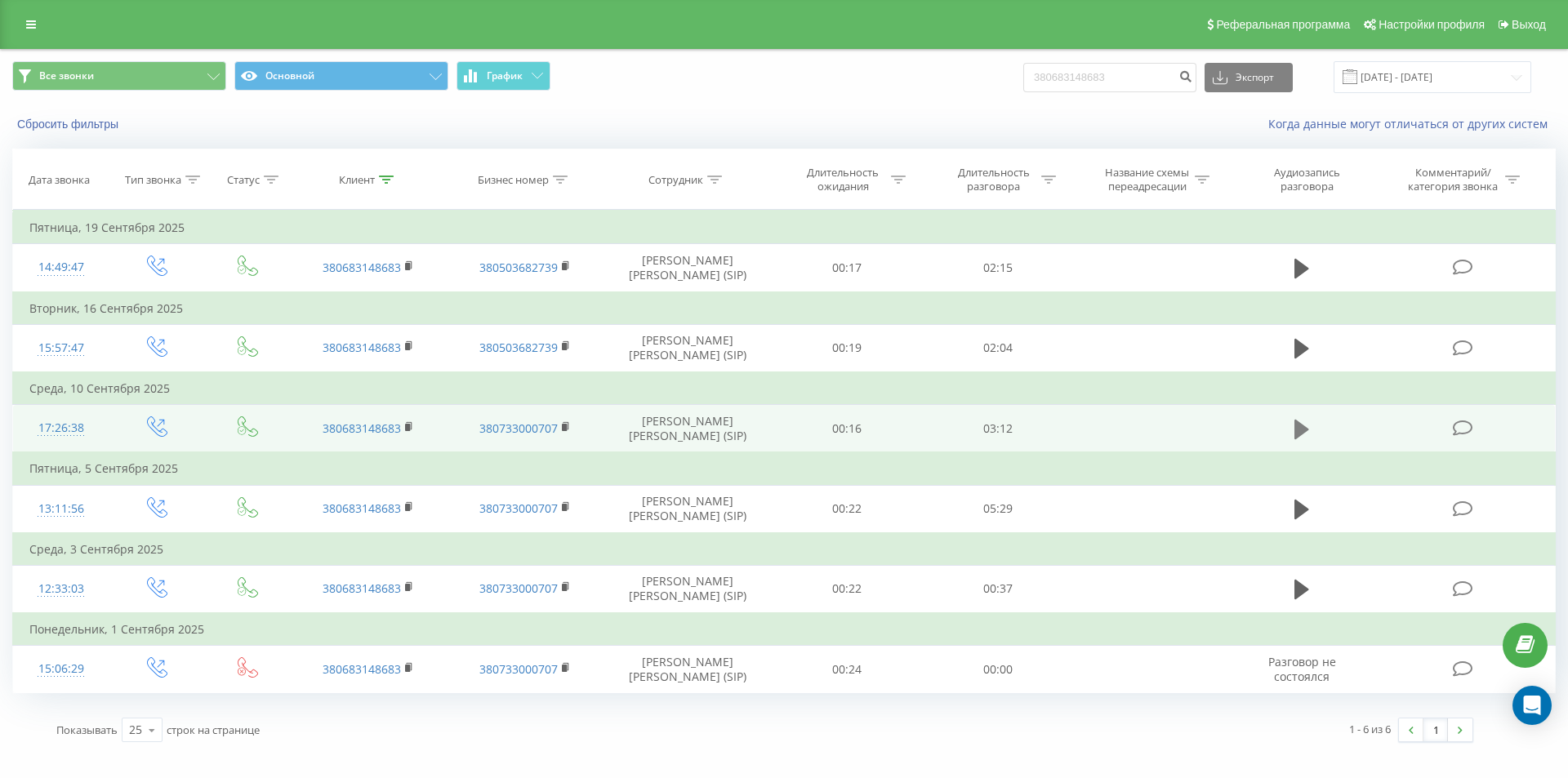
click at [1299, 428] on icon at bounding box center [1301, 428] width 15 height 19
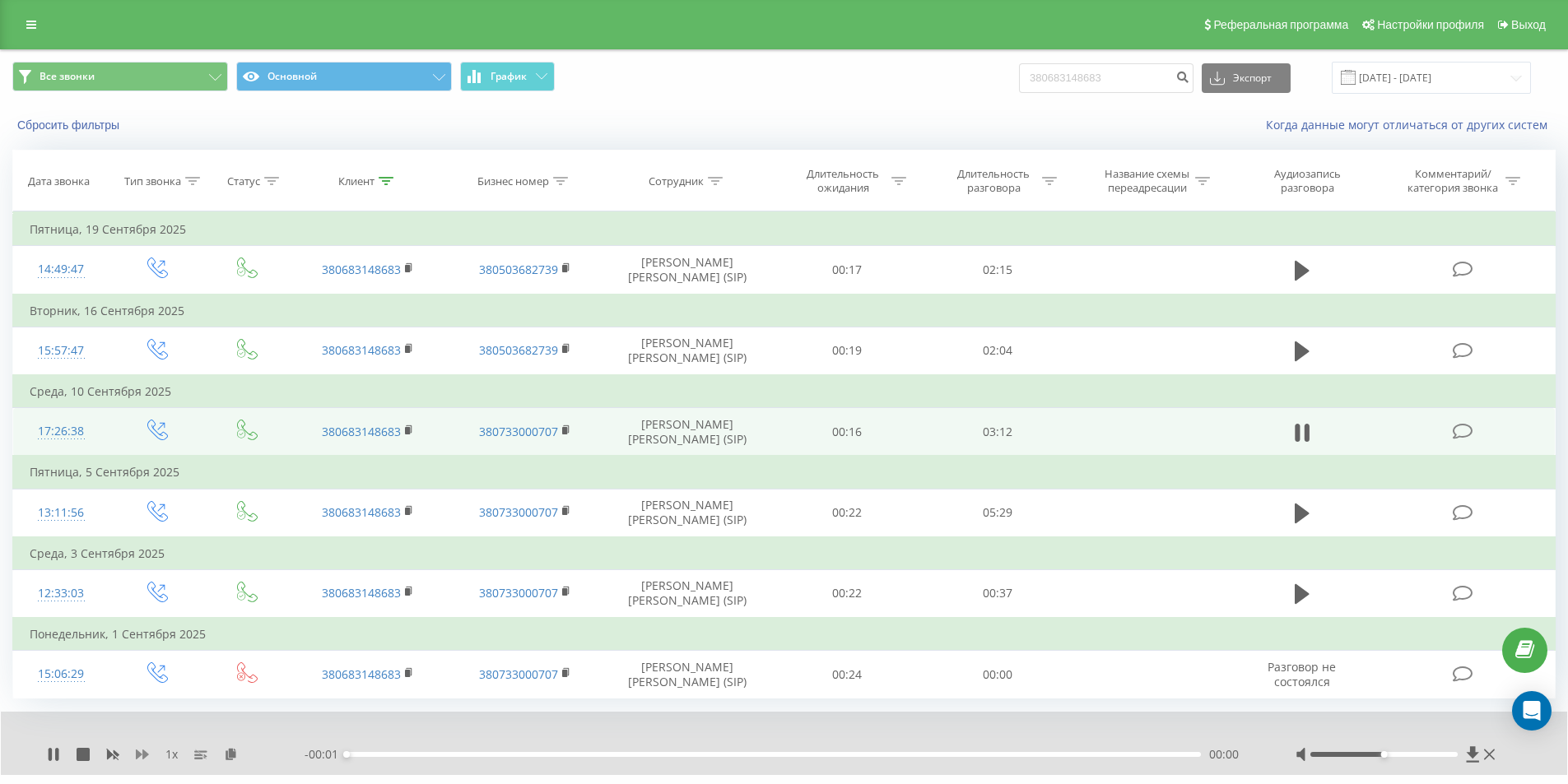
click at [148, 757] on icon at bounding box center [142, 754] width 13 height 13
click at [146, 757] on icon at bounding box center [142, 754] width 13 height 10
click at [234, 751] on icon at bounding box center [231, 753] width 14 height 11
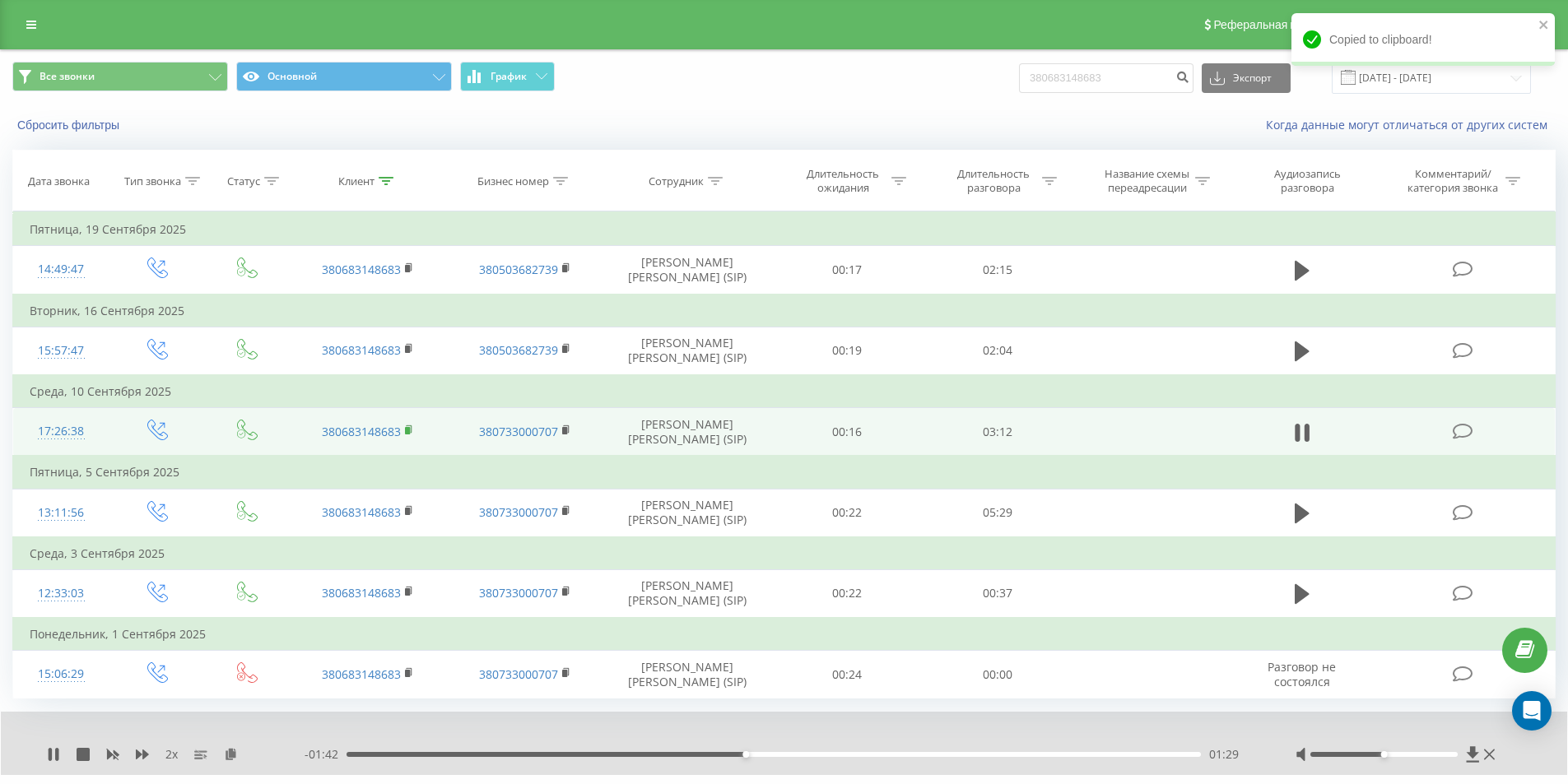
click at [410, 429] on rect at bounding box center [407, 431] width 5 height 7
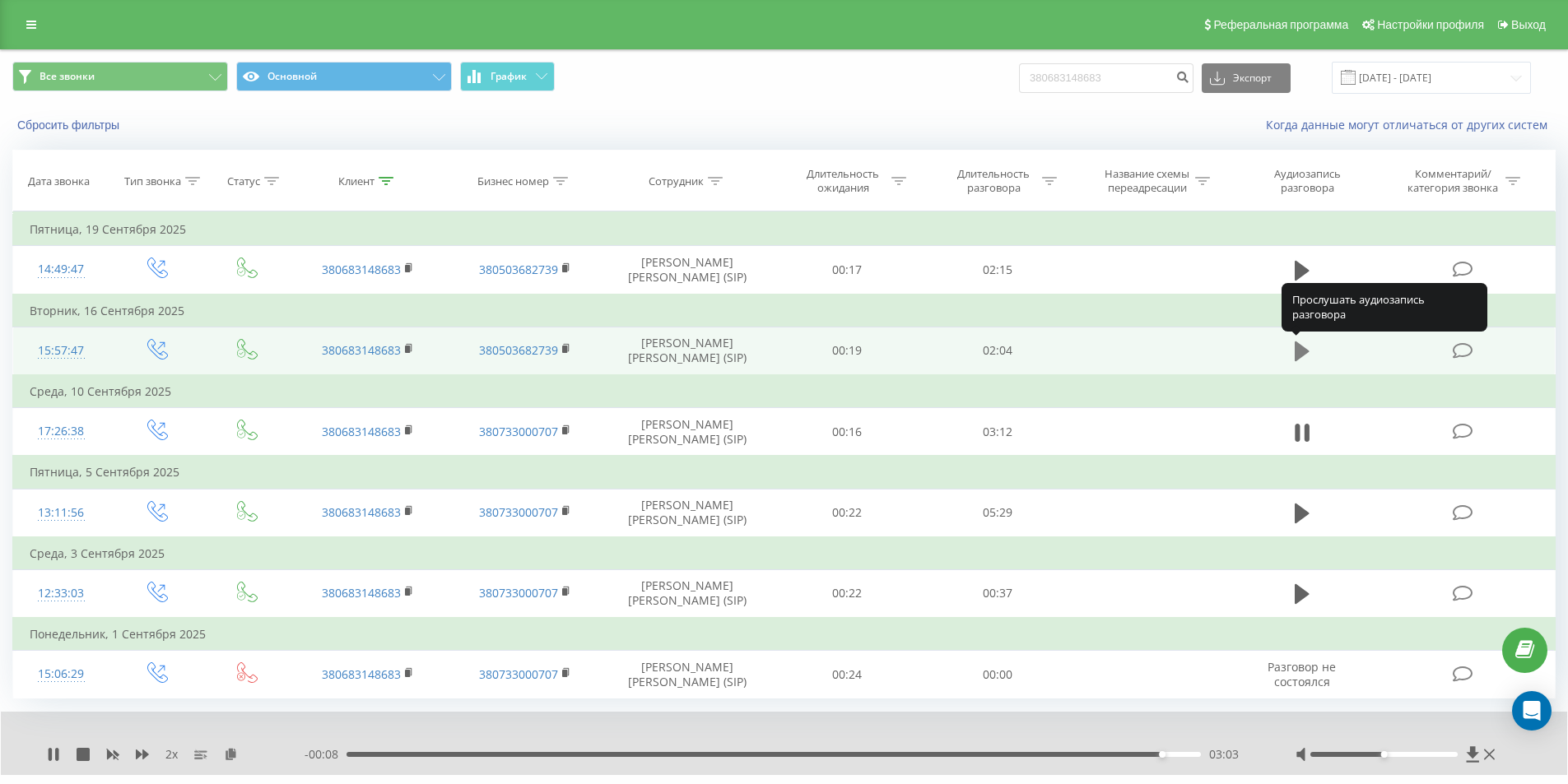
click at [1300, 350] on icon at bounding box center [1302, 351] width 15 height 19
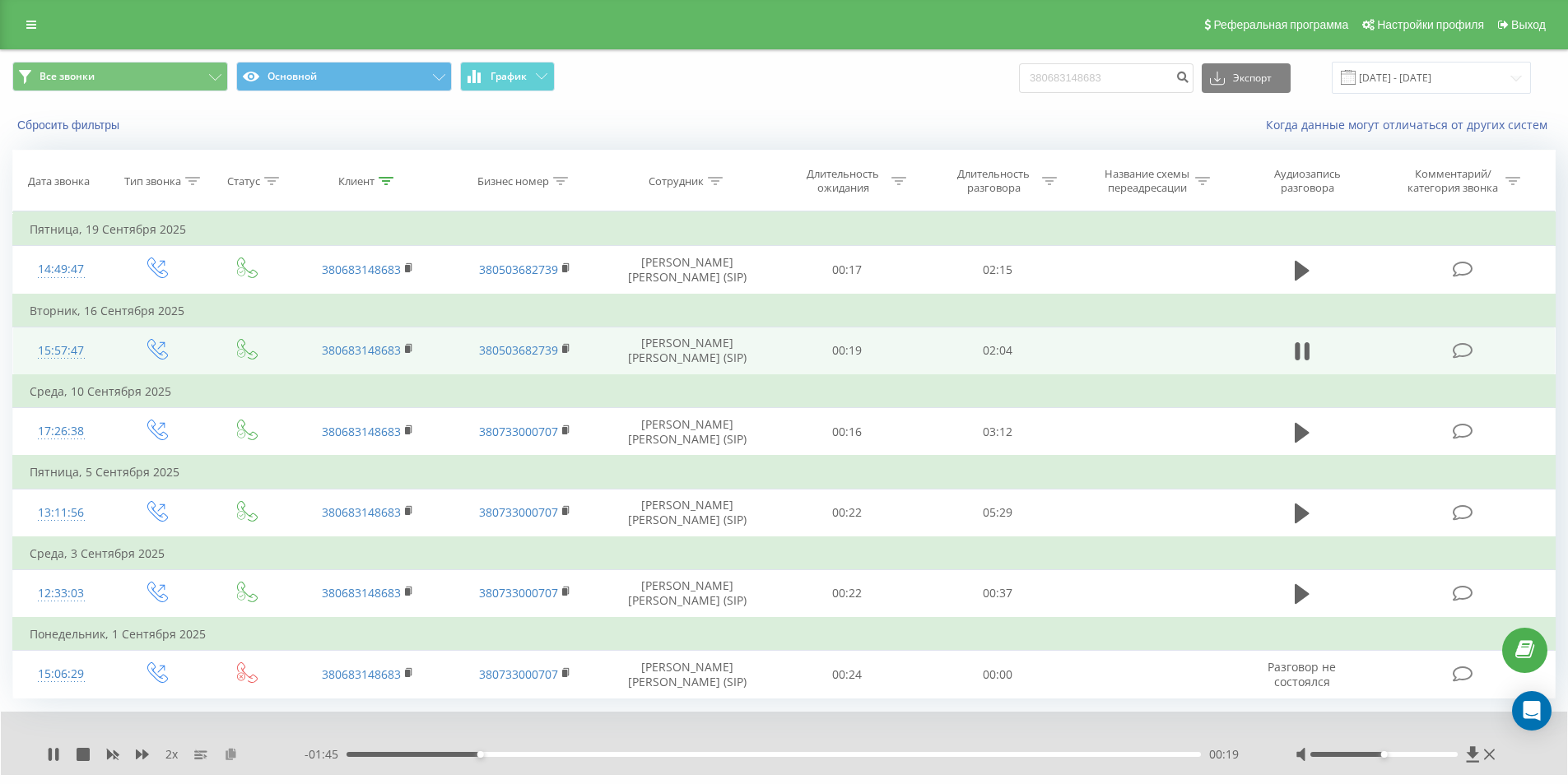
click at [226, 754] on icon at bounding box center [231, 753] width 14 height 11
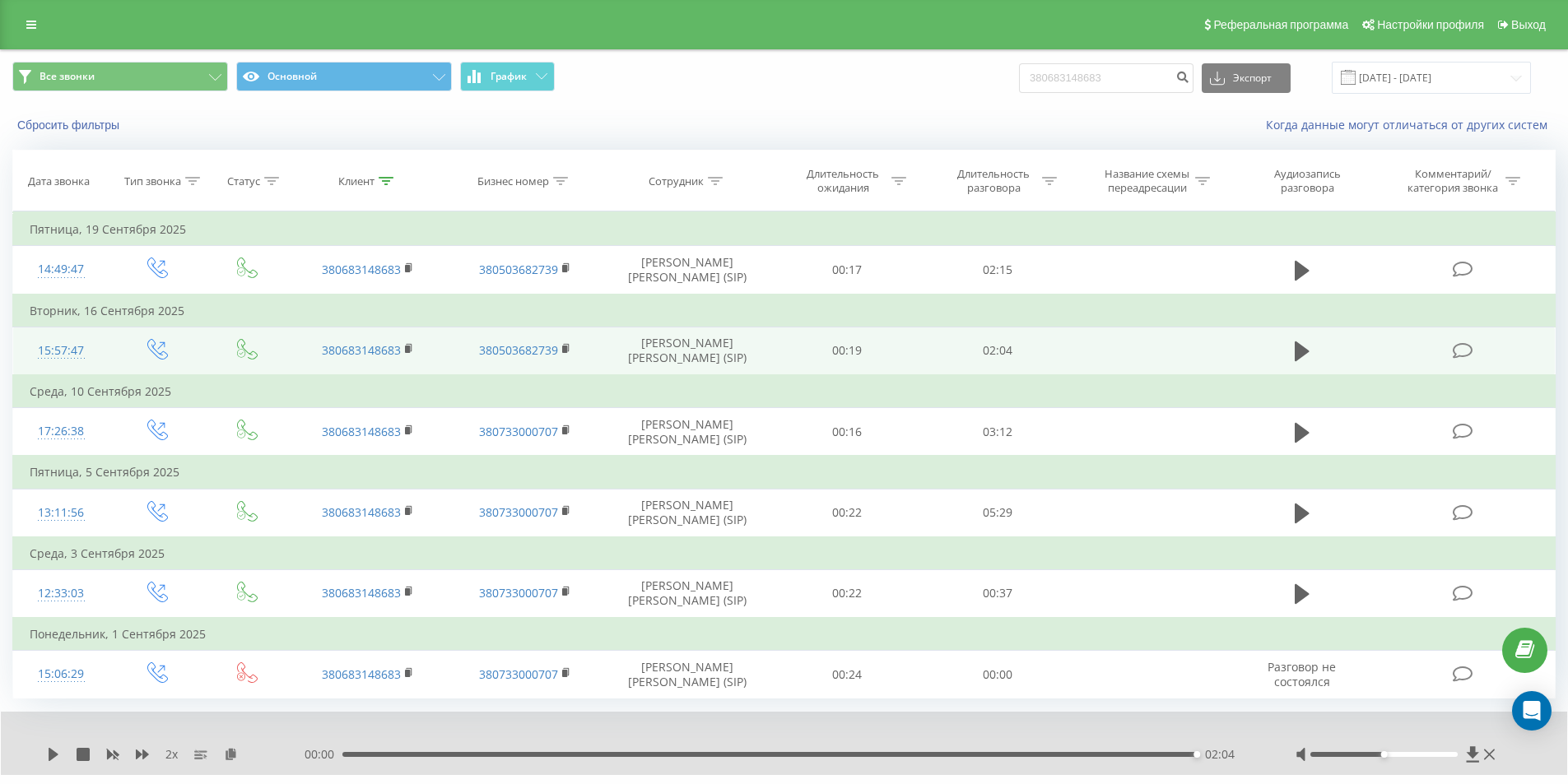
click at [595, 751] on div "00:00 02:04 02:04" at bounding box center [779, 754] width 950 height 17
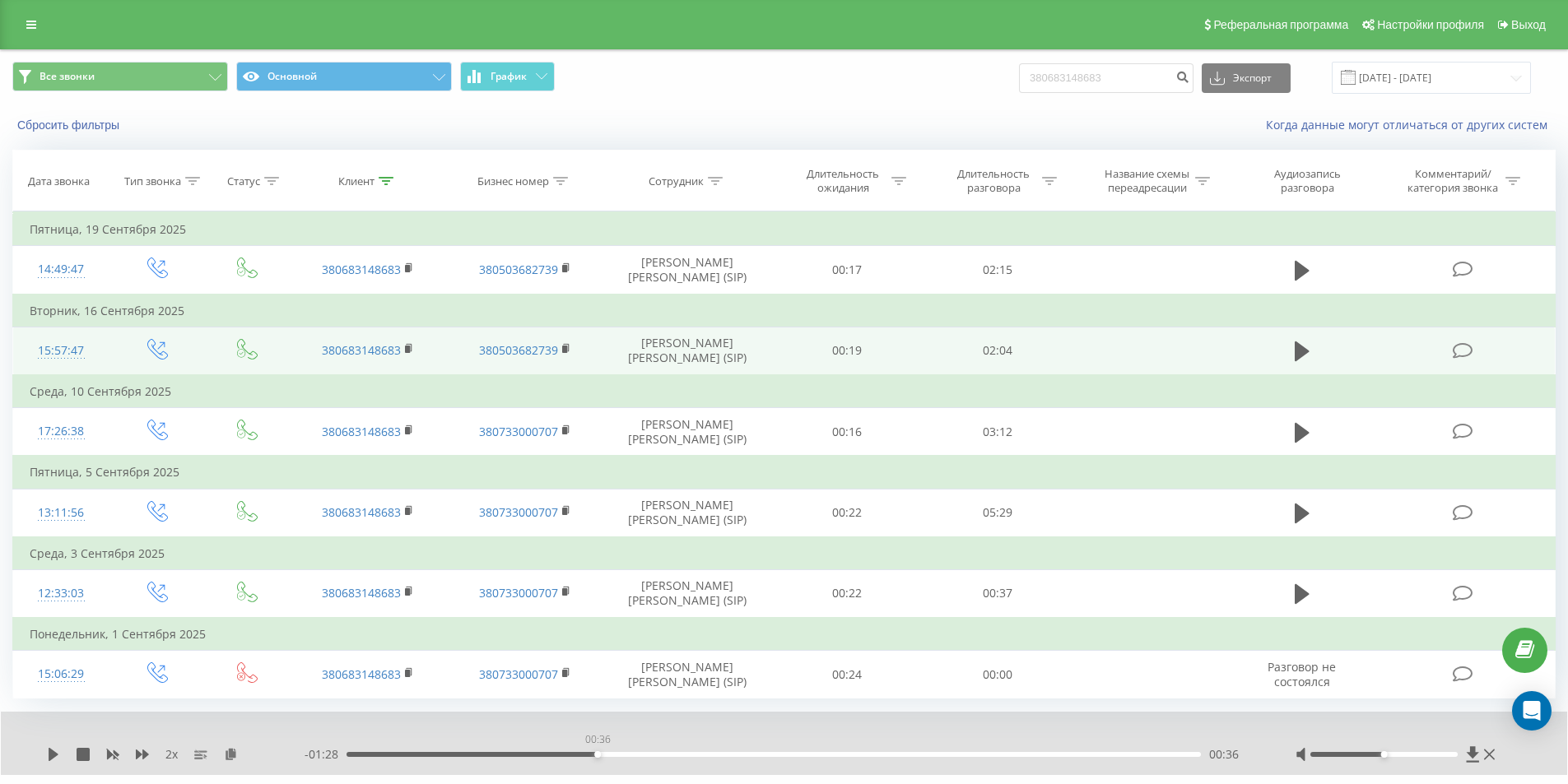
click at [594, 756] on div "00:36" at bounding box center [773, 754] width 854 height 5
click at [54, 752] on icon at bounding box center [53, 754] width 10 height 13
click at [234, 755] on icon at bounding box center [231, 753] width 14 height 11
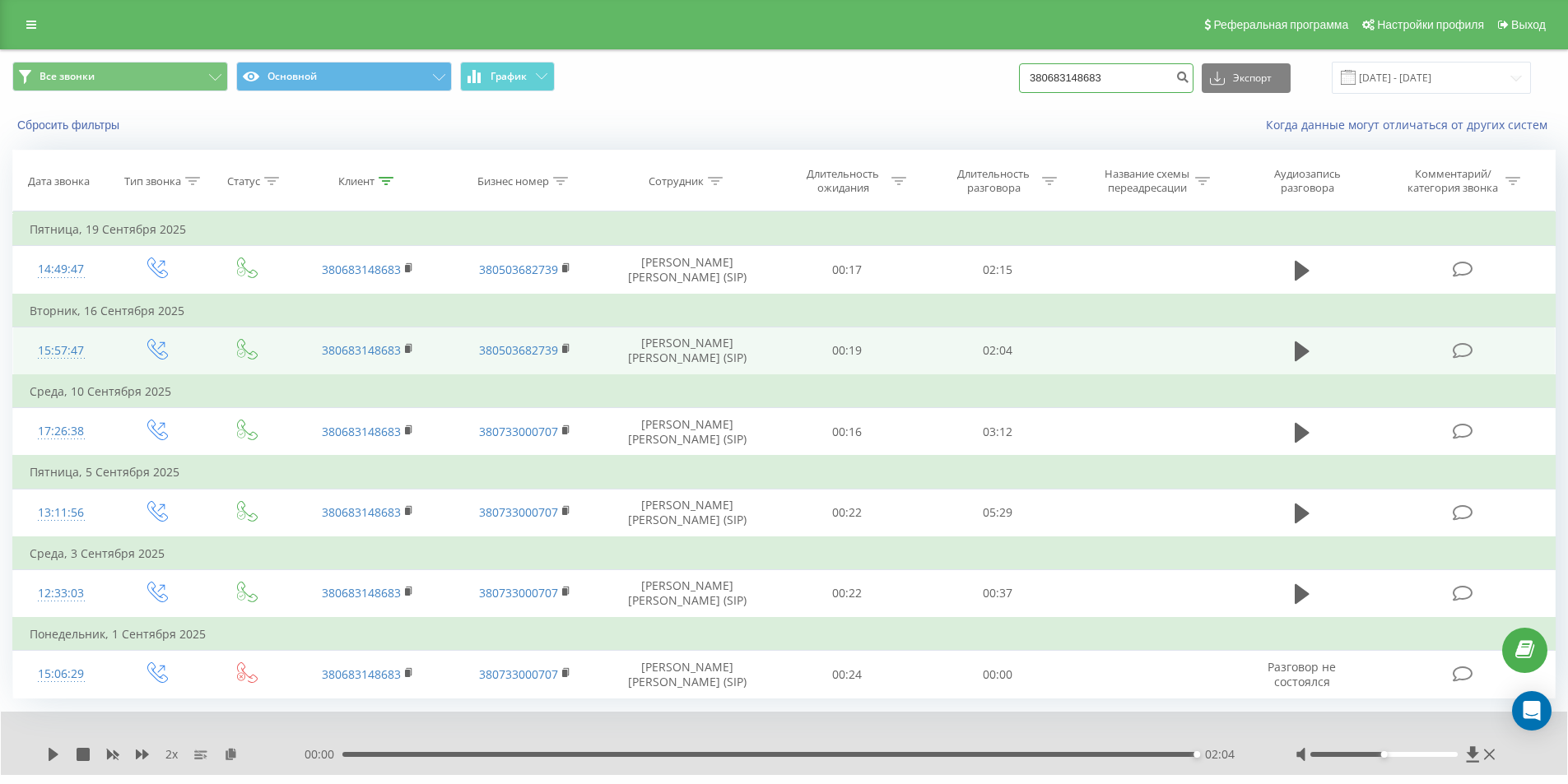
drag, startPoint x: 1124, startPoint y: 80, endPoint x: 840, endPoint y: 113, distance: 285.9
click at [850, 109] on div "Все звонки Основной График 380683148683 Экспорт .csv .xls .xlsx 23.06.2025 - 23…" at bounding box center [784, 98] width 1566 height 95
paste input "963546526"
type input "380963546526"
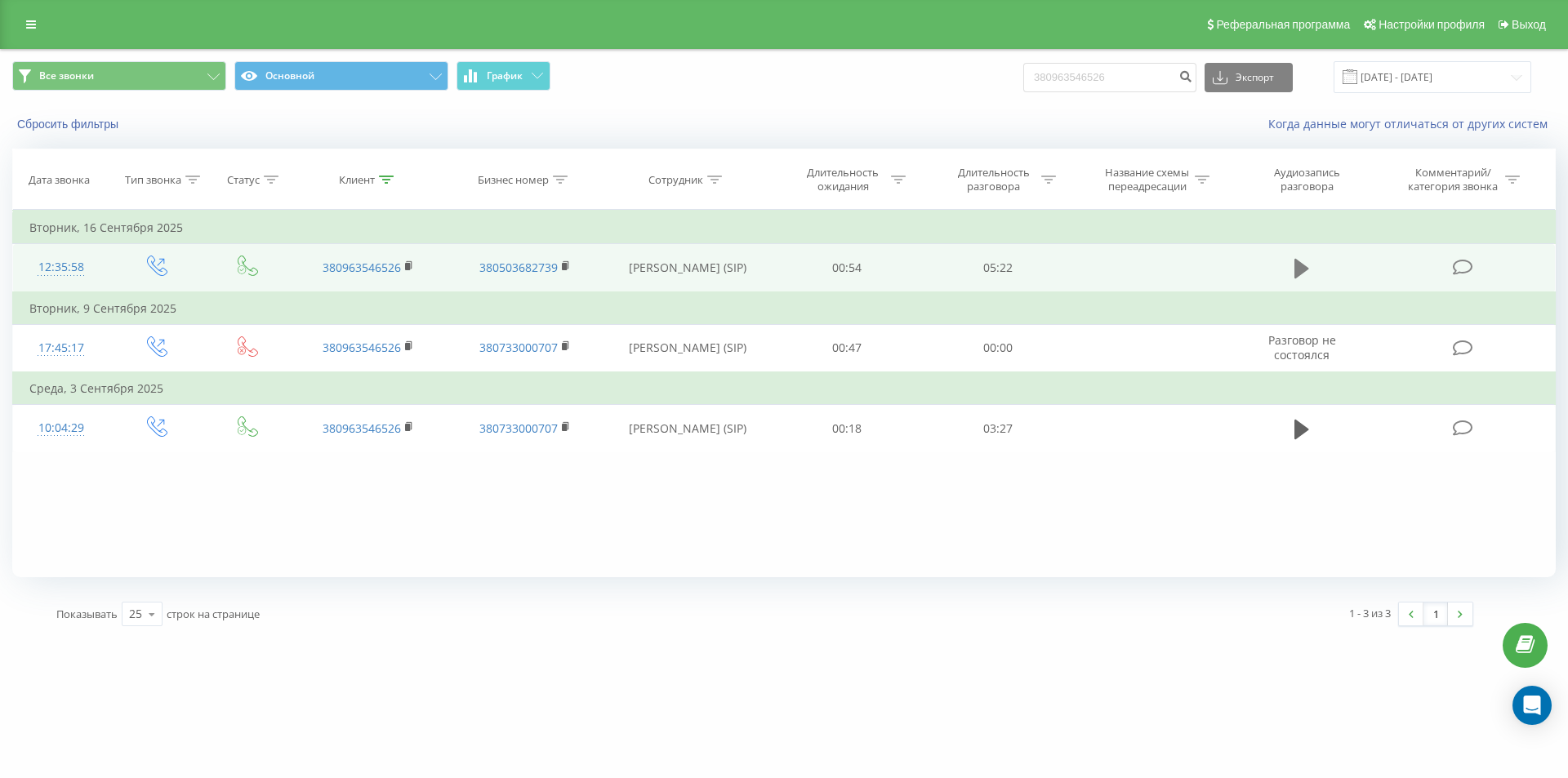
click at [1305, 267] on icon at bounding box center [1301, 269] width 15 height 19
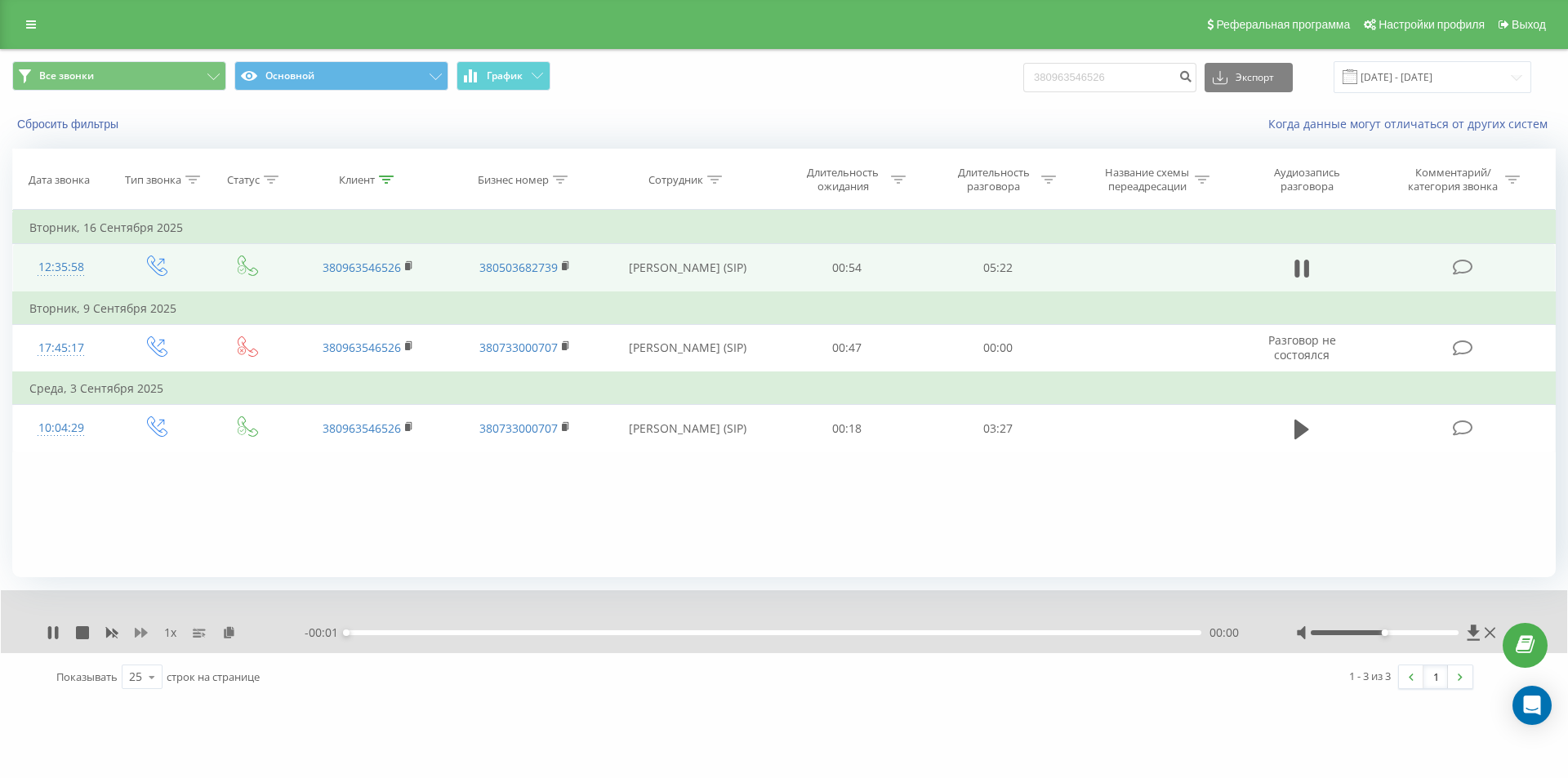
click at [140, 629] on icon at bounding box center [140, 632] width 13 height 13
click at [238, 631] on icon at bounding box center [239, 631] width 14 height 11
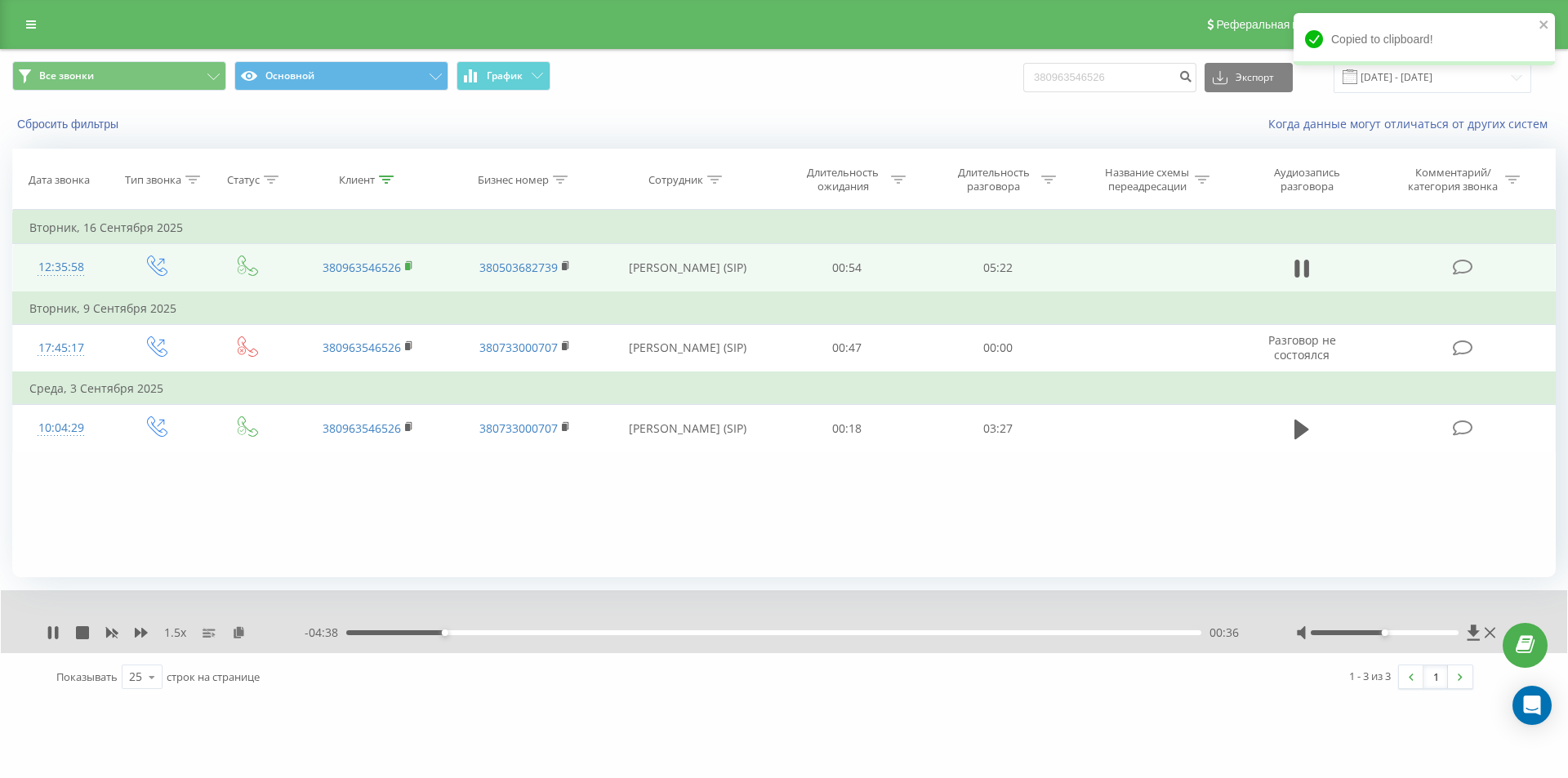
click at [408, 264] on rect at bounding box center [407, 266] width 5 height 7
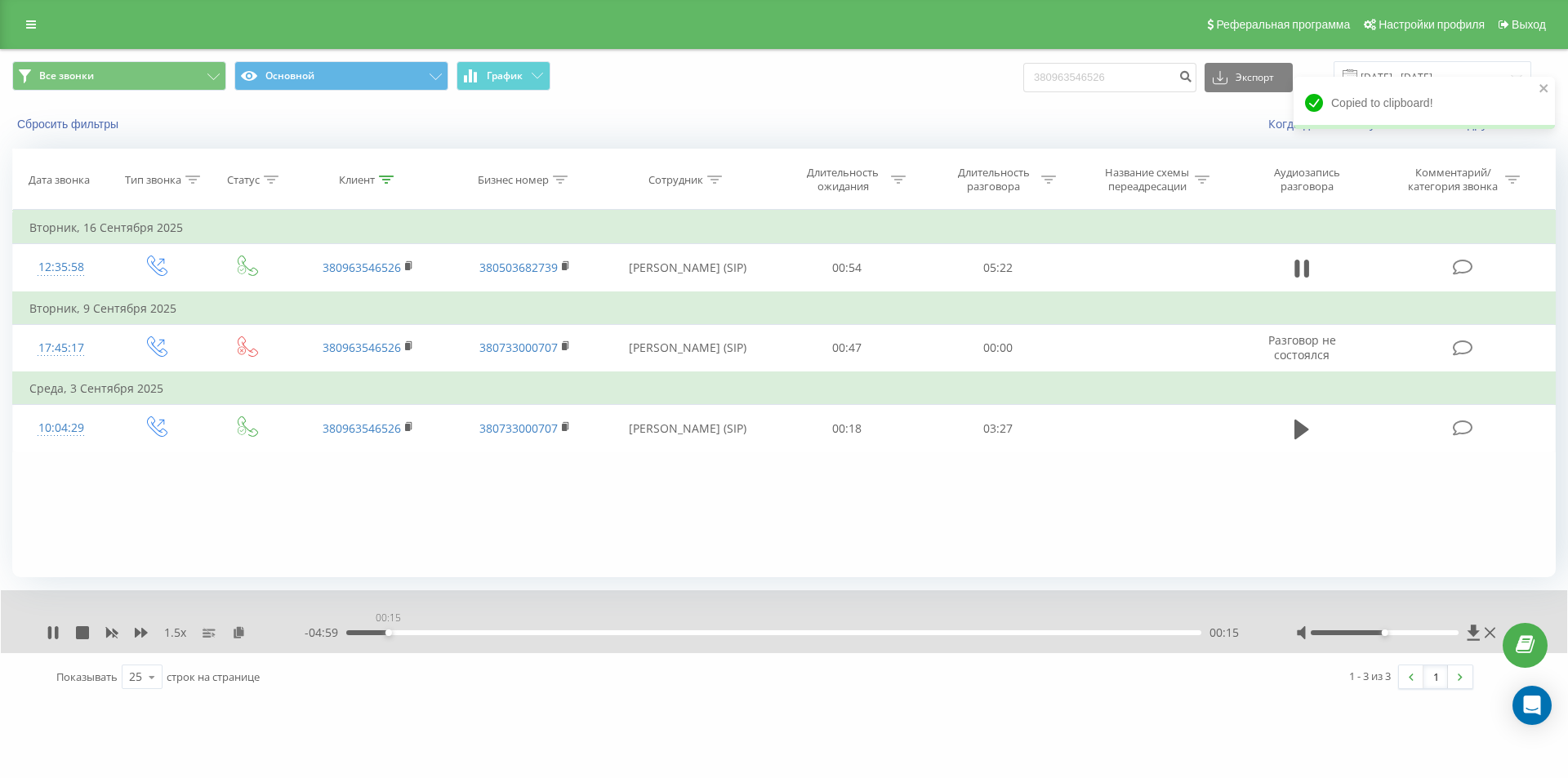
click at [388, 634] on div "00:15" at bounding box center [774, 633] width 855 height 5
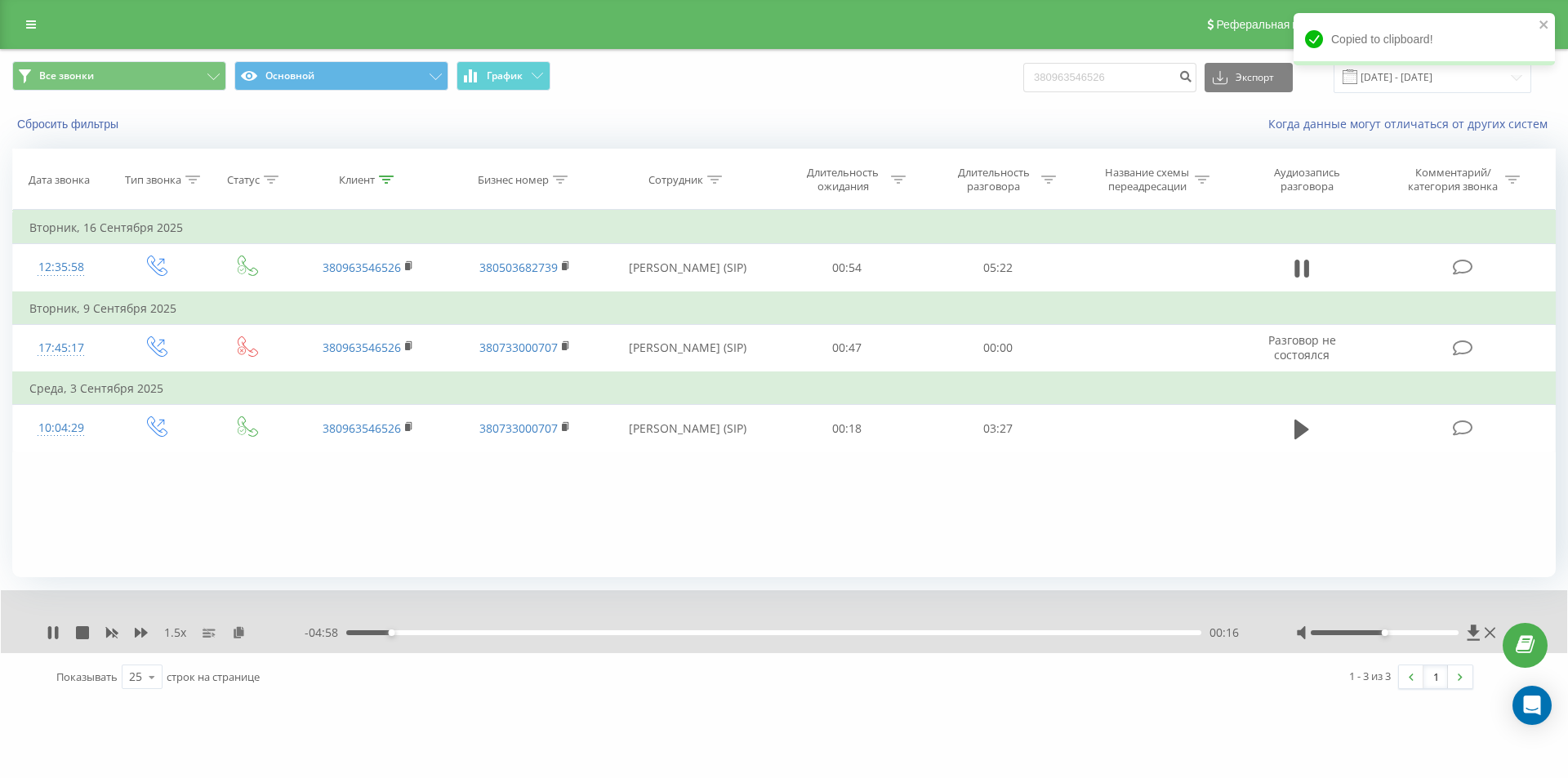
click at [371, 633] on div "00:16" at bounding box center [774, 633] width 855 height 5
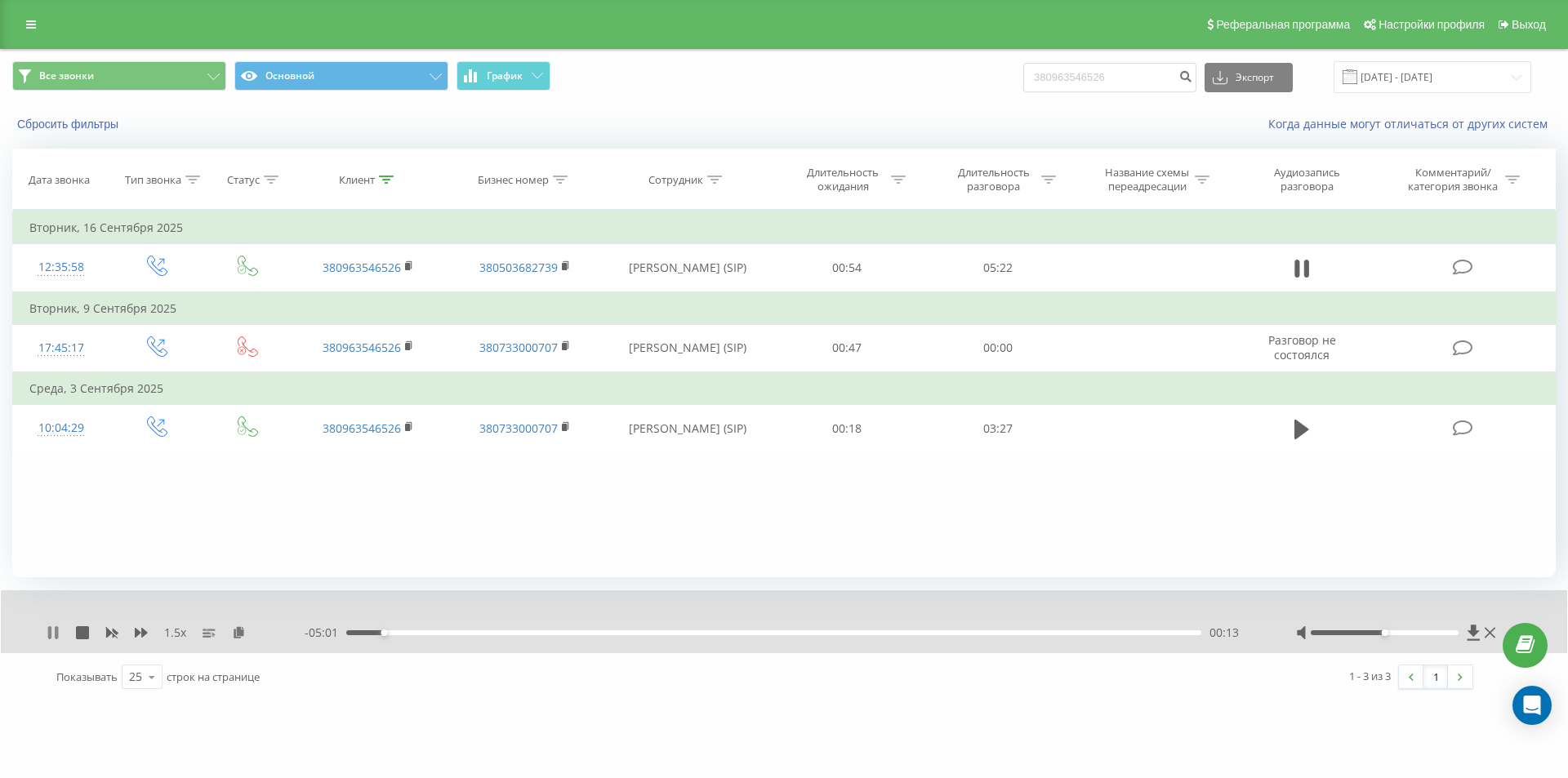
click at [51, 634] on icon at bounding box center [50, 632] width 3 height 13
click at [174, 543] on div "Фильтровать по условию Равно Введите значение Отмена OK Фильтровать по условию …" at bounding box center [784, 393] width 1544 height 367
click at [53, 630] on icon at bounding box center [52, 632] width 10 height 13
click at [414, 631] on div "01:00" at bounding box center [774, 633] width 855 height 5
click at [390, 633] on div "00:25" at bounding box center [774, 633] width 855 height 5
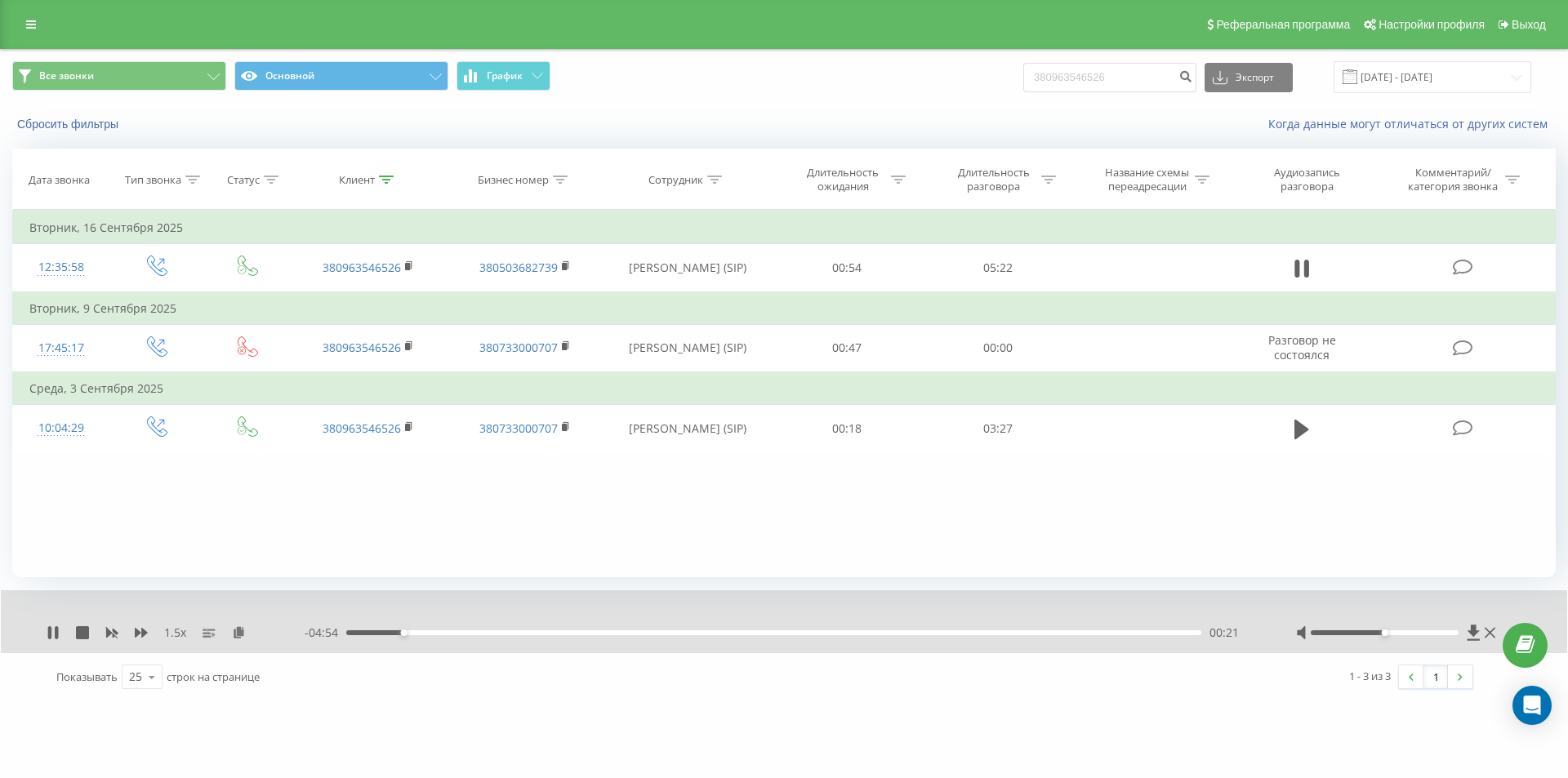
click at [429, 631] on div "00:21" at bounding box center [774, 633] width 855 height 5
click at [463, 633] on div "00:32" at bounding box center [774, 633] width 855 height 5
click at [490, 632] on div "00:53" at bounding box center [774, 633] width 855 height 5
click at [147, 630] on icon at bounding box center [140, 632] width 13 height 13
click at [515, 631] on div "01:48" at bounding box center [774, 633] width 855 height 5
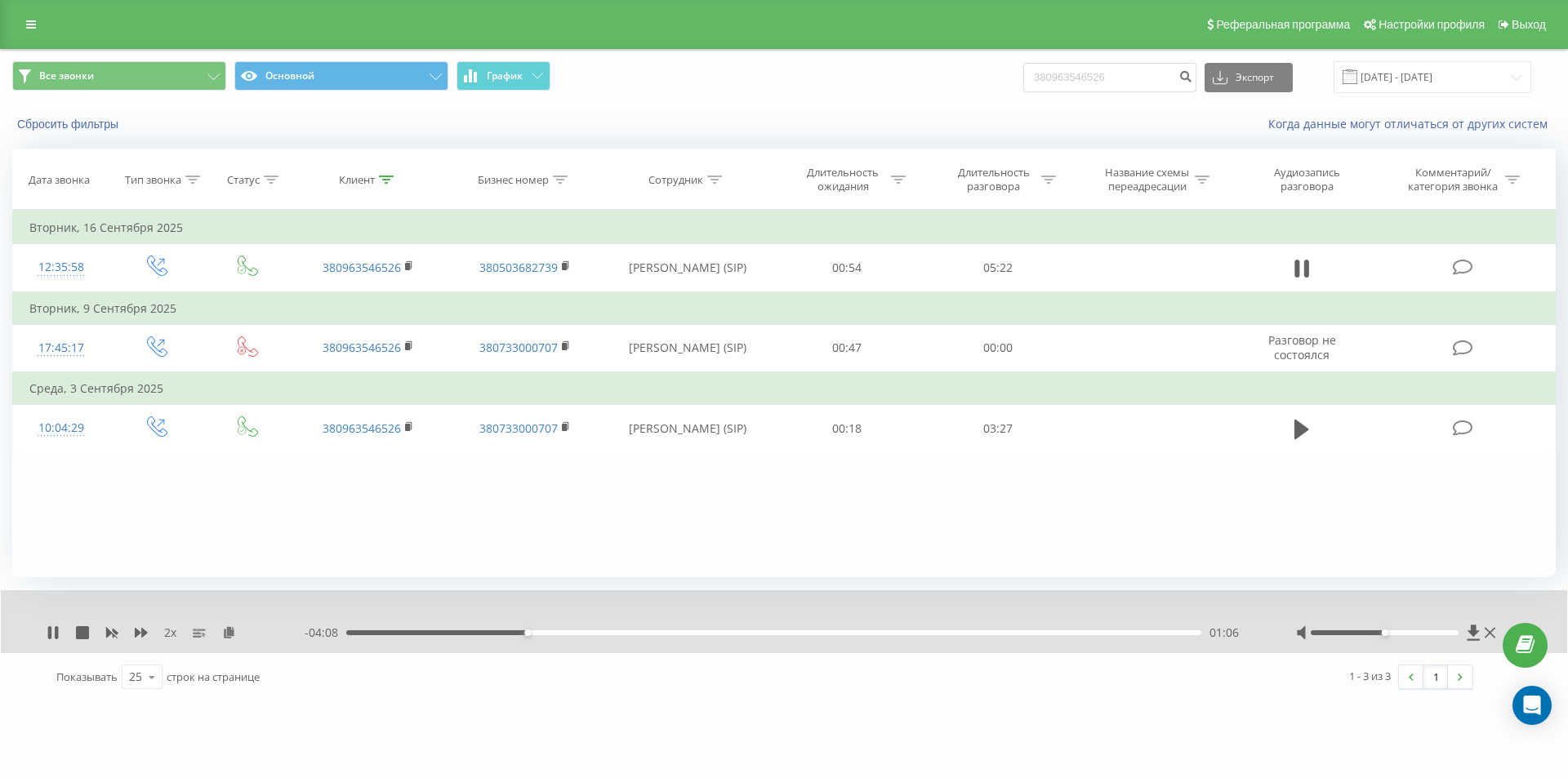
click at [494, 631] on div "01:06" at bounding box center [774, 633] width 855 height 5
click at [46, 625] on div "2 x" at bounding box center [175, 632] width 258 height 17
click at [58, 629] on icon at bounding box center [57, 632] width 3 height 13
click at [175, 495] on div "Фильтровать по условию Равно Введите значение Отмена OK Фильтровать по условию …" at bounding box center [784, 393] width 1544 height 367
click at [48, 637] on icon at bounding box center [52, 632] width 13 height 13
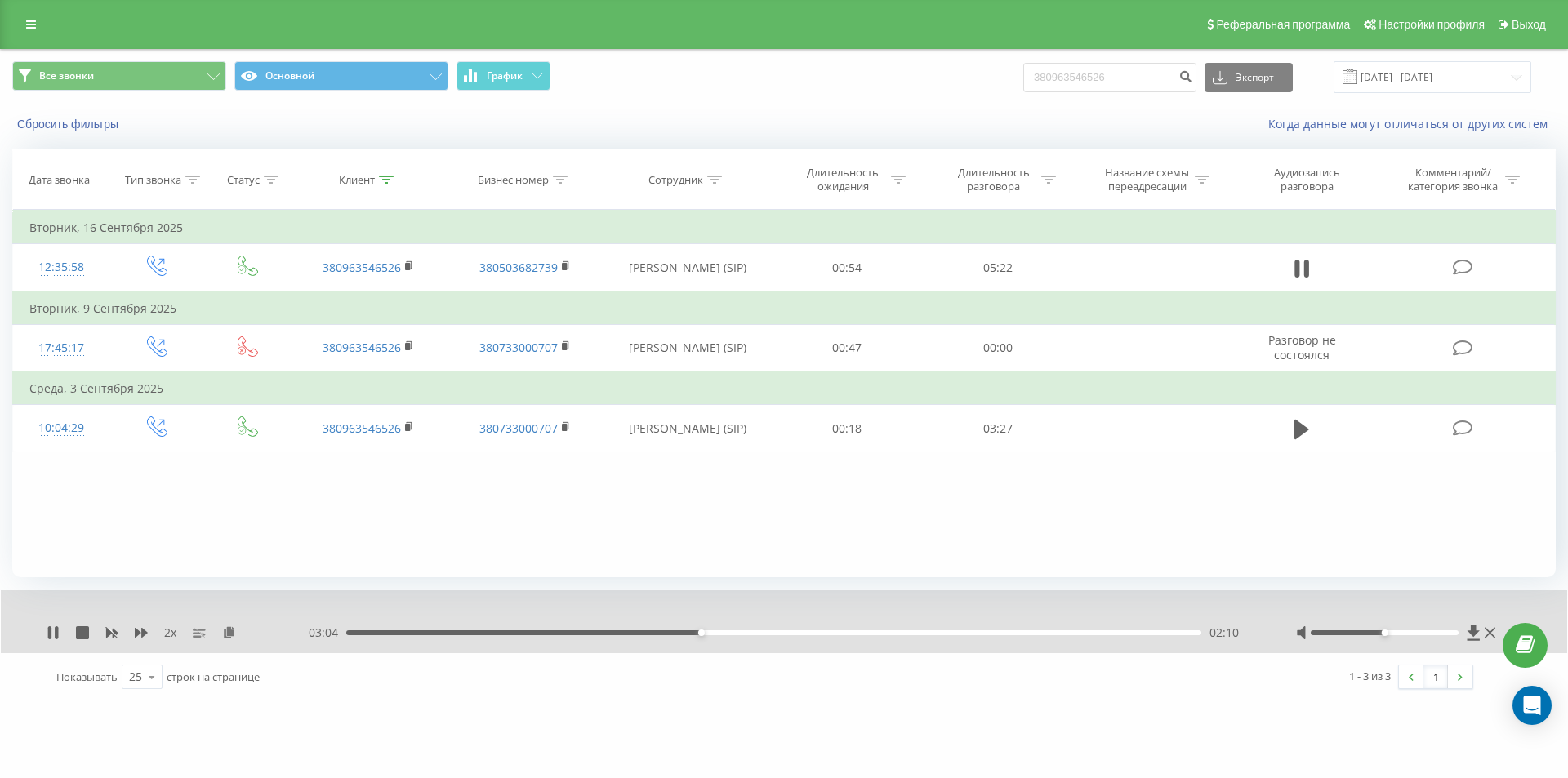
click at [428, 631] on div "02:10" at bounding box center [774, 633] width 855 height 5
click at [366, 631] on div "00:07" at bounding box center [774, 633] width 855 height 5
click at [112, 628] on icon at bounding box center [112, 632] width 13 height 13
click at [1164, 633] on div "05:15" at bounding box center [770, 633] width 855 height 5
click at [48, 637] on icon at bounding box center [52, 632] width 13 height 13
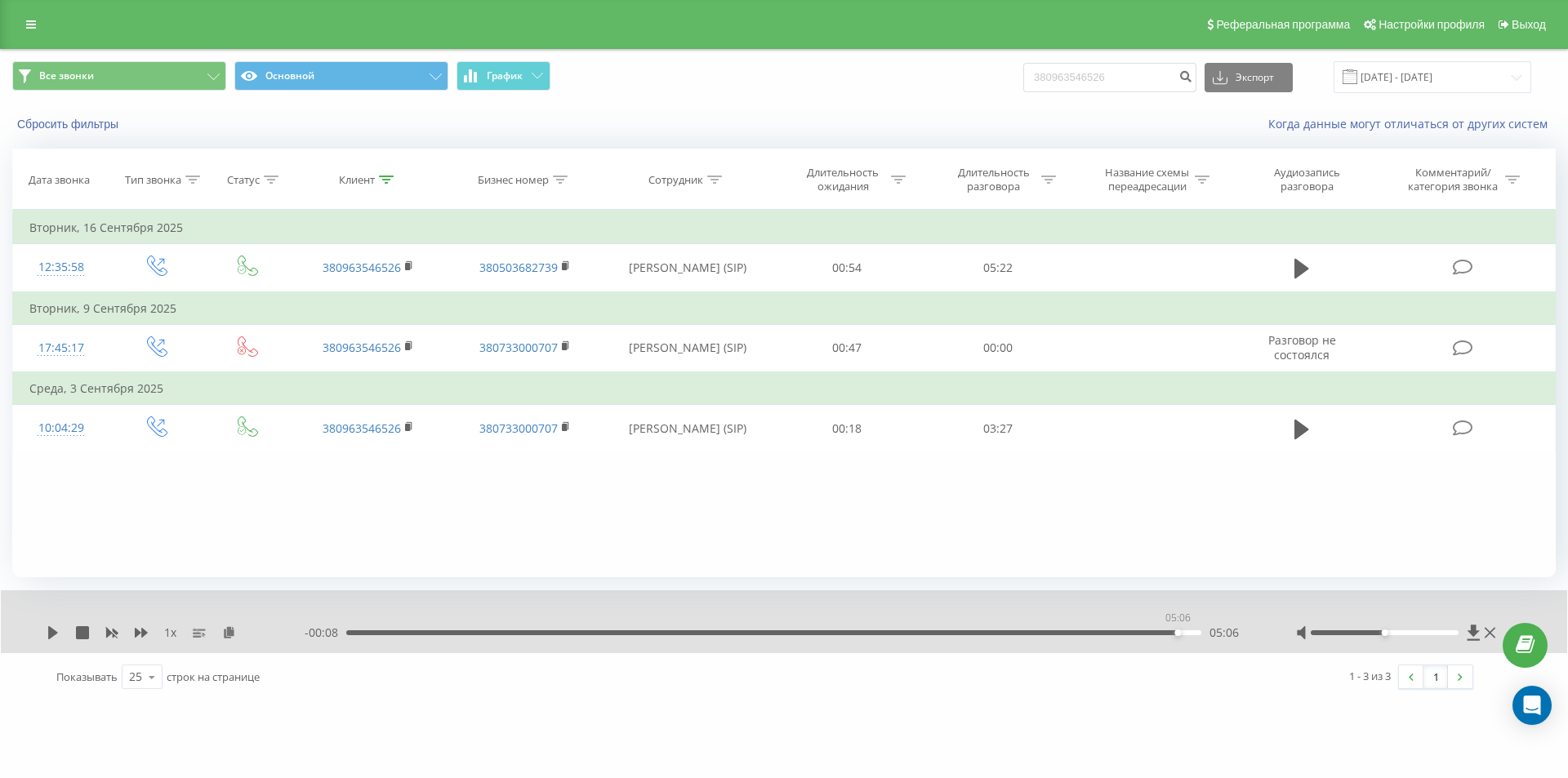
click at [1174, 632] on div "05:06" at bounding box center [774, 633] width 855 height 5
click at [55, 632] on icon at bounding box center [52, 632] width 10 height 13
drag, startPoint x: 1131, startPoint y: 75, endPoint x: 793, endPoint y: 103, distance: 339.2
click at [809, 92] on div "Все звонки Основной График 380963546526 Экспорт .csv .xls .xlsx 23.06.2025 - 23…" at bounding box center [784, 77] width 1544 height 32
paste input "0309"
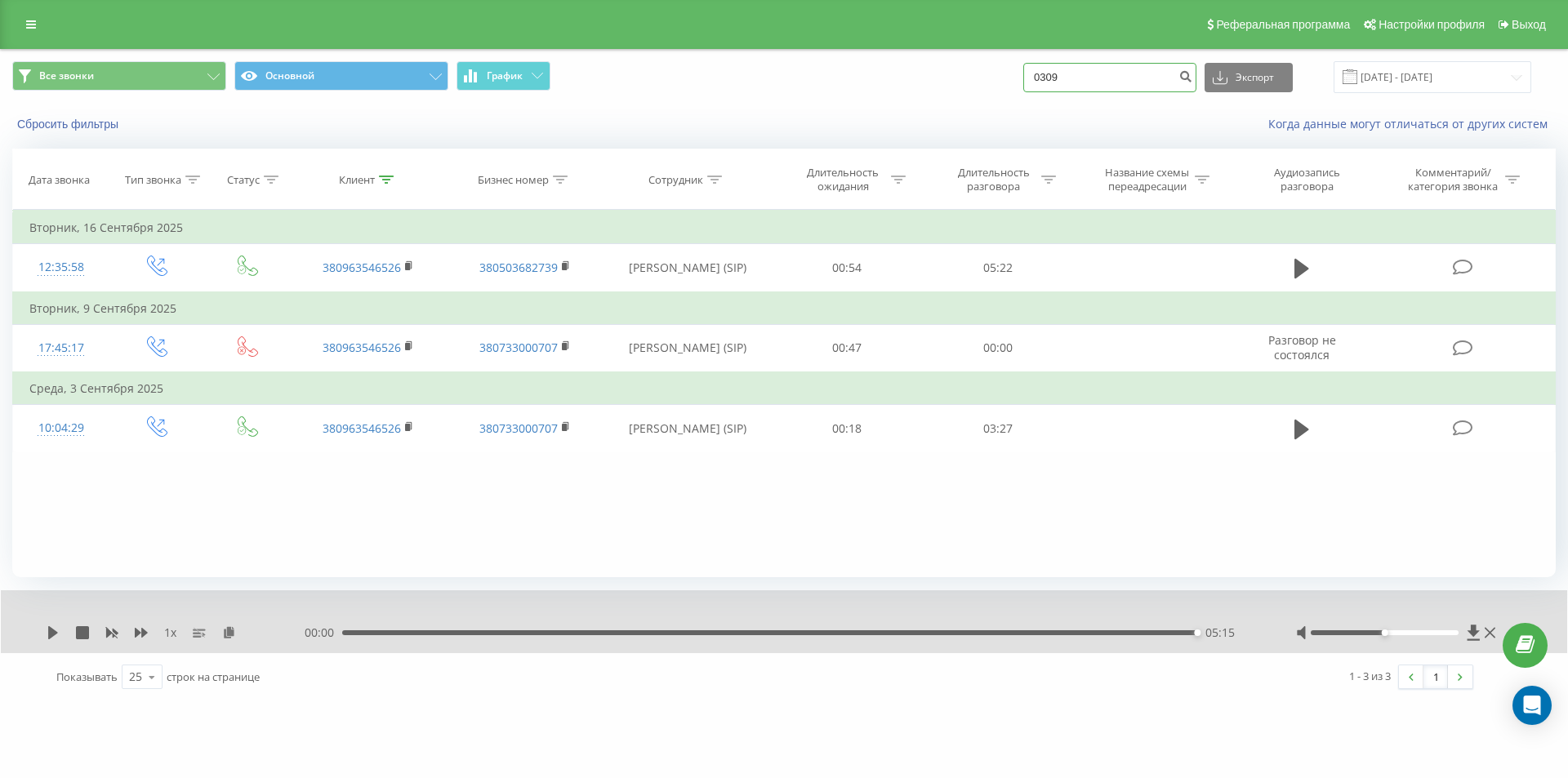
drag, startPoint x: 1079, startPoint y: 83, endPoint x: 866, endPoint y: 114, distance: 215.2
click at [897, 109] on div "Все звонки Основной График 0309 Экспорт .csv .xls .xlsx 23.06.2025 - 23.09.2025…" at bounding box center [784, 97] width 1566 height 94
paste input "380989075411"
type input "380989075411"
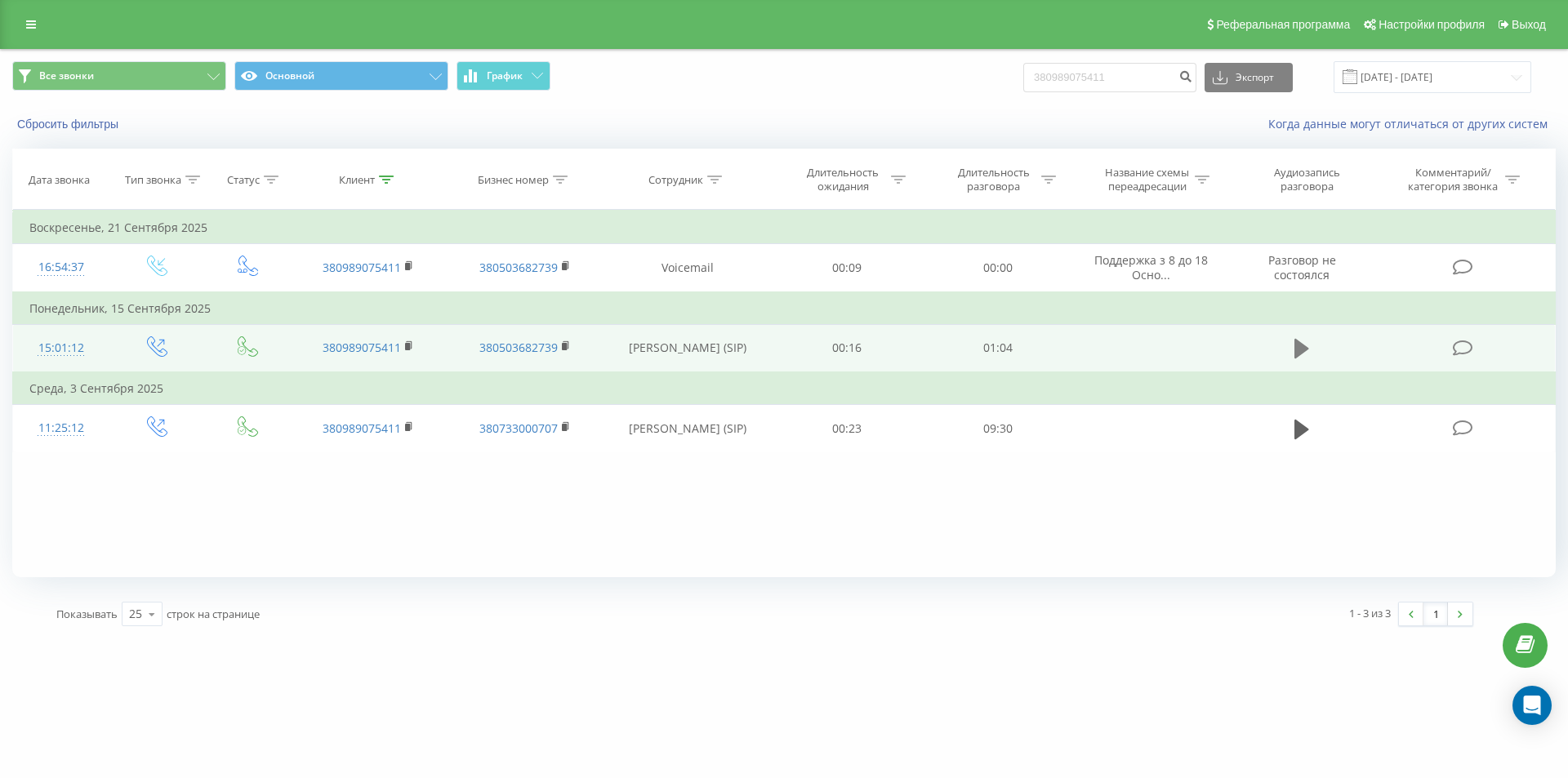
click at [1299, 351] on icon at bounding box center [1301, 348] width 15 height 19
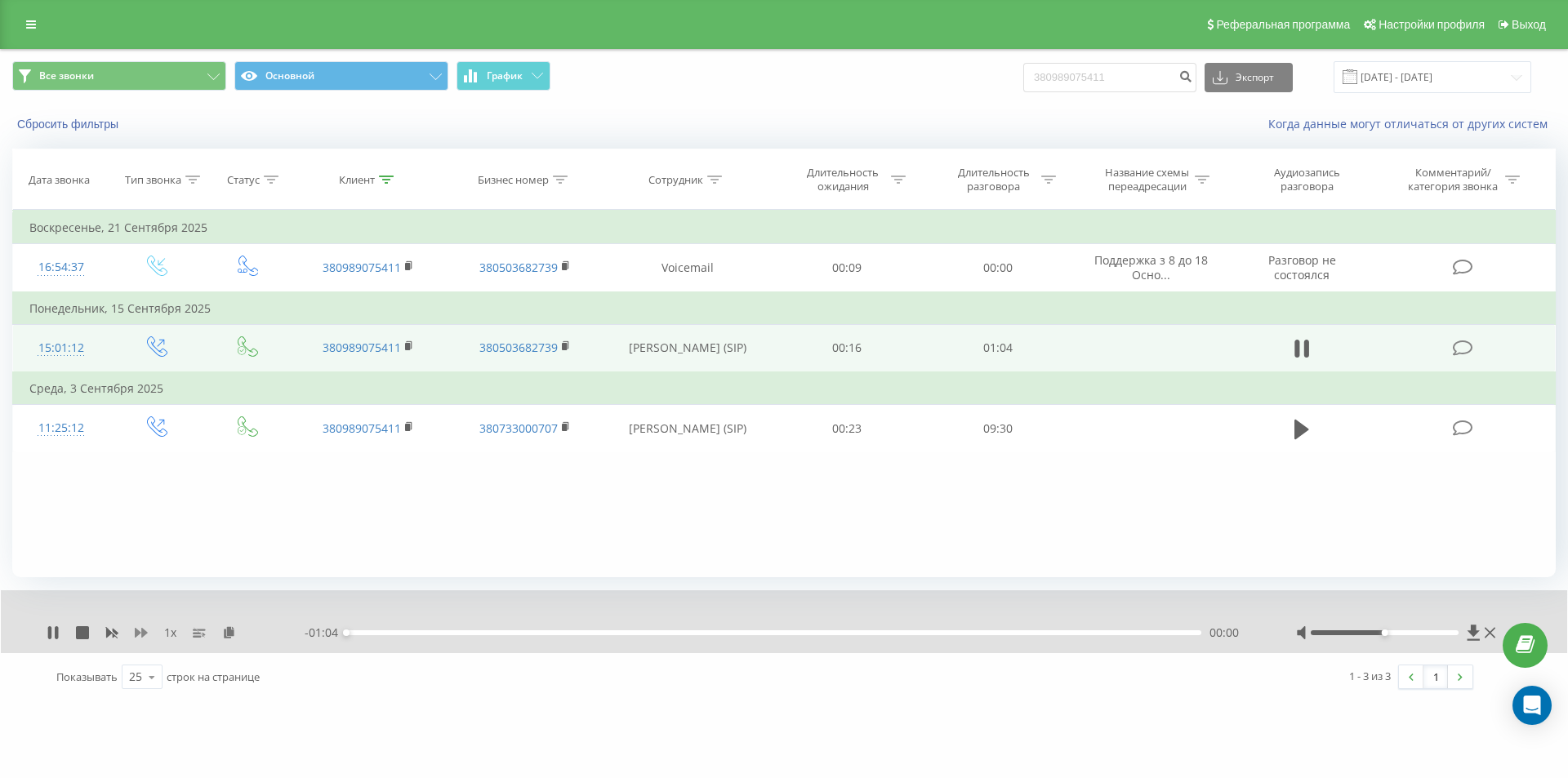
click at [143, 631] on icon at bounding box center [140, 632] width 13 height 10
click at [237, 633] on icon at bounding box center [239, 631] width 14 height 11
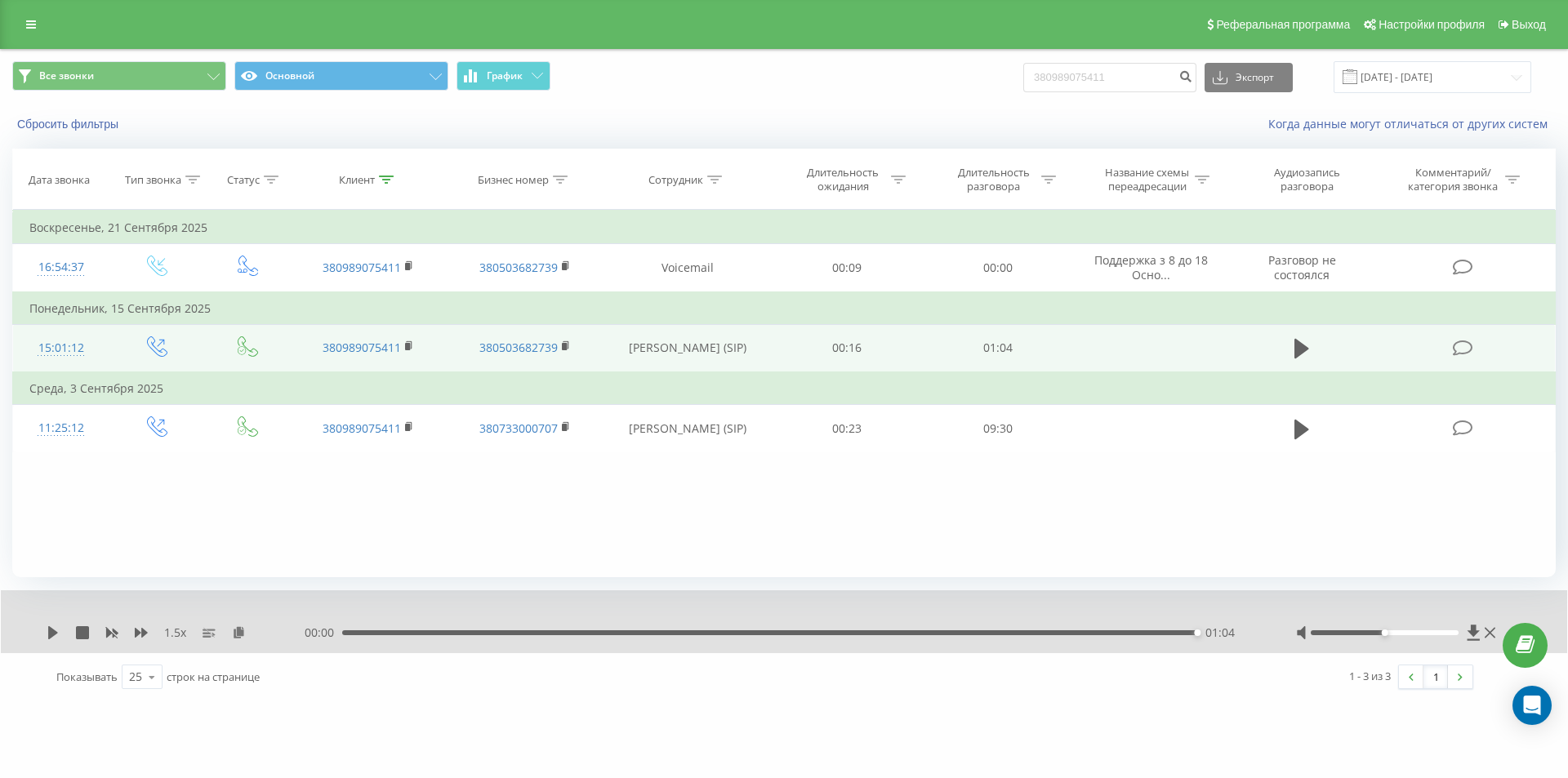
click at [401, 631] on div "01:04" at bounding box center [770, 633] width 855 height 5
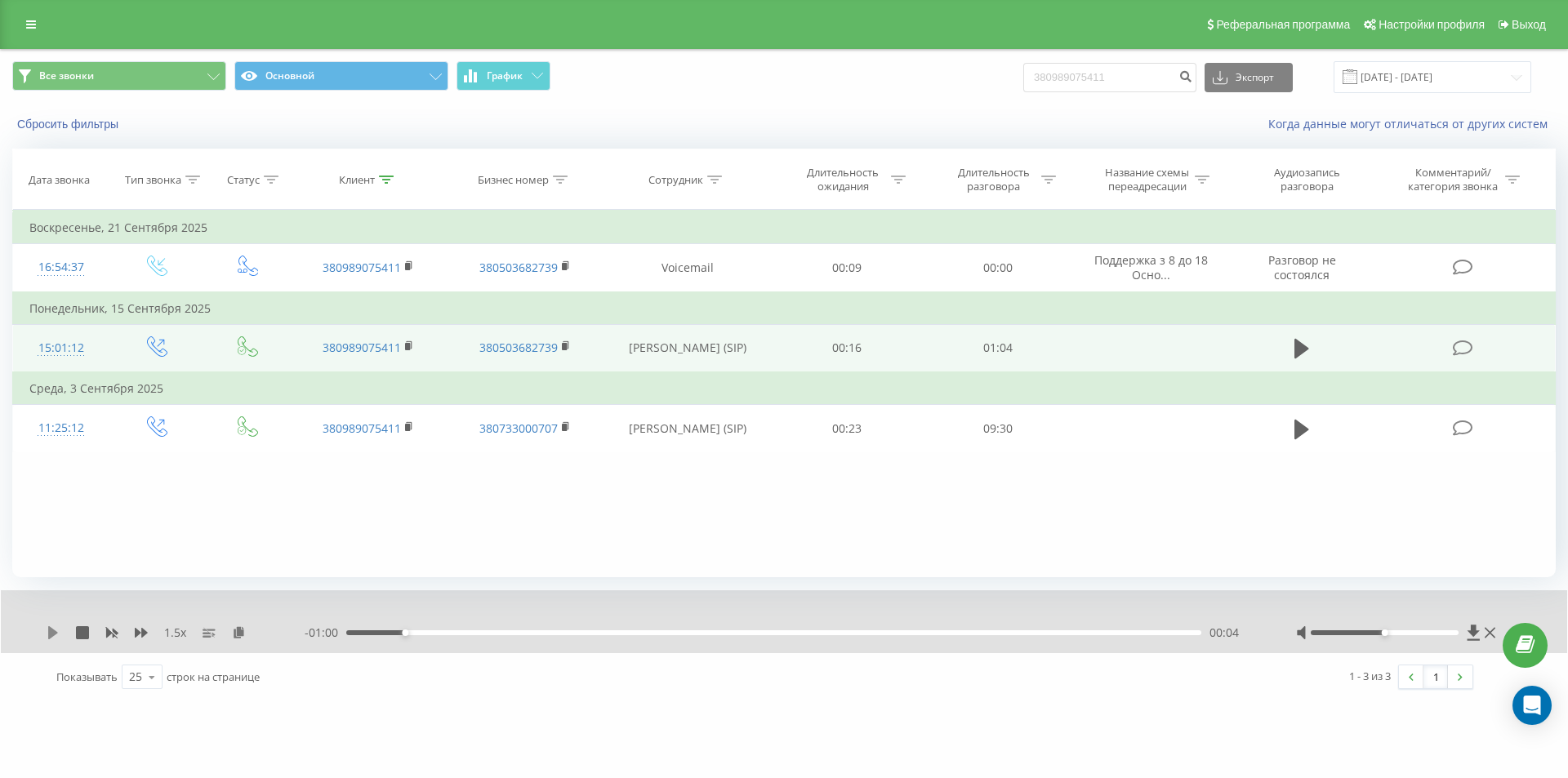
click at [51, 633] on icon at bounding box center [52, 632] width 10 height 13
click at [411, 342] on icon at bounding box center [408, 345] width 6 height 7
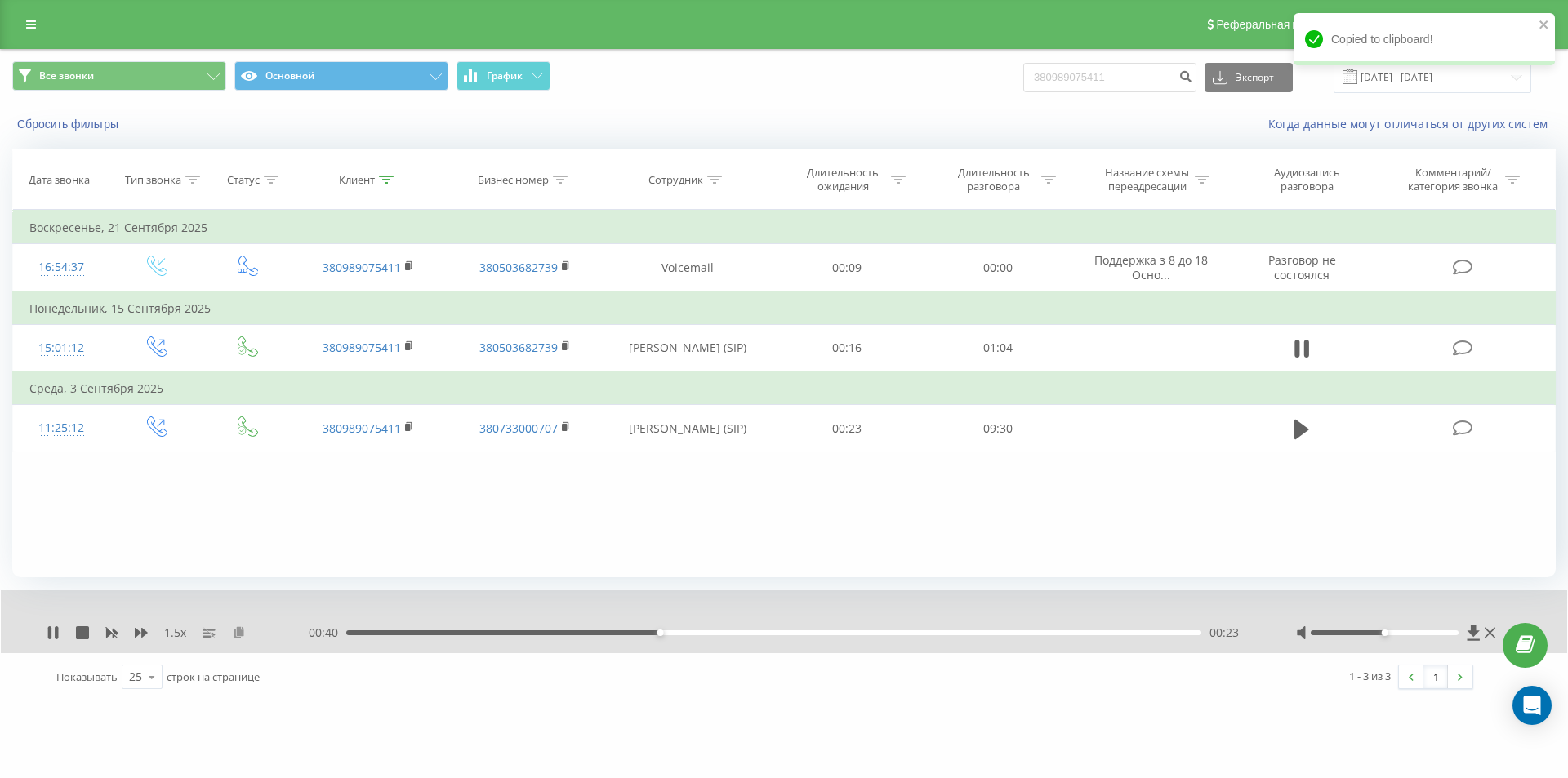
click at [236, 638] on icon at bounding box center [239, 631] width 14 height 11
click at [768, 635] on div "01:04" at bounding box center [770, 633] width 855 height 5
click at [53, 629] on icon at bounding box center [52, 632] width 13 height 13
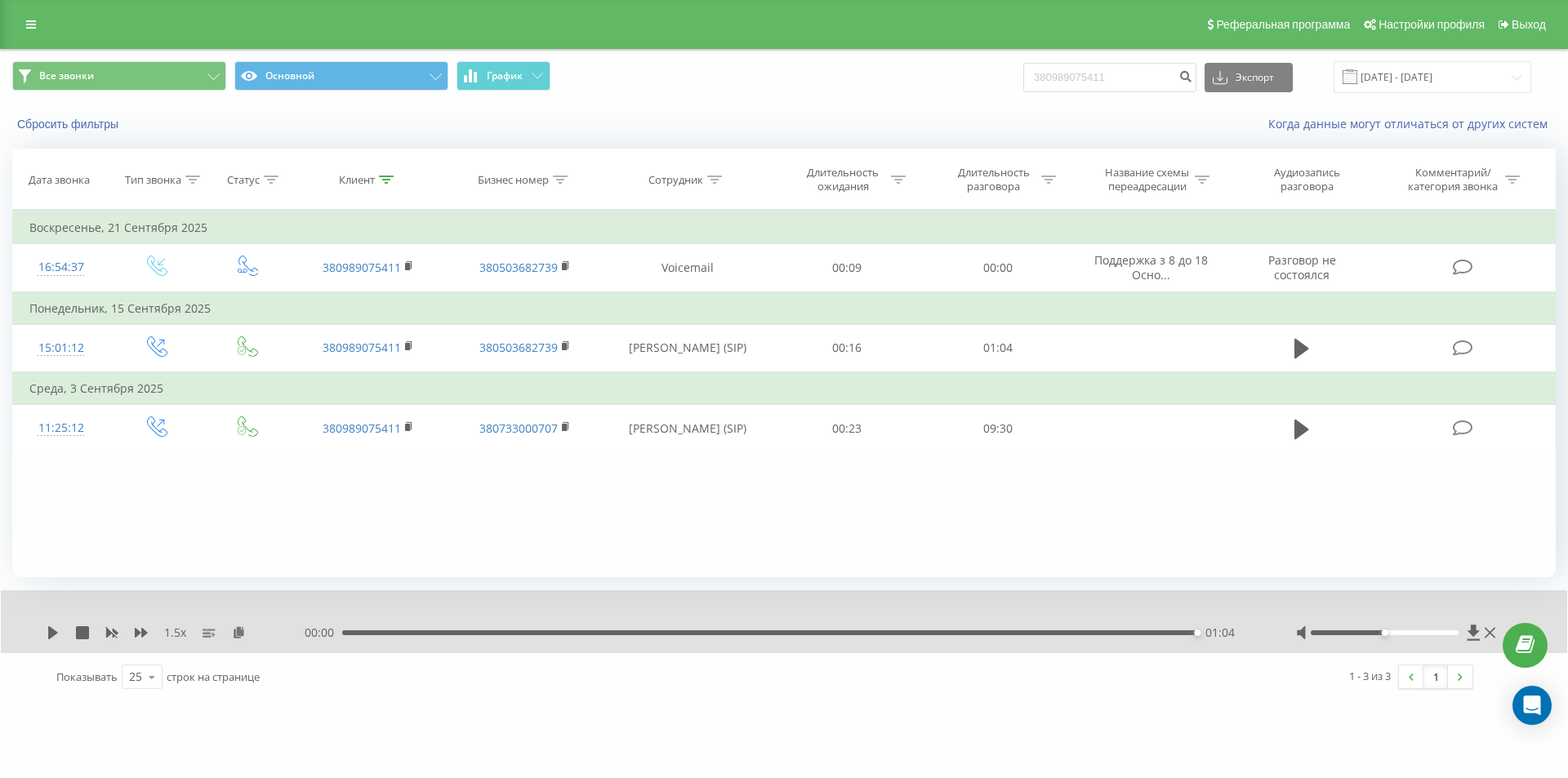
click at [534, 634] on div "01:04" at bounding box center [770, 633] width 855 height 5
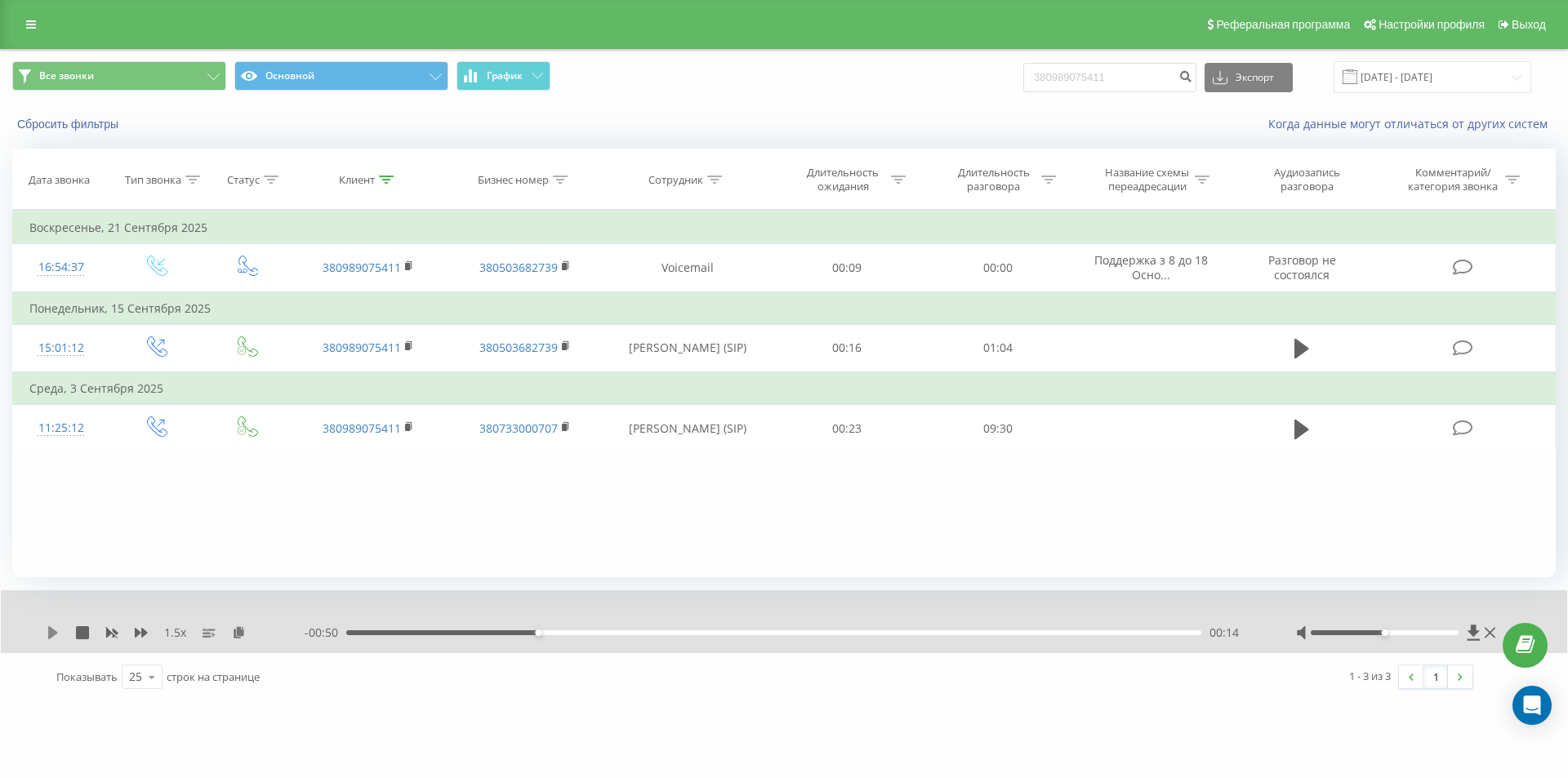
click at [58, 632] on icon at bounding box center [52, 632] width 10 height 13
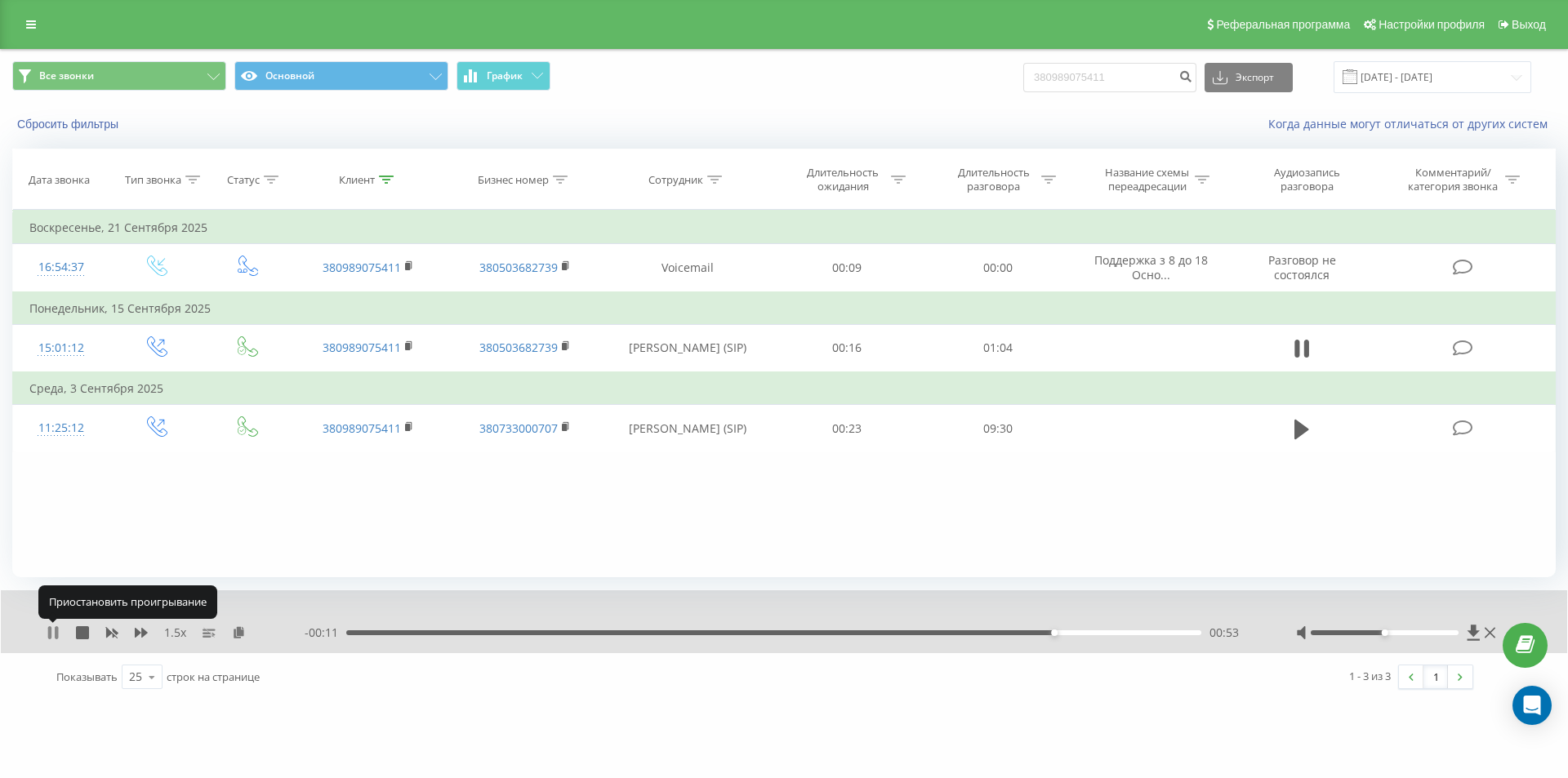
click at [58, 631] on icon at bounding box center [52, 632] width 13 height 13
click at [436, 634] on div "00:53" at bounding box center [774, 633] width 855 height 5
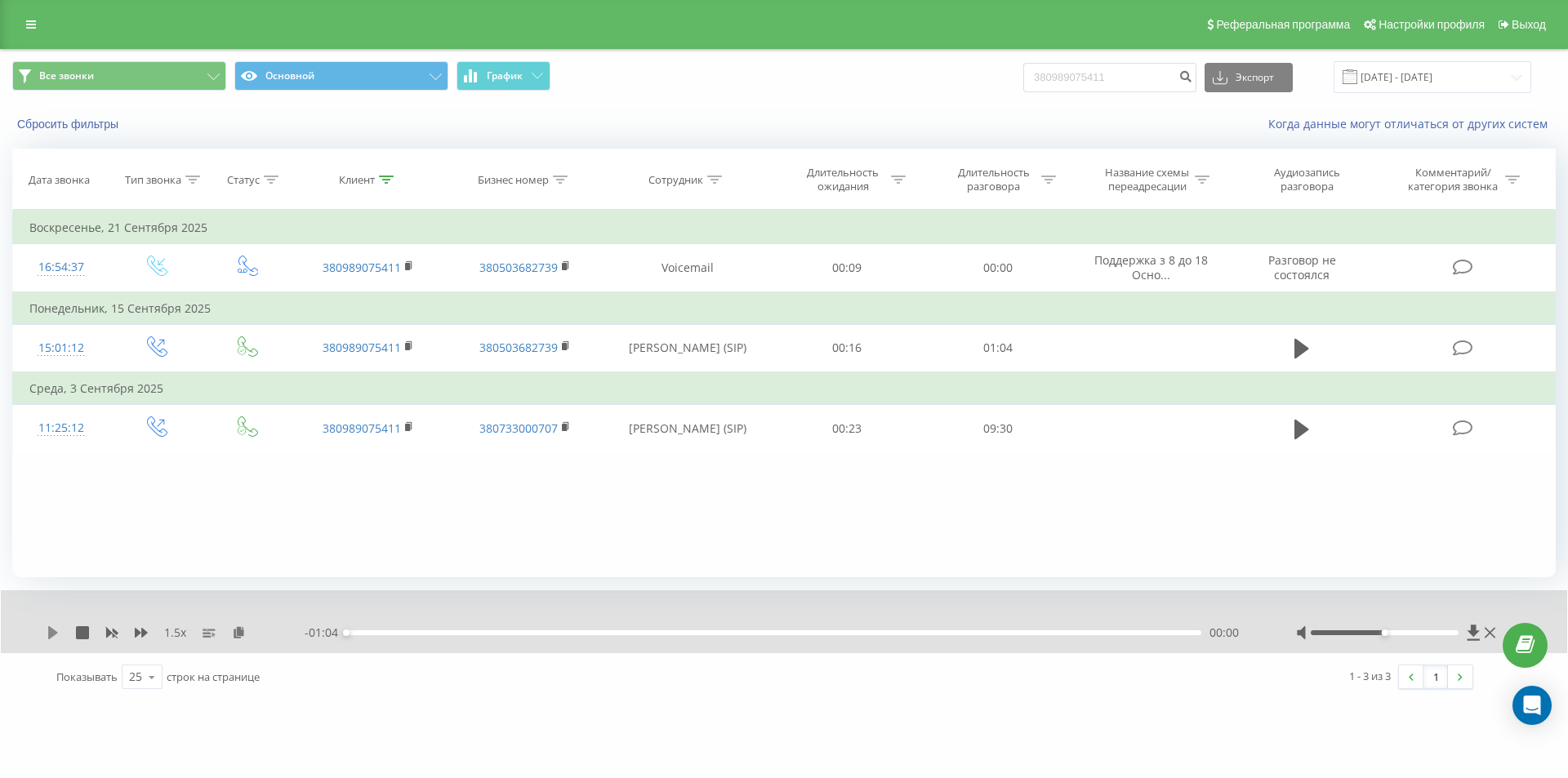
click at [55, 632] on icon at bounding box center [52, 632] width 10 height 13
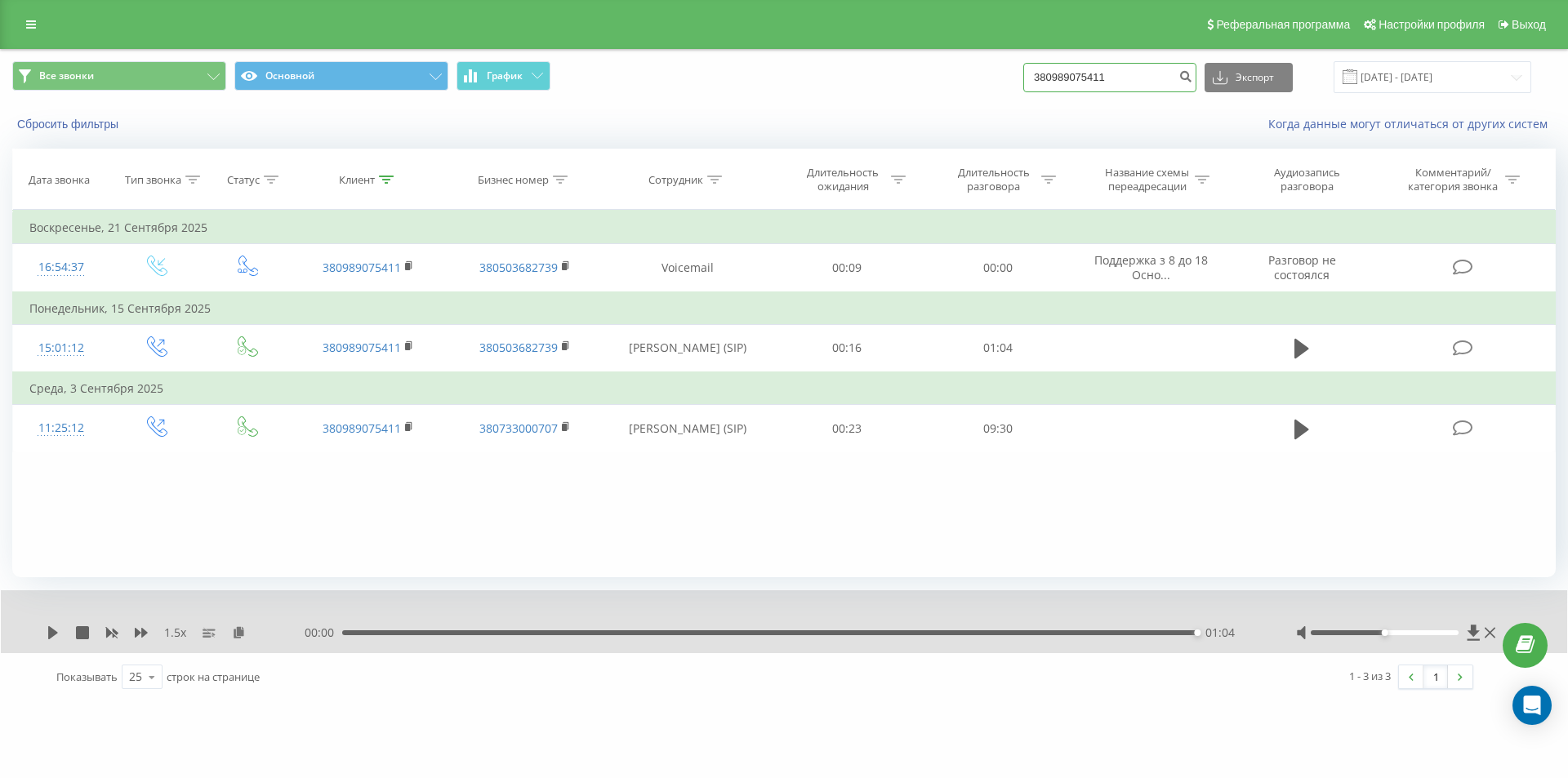
drag, startPoint x: 1137, startPoint y: 75, endPoint x: 807, endPoint y: 78, distance: 330.0
click at [815, 75] on div "Все звонки Основной График 380989075411 Экспорт .csv .xls .xlsx 23.06.2025 - 23…" at bounding box center [784, 77] width 1544 height 32
paste input "678378246"
type input "380678378246"
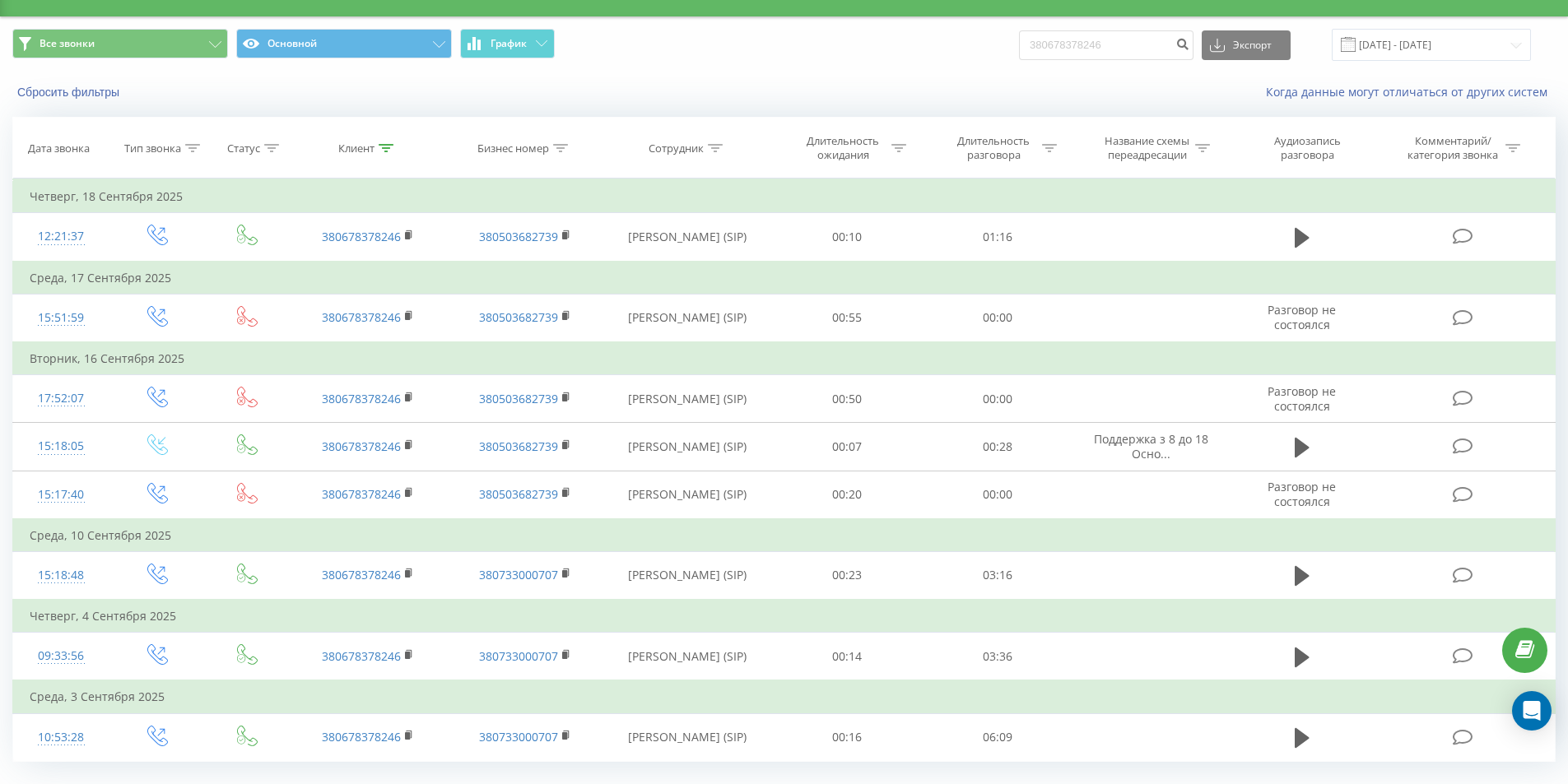
scroll to position [72, 0]
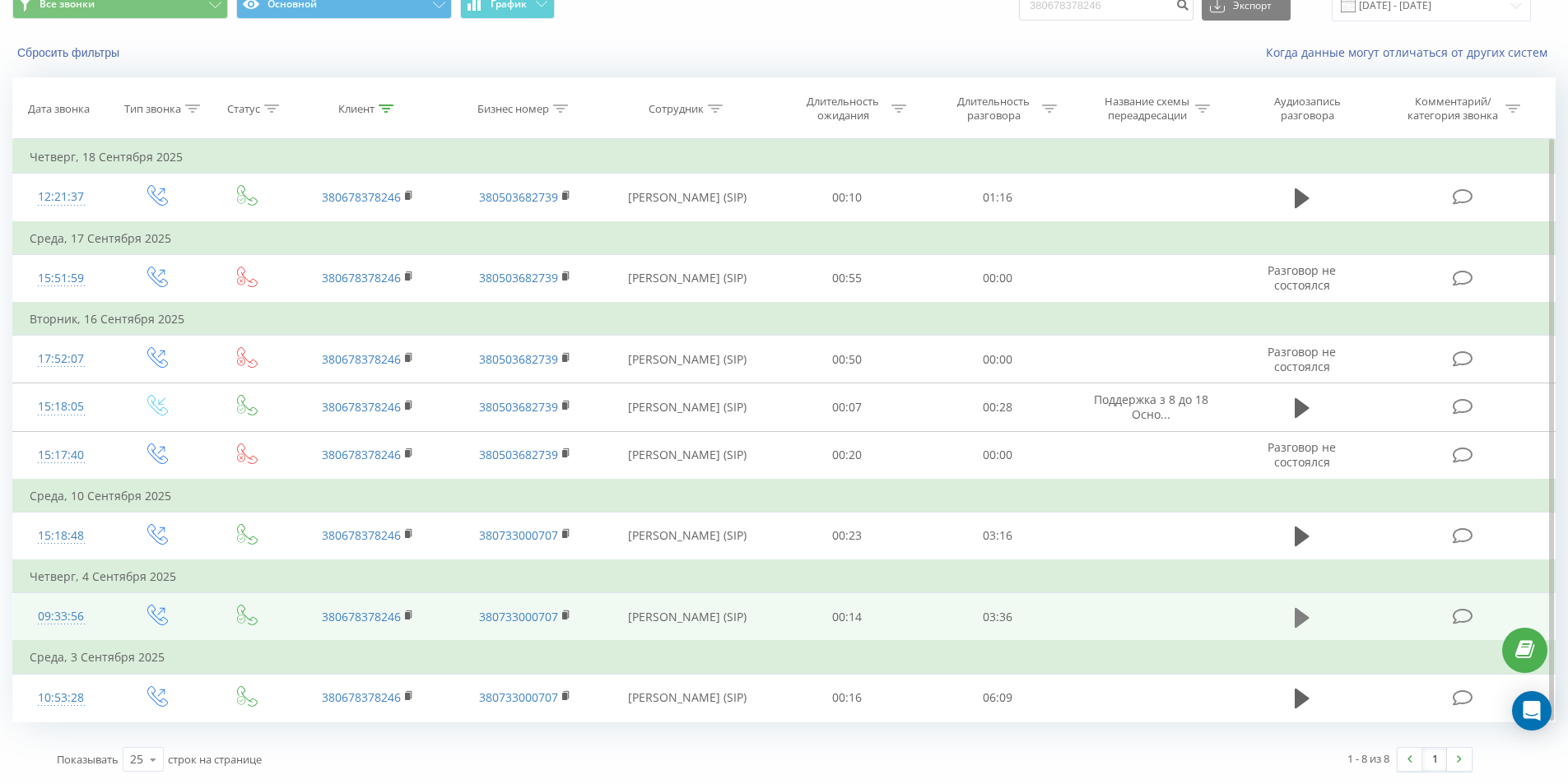
click at [1303, 620] on icon at bounding box center [1302, 618] width 15 height 19
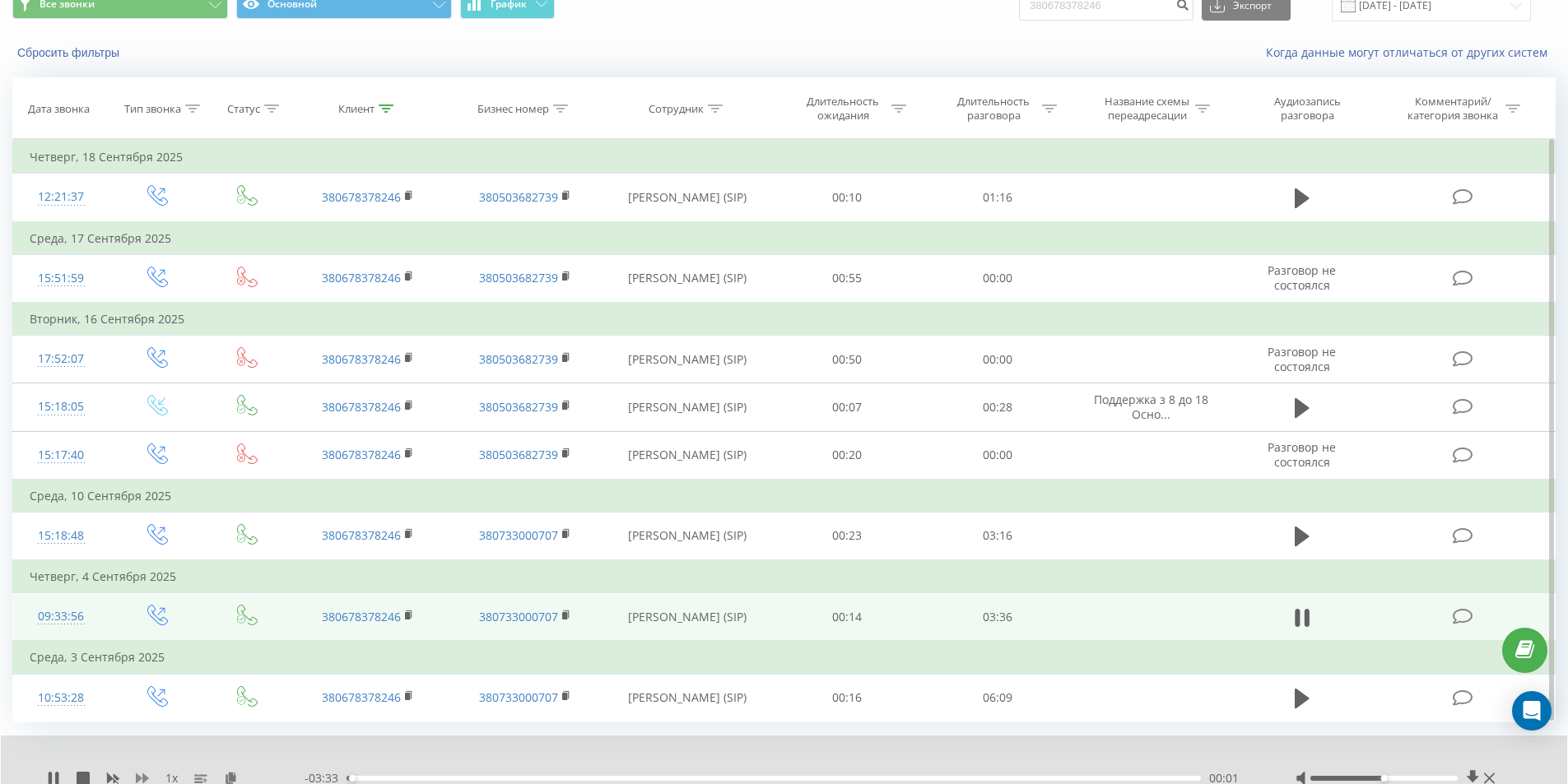
click at [142, 777] on icon at bounding box center [142, 778] width 13 height 13
click at [407, 613] on rect at bounding box center [407, 615] width 5 height 7
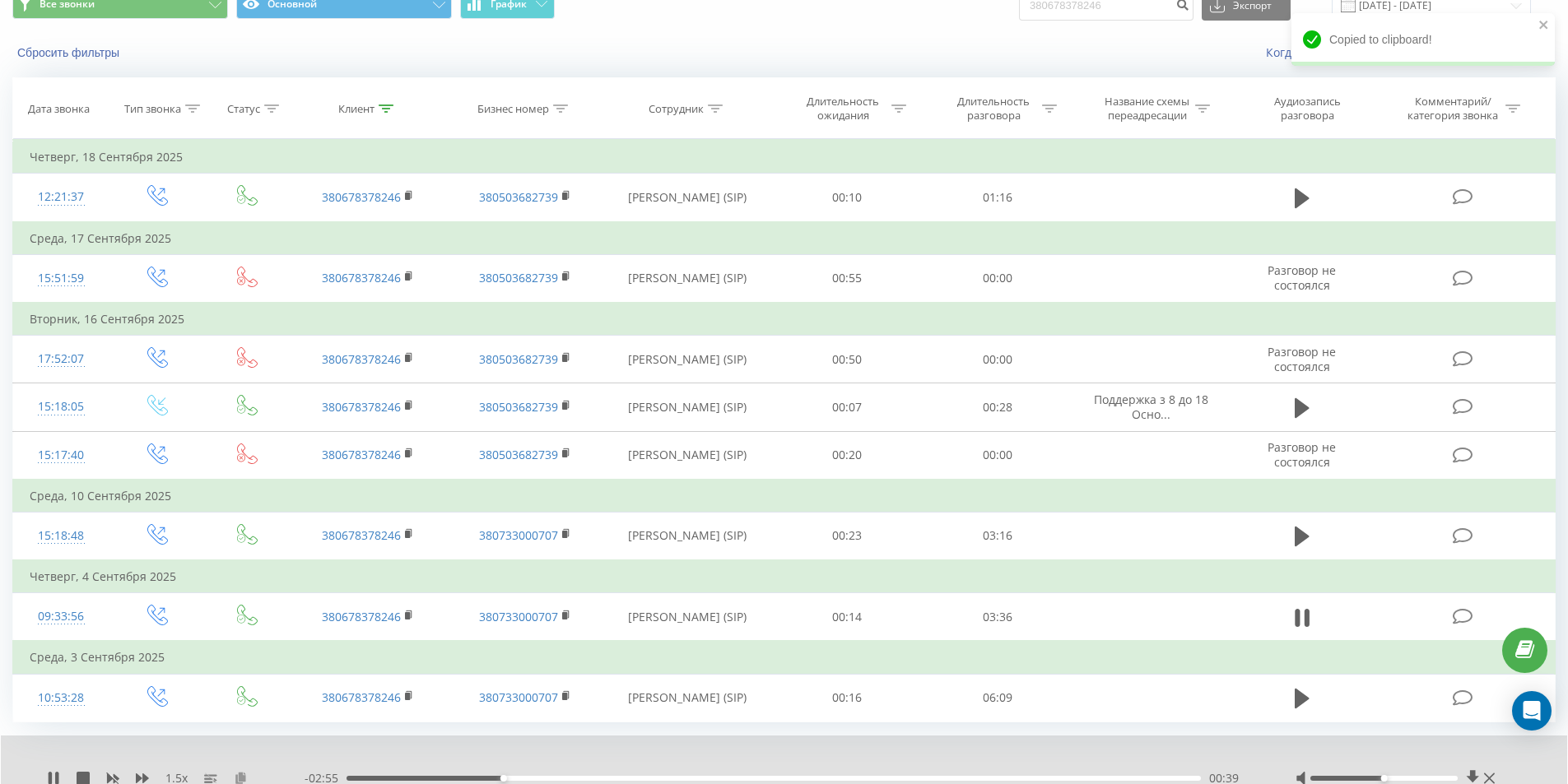
click at [243, 773] on icon at bounding box center [241, 777] width 14 height 11
click at [142, 773] on icon at bounding box center [142, 778] width 13 height 13
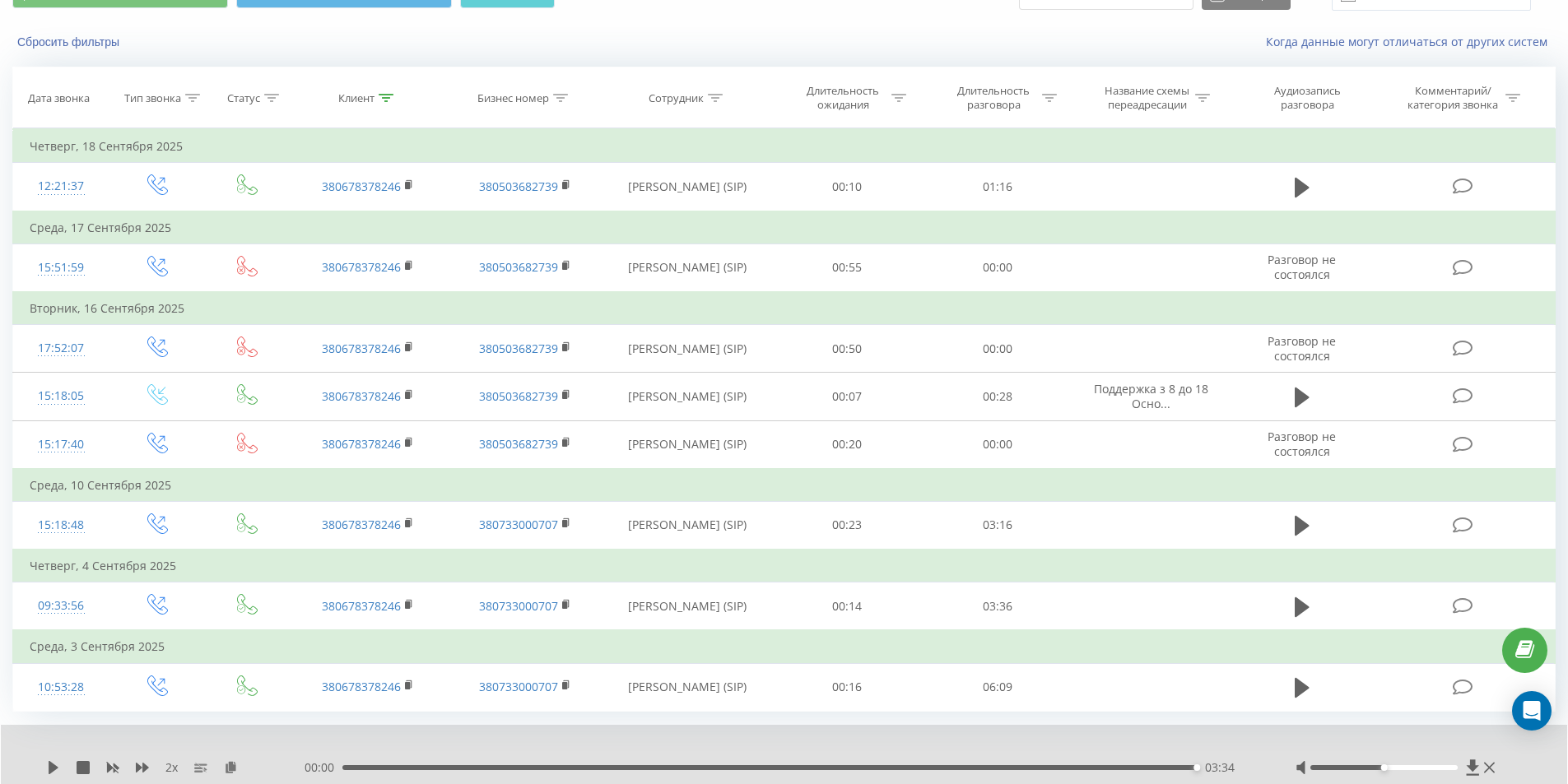
scroll to position [0, 0]
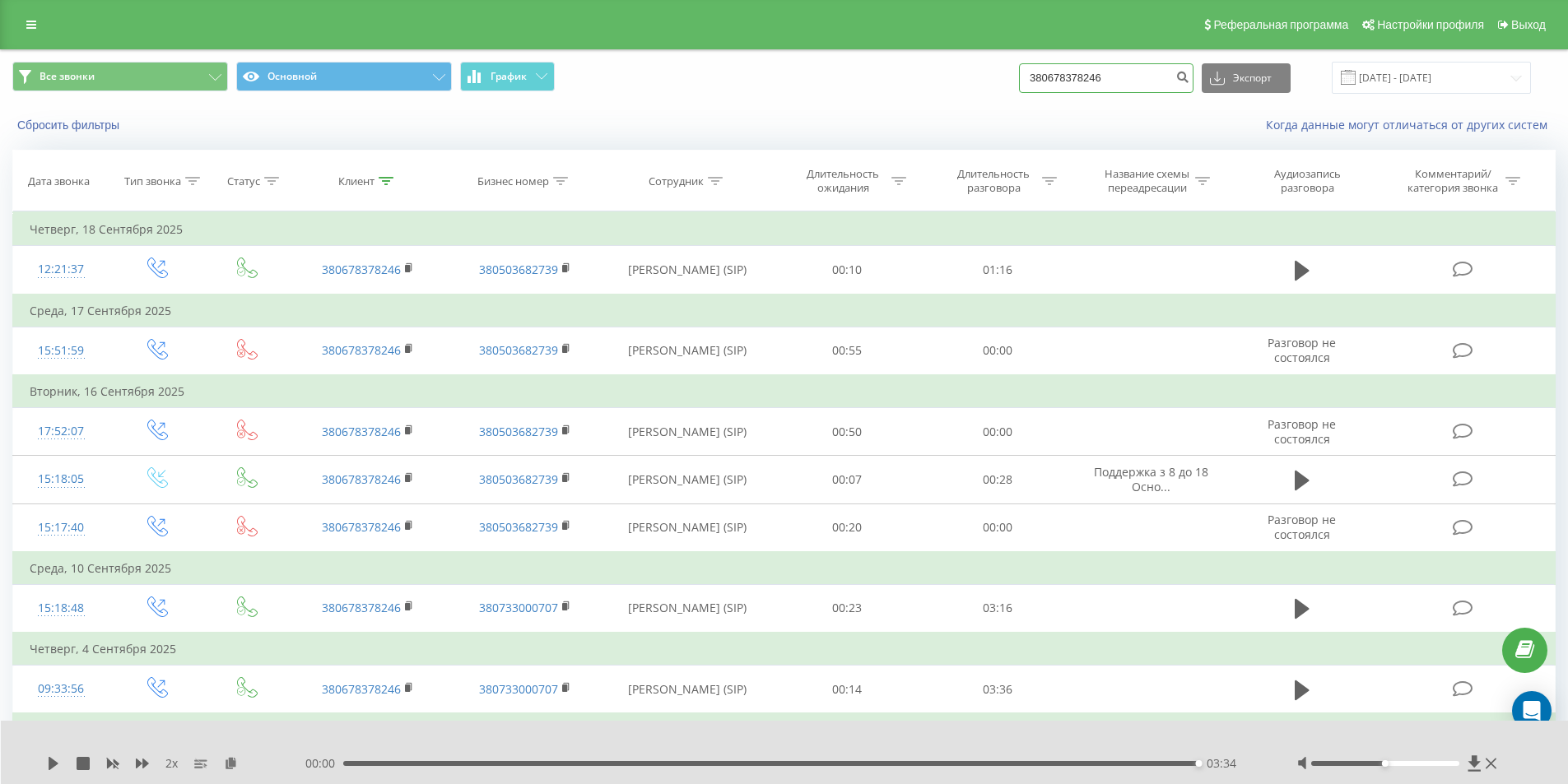
drag, startPoint x: 1123, startPoint y: 75, endPoint x: 877, endPoint y: 86, distance: 246.2
click at [879, 86] on div "Все звонки Основной График 380678378246 Экспорт .csv .xls .xlsx [DATE] - [DATE]" at bounding box center [784, 77] width 1543 height 33
paste input "932874480"
type input "380932874480"
